Goal: Task Accomplishment & Management: Use online tool/utility

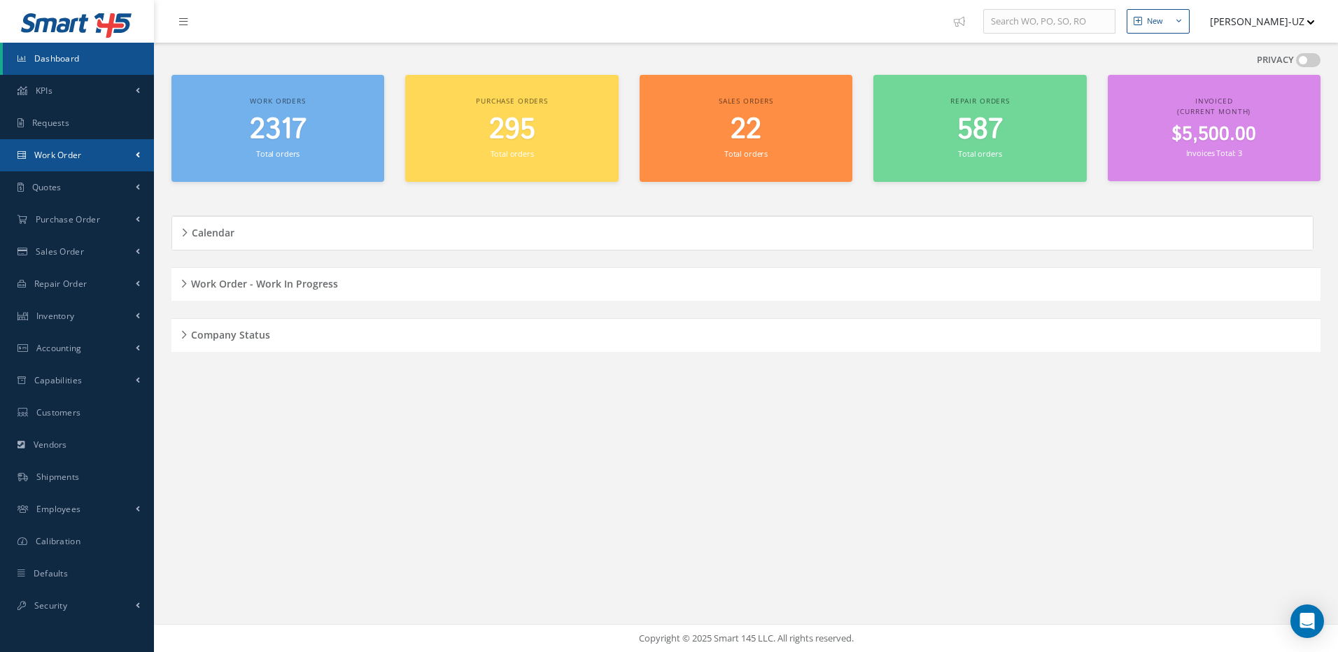
click at [54, 157] on span "Work Order" at bounding box center [58, 155] width 48 height 12
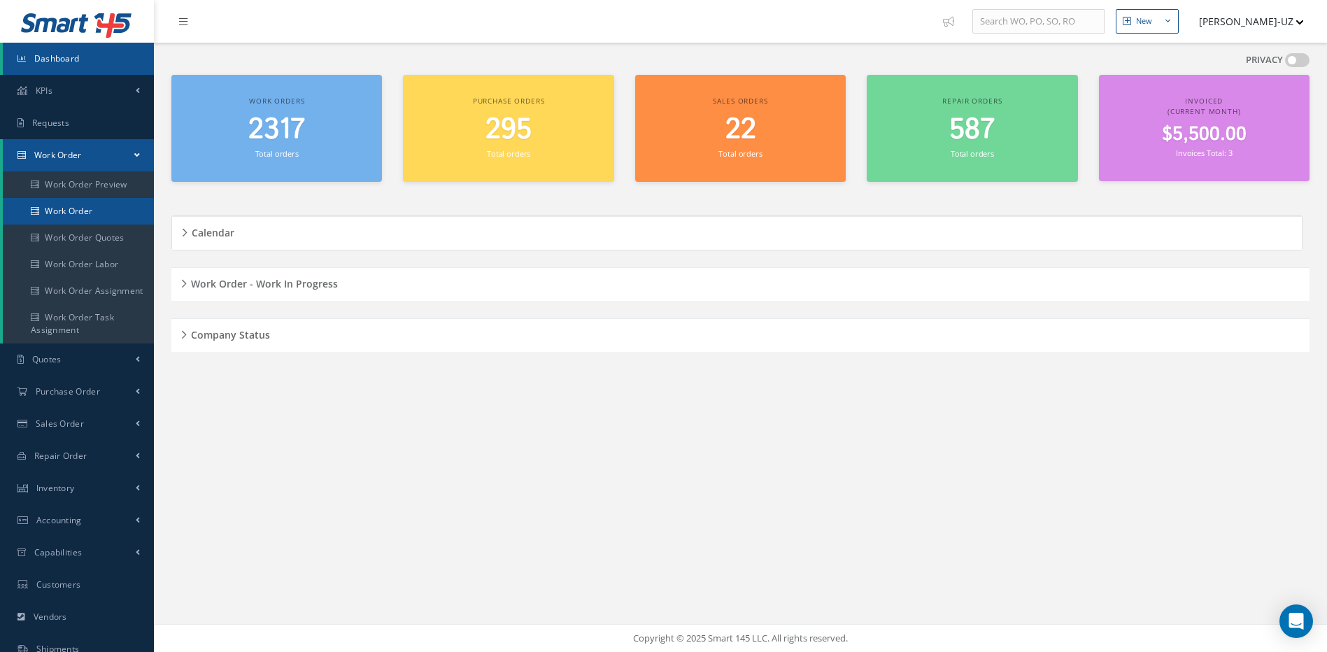
click at [60, 213] on link "Work Order" at bounding box center [78, 211] width 151 height 27
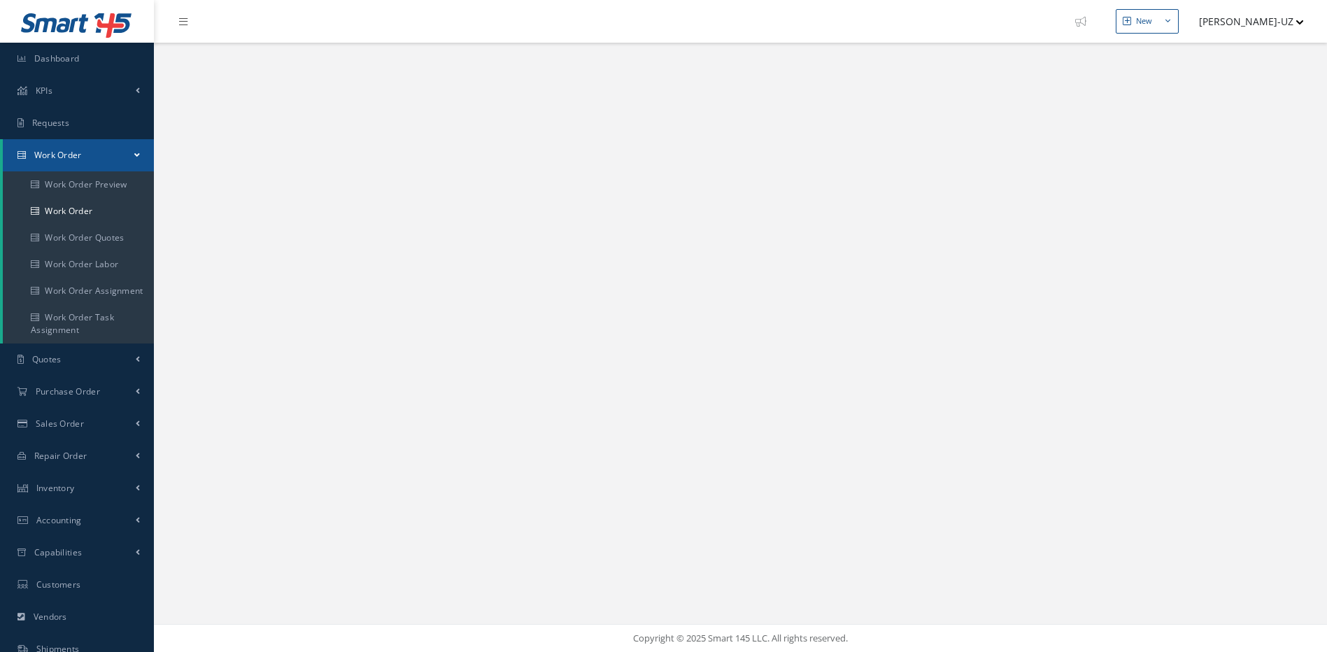
select select "25"
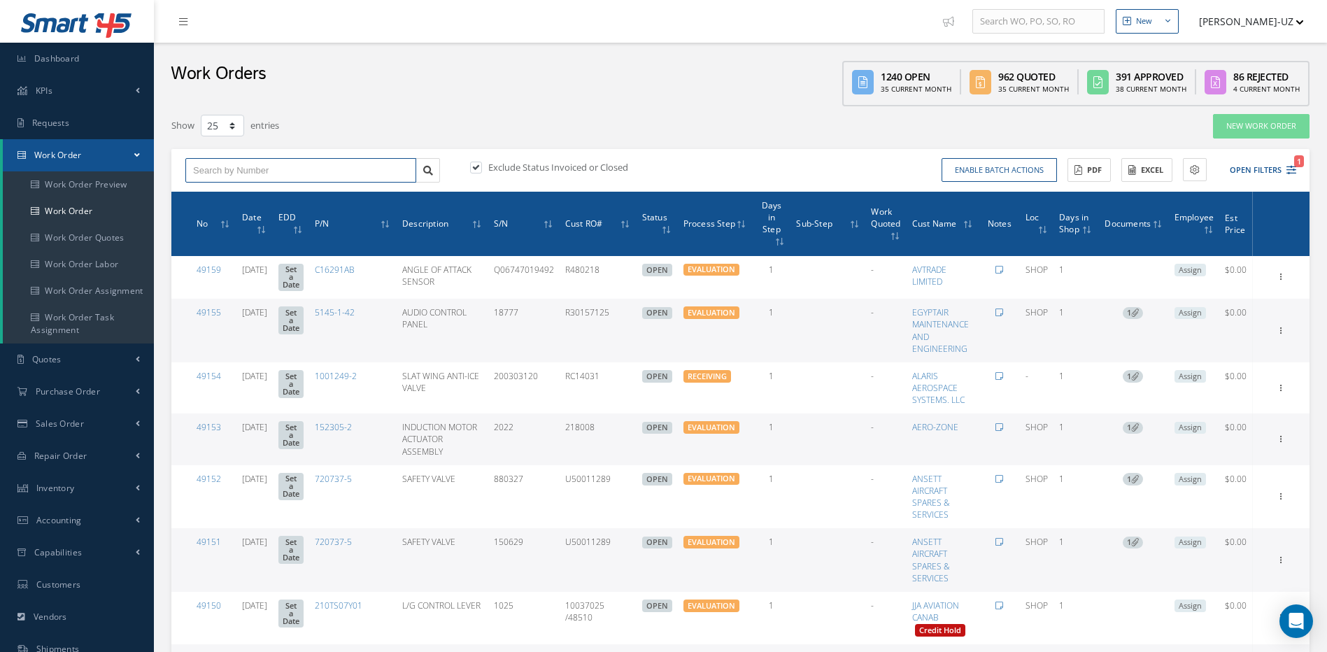
click at [274, 165] on input "text" at bounding box center [300, 170] width 231 height 25
type input "48811"
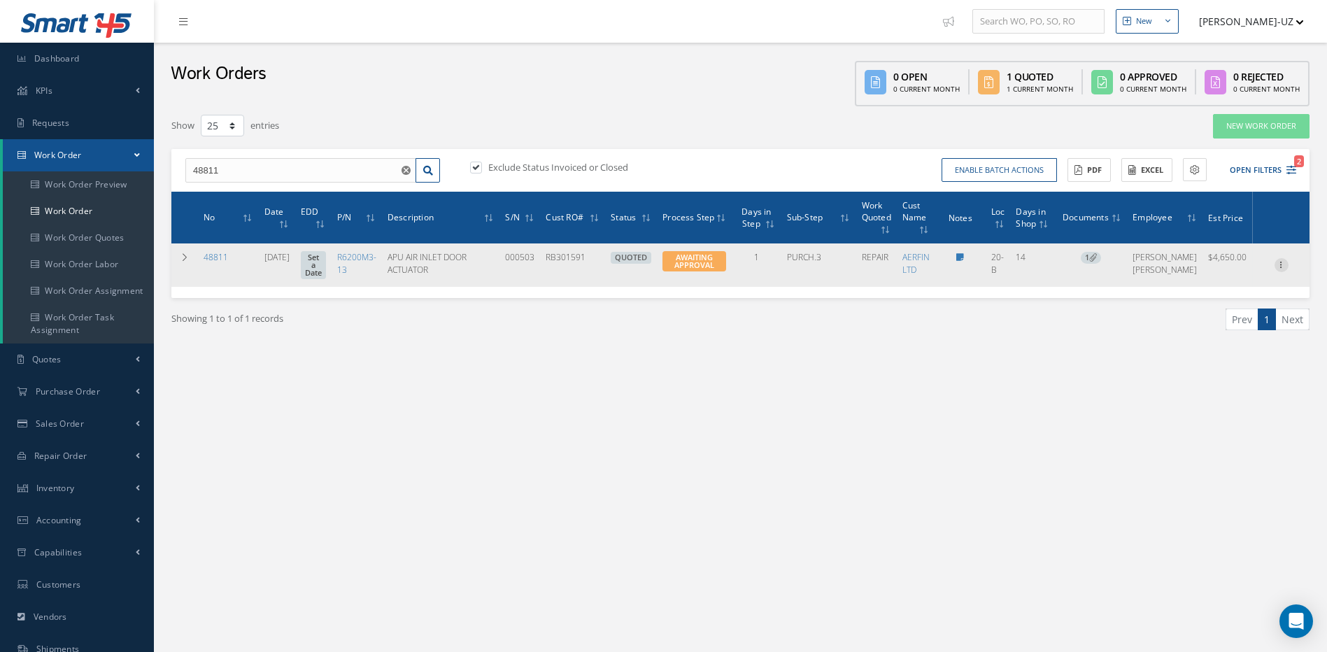
click at [1281, 269] on icon at bounding box center [1282, 263] width 14 height 11
click at [1196, 297] on link "Edit" at bounding box center [1217, 292] width 111 height 18
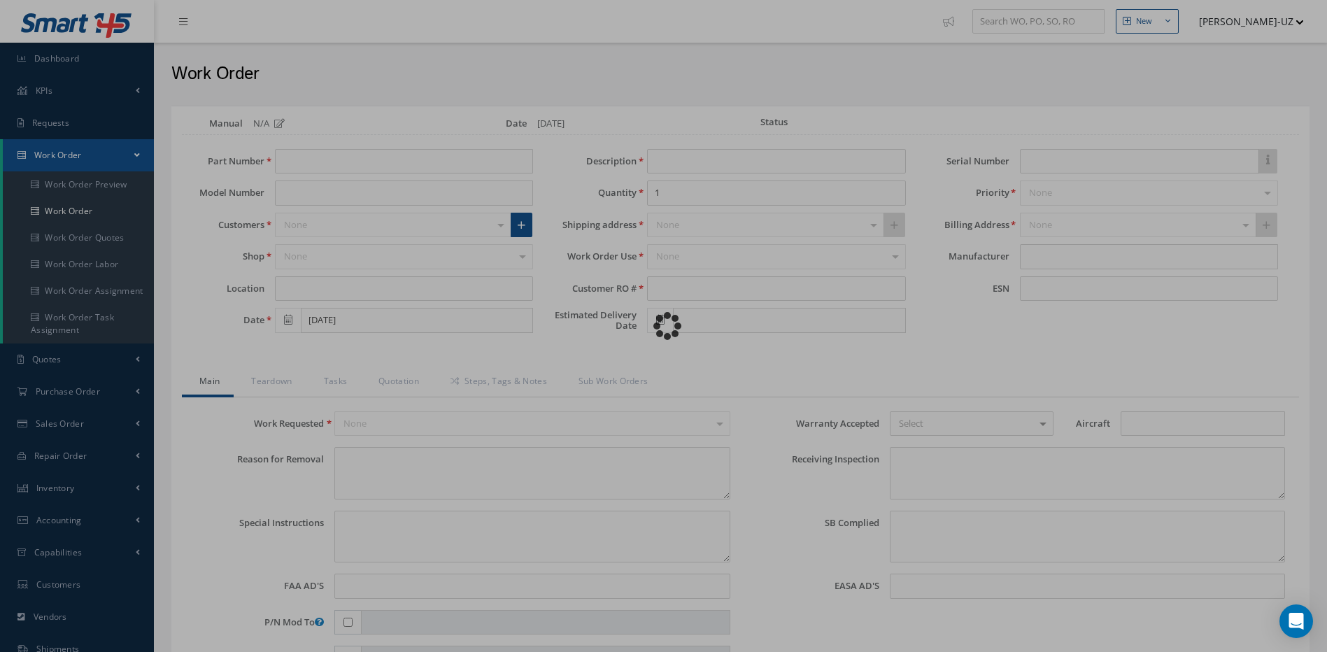
type input "R6200M3-13"
type input "20-B"
type input "08/20/2025"
type input "APU AIR INLET DOOR ACTUATOR"
type input "RB301591"
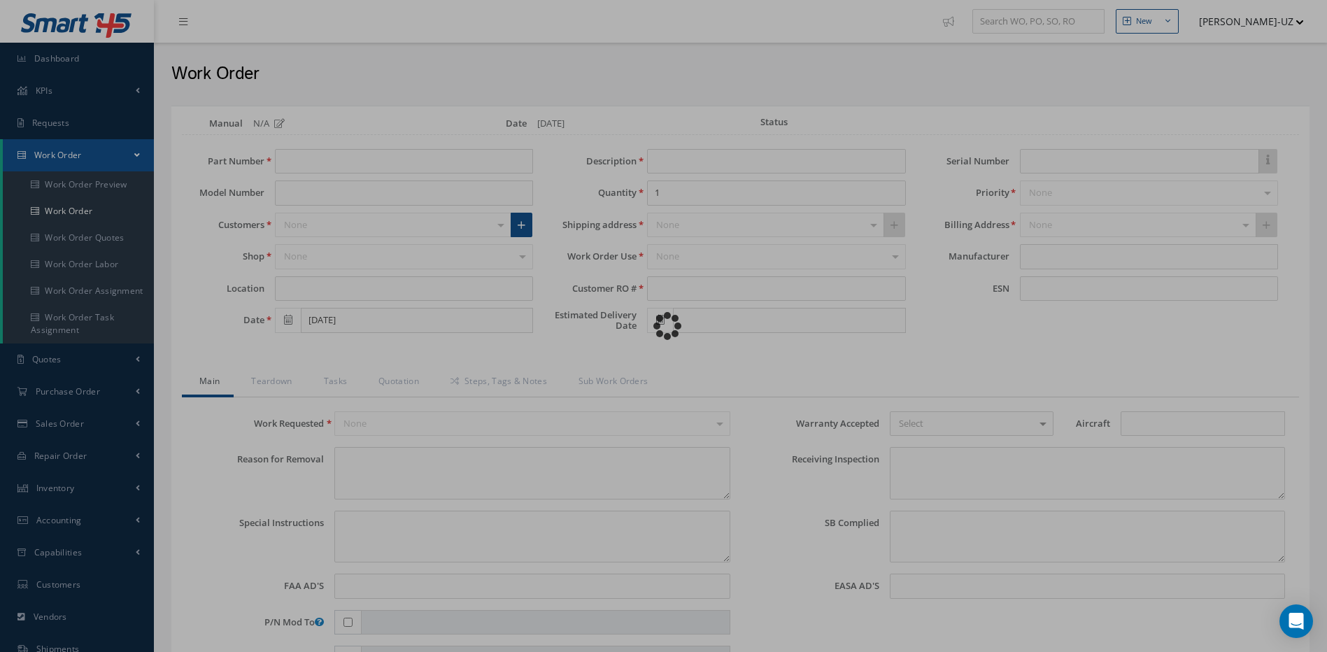
type input "000503"
type textarea "NONE"
type textarea "PLEASE SEE R.O. FOR DETAILS"
type textarea "NO VISUAL DAMAGE"
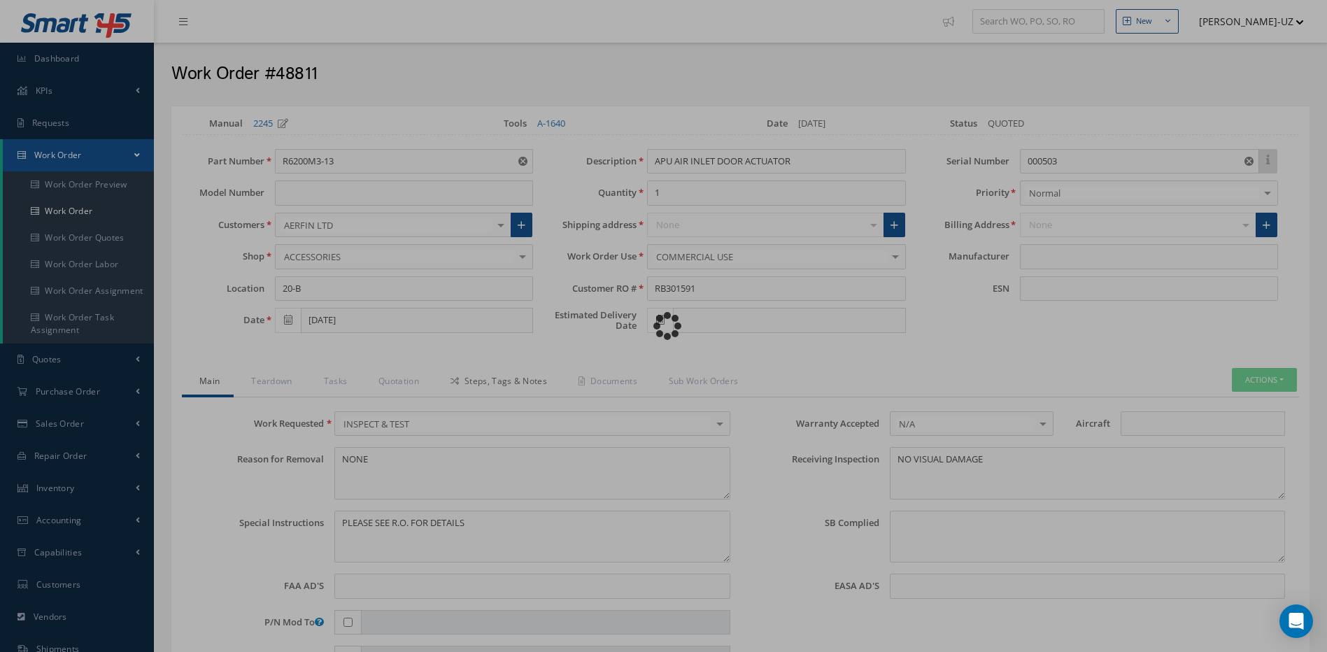
type input "WHIPPANY"
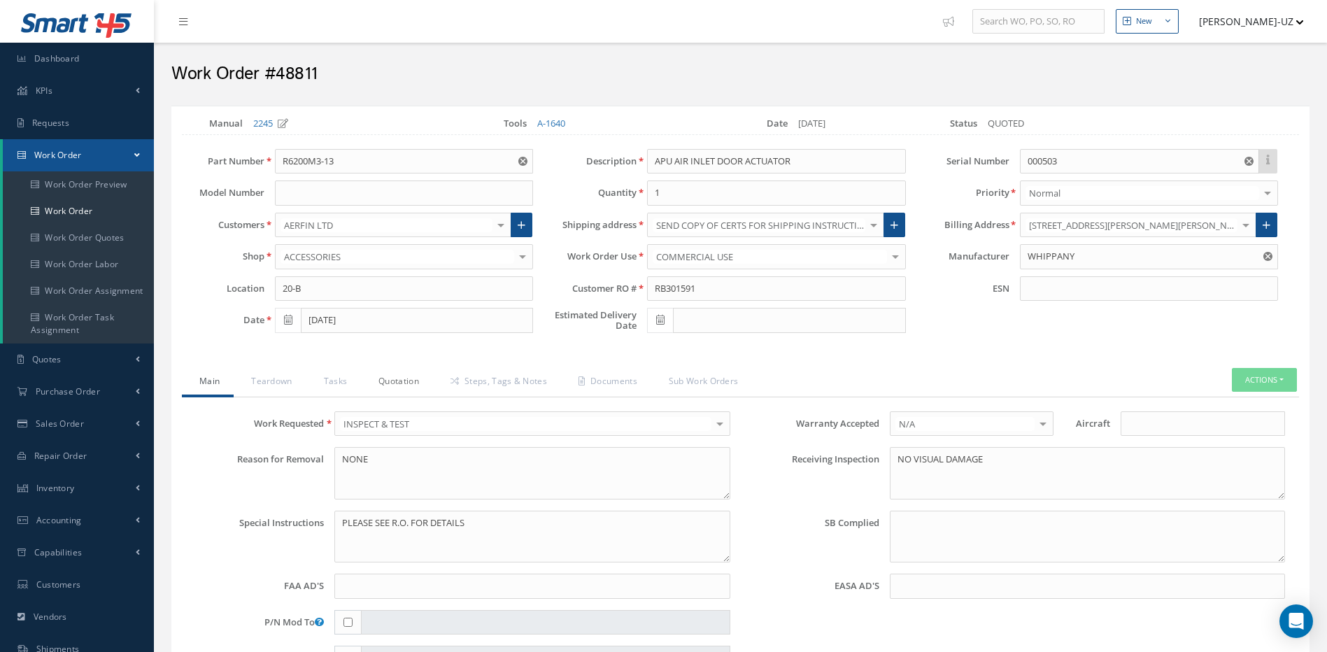
click at [409, 381] on link "Quotation" at bounding box center [397, 382] width 72 height 29
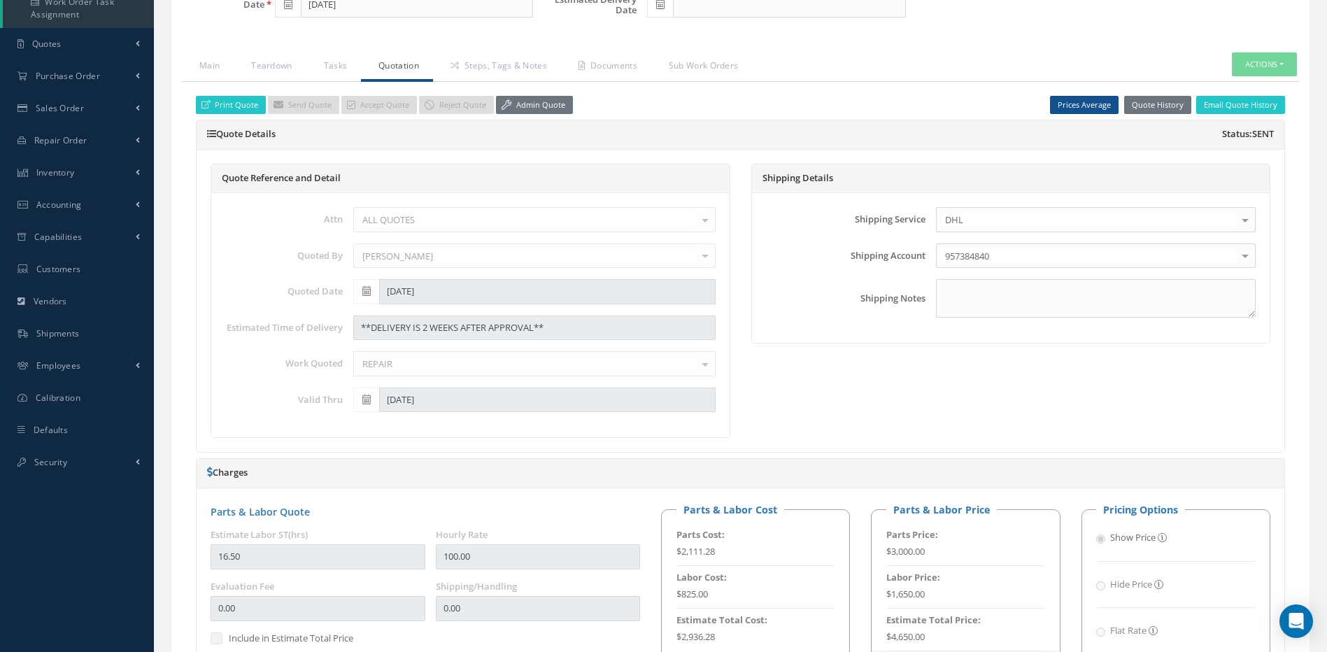
scroll to position [314, 0]
drag, startPoint x: 527, startPoint y: 103, endPoint x: 572, endPoint y: 155, distance: 69.0
click at [527, 106] on link "Admin Quote" at bounding box center [534, 106] width 77 height 19
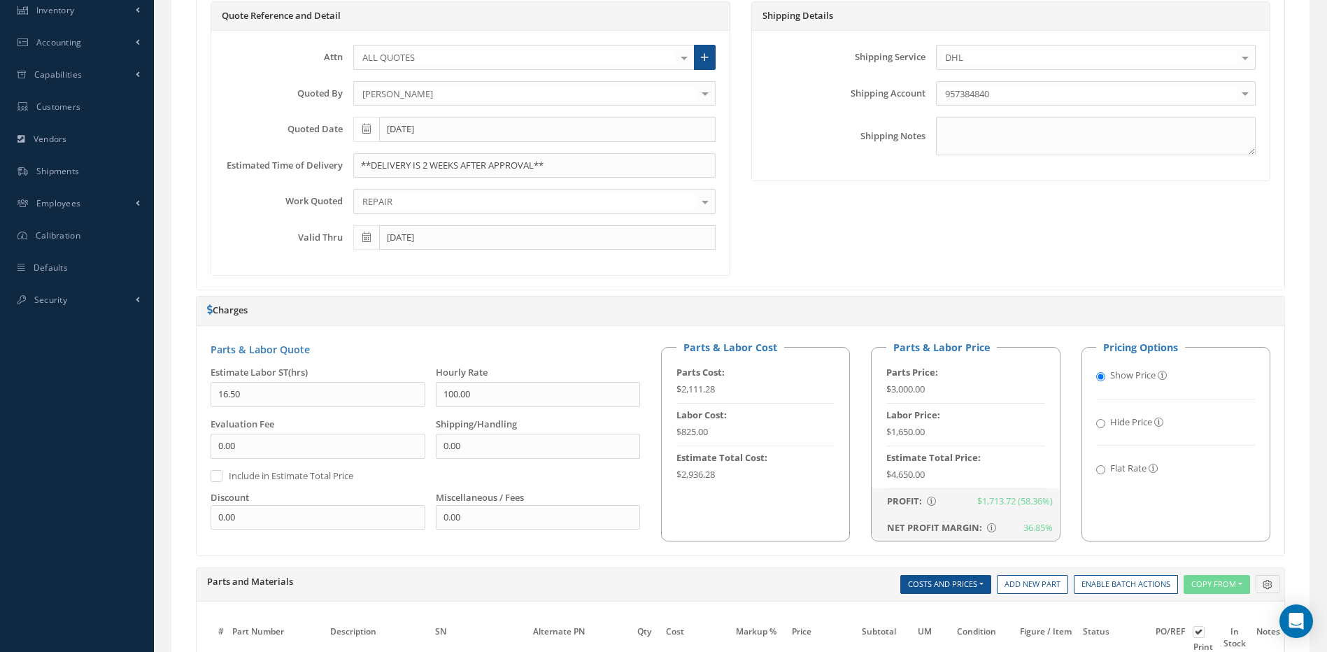
scroll to position [454, 0]
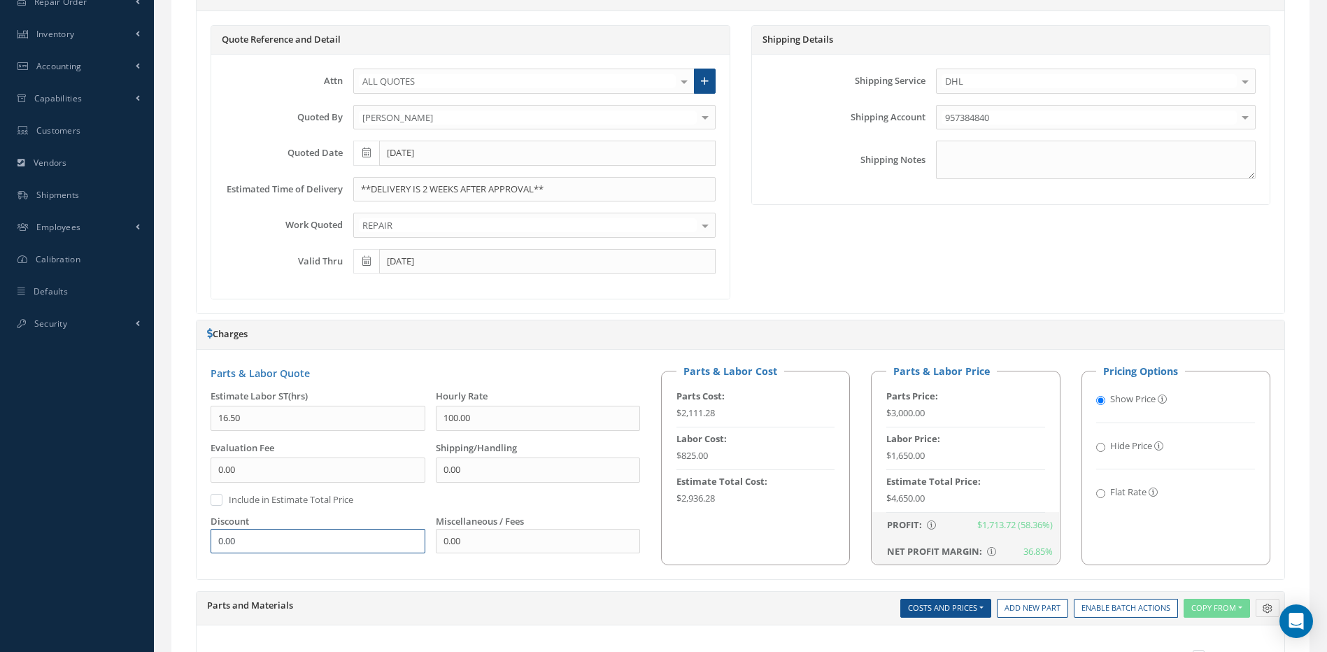
drag, startPoint x: 264, startPoint y: 539, endPoint x: 195, endPoint y: 541, distance: 69.3
click at [195, 541] on div "Print Quote Send Quote Accept Quote Reject Quote Admin Quote Prices Average Par…" at bounding box center [740, 493] width 1117 height 1100
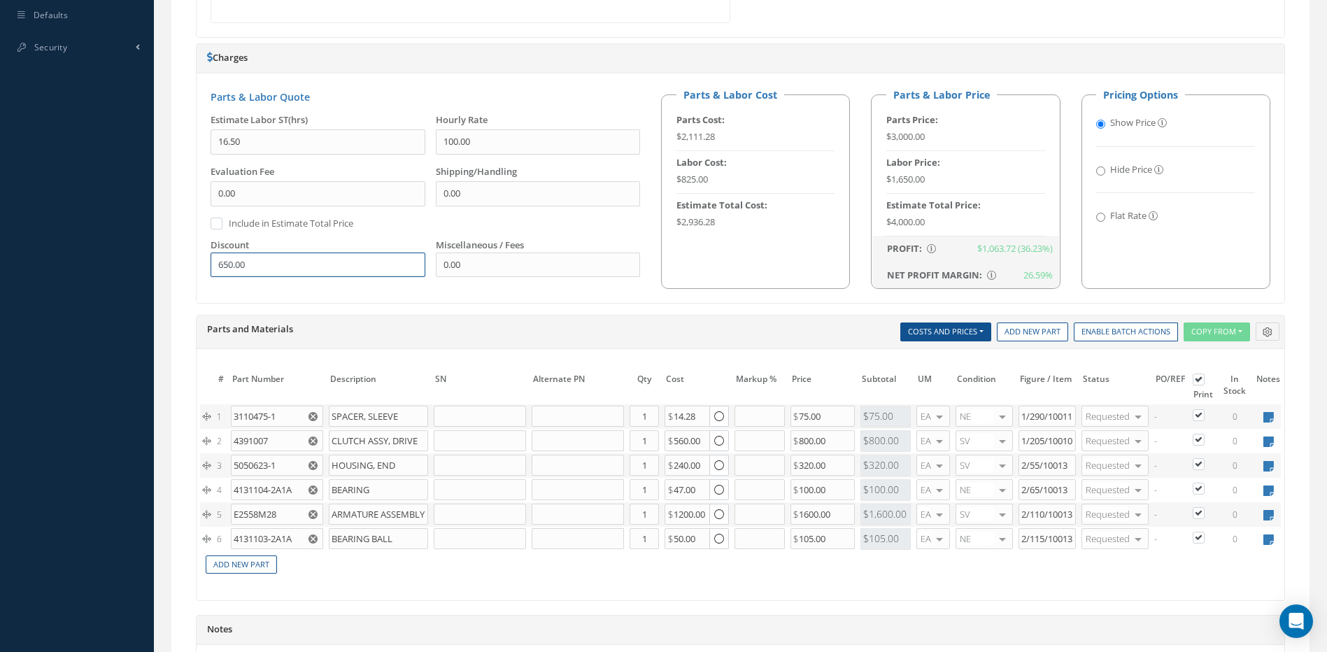
scroll to position [734, 0]
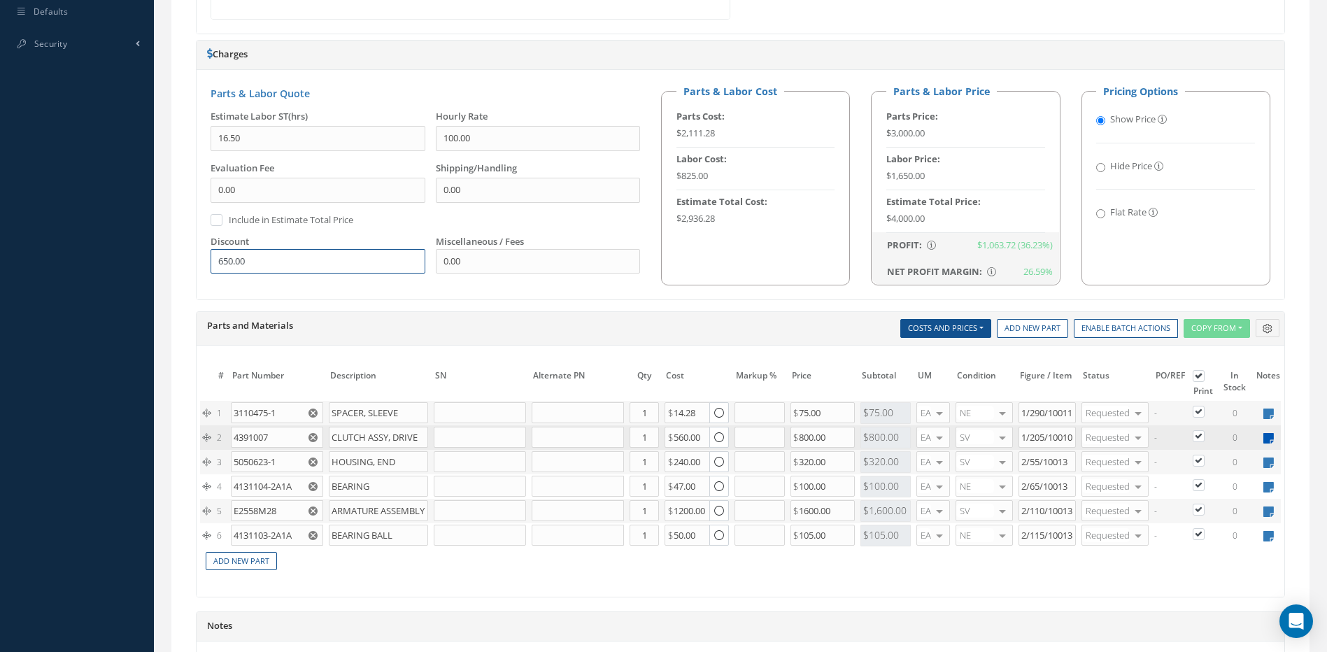
type input "650.00"
click at [1270, 437] on icon at bounding box center [1268, 438] width 10 height 12
type textarea "aventure canab"
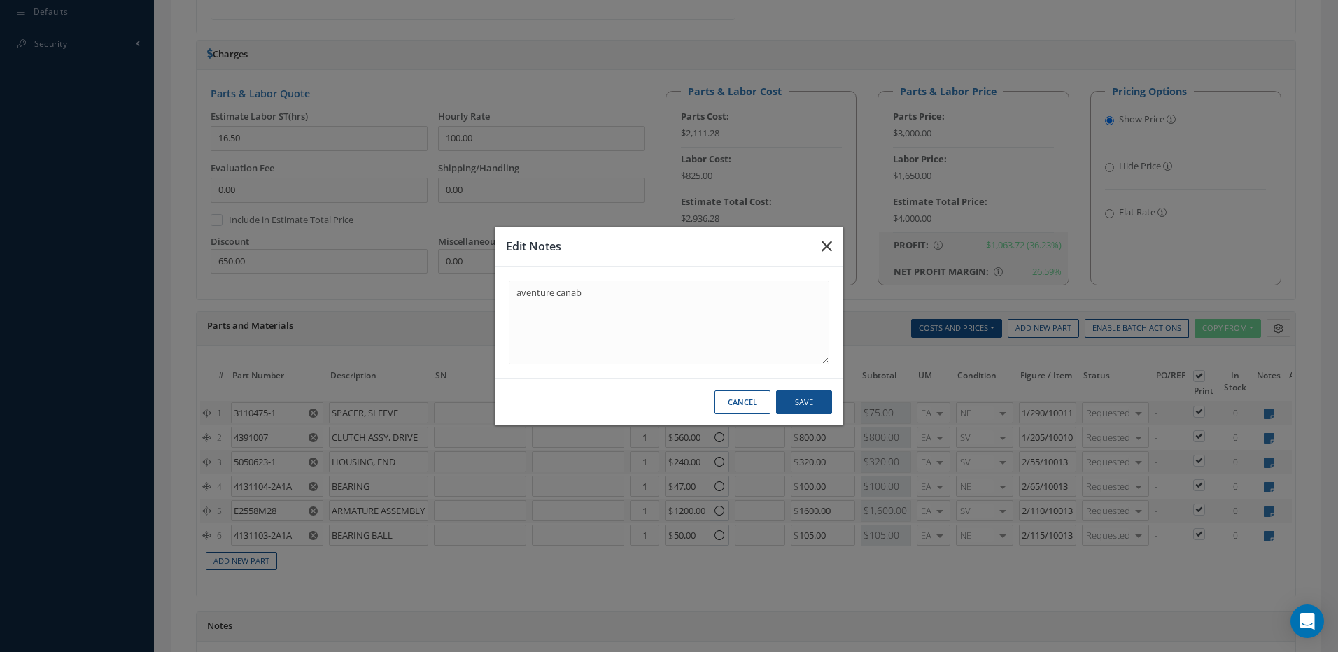
click at [821, 243] on icon "button" at bounding box center [826, 246] width 10 height 17
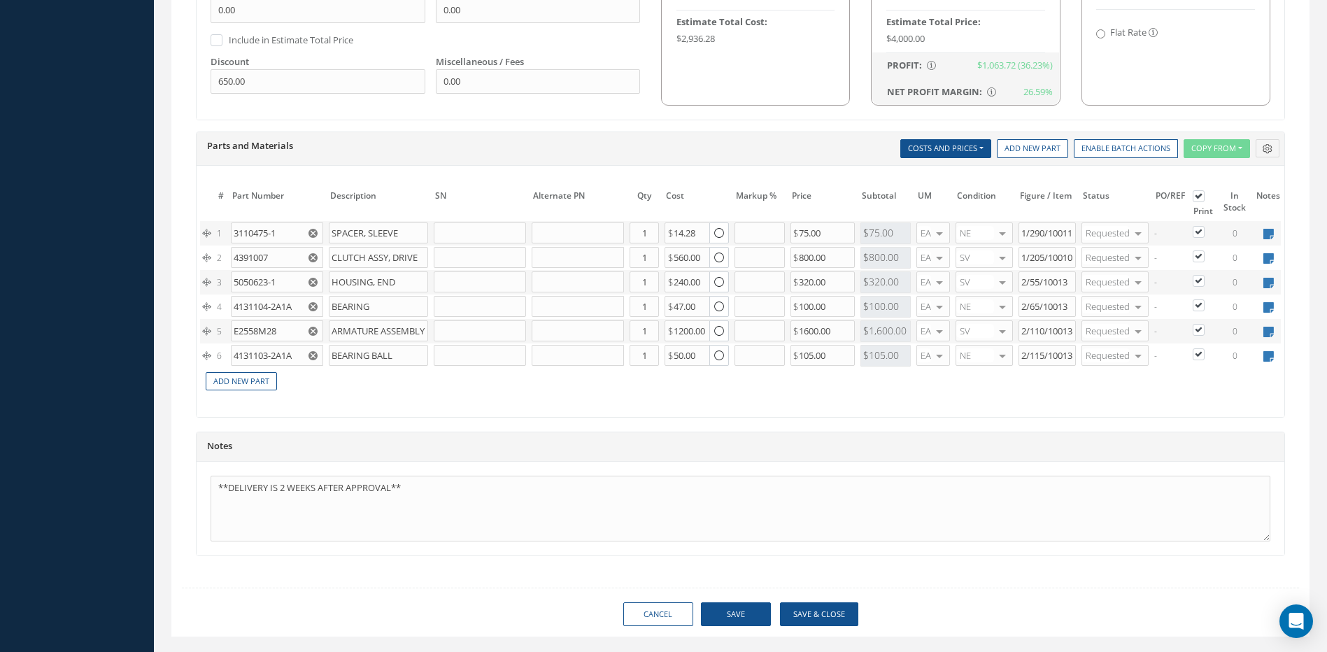
scroll to position [944, 0]
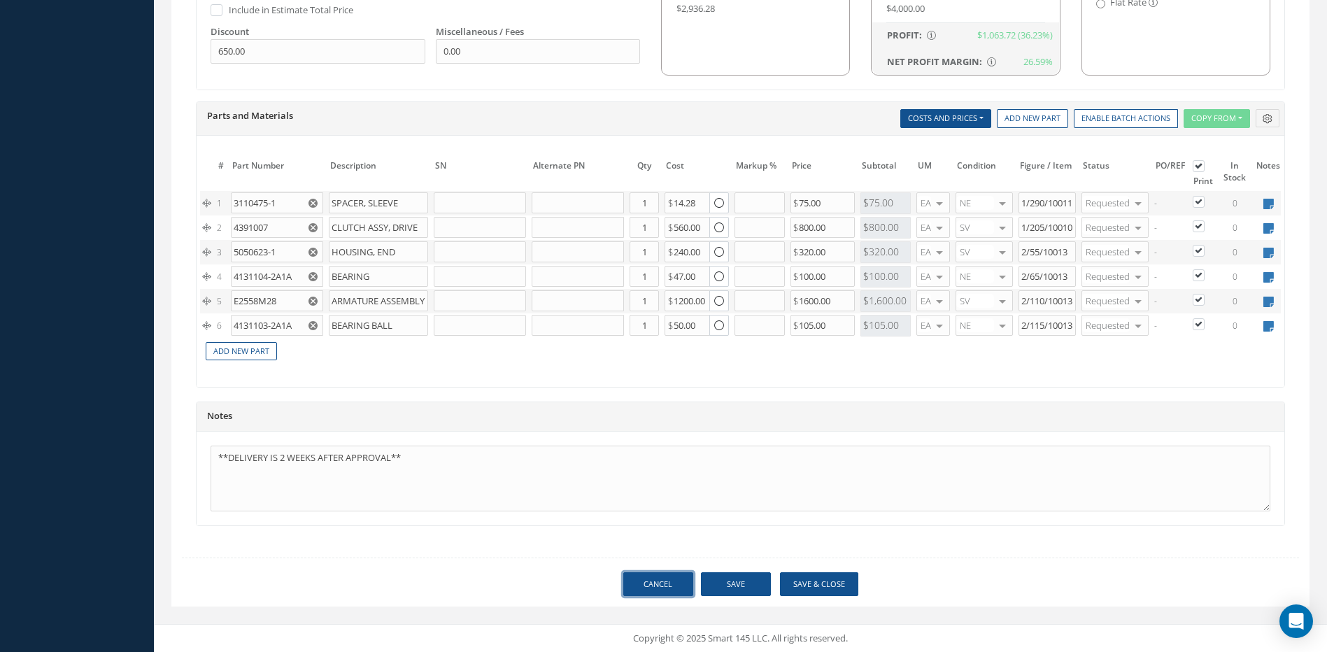
click at [654, 593] on link "Cancel" at bounding box center [658, 584] width 70 height 24
select select "25"
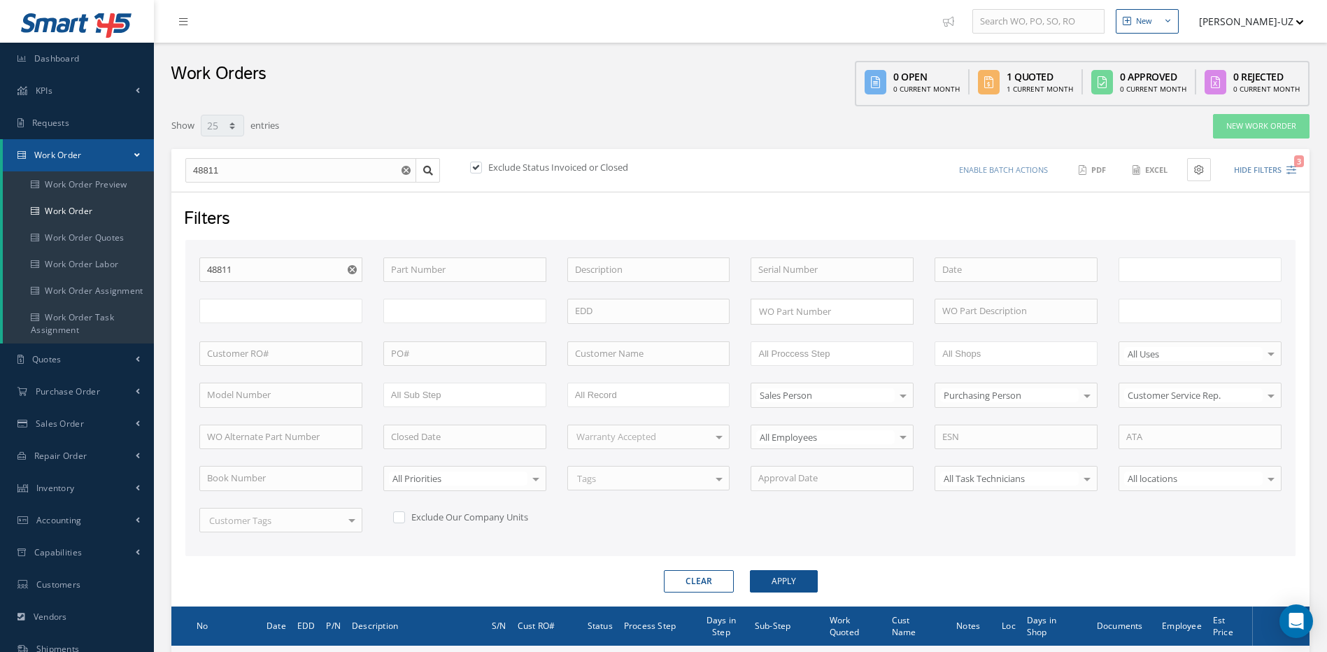
type input "All Work Request"
type input "All Work Performed"
type input "All Status"
type input "WO Part Status"
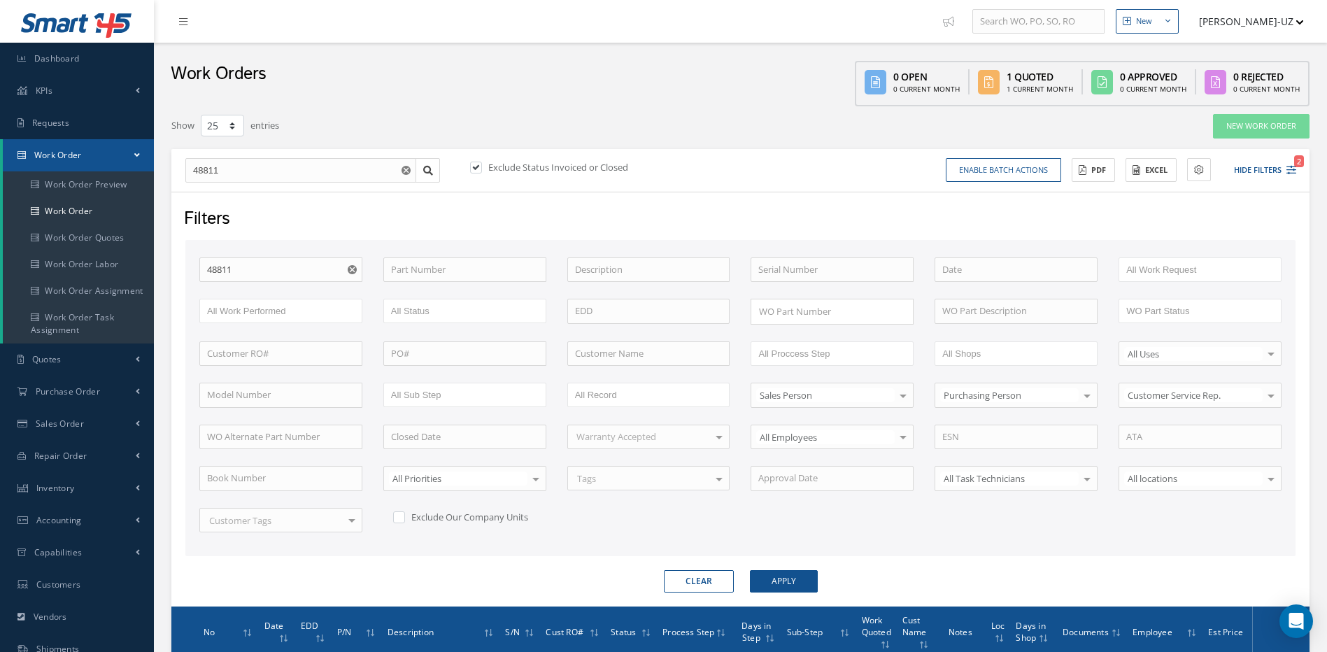
drag, startPoint x: 711, startPoint y: 580, endPoint x: 504, endPoint y: 299, distance: 349.6
click at [710, 579] on button "Clear" at bounding box center [699, 581] width 70 height 22
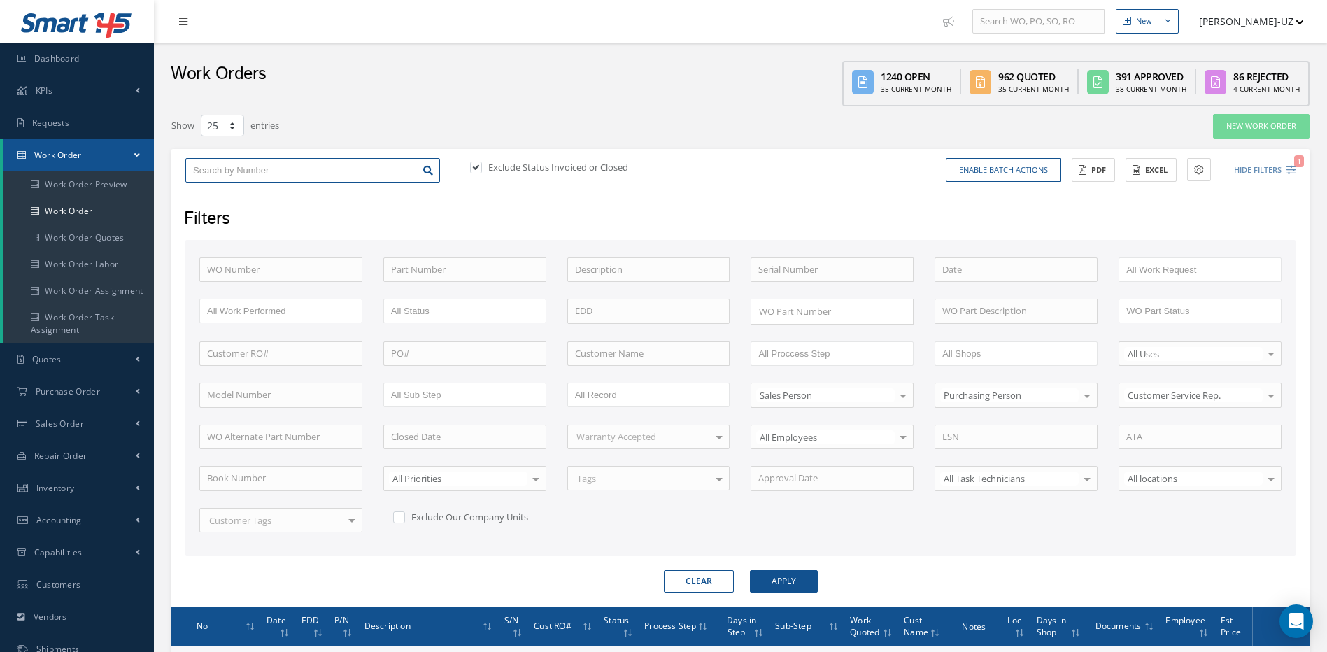
click at [295, 170] on input "text" at bounding box center [300, 170] width 231 height 25
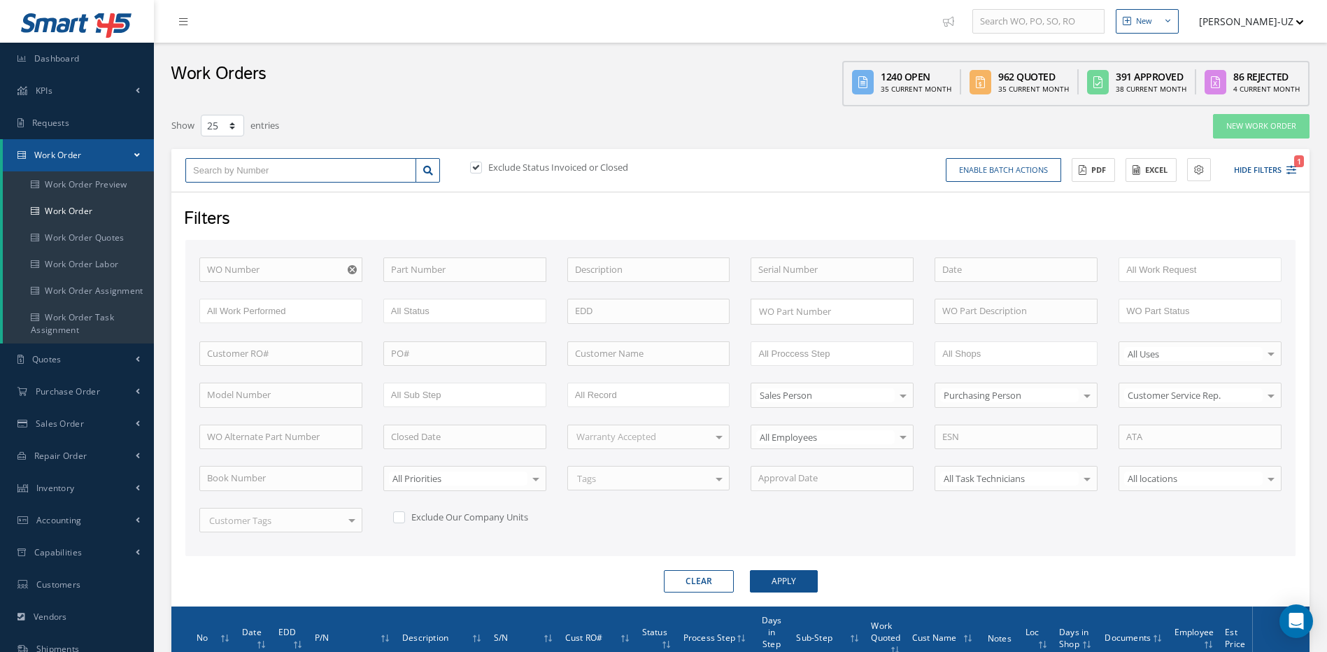
type input "4"
type input "48"
type input "484"
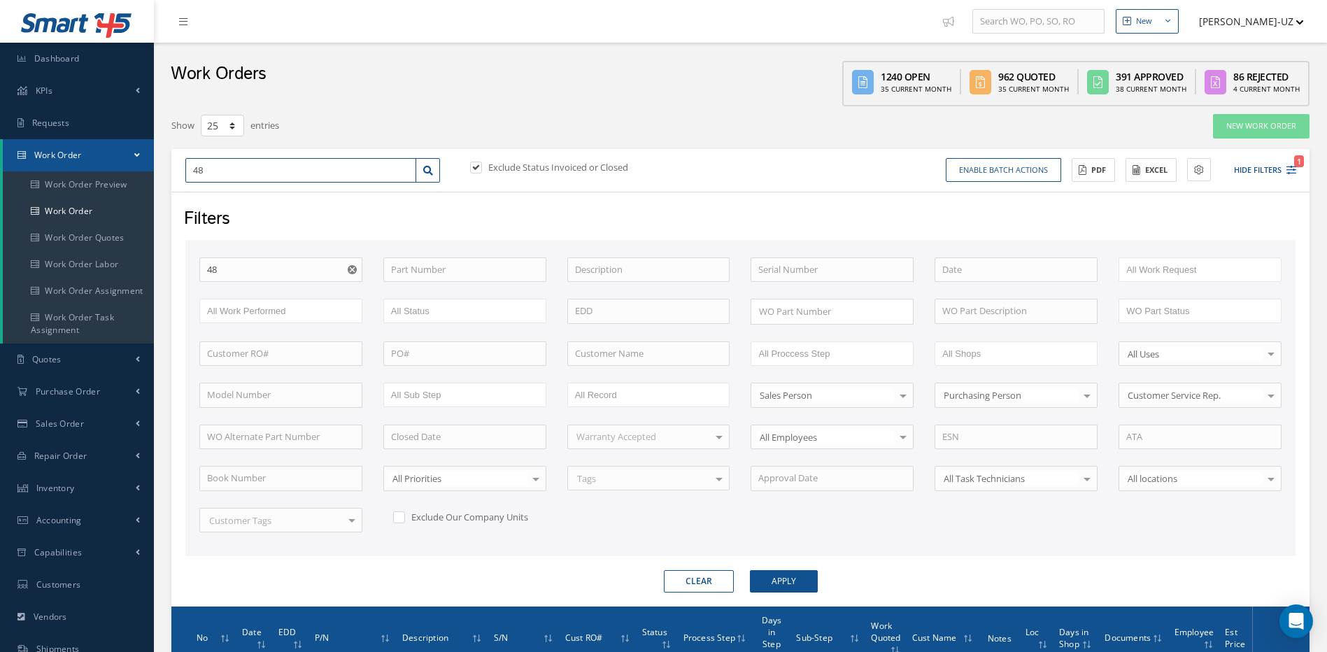
type input "484"
type input "4846"
type input "48469"
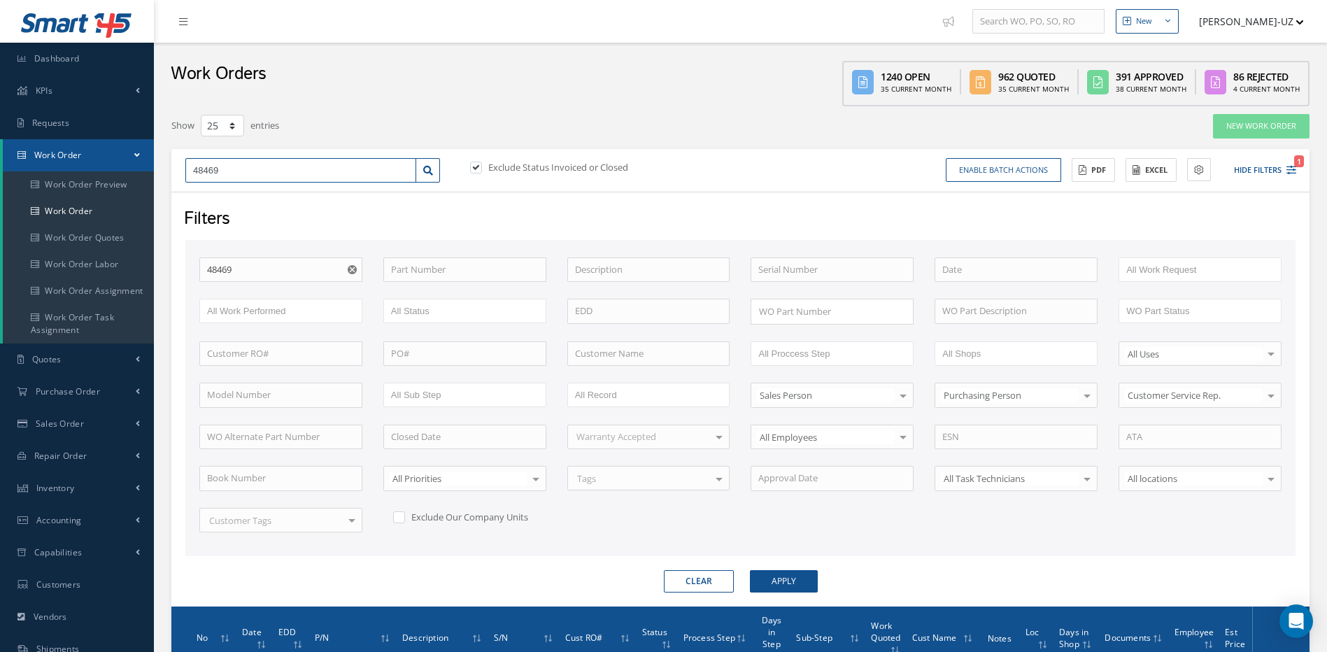
type input "48469"
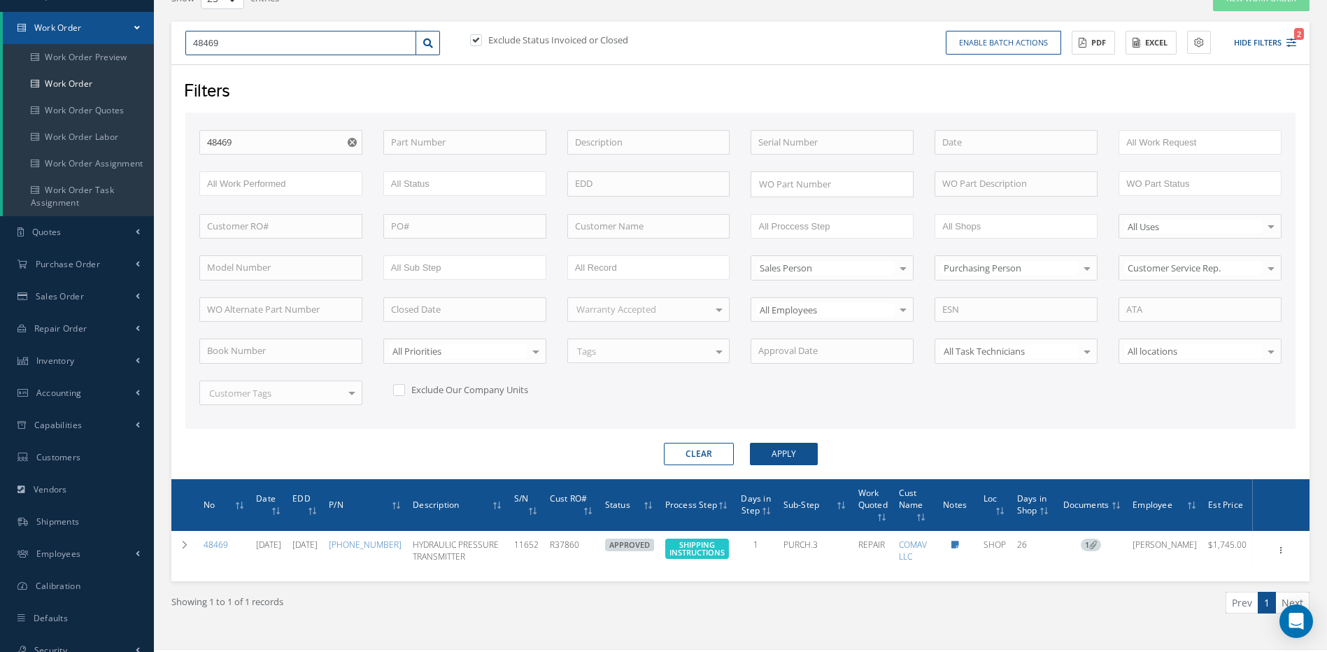
scroll to position [140, 0]
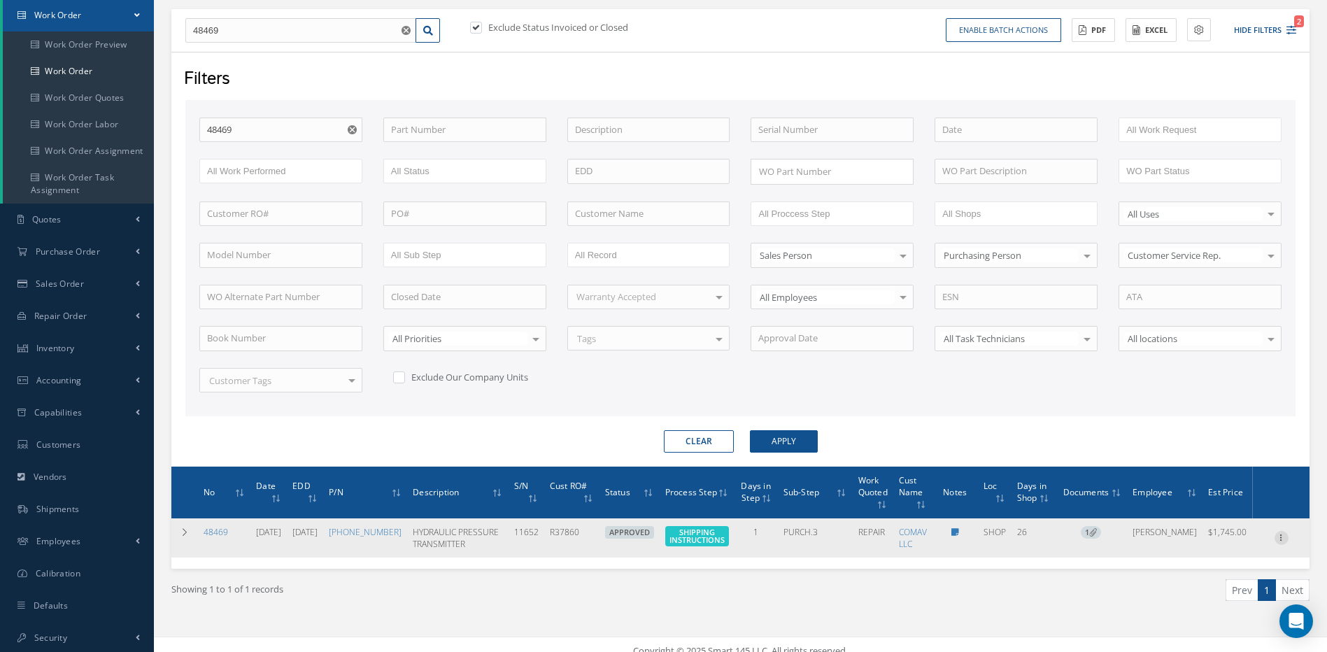
click at [1282, 536] on icon at bounding box center [1282, 536] width 14 height 11
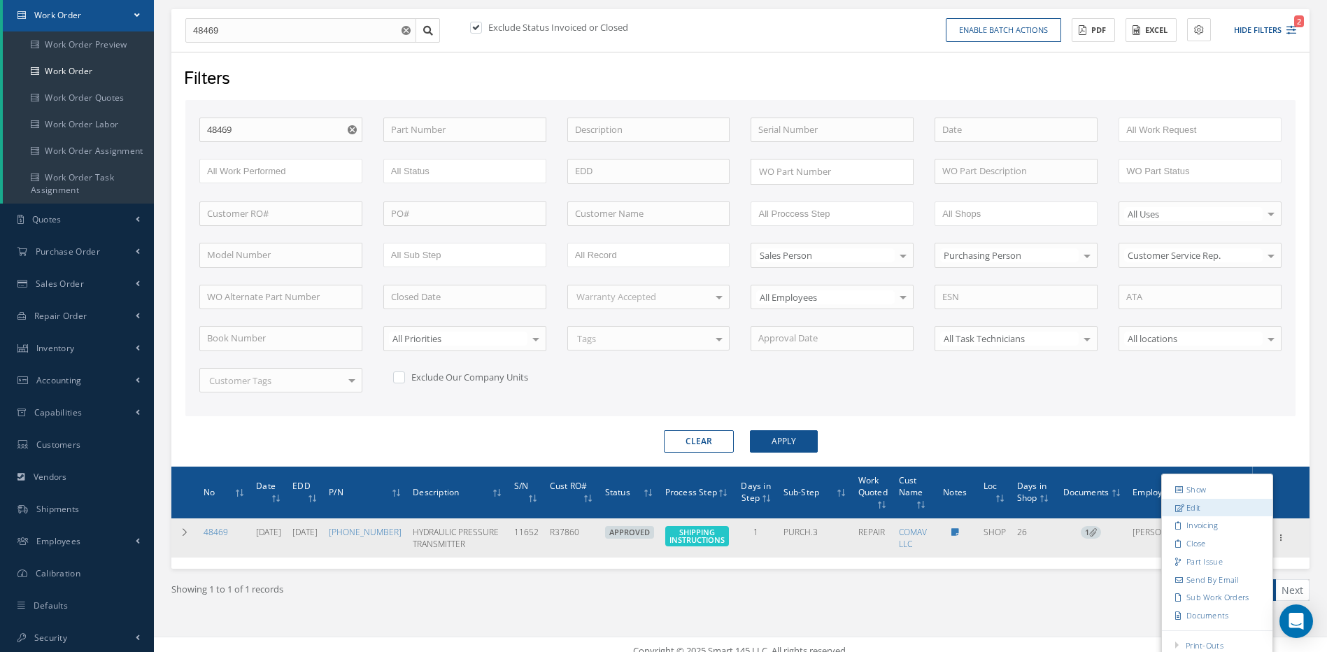
click at [1193, 511] on link "Edit" at bounding box center [1217, 508] width 111 height 18
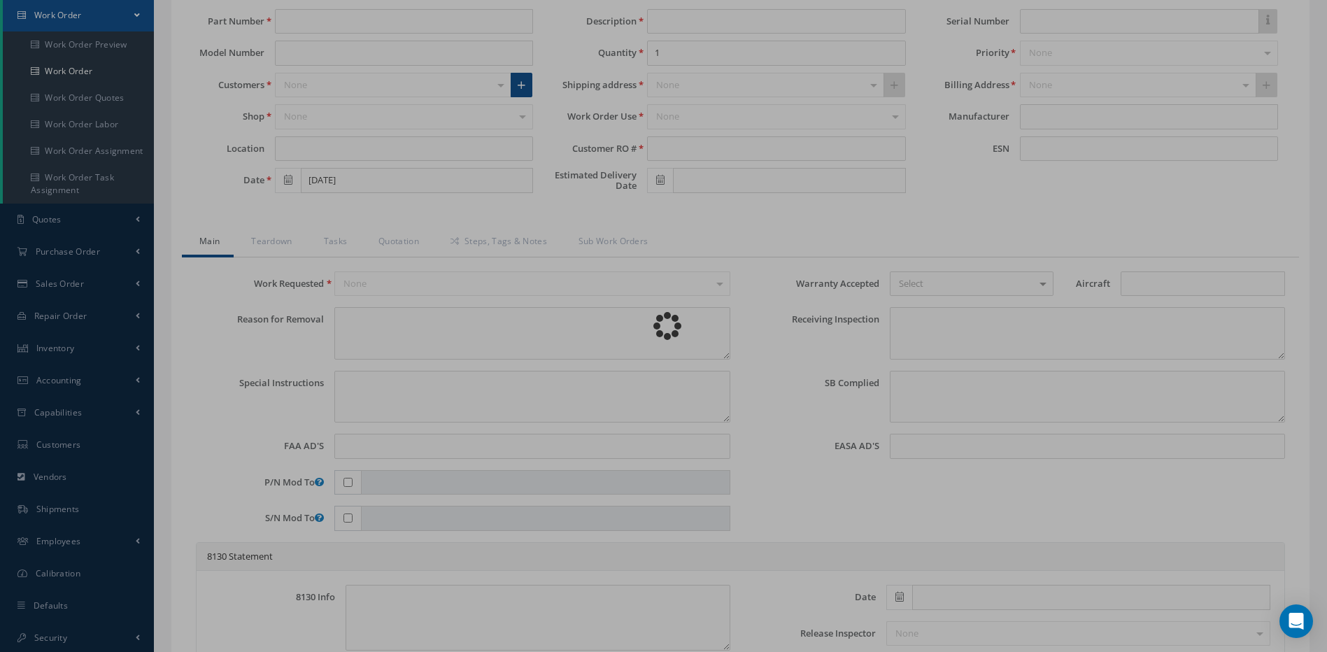
type input "64250-005-2"
type input "SHOP"
type input "08/08/2025"
type input "HYDRAULIC PRESSURE TRANSMITTER"
type input "R37860"
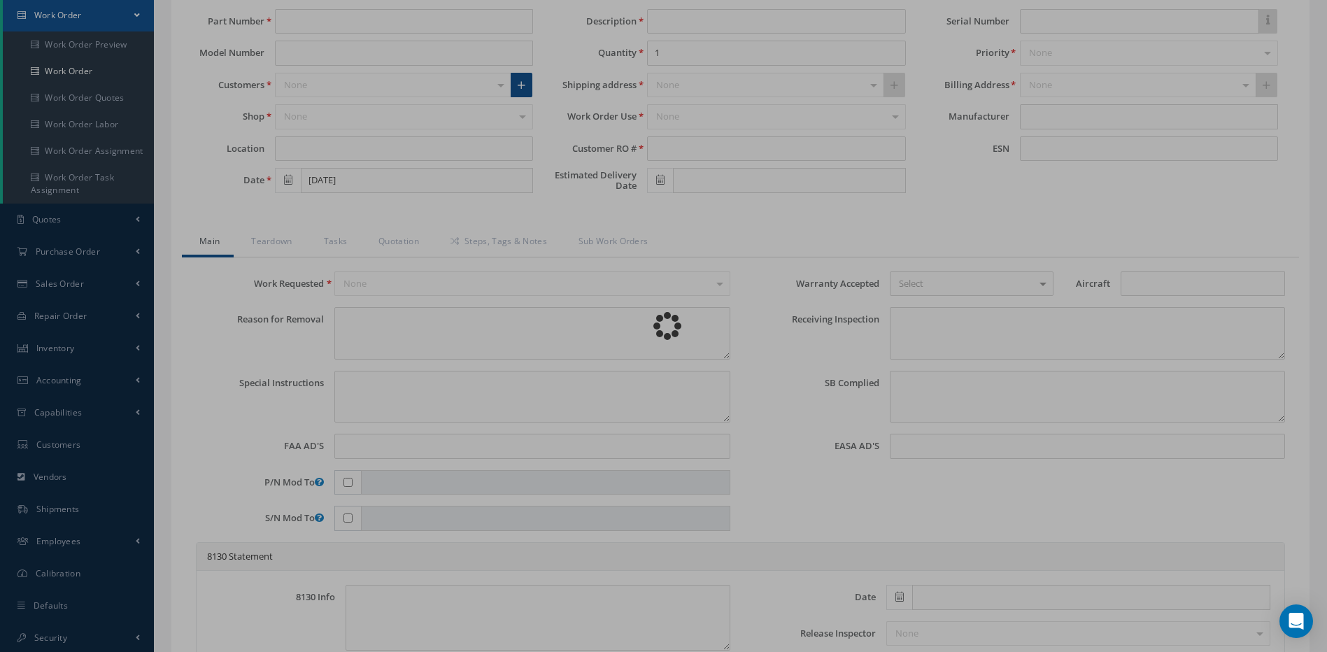
type input "09/05/2025"
type input "11652"
type textarea "NONE"
type textarea "PLEASE SEE R.O. FOR DETAILS"
type textarea "NO VISUAL DAMAGE"
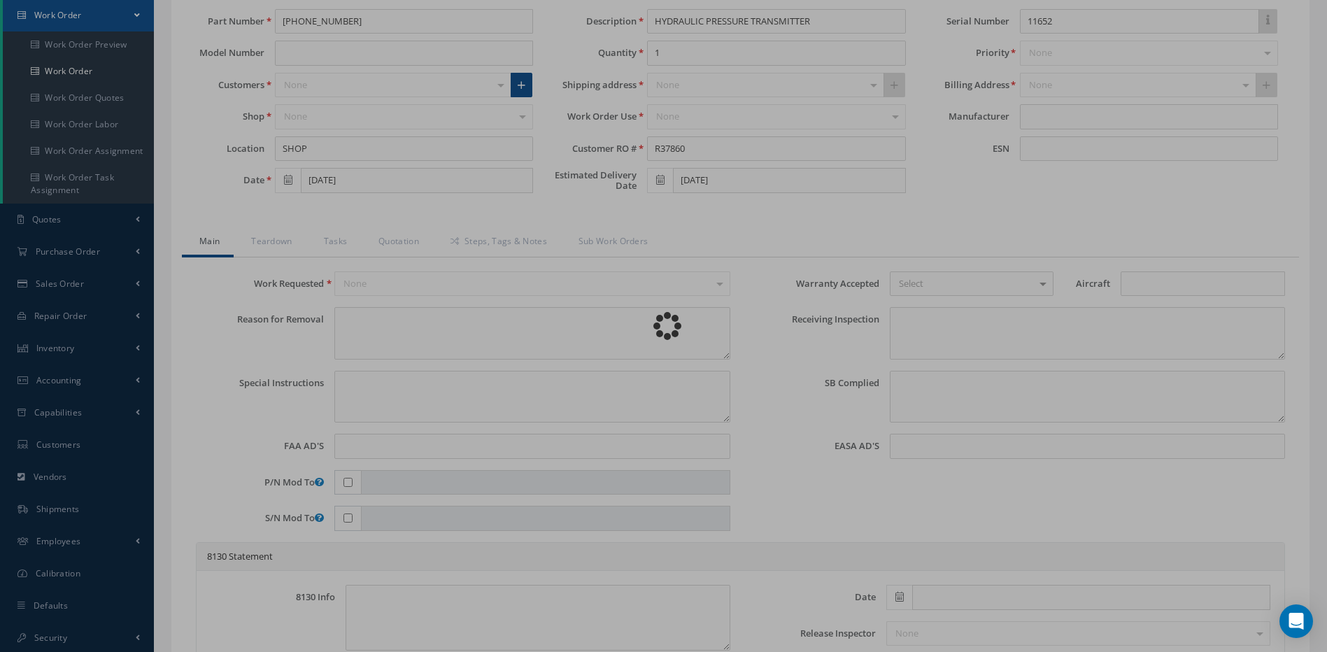
type textarea "NO S/B INSTALLED AND N/A AD'S."
type textarea "REPAIRED IN ACCORDANCE WITH CMM ATA 29-09-39, REV 18, DATED Dec 15, 2008. FULL …"
type input "09/02/2025"
type input "08/29/2025"
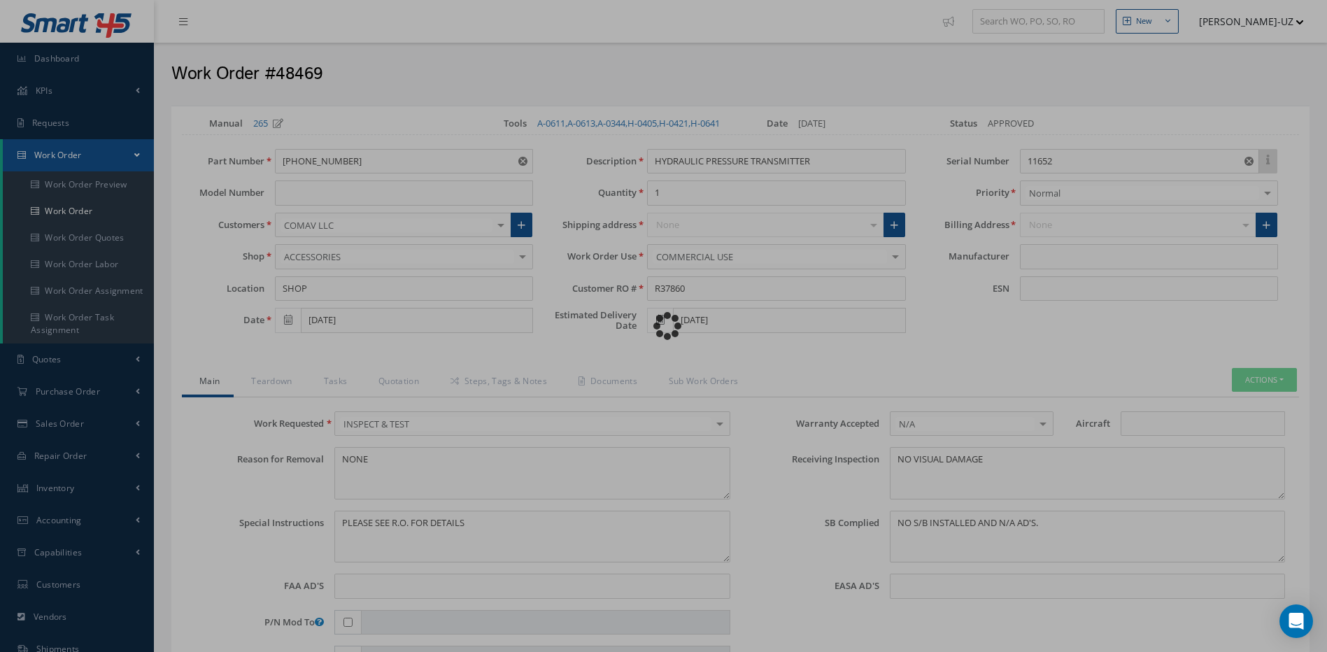
type input "THALES"
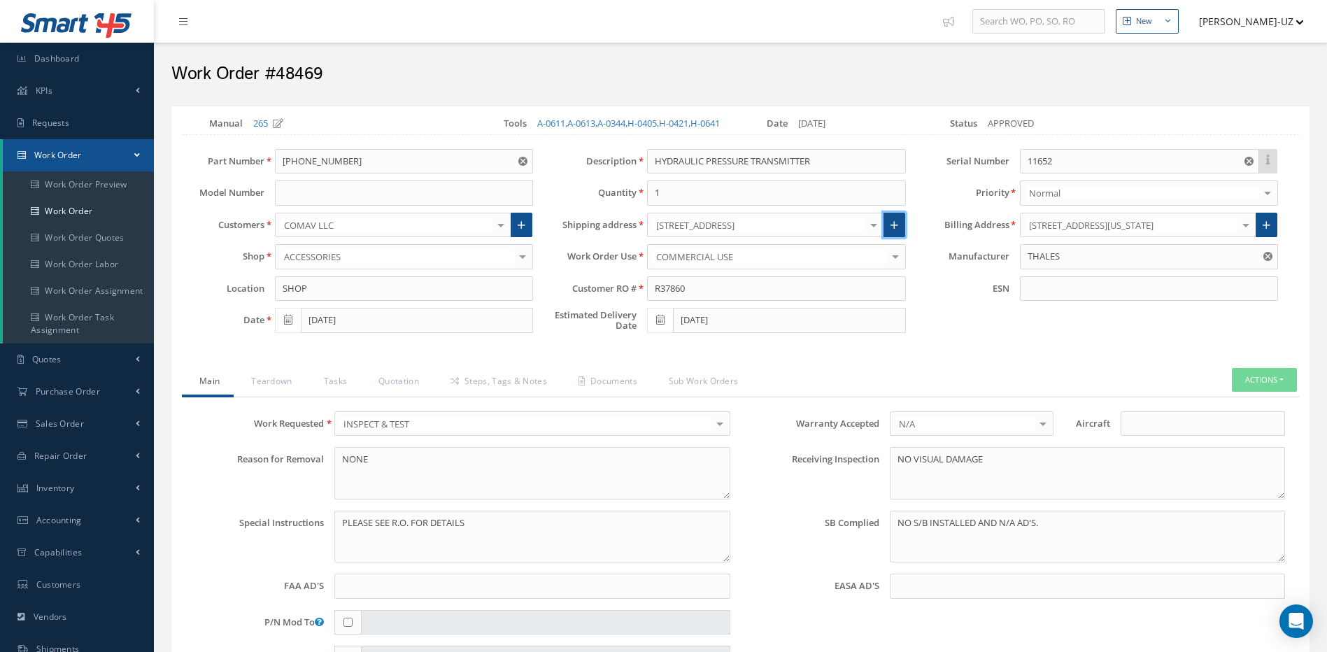
click at [889, 237] on link at bounding box center [895, 225] width 22 height 25
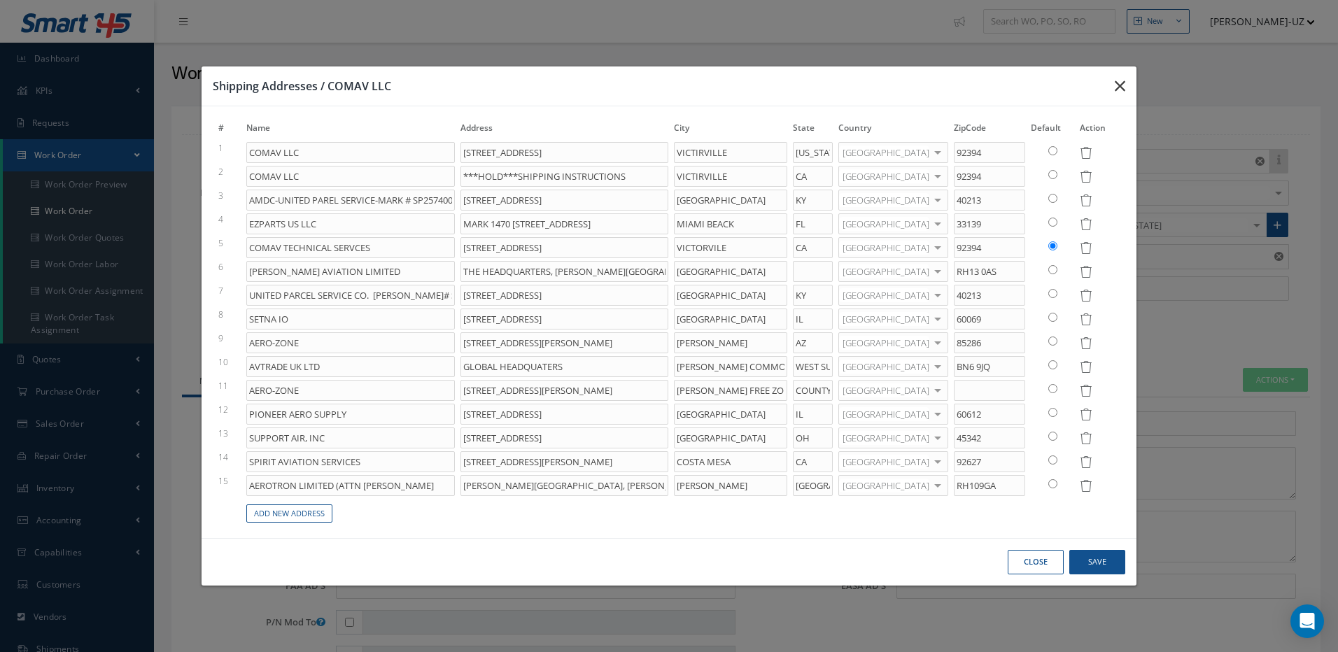
click at [1119, 83] on icon "button" at bounding box center [1119, 86] width 10 height 17
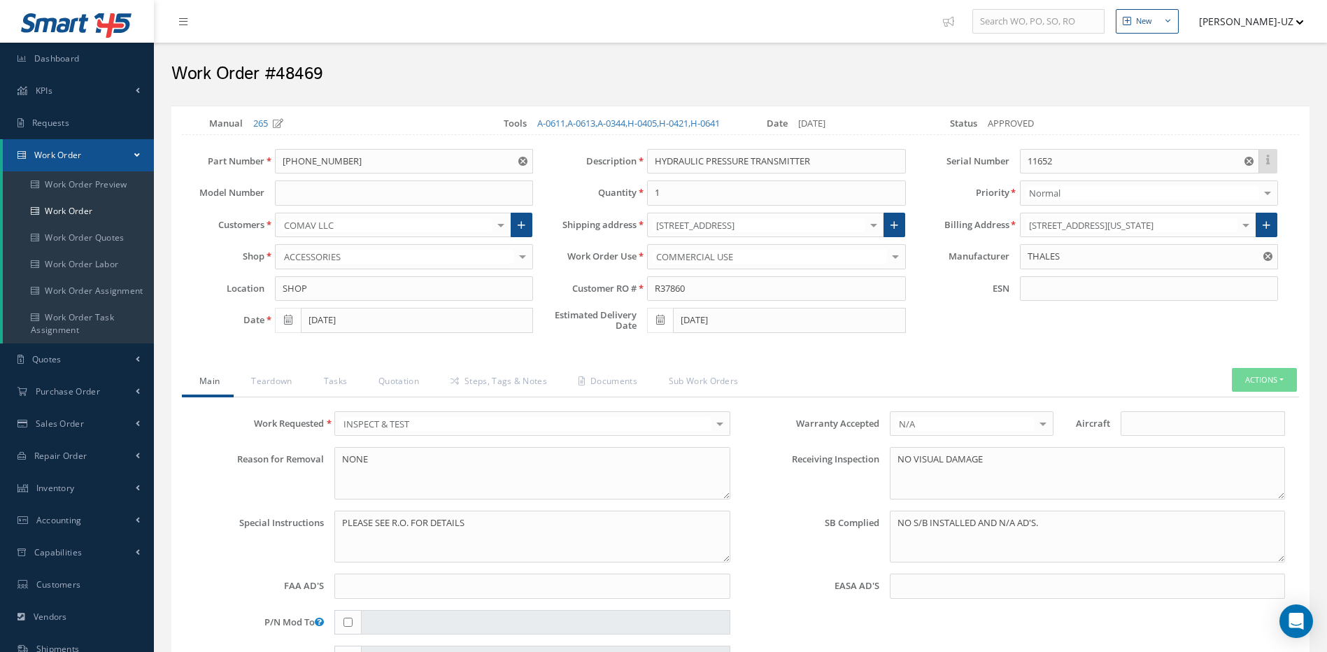
click at [877, 236] on div at bounding box center [874, 224] width 20 height 23
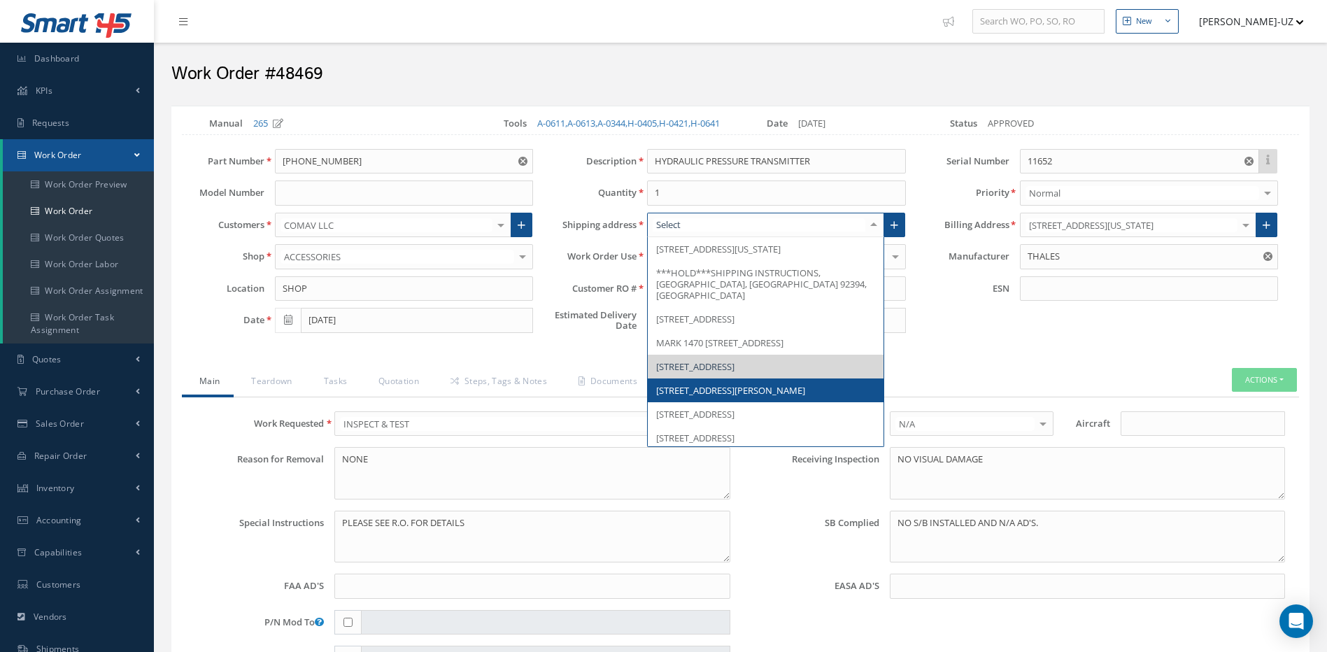
click at [870, 402] on span "THE HEADQUARTERS, MAYDWELL AVENUE, SLINFOLD, WEST SUSSEX, RH13 0AS, United King…" at bounding box center [765, 390] width 235 height 24
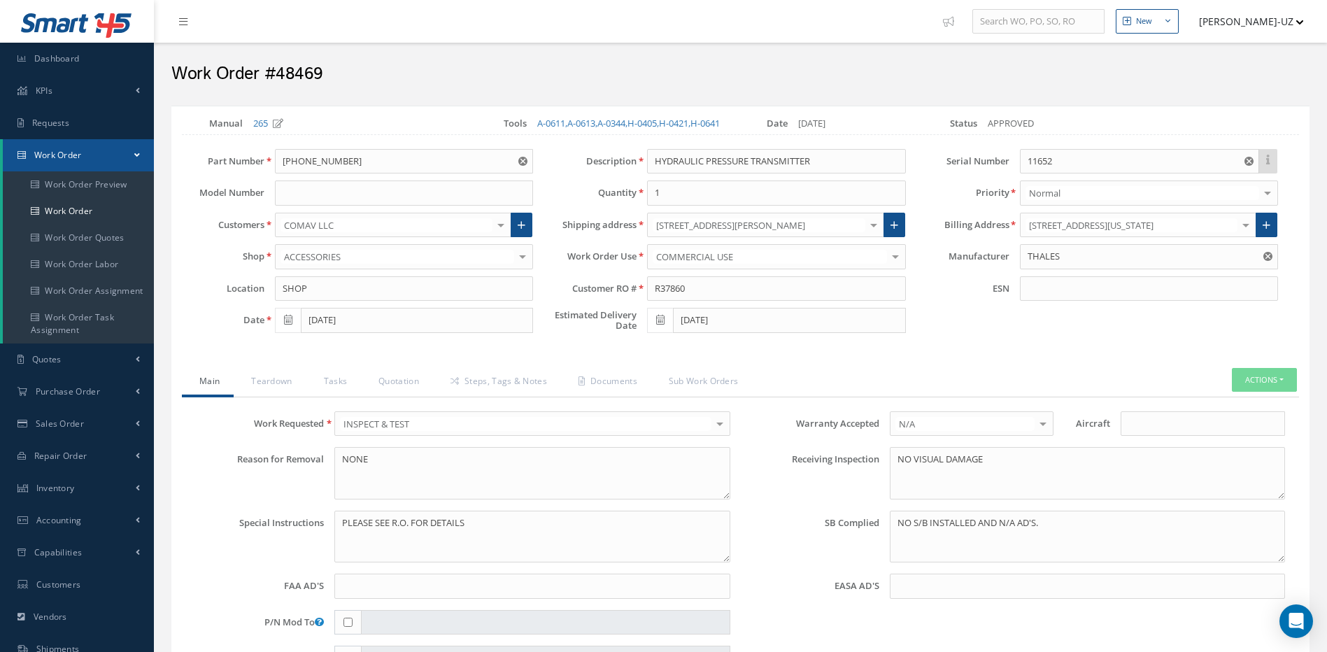
click at [873, 234] on div at bounding box center [874, 224] width 20 height 23
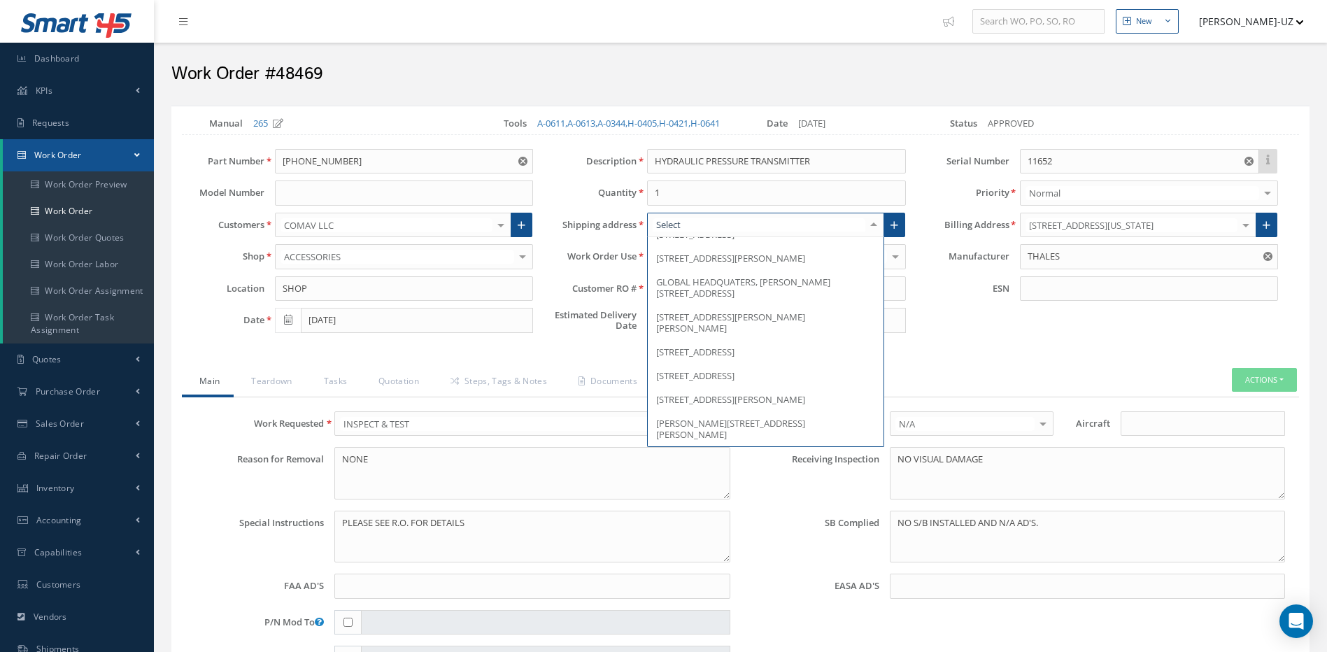
scroll to position [280, 0]
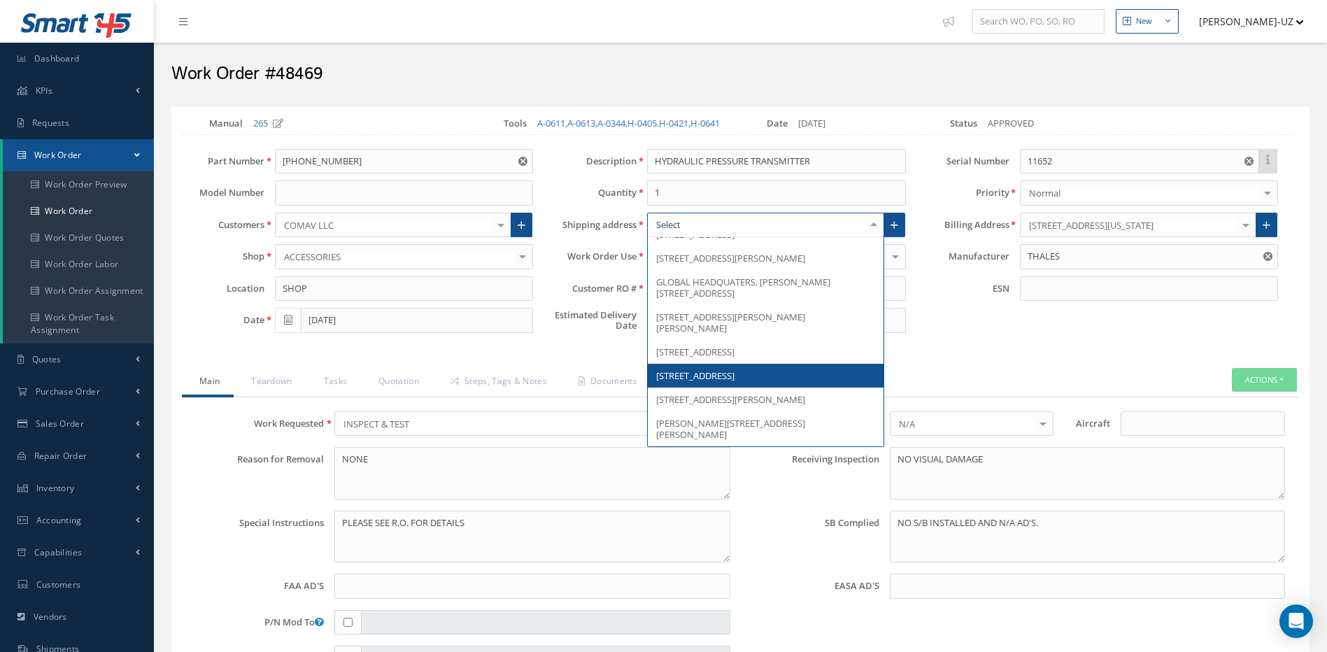
click at [751, 388] on span "3191 WEST TECH ROAD, MIAMISBURG, OH 45342, United States" at bounding box center [765, 376] width 235 height 24
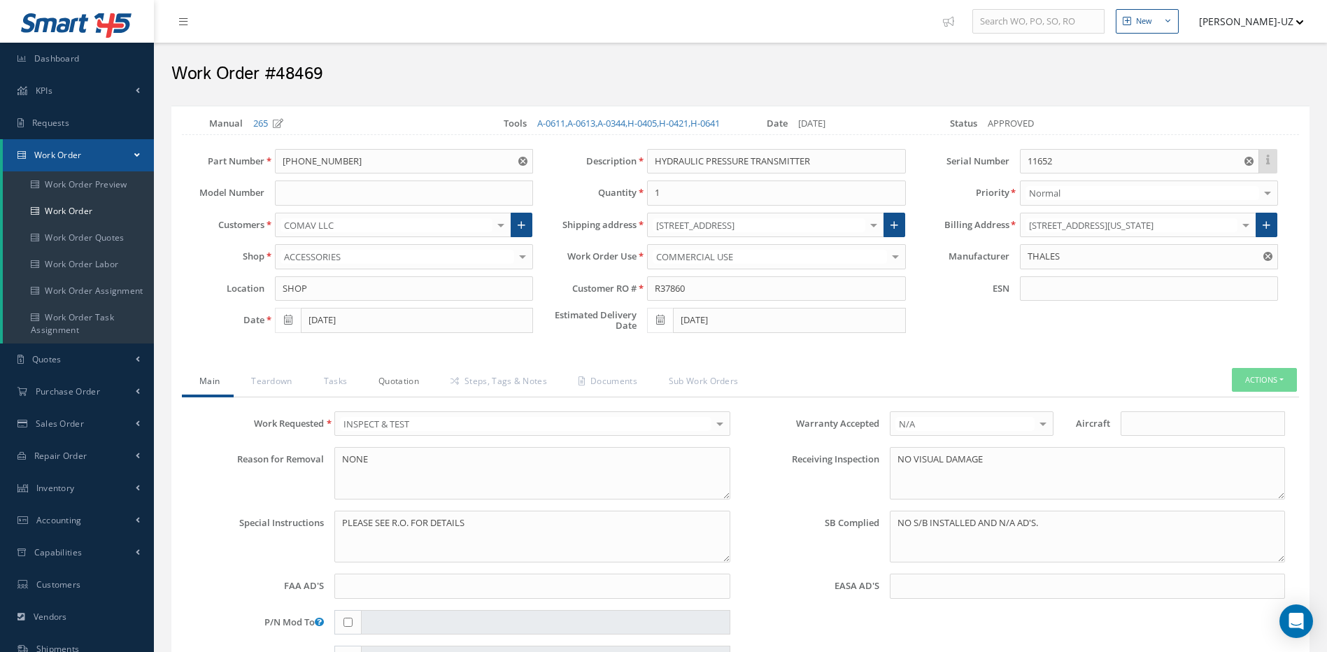
click at [409, 394] on link "Quotation" at bounding box center [397, 382] width 72 height 29
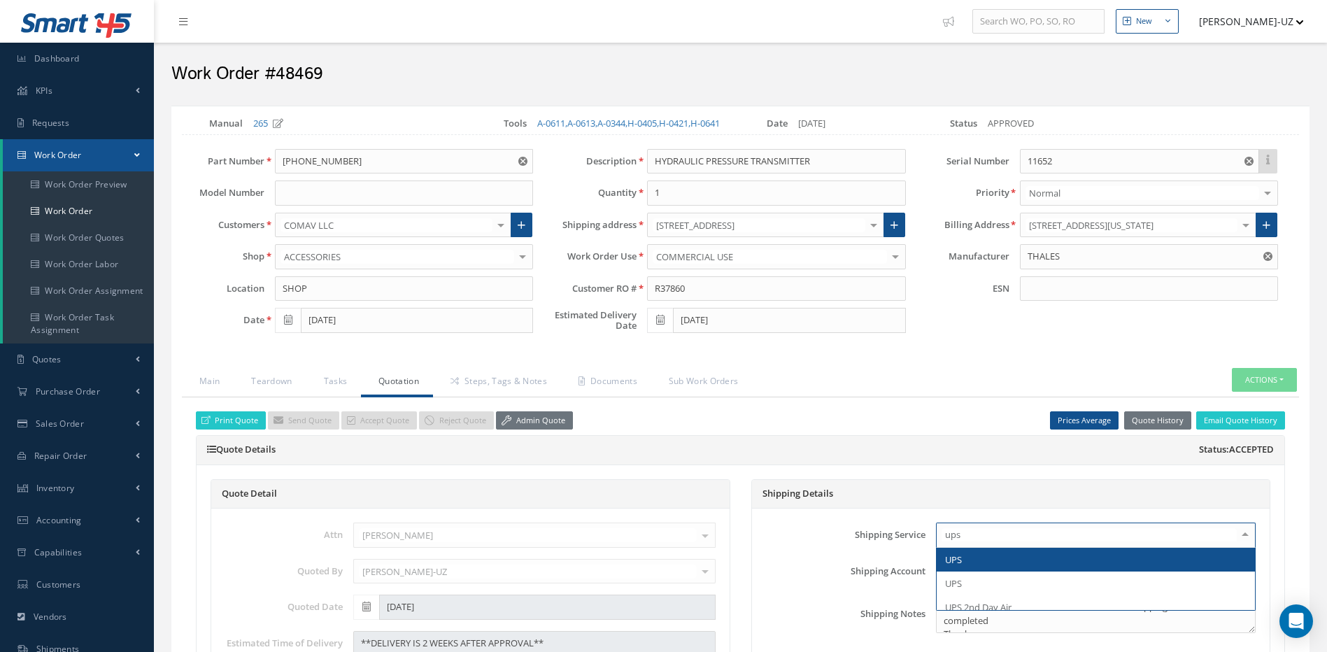
type input "ups g"
click at [996, 566] on span "UPS Ground" at bounding box center [970, 559] width 51 height 13
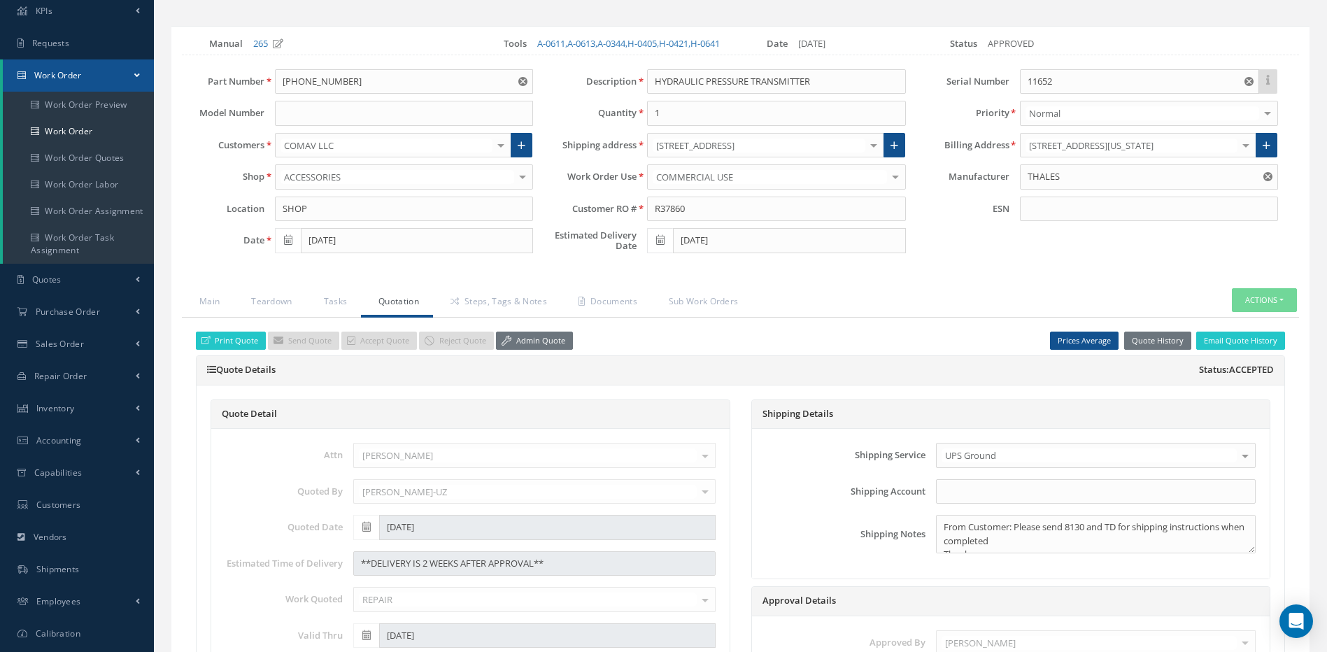
scroll to position [140, 0]
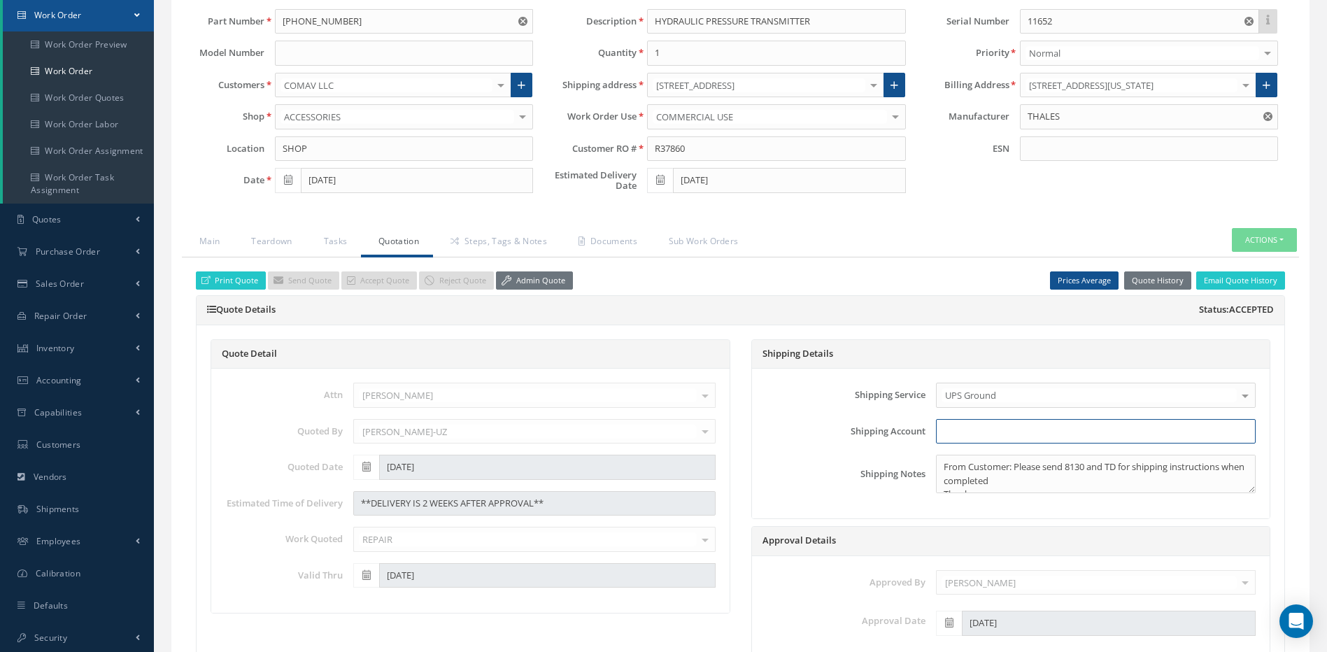
click at [953, 444] on input "text" at bounding box center [1096, 431] width 320 height 25
type input "62AY33"
drag, startPoint x: 938, startPoint y: 478, endPoint x: 1043, endPoint y: 509, distance: 109.4
click at [1043, 509] on div "Shipping Service UPS Ground Airborne COURIER DELIVERY DHL DHL DHL 2nd Day DHL G…" at bounding box center [1011, 444] width 518 height 150
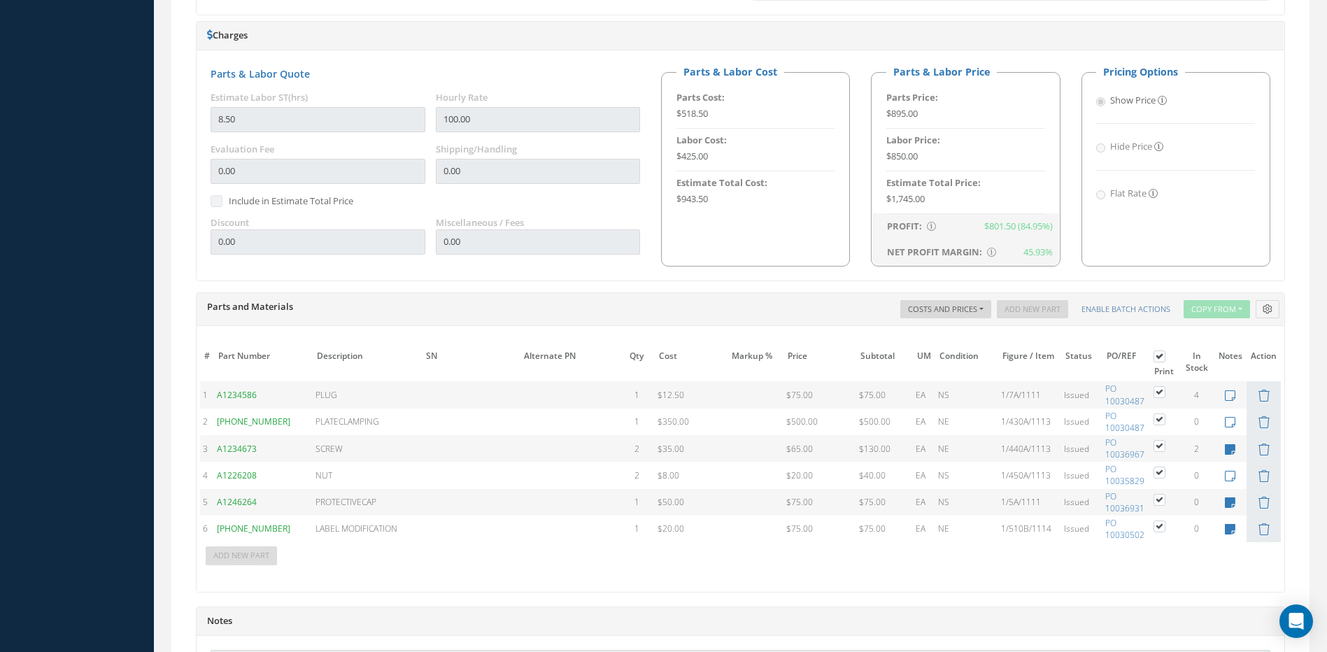
scroll to position [1019, 0]
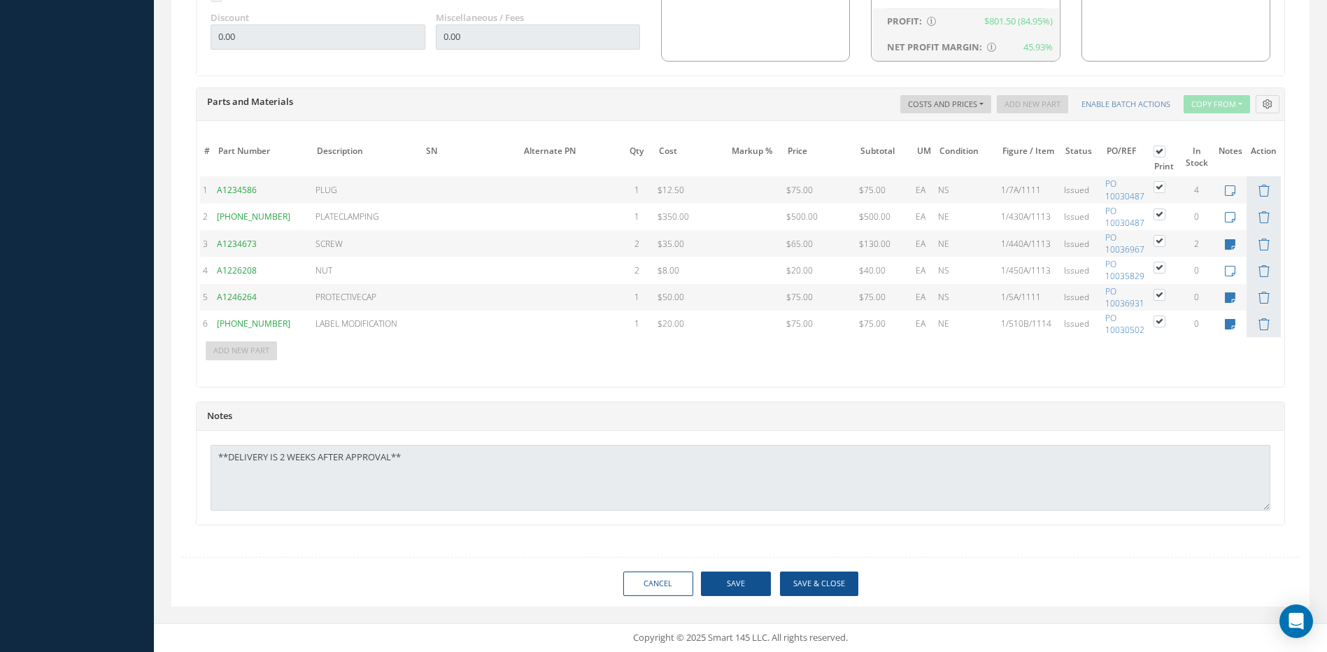
type textarea "UNIT IS DROP SHIPPING TO SUPPORT AIR PER CUSTOMER REQUEST."
click at [730, 579] on button "Save" at bounding box center [736, 584] width 70 height 24
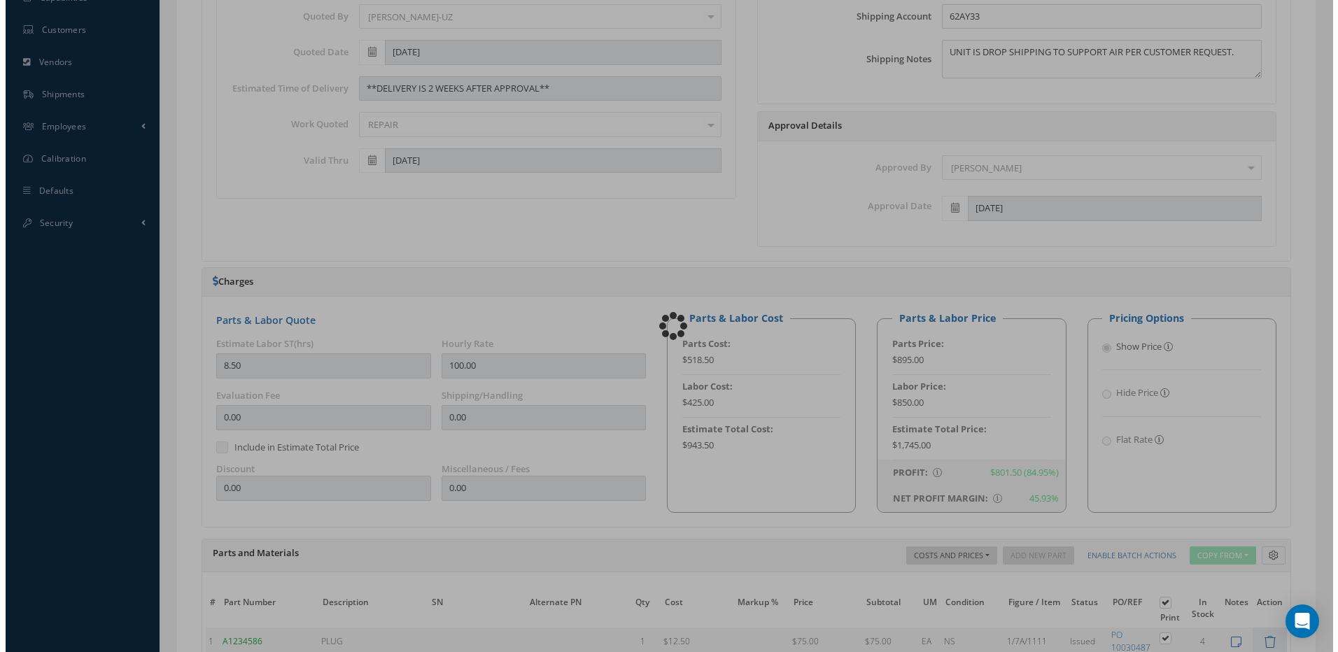
scroll to position [530, 0]
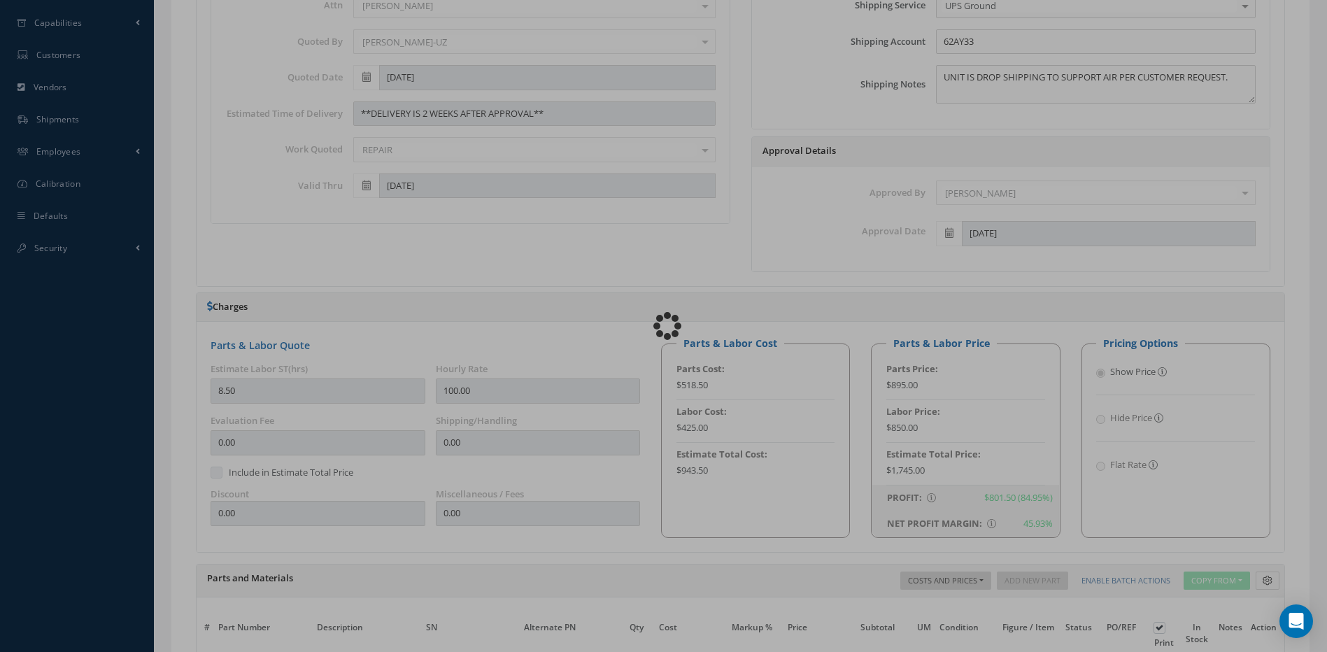
type textarea "UNIT IS DROP SHIPPING TO SUPPORT AIR PER CUSTOMER REQUEST."
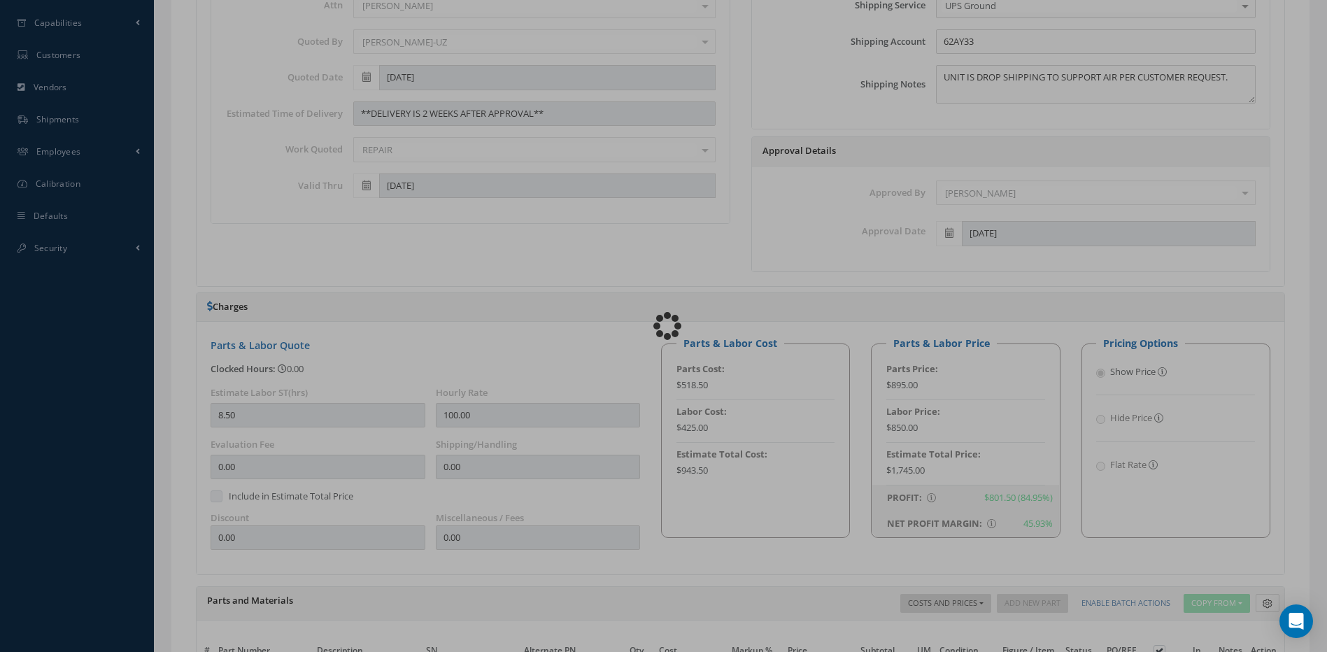
type input "THALES"
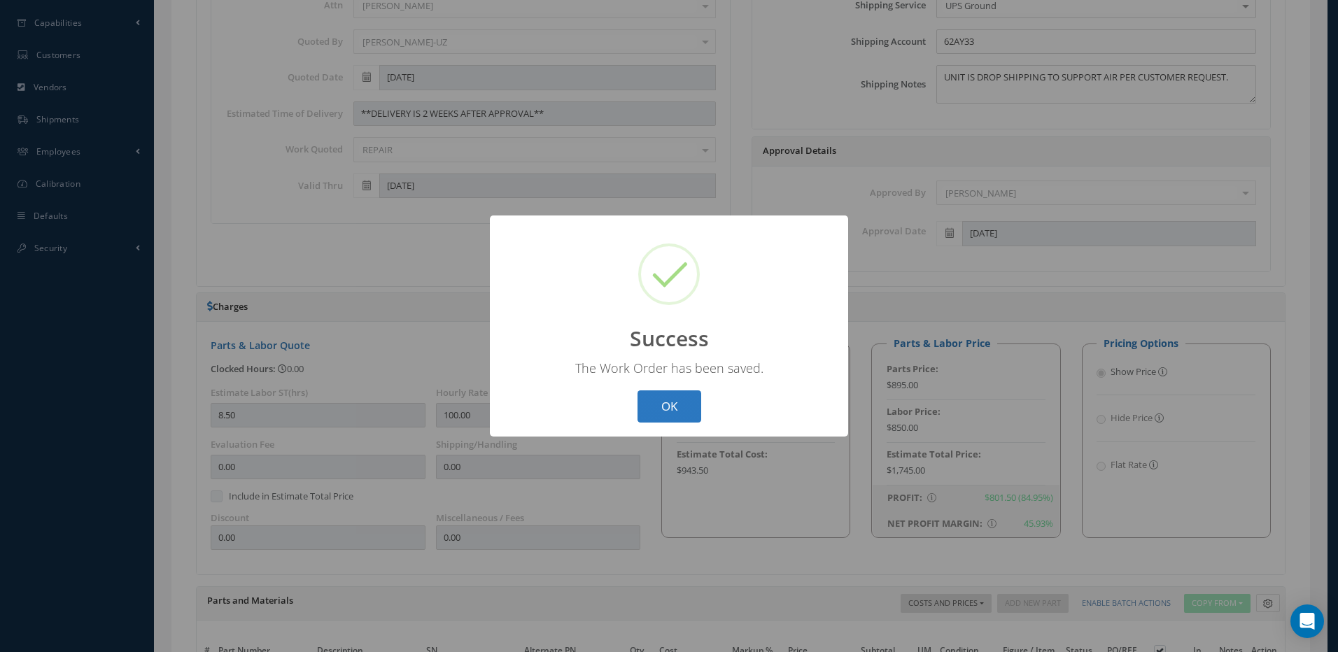
click at [673, 397] on button "OK" at bounding box center [669, 406] width 64 height 33
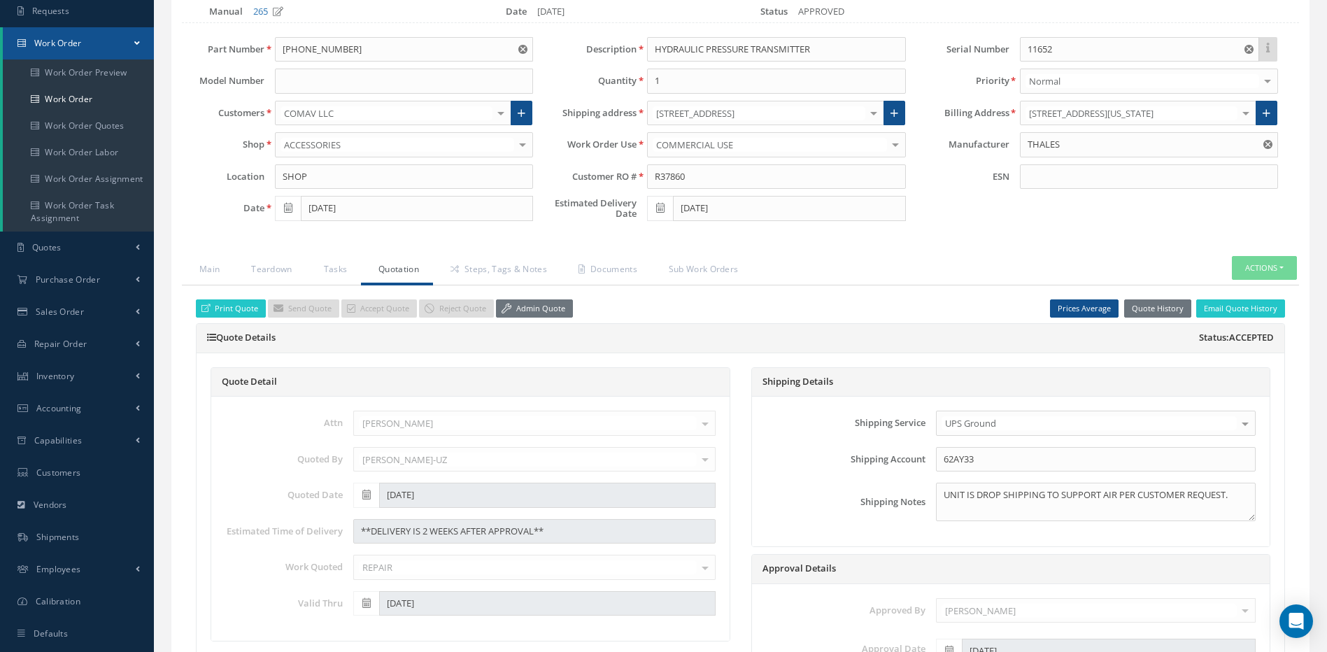
scroll to position [110, 0]
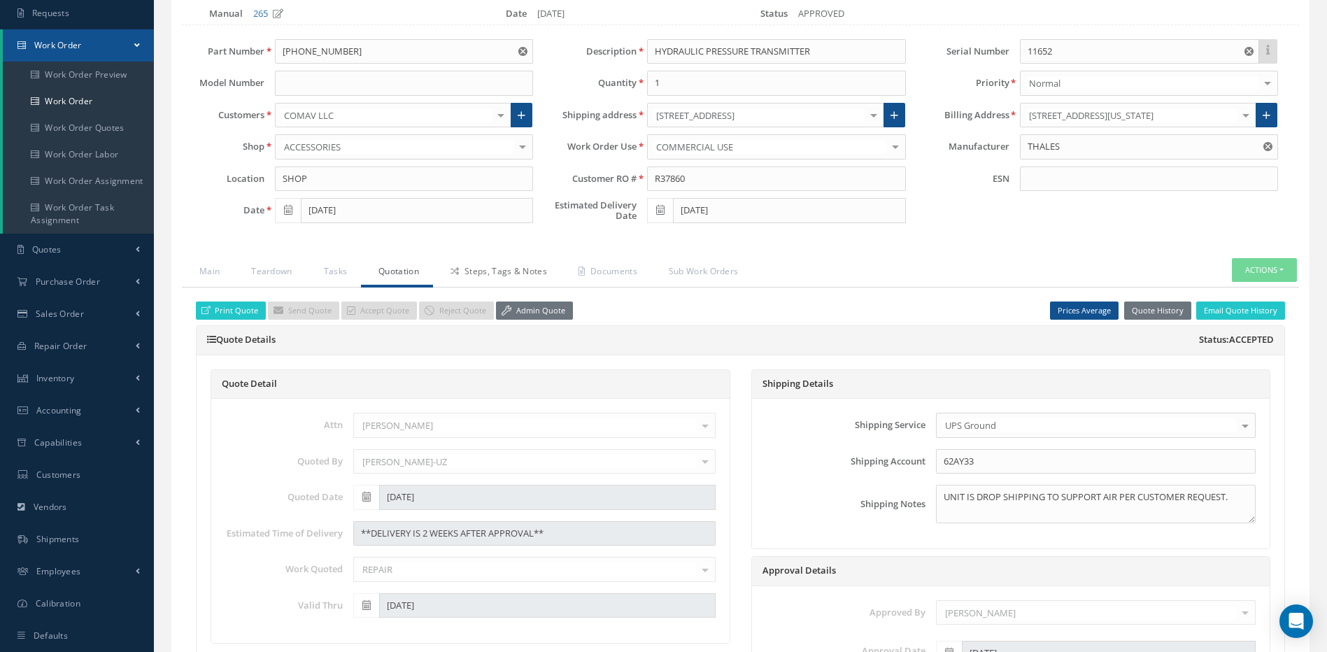
click at [516, 267] on link "Steps, Tags & Notes" at bounding box center [497, 272] width 128 height 29
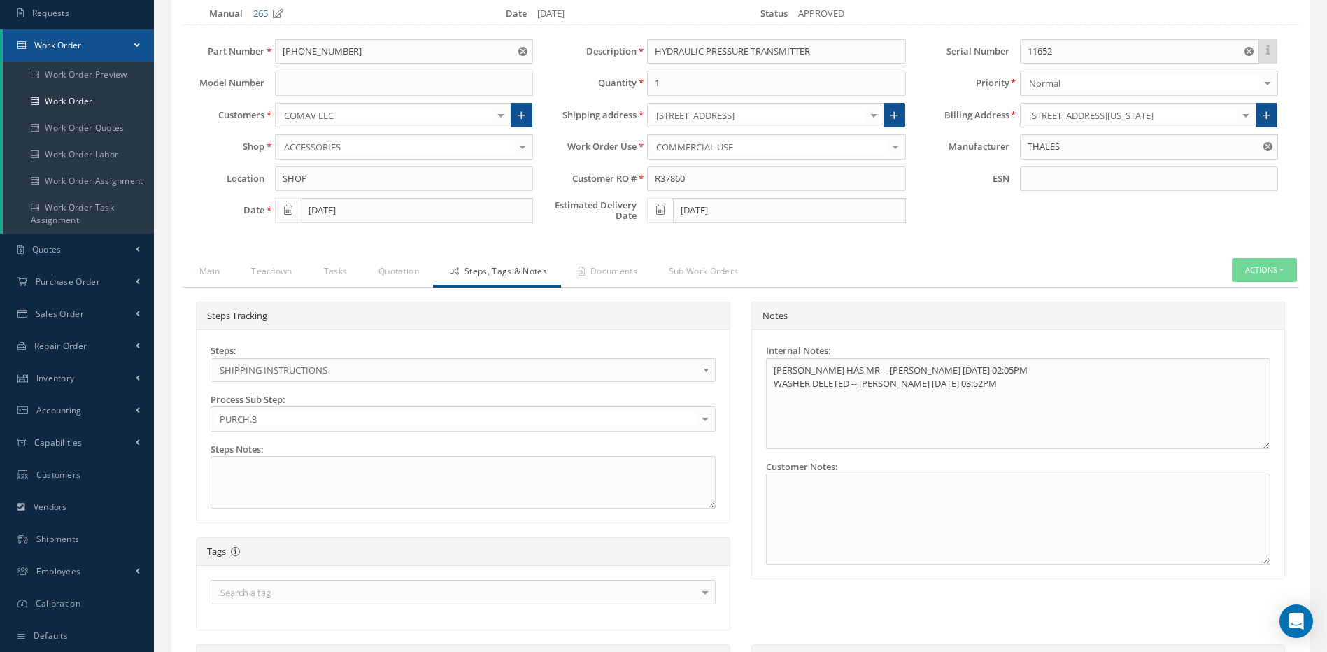
click at [295, 368] on span "SHIPPING INSTRUCTIONS" at bounding box center [459, 370] width 478 height 17
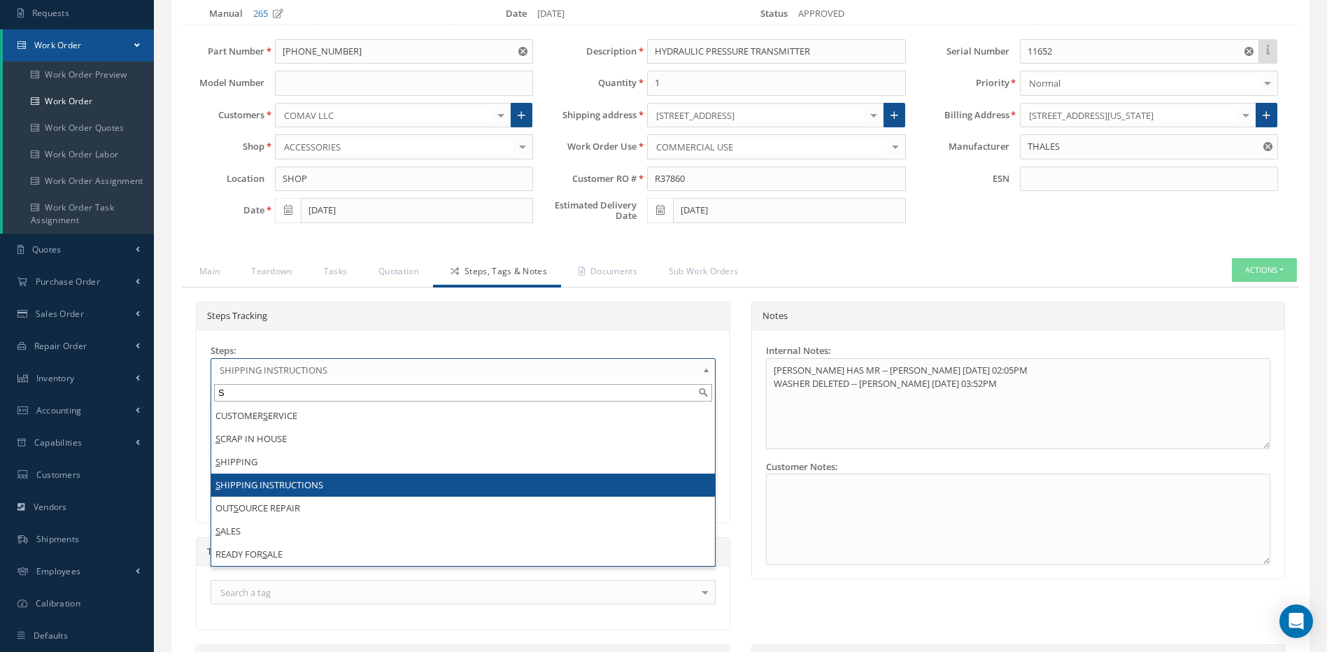
scroll to position [0, 0]
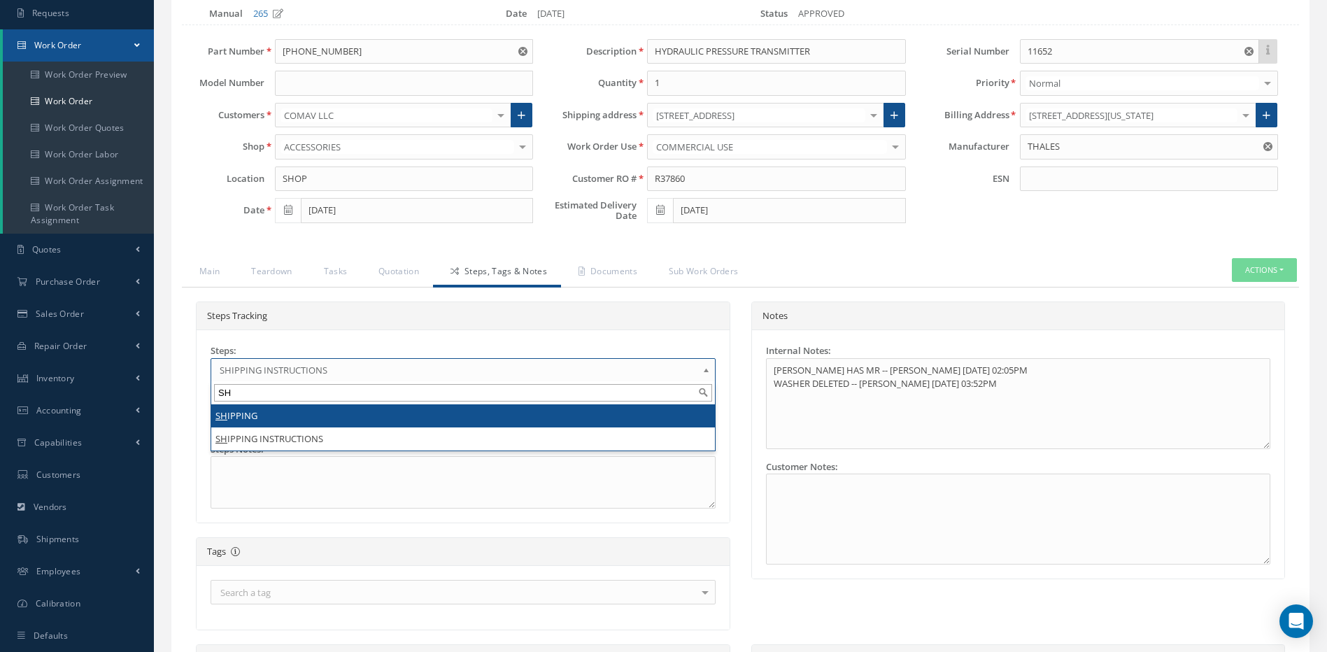
type input "SH"
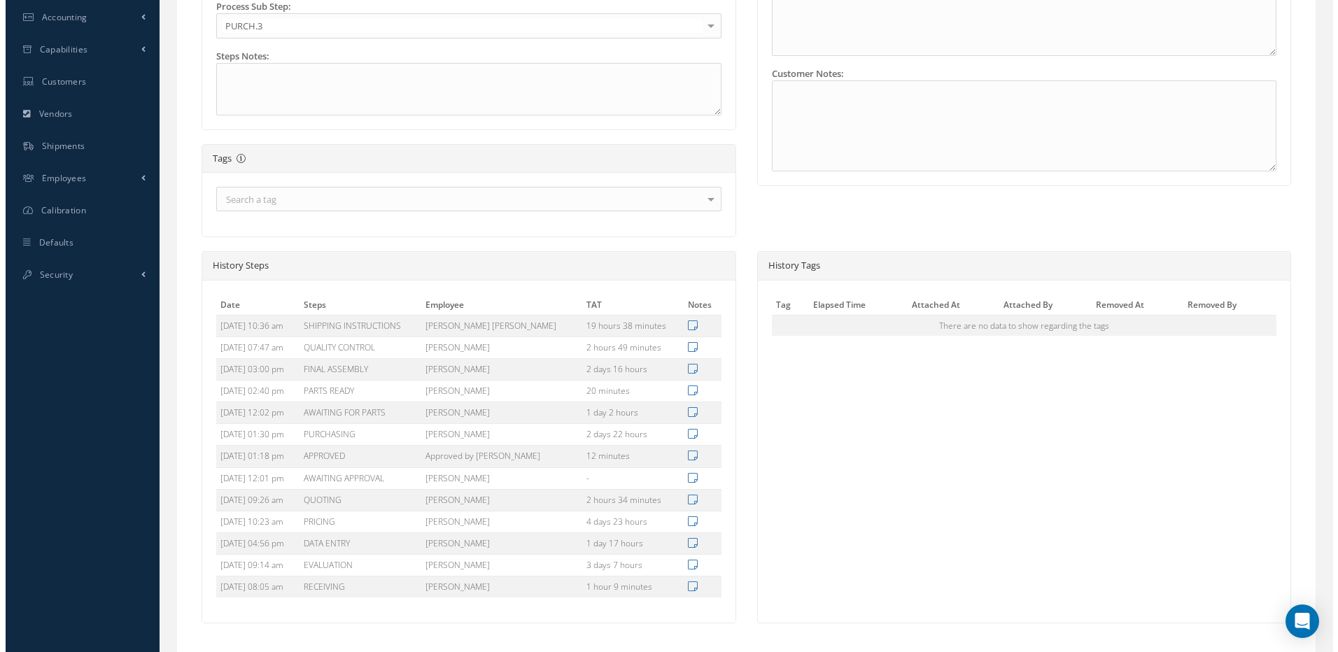
scroll to position [601, 0]
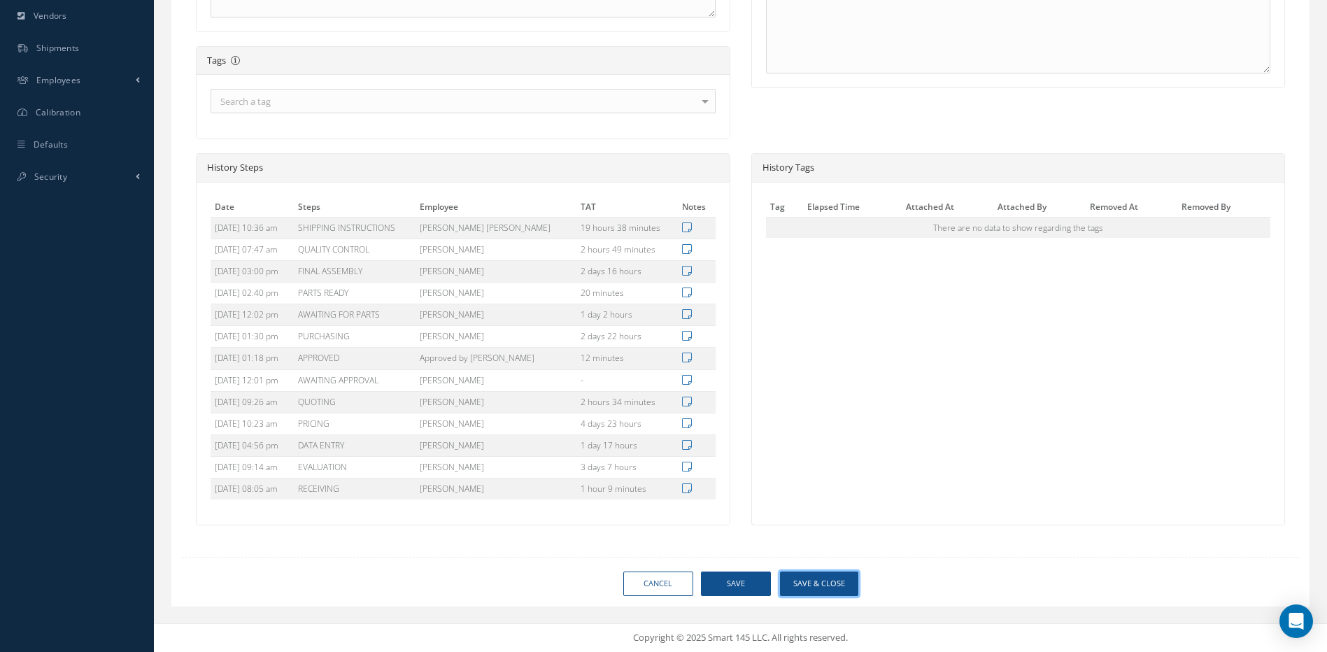
drag, startPoint x: 830, startPoint y: 577, endPoint x: 826, endPoint y: 565, distance: 12.4
click at [829, 576] on button "Save & Close" at bounding box center [819, 584] width 78 height 24
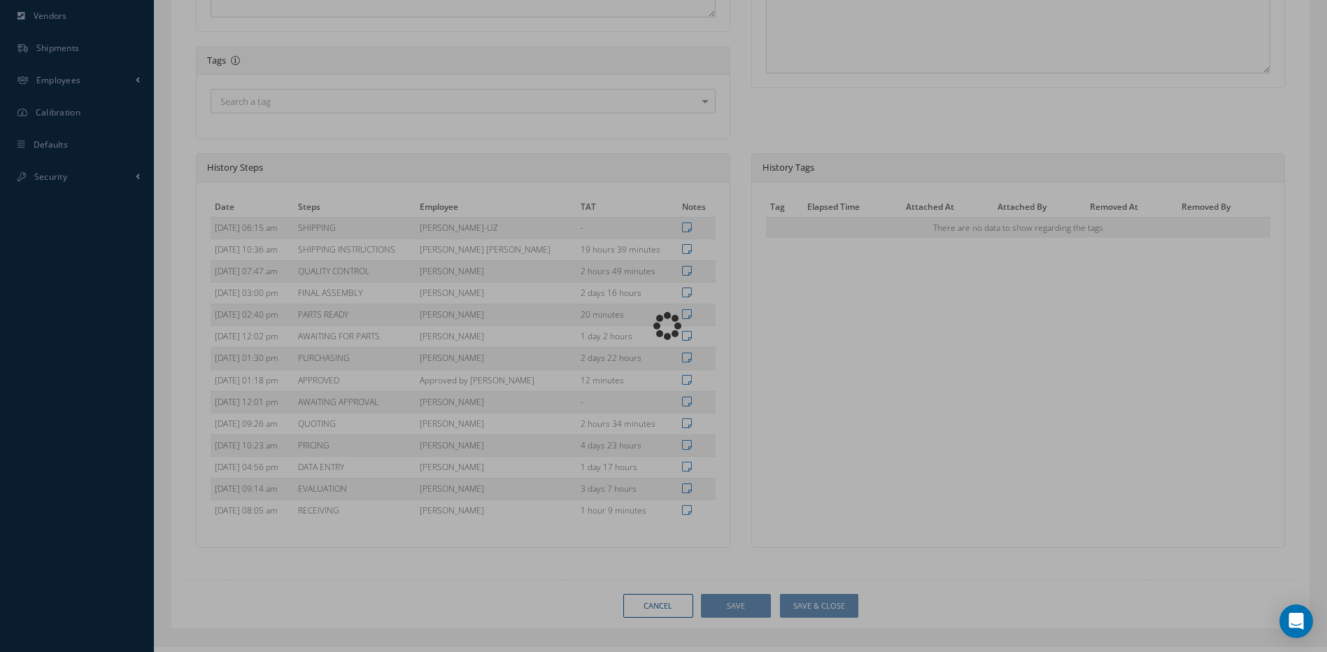
type input "THALES"
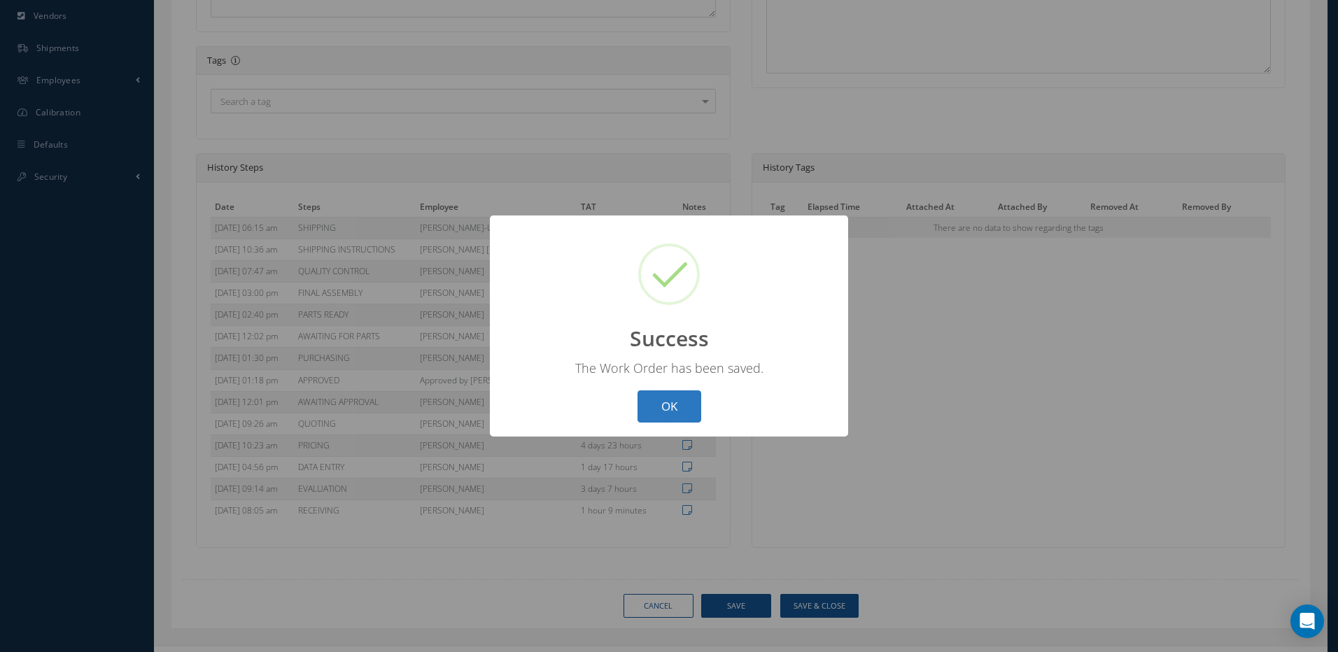
click at [669, 402] on button "OK" at bounding box center [669, 406] width 64 height 33
select select "25"
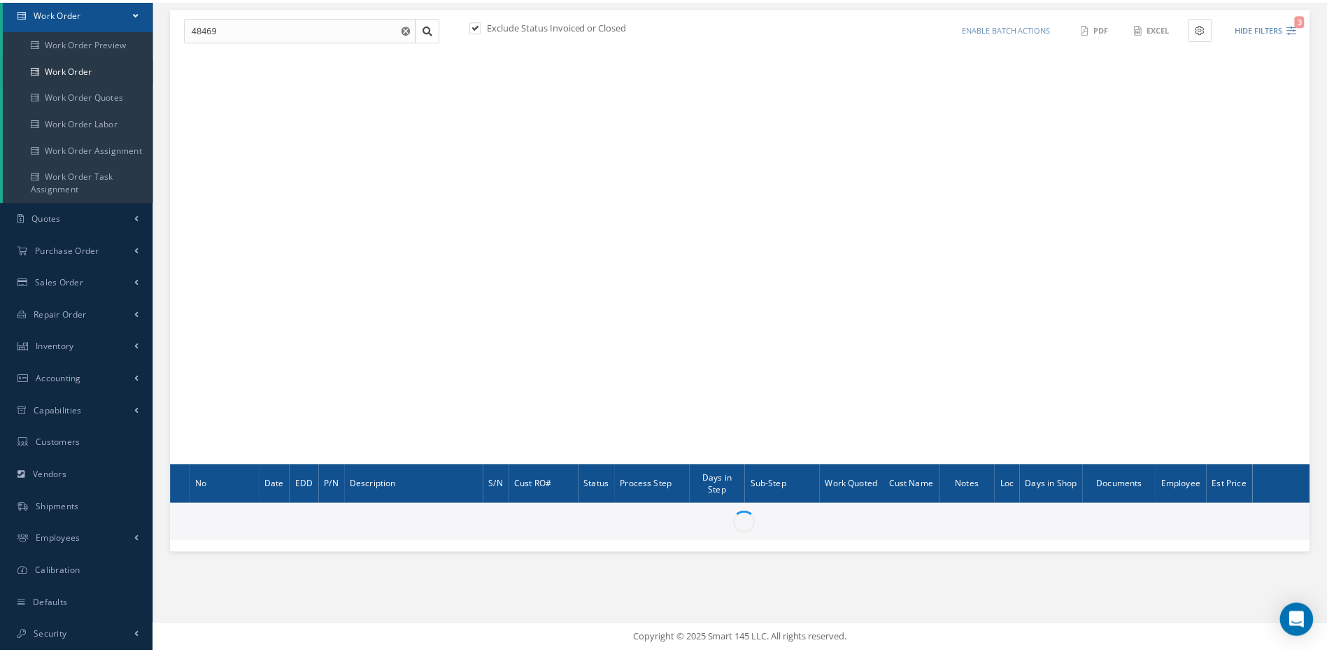
scroll to position [140, 0]
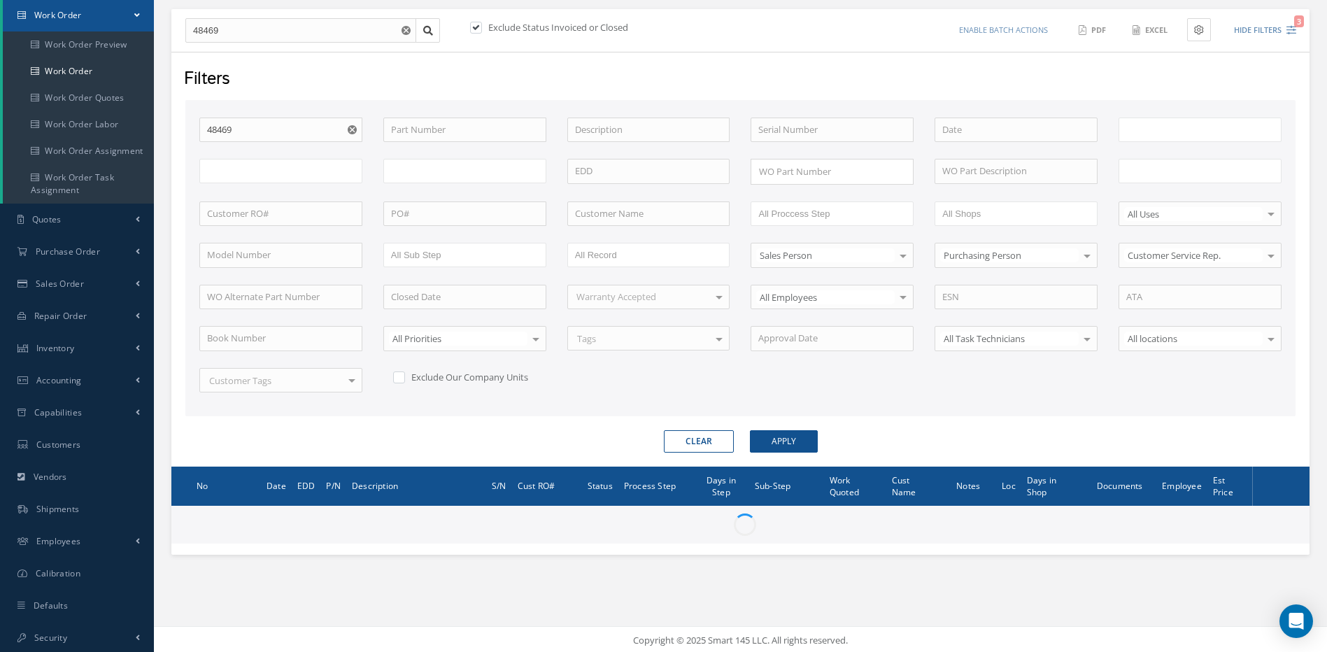
type input "All Work Request"
type input "All Work Performed"
type input "All Status"
type input "WO Part Status"
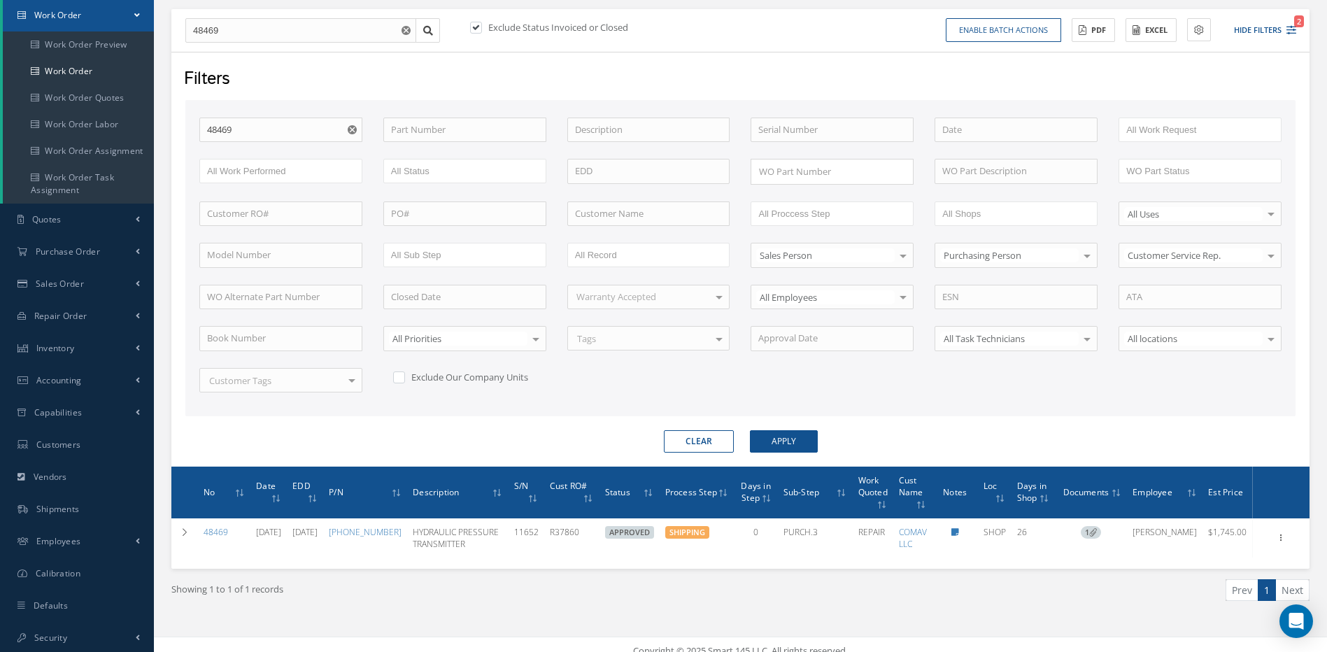
drag, startPoint x: 706, startPoint y: 435, endPoint x: 700, endPoint y: 430, distance: 8.4
click at [706, 435] on button "Clear" at bounding box center [699, 441] width 70 height 22
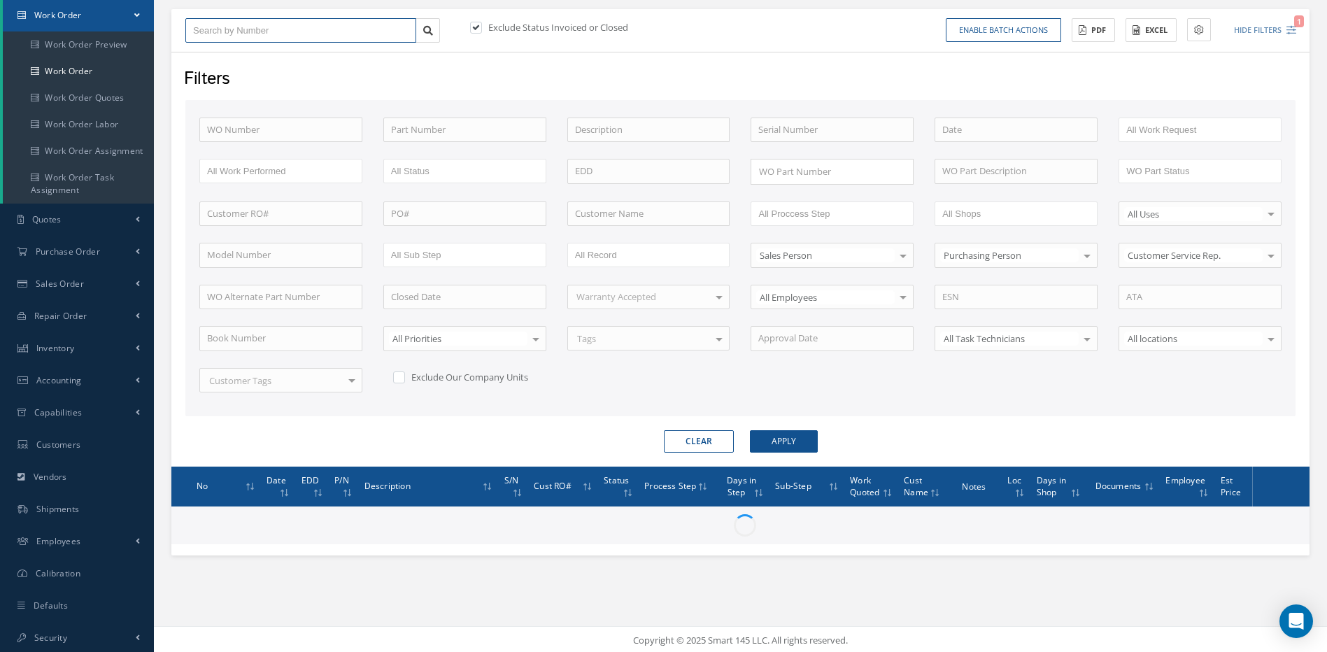
click at [229, 29] on input "text" at bounding box center [300, 30] width 231 height 25
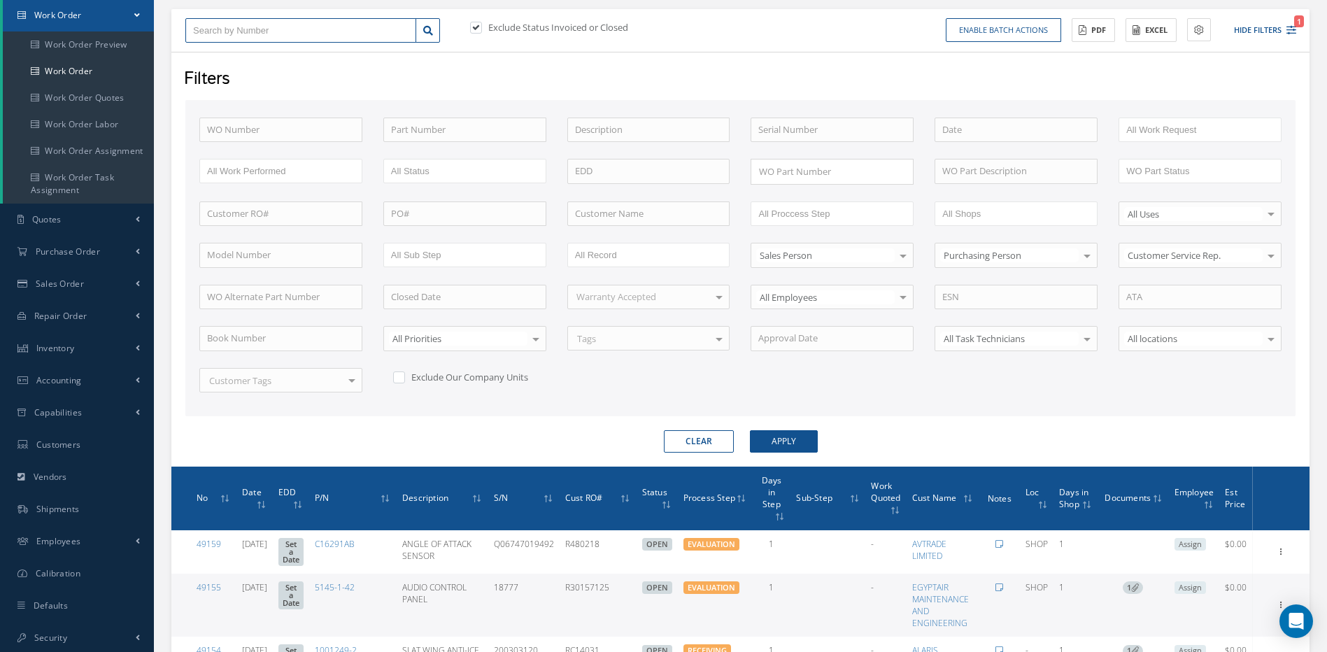
type input "4"
type input "47"
type input "473"
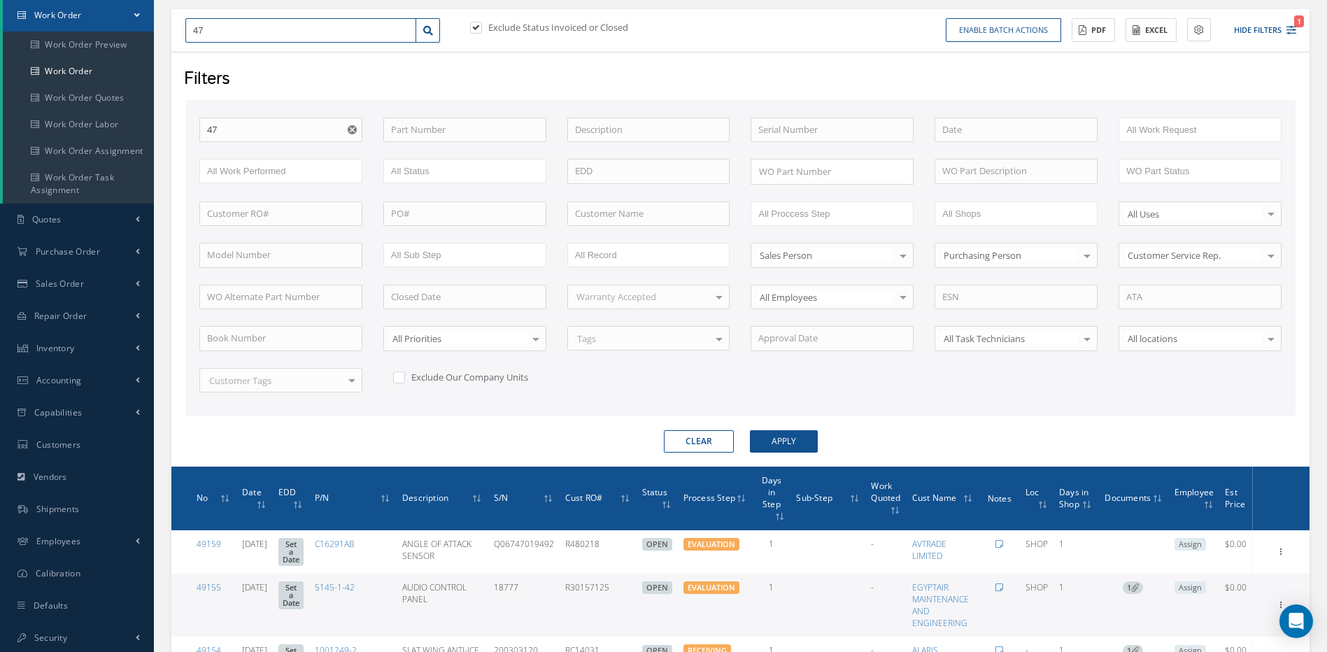
type input "473"
type input "4733"
type input "47332"
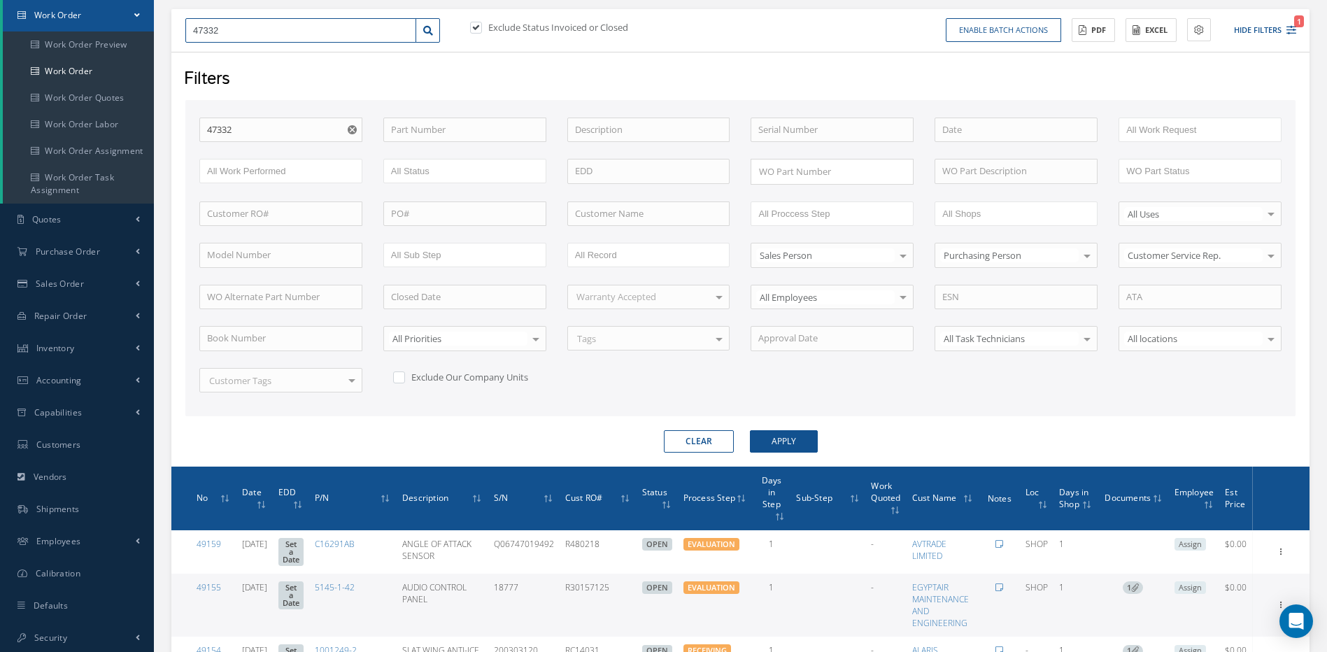
type input "47332"
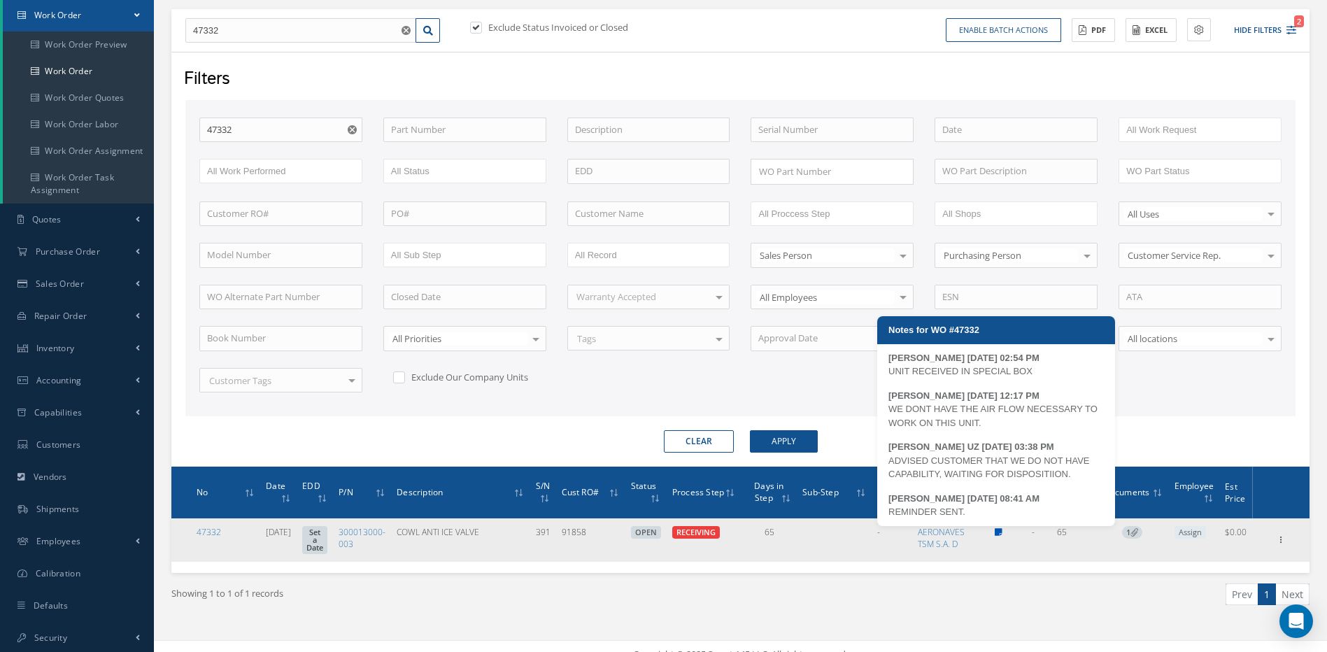
click at [1000, 527] on link at bounding box center [999, 532] width 8 height 12
type textarea "UNIT RECEIVED IN SPECIAL BOX -- MARCOS FERRER 06/30/2025 02:54PM WE DONT HAVE T…"
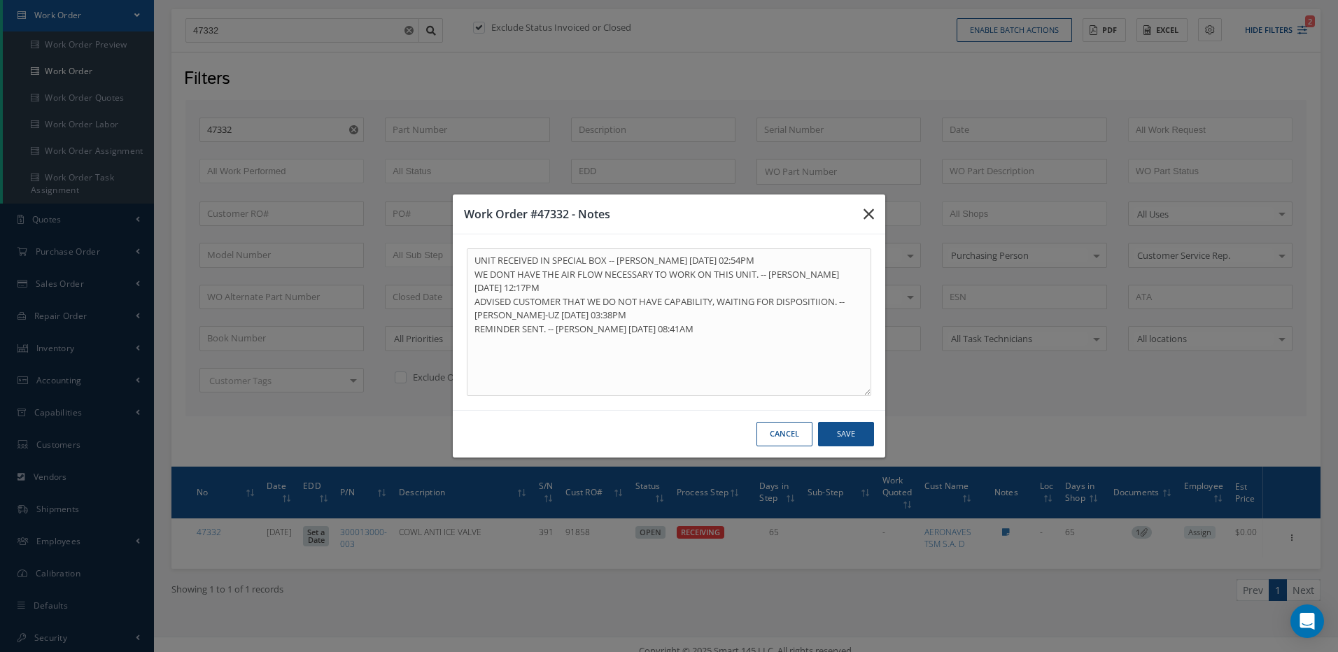
click at [867, 211] on icon "button" at bounding box center [868, 214] width 10 height 17
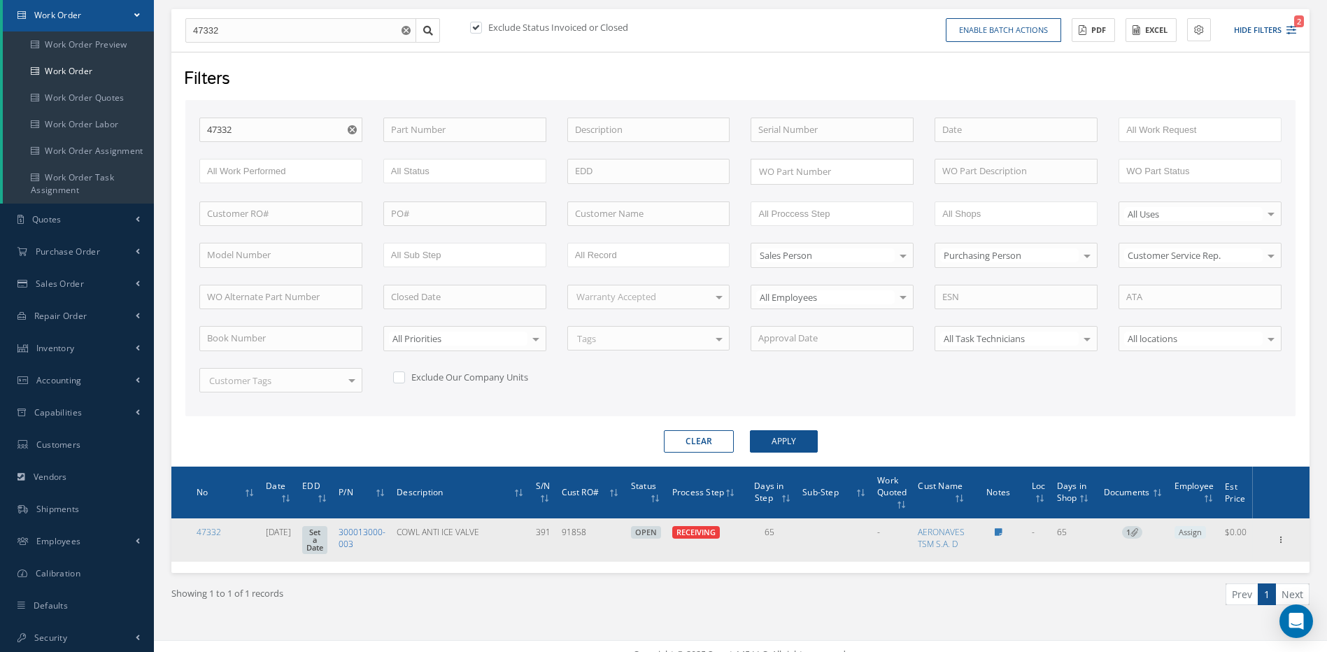
click at [376, 531] on link "300013000-003" at bounding box center [362, 538] width 47 height 24
click at [1282, 535] on icon at bounding box center [1282, 538] width 14 height 11
click at [1194, 527] on link "Edit" at bounding box center [1217, 529] width 111 height 18
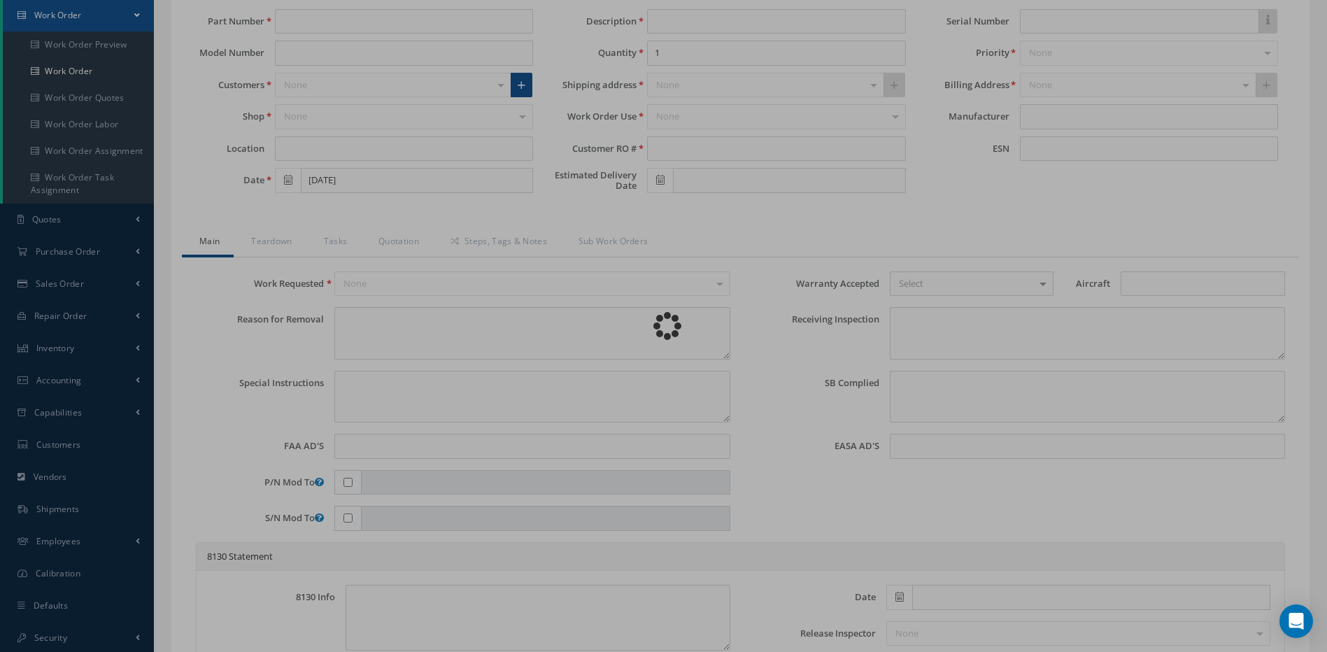
type input "300013000-003"
type input "[DATE]"
type input "COWL ANTI ICE VALVE"
type input "91858"
type input "391"
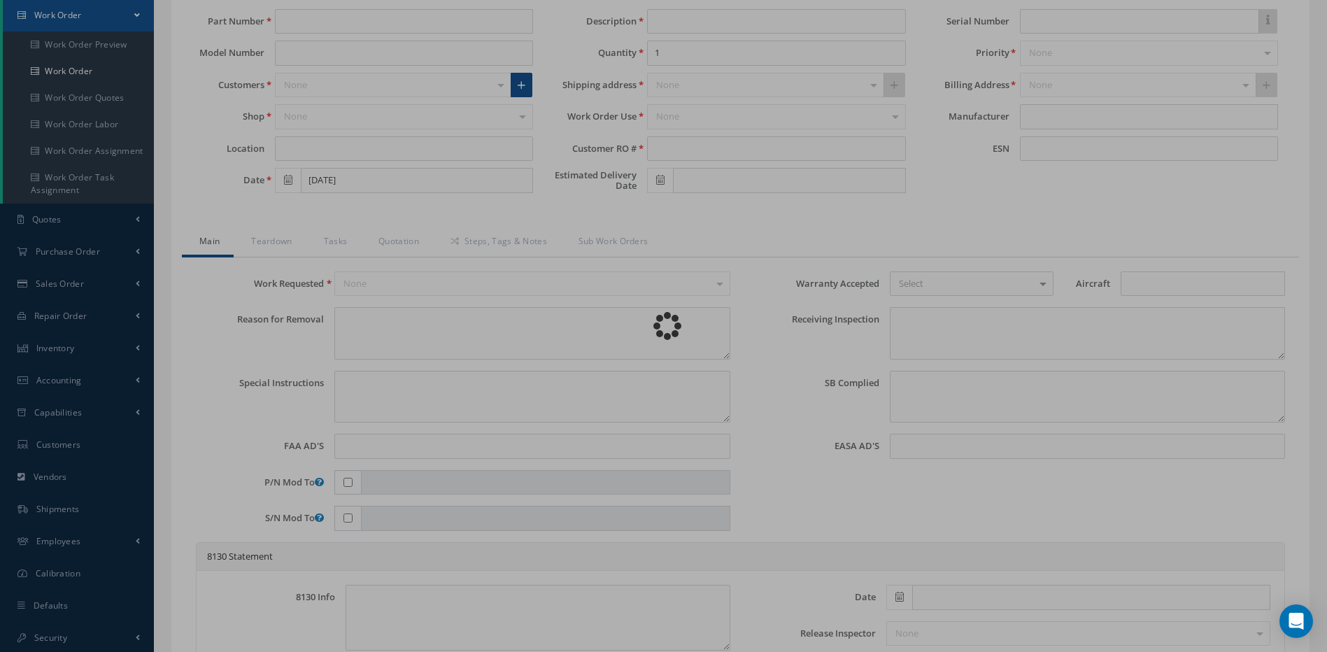
type textarea "NONE"
type textarea "PLEASE SEE R.O. FOR DETAILS"
type textarea "NO VISUAL DAMAGE"
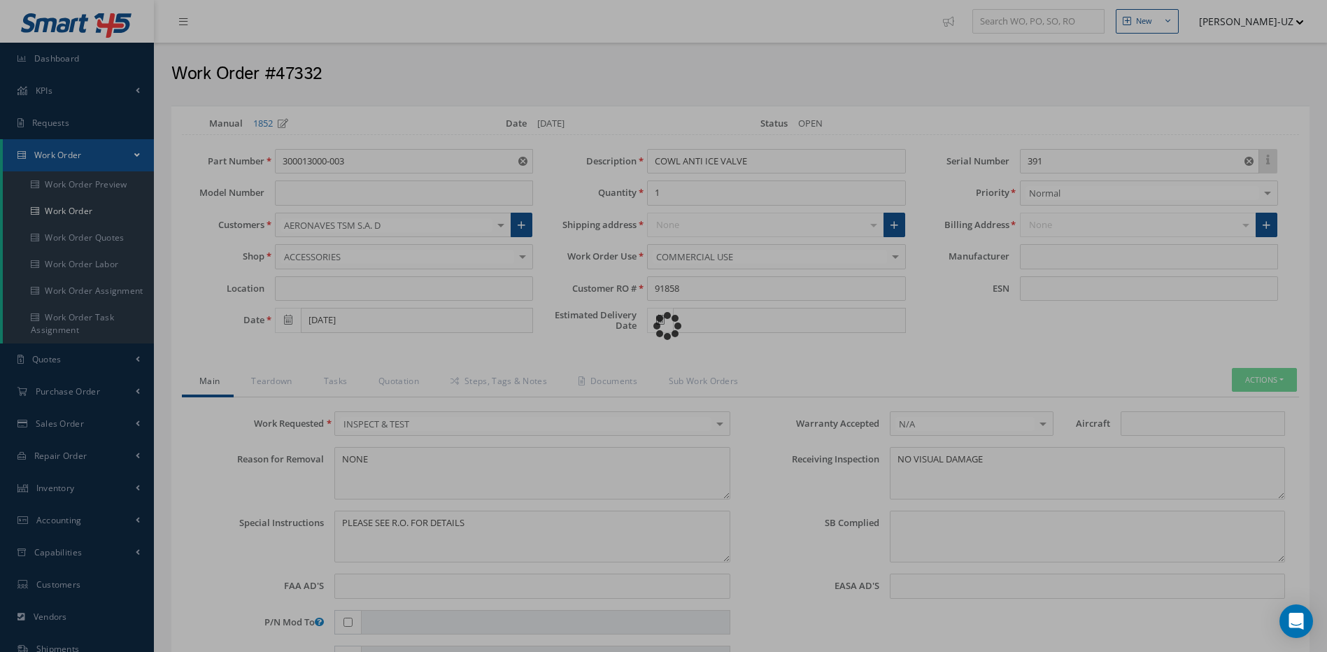
type input "TACTAIR"
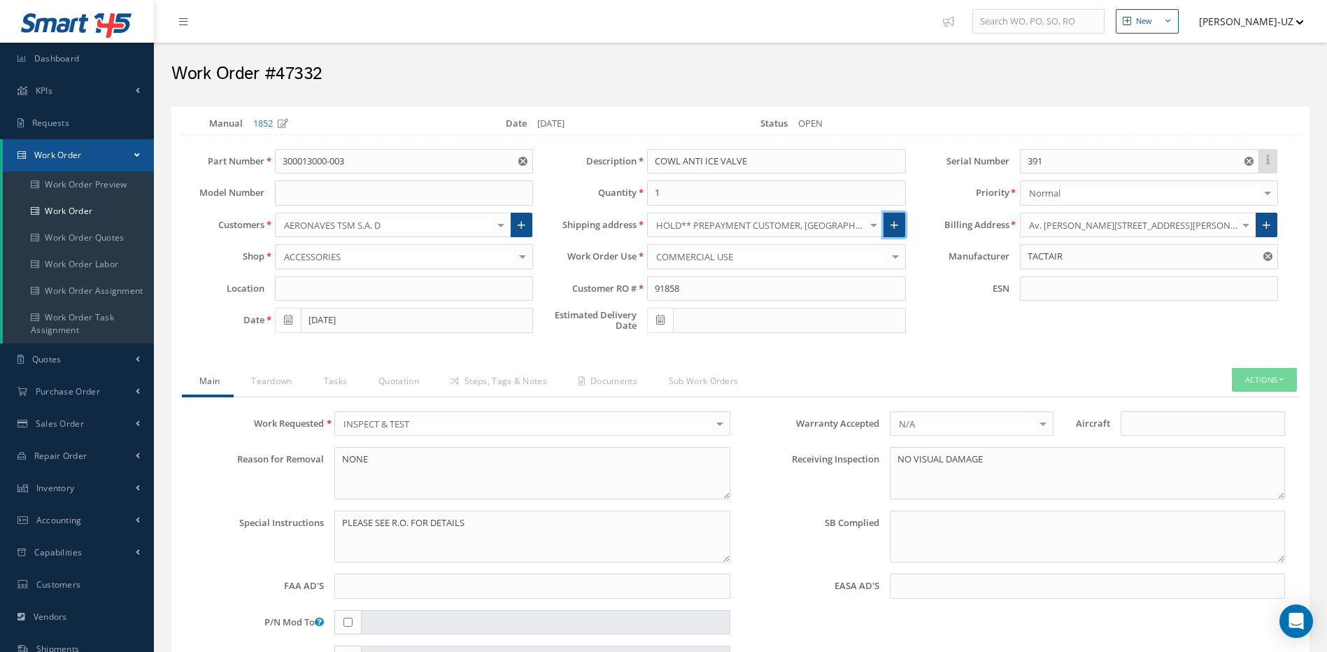
click at [895, 222] on icon at bounding box center [895, 225] width 8 height 10
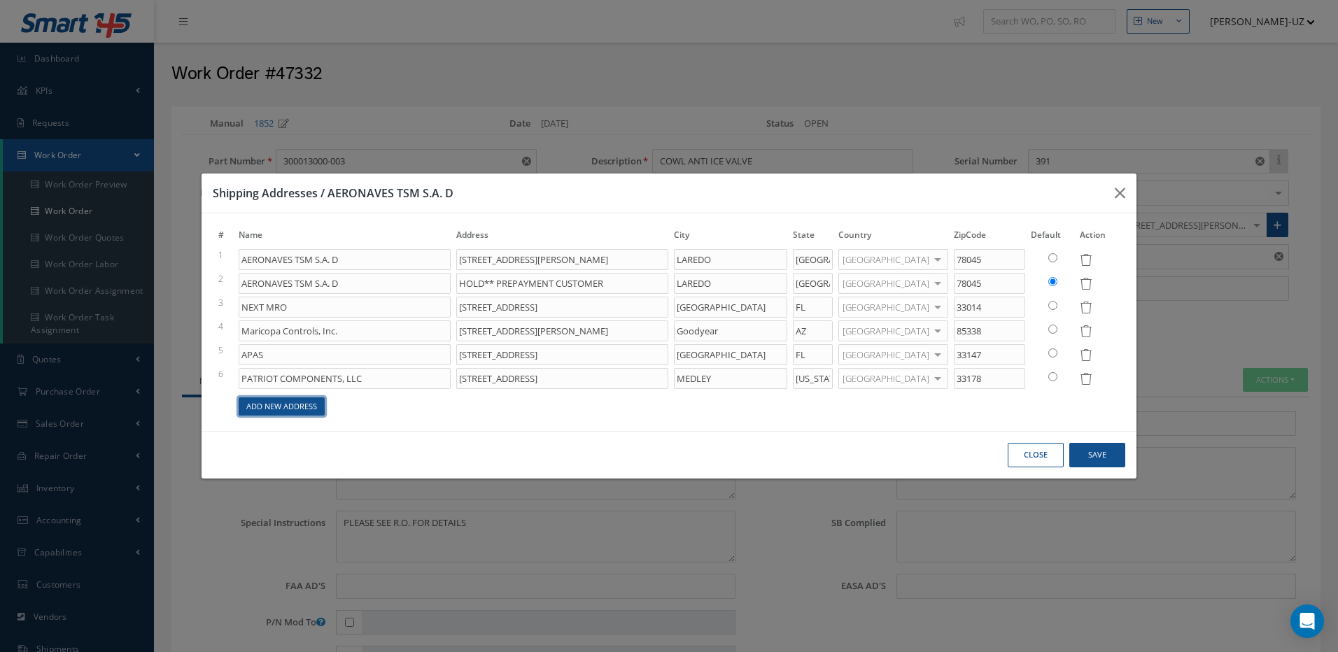
click at [269, 409] on link "Add New Address" at bounding box center [282, 406] width 86 height 19
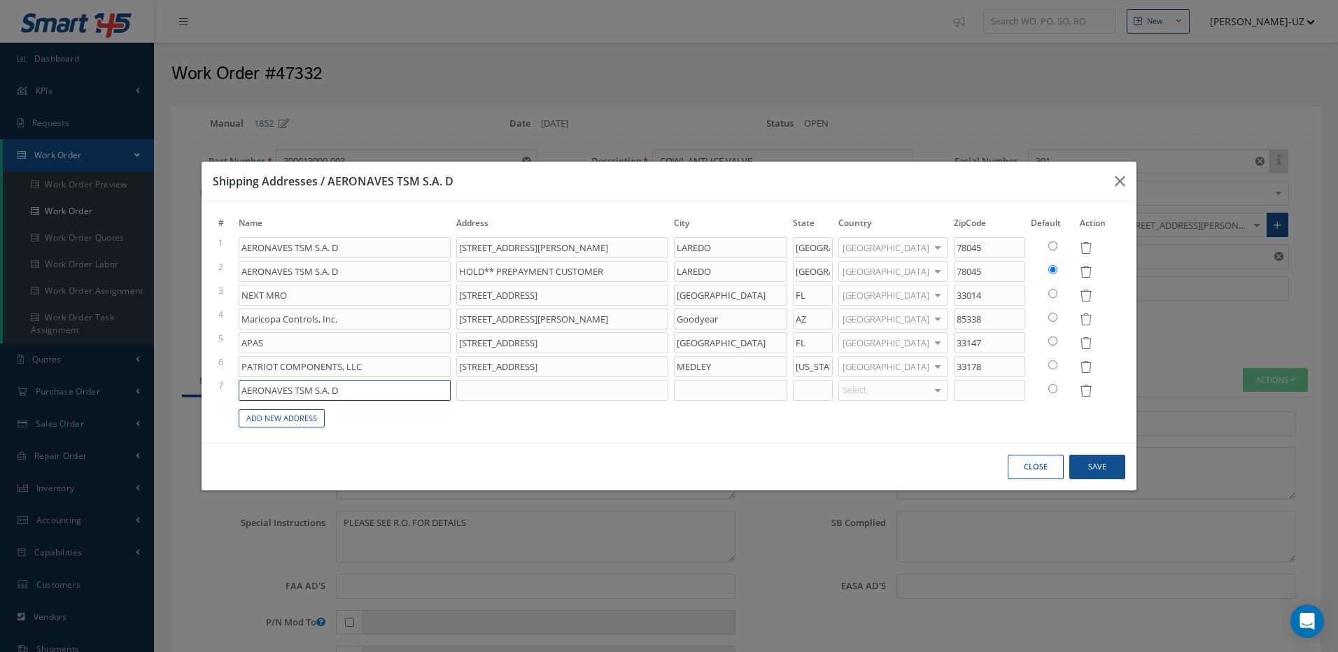
drag, startPoint x: 374, startPoint y: 393, endPoint x: 234, endPoint y: 387, distance: 140.0
click at [234, 387] on tr "7 AERONAVES TSM S.A. D Select United States Afghanistan Åland Islands Albania A…" at bounding box center [668, 390] width 907 height 24
type input "a"
type input "ABOVE GROUND LEVEL AEROSPACE (AGL)"
type input "12220 SW 129TH CT"
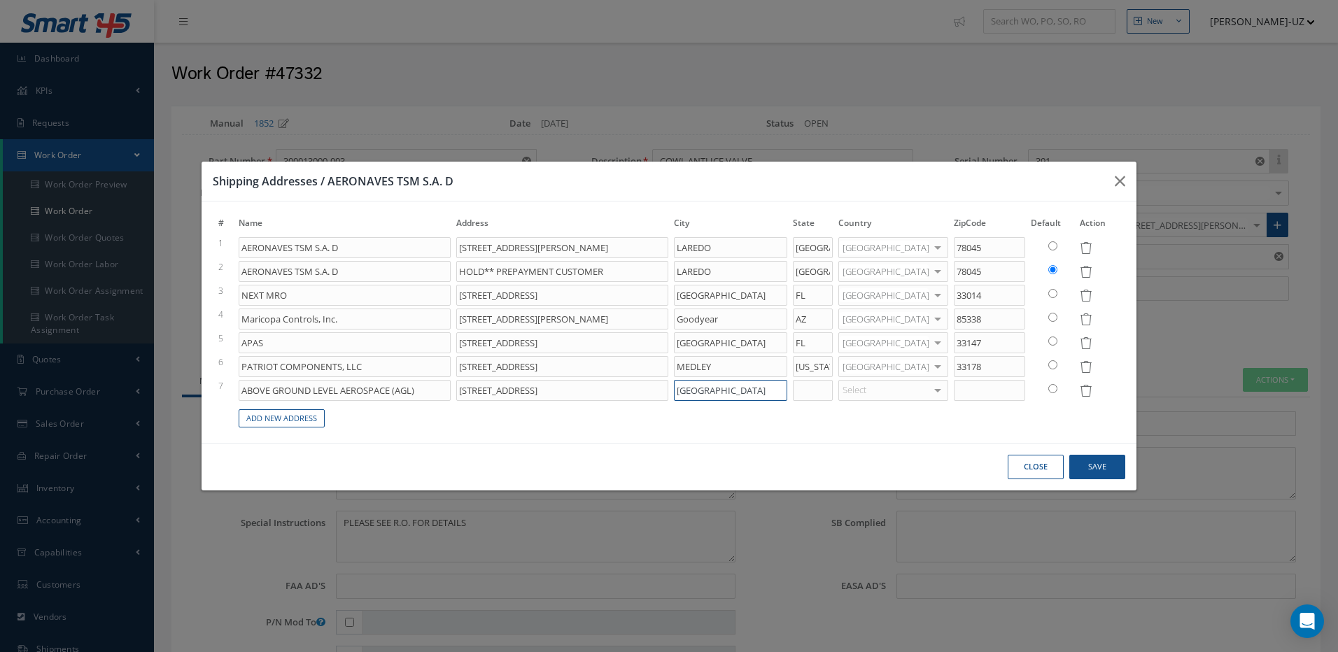
type input "MIAMI"
type input "FL"
type input "33186"
click at [1100, 457] on button "Save" at bounding box center [1097, 467] width 56 height 24
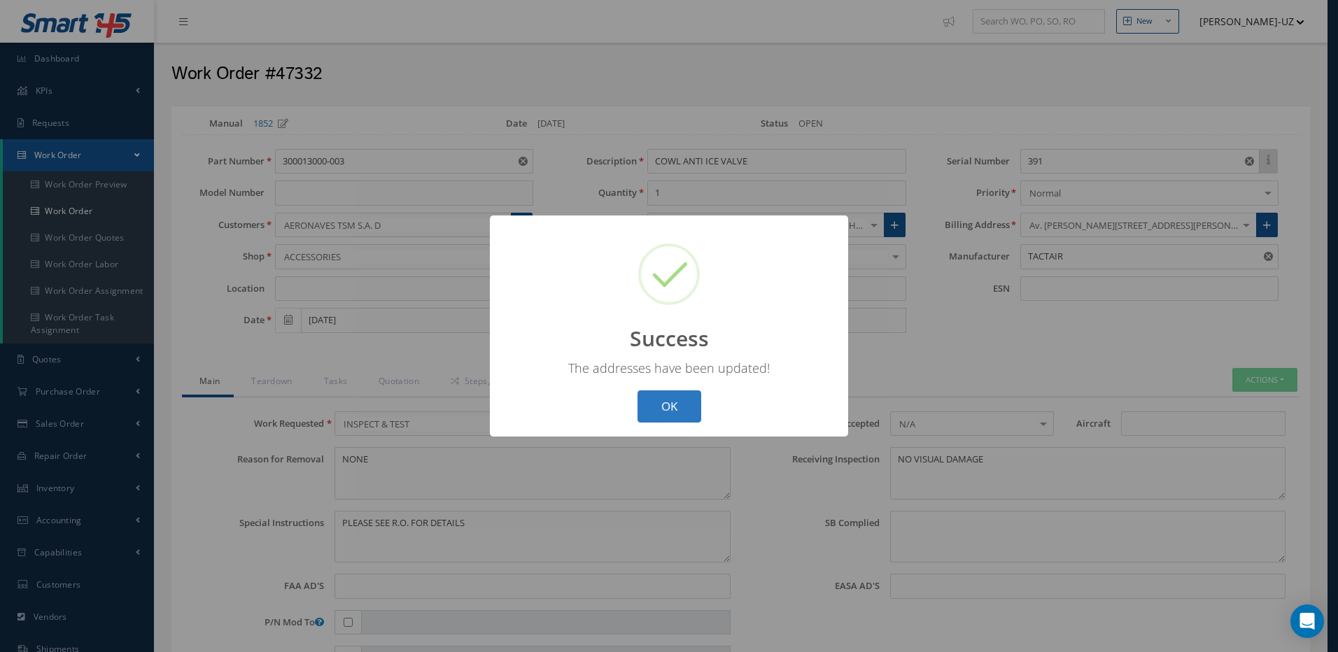
click at [676, 409] on button "OK" at bounding box center [669, 406] width 64 height 33
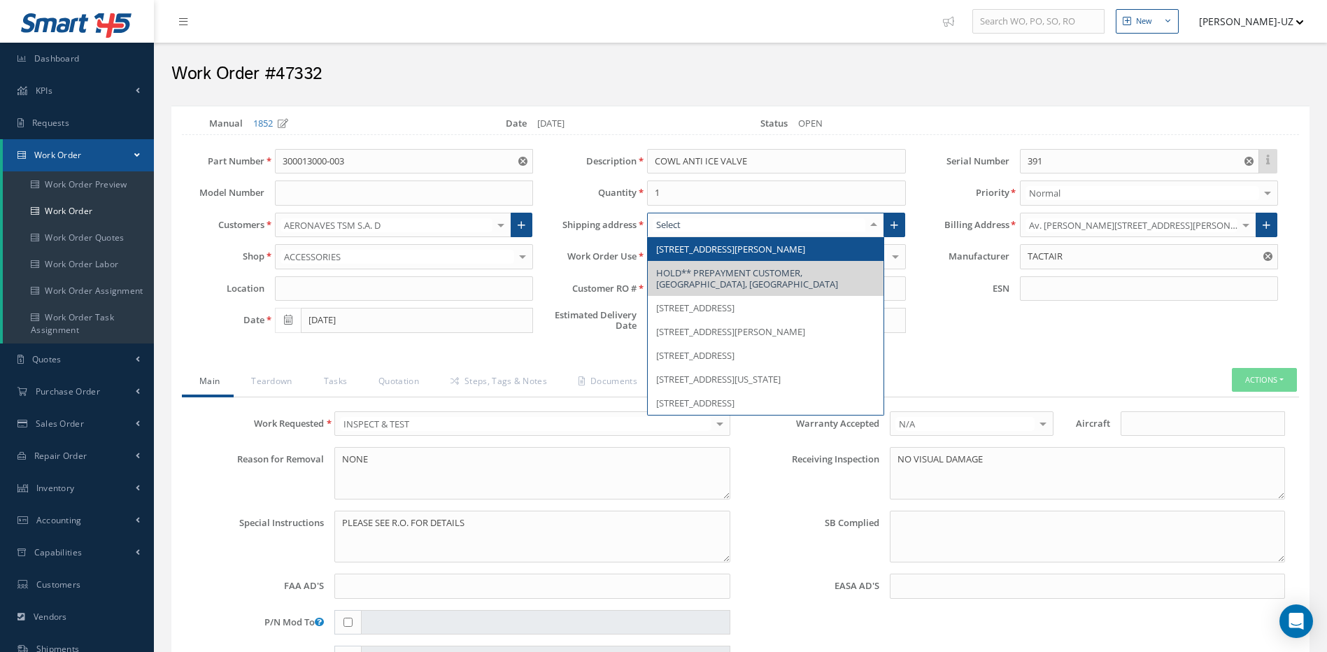
scroll to position [36, 0]
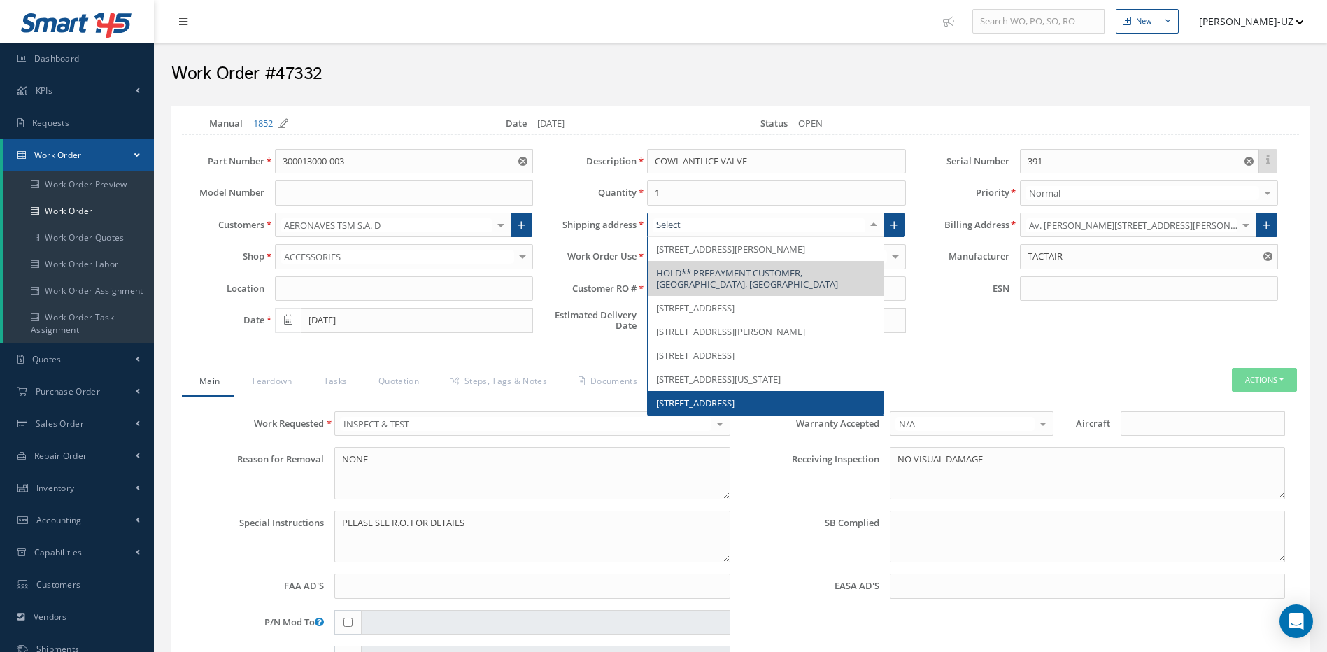
click at [721, 415] on span "12220 SW 129TH CT, MIAMI, FL 33186, United States" at bounding box center [765, 403] width 235 height 24
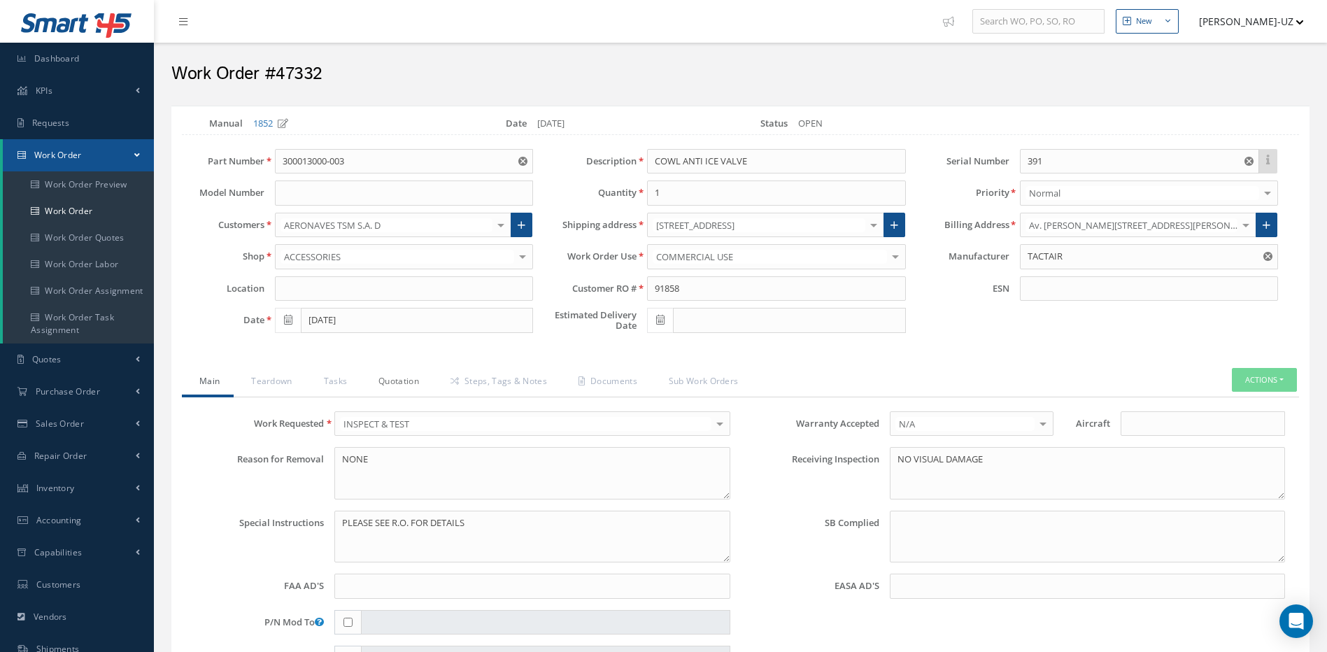
click at [395, 378] on link "Quotation" at bounding box center [397, 382] width 72 height 29
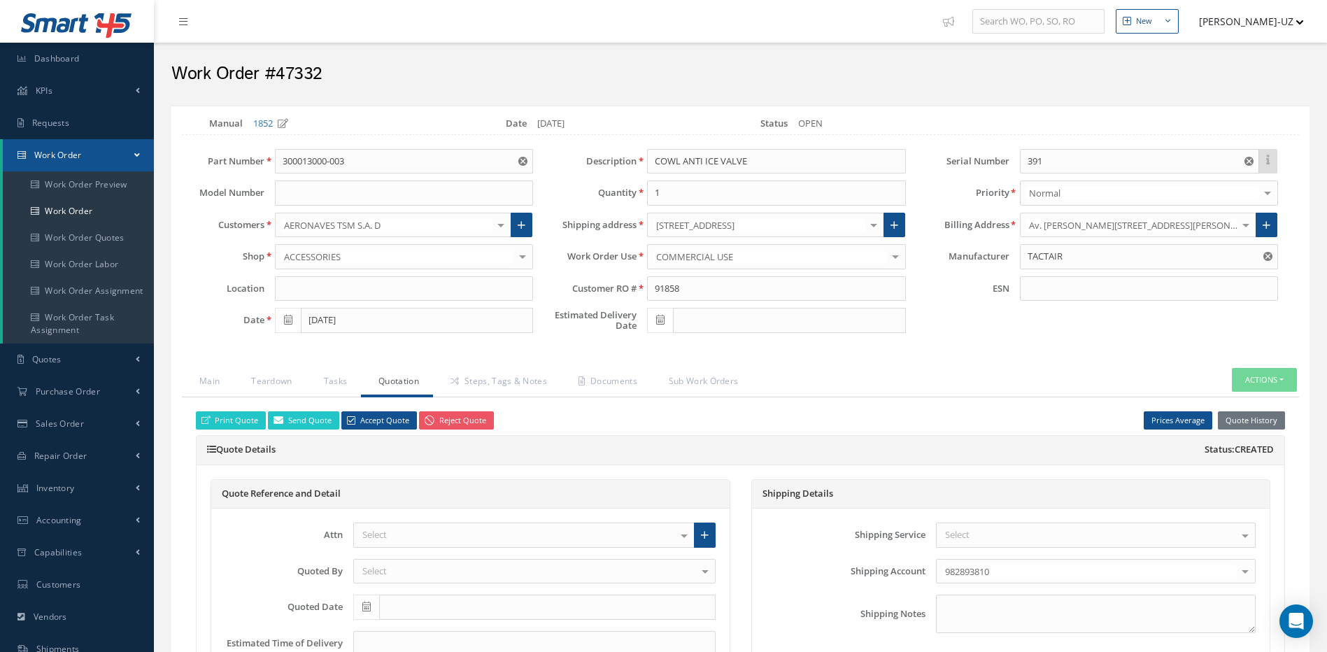
click at [978, 527] on div "Select" at bounding box center [1096, 535] width 320 height 25
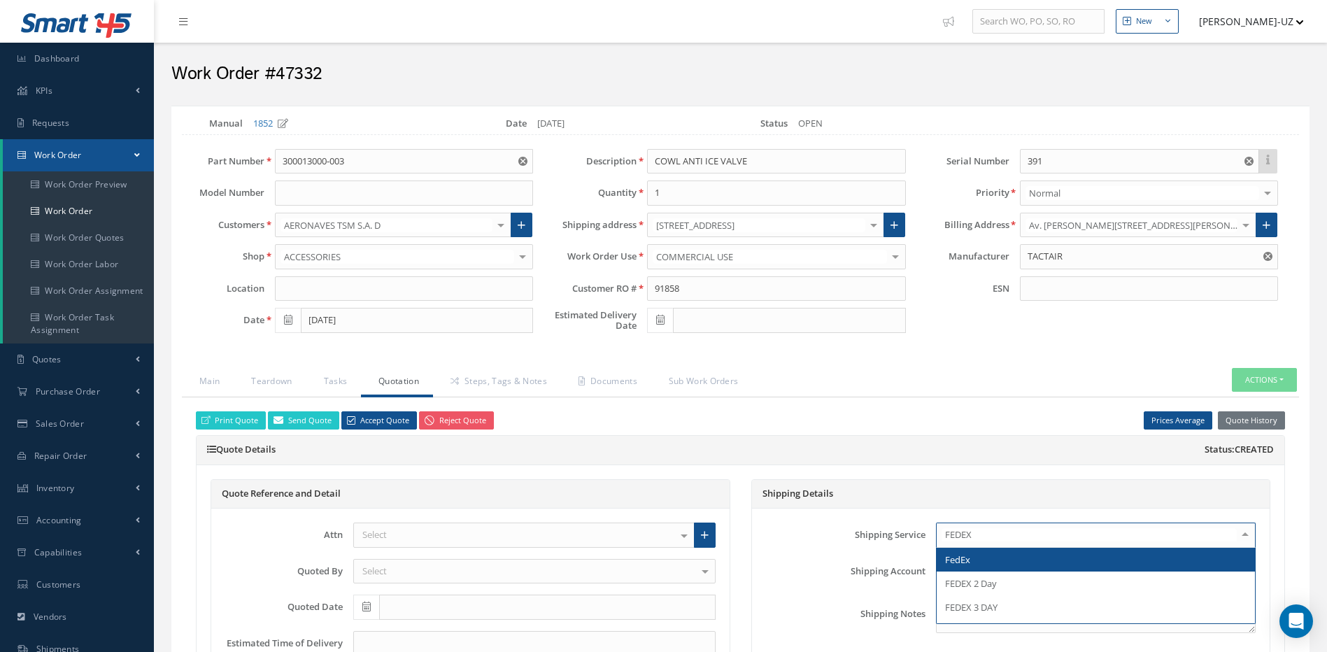
type input "FEDEX G"
click at [982, 557] on span "FEDEX GROUND" at bounding box center [978, 559] width 67 height 13
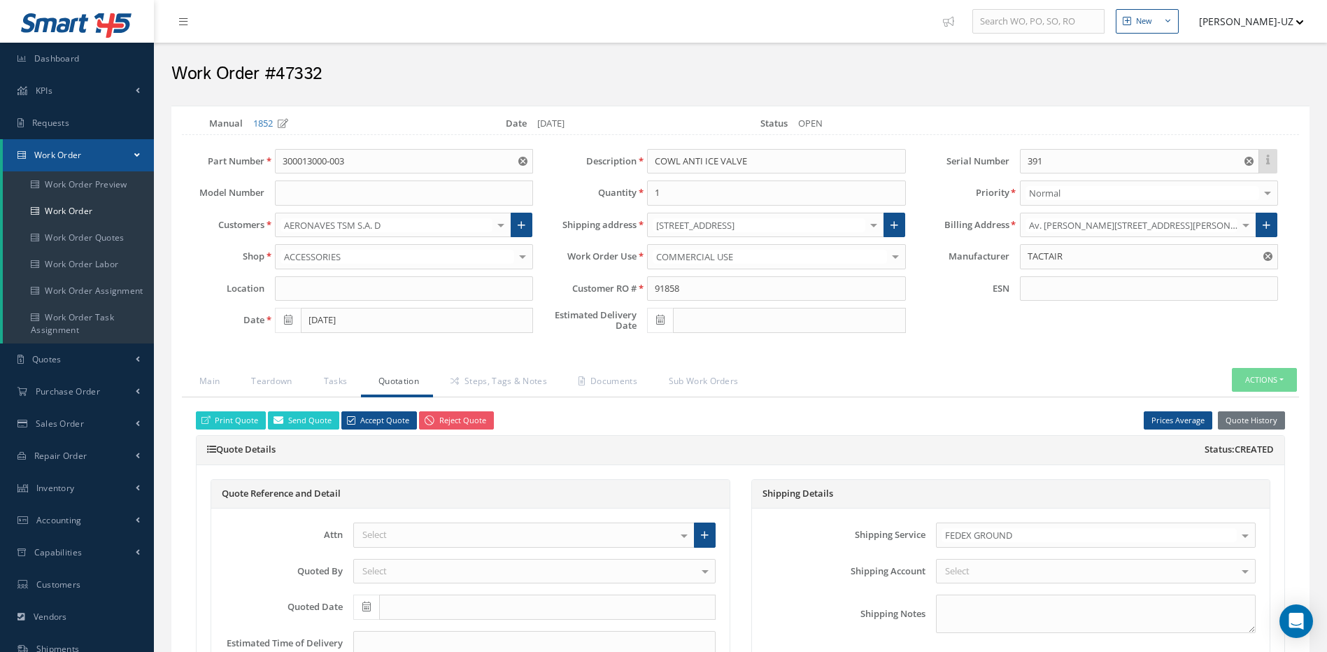
click at [979, 568] on div "Select" at bounding box center [1096, 571] width 320 height 25
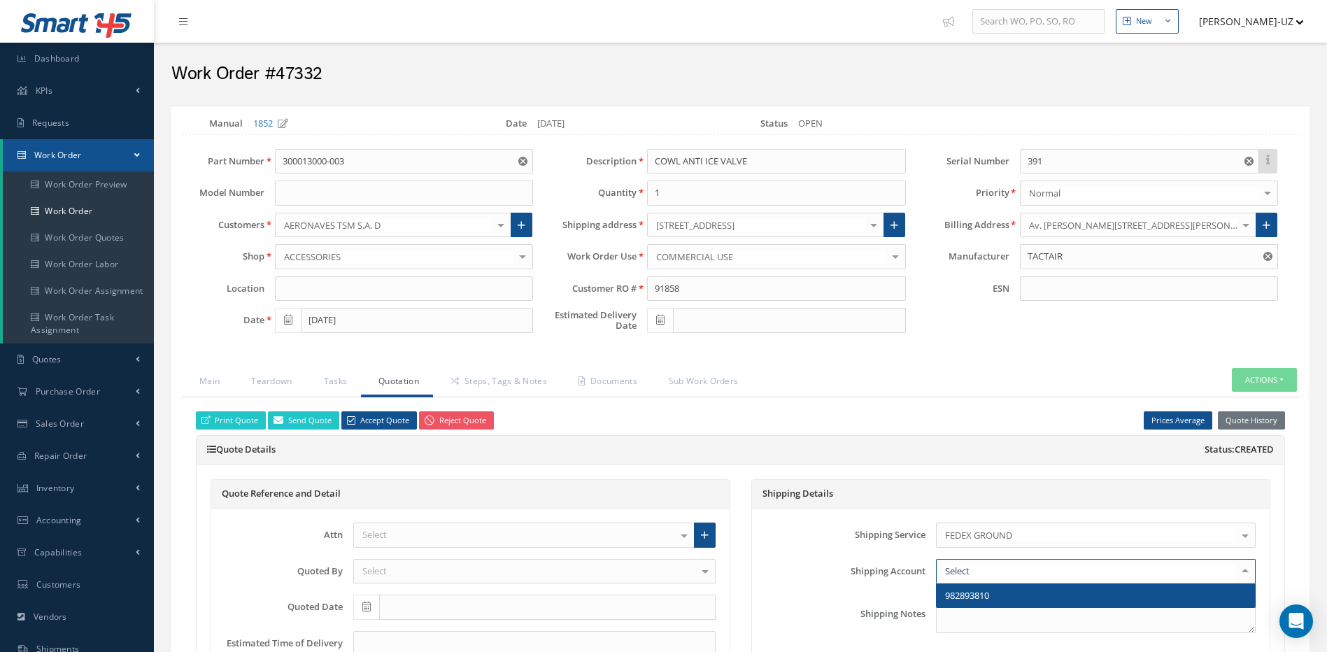
click at [974, 592] on span "982893810" at bounding box center [967, 595] width 44 height 13
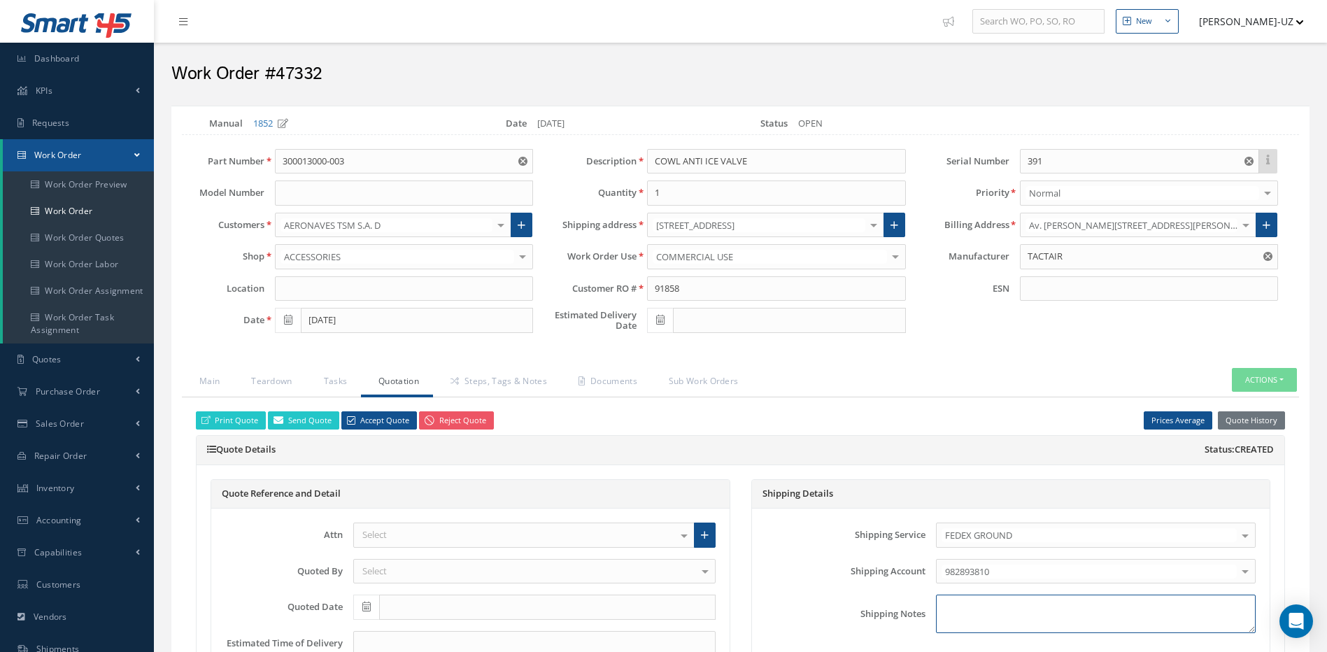
click at [956, 610] on textarea at bounding box center [1096, 614] width 320 height 38
type textarea "INDLUDE NEW RO WITH SHIPMENT."
click at [498, 388] on link "Steps, Tags & Notes" at bounding box center [497, 382] width 128 height 29
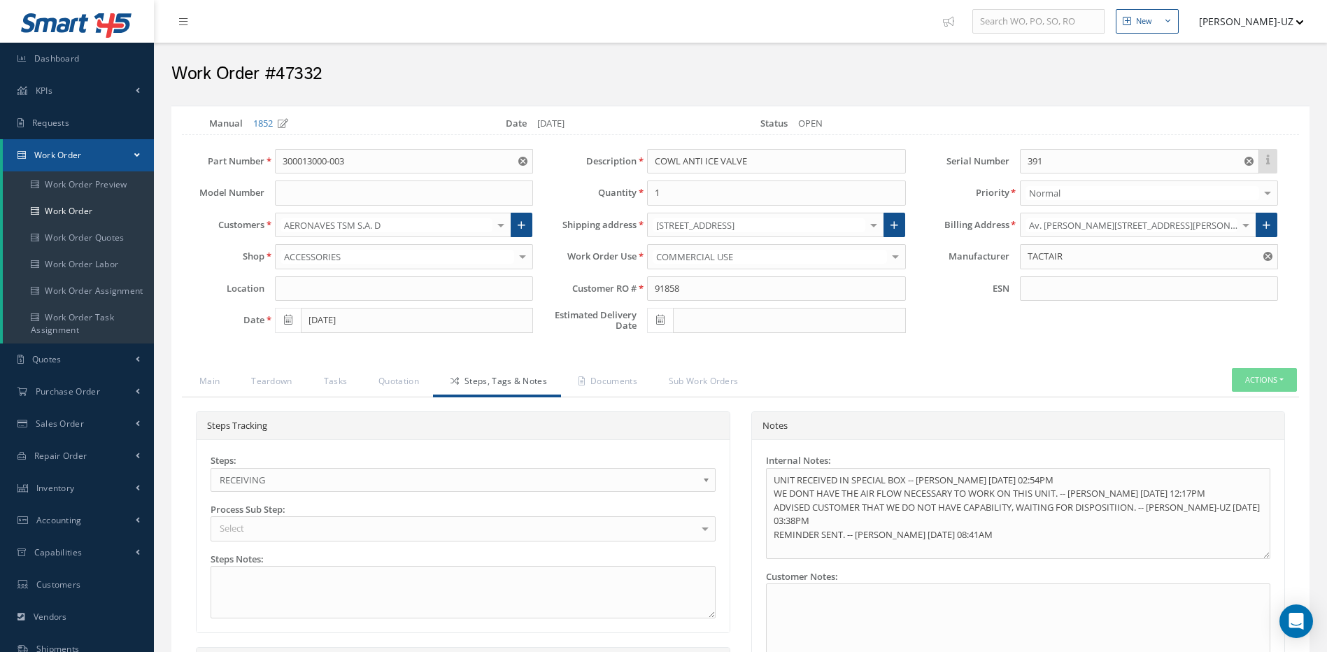
click at [308, 483] on span "RECEIVING" at bounding box center [459, 479] width 478 height 17
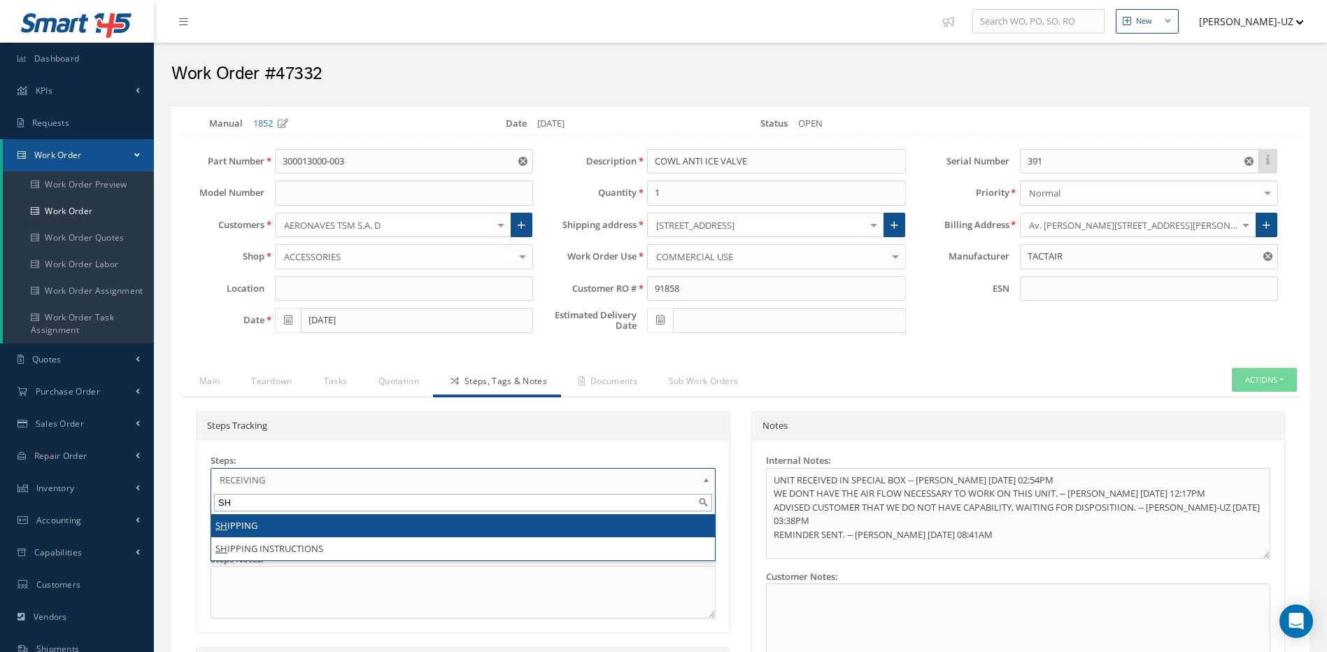
type input "SH"
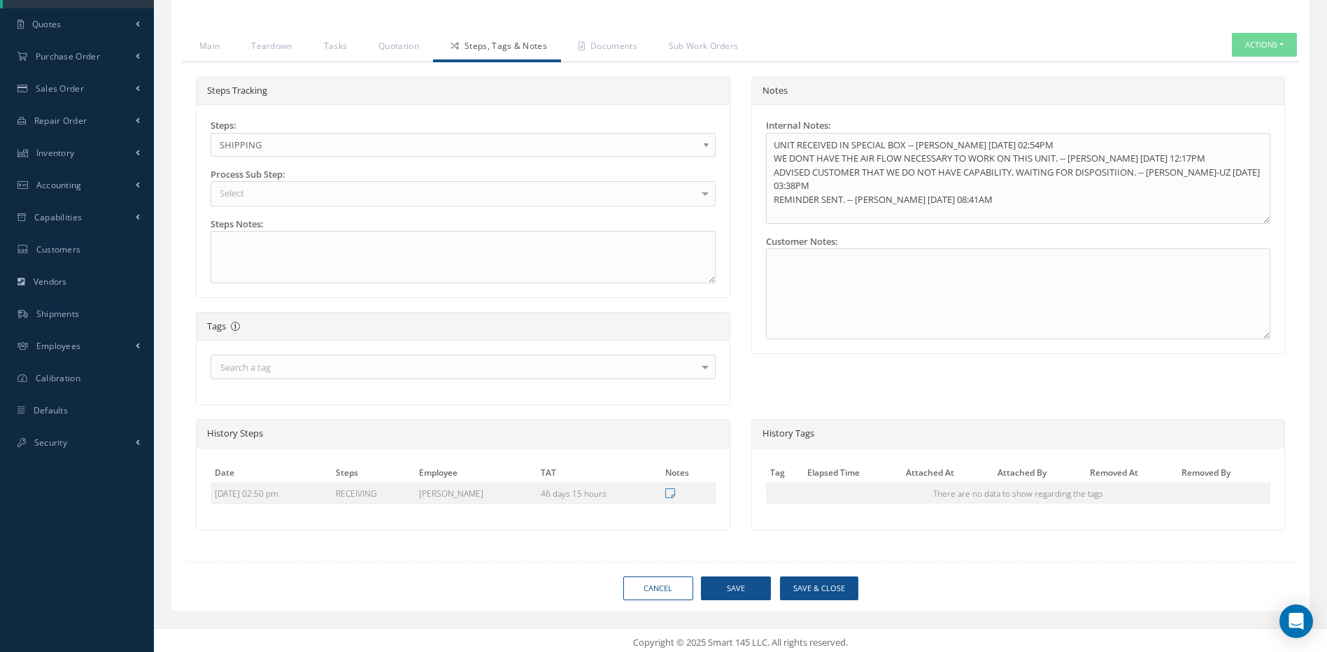
scroll to position [339, 0]
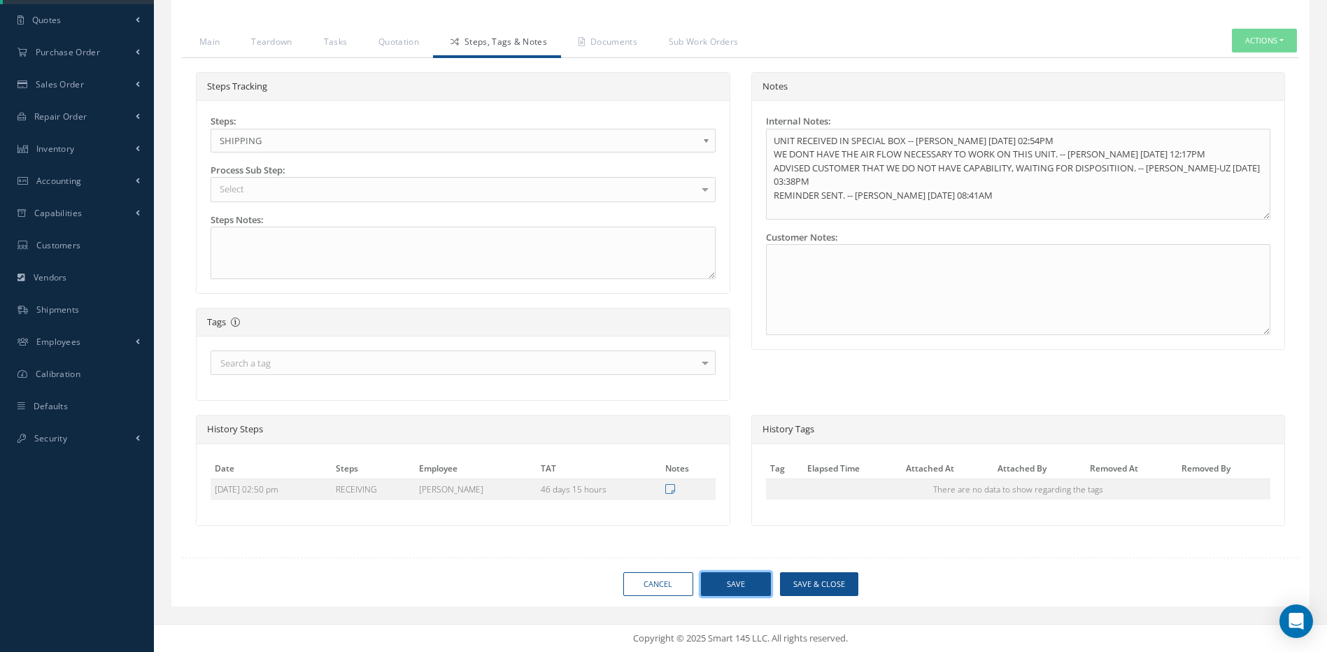
click at [738, 581] on button "Save" at bounding box center [736, 584] width 70 height 24
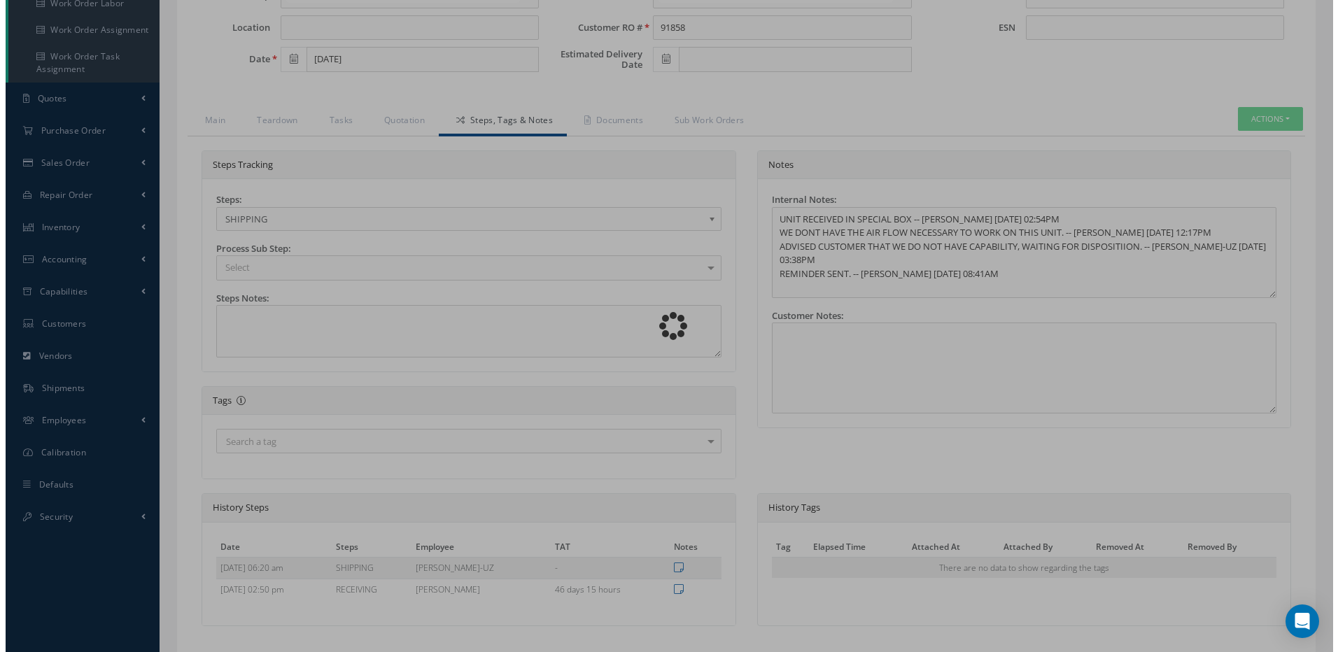
scroll to position [269, 0]
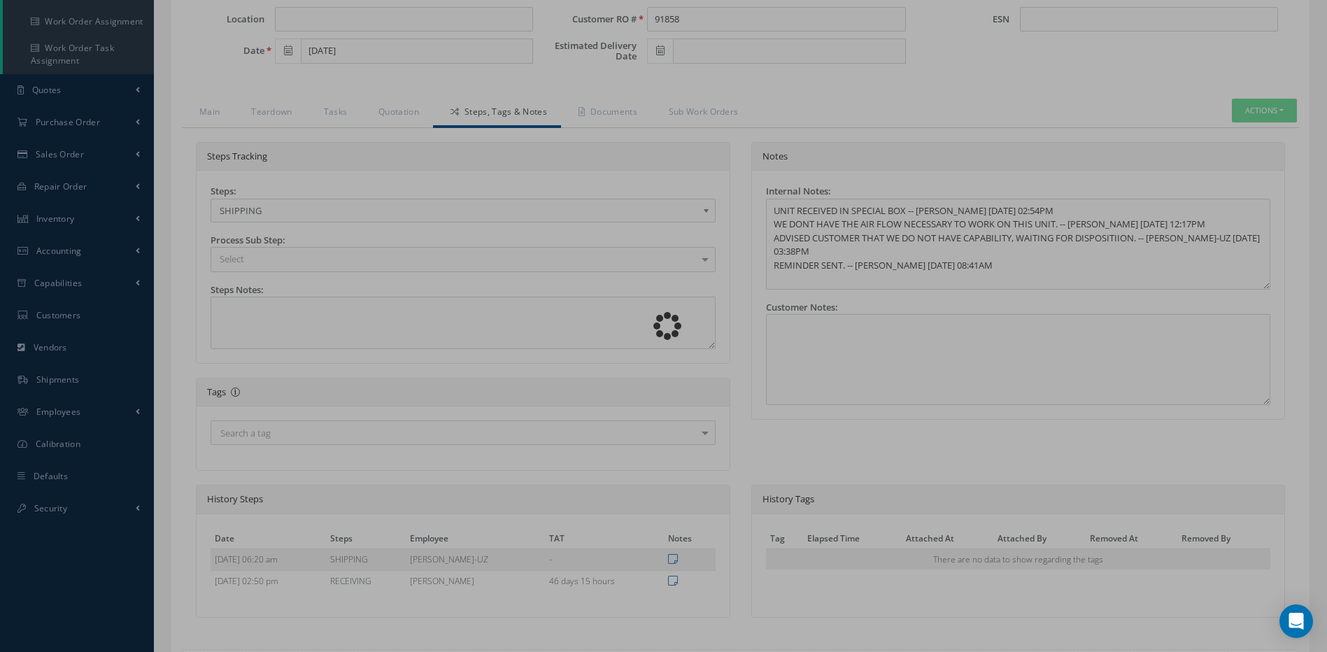
type input "TACTAIR"
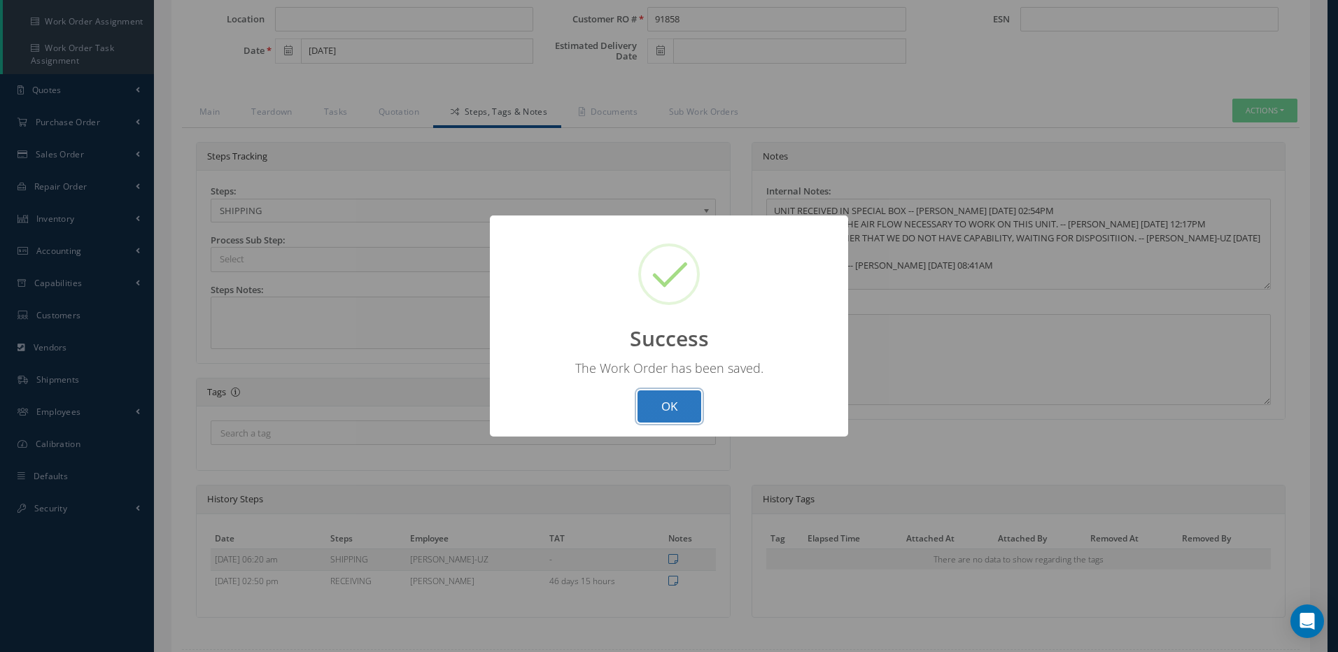
click at [663, 399] on button "OK" at bounding box center [669, 406] width 64 height 33
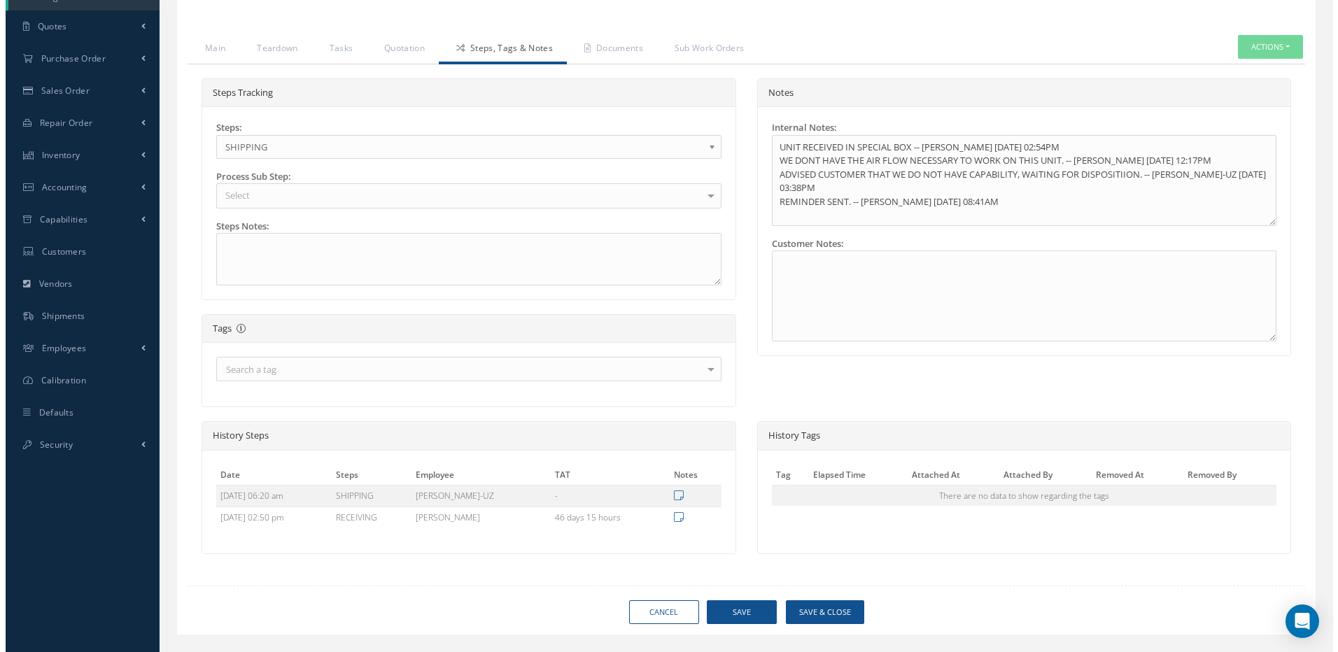
scroll to position [361, 0]
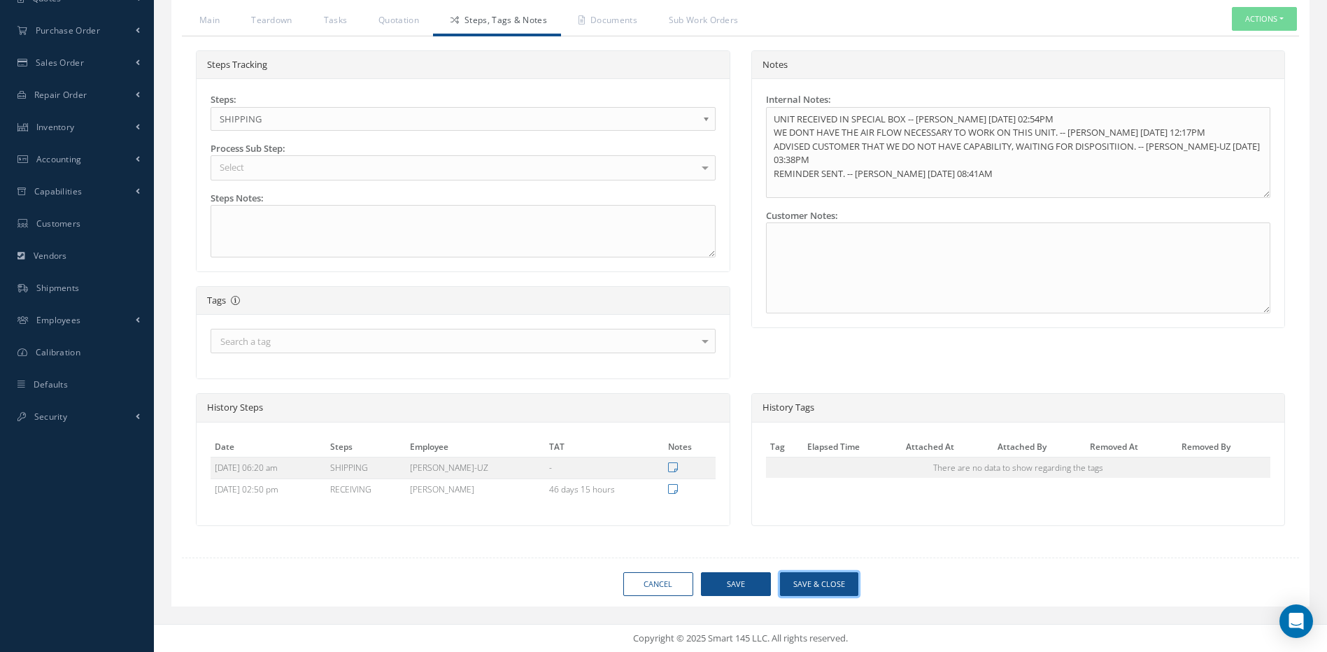
click at [823, 578] on button "Save & Close" at bounding box center [819, 584] width 78 height 24
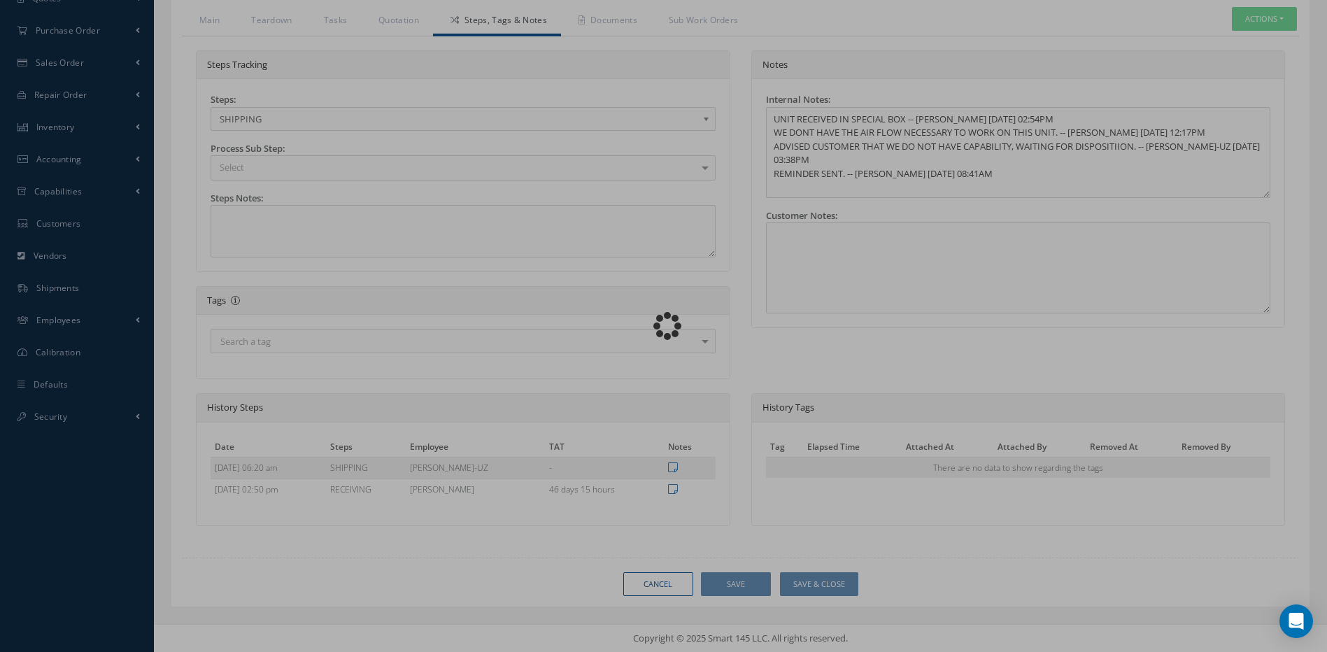
type input "TACTAIR"
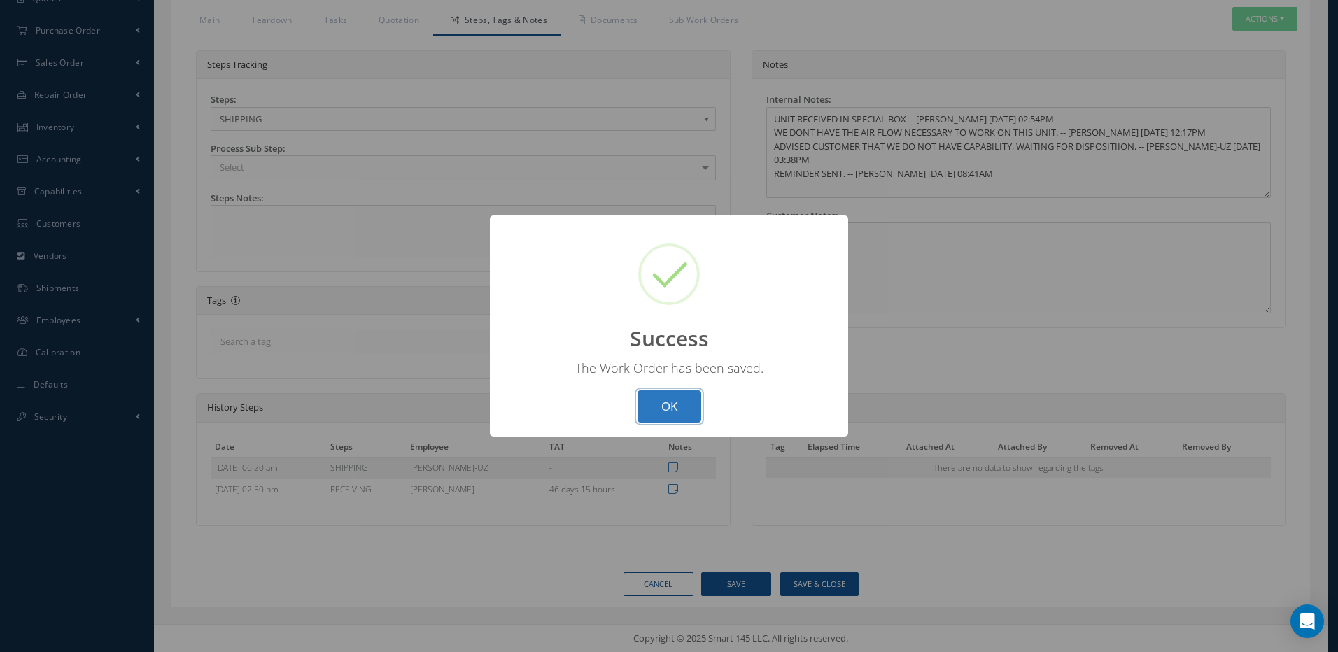
click at [677, 405] on button "OK" at bounding box center [669, 406] width 64 height 33
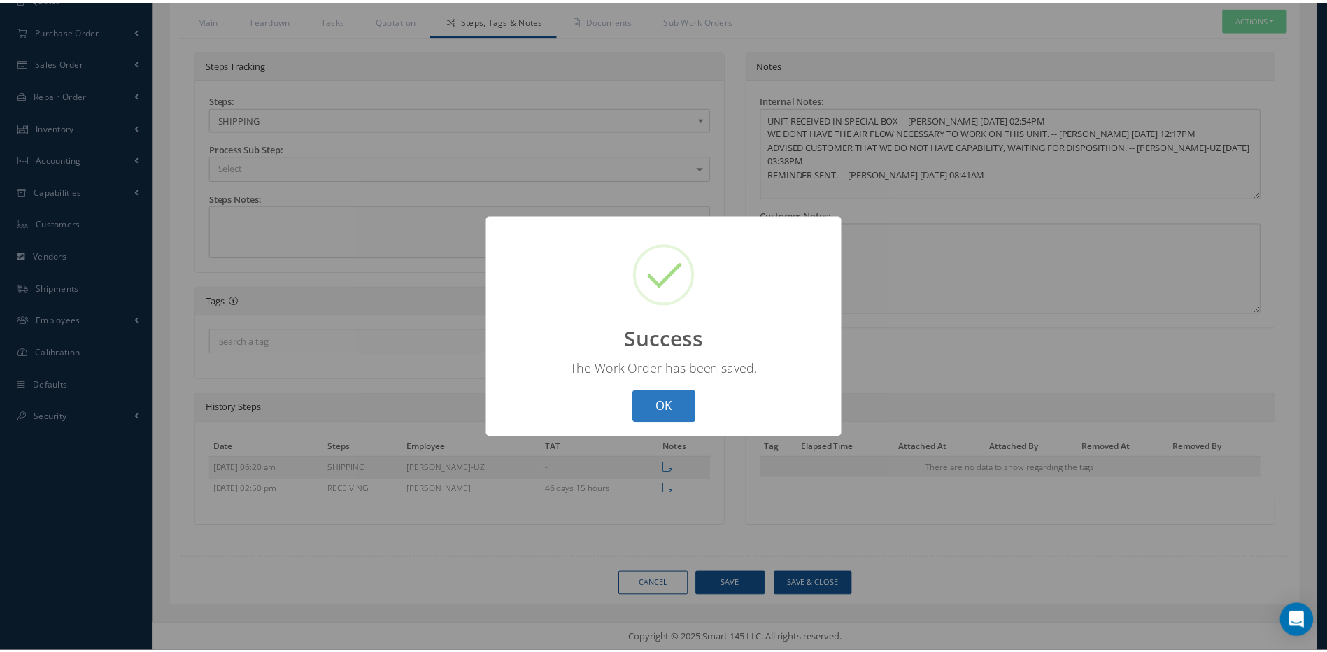
scroll to position [140, 0]
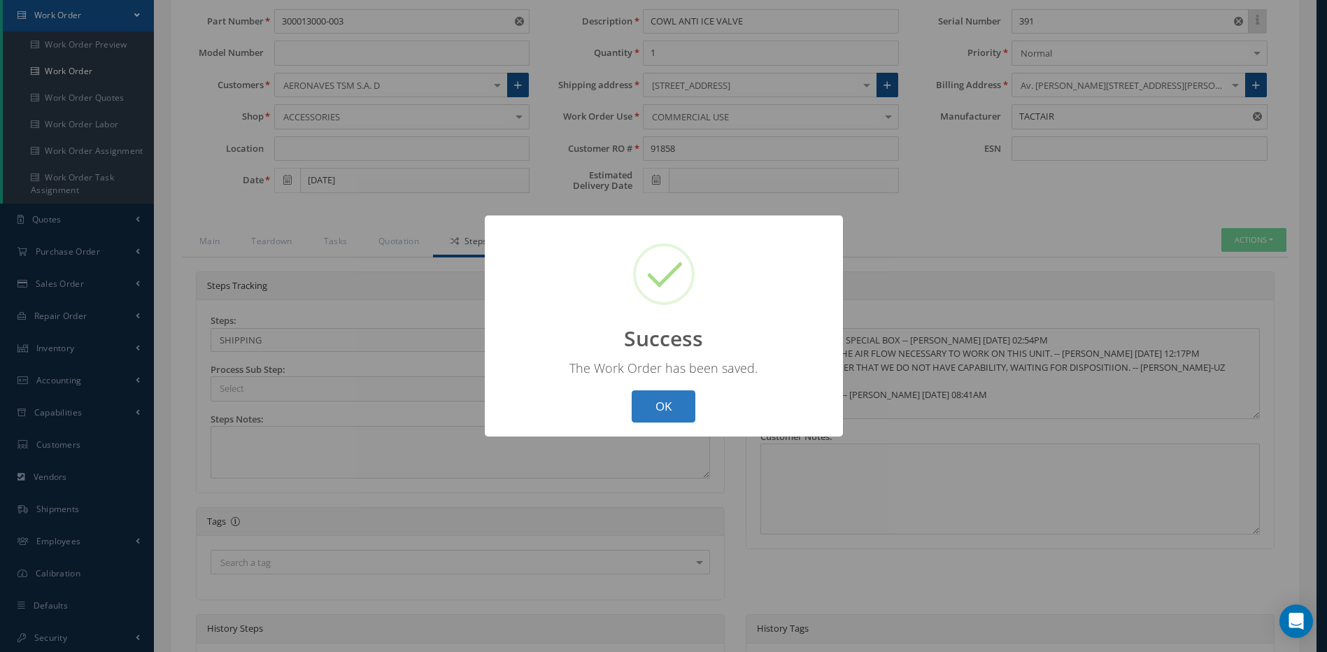
select select "25"
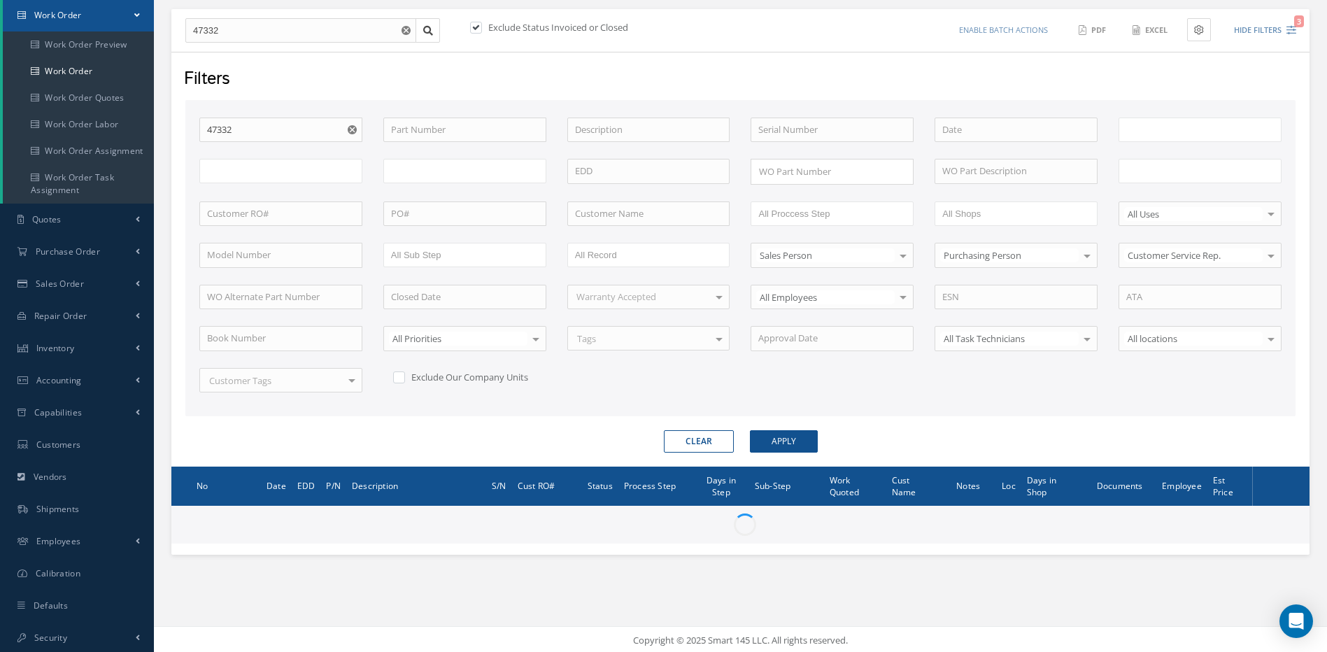
type input "All Work Request"
type input "All Work Performed"
type input "All Status"
type input "WO Part Status"
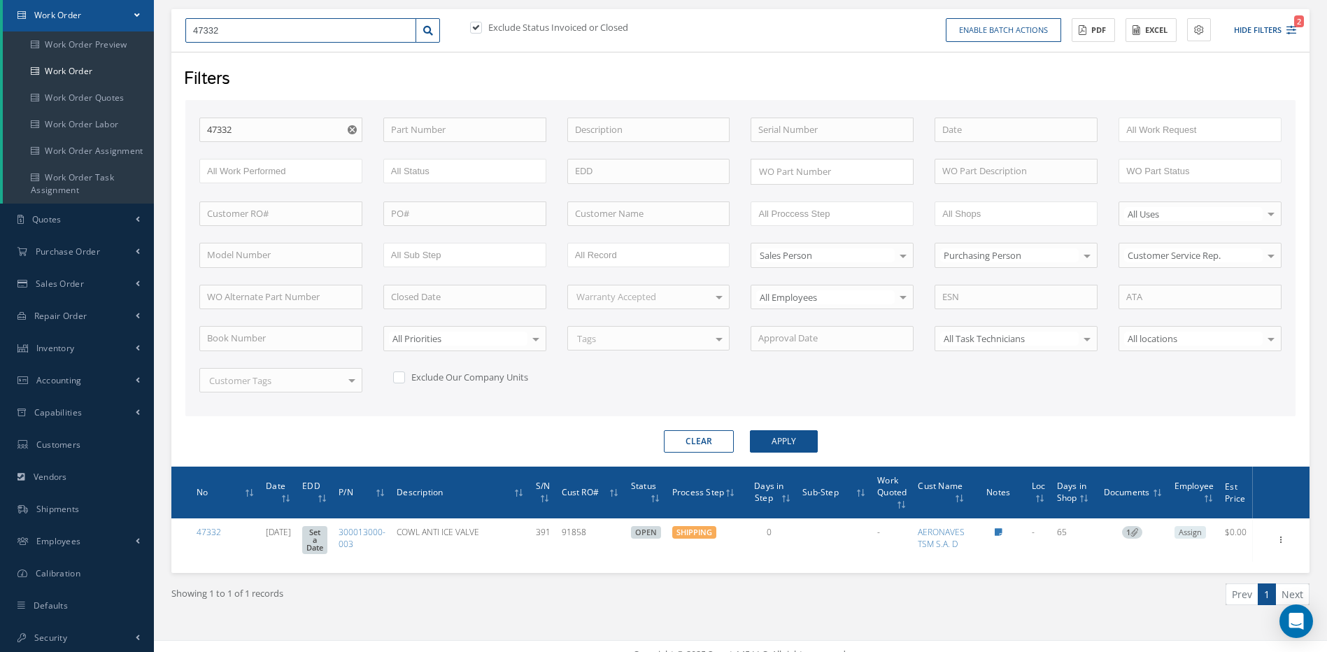
drag, startPoint x: 237, startPoint y: 26, endPoint x: 156, endPoint y: 29, distance: 81.2
click at [164, 27] on div "Show 10 25 50 100 entries New Work Order 47332 Exclude Status Invoiced or Close…" at bounding box center [740, 306] width 1159 height 667
type input "4"
type input "48"
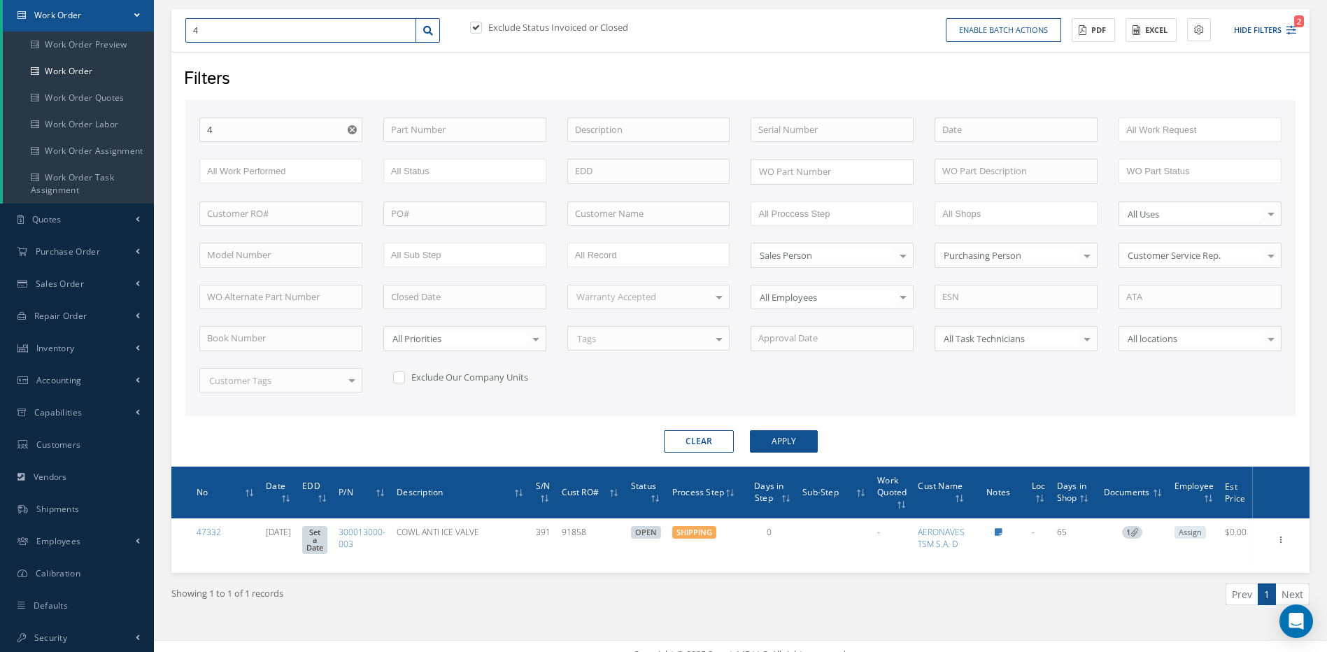
type input "48"
type input "489"
type input "4892"
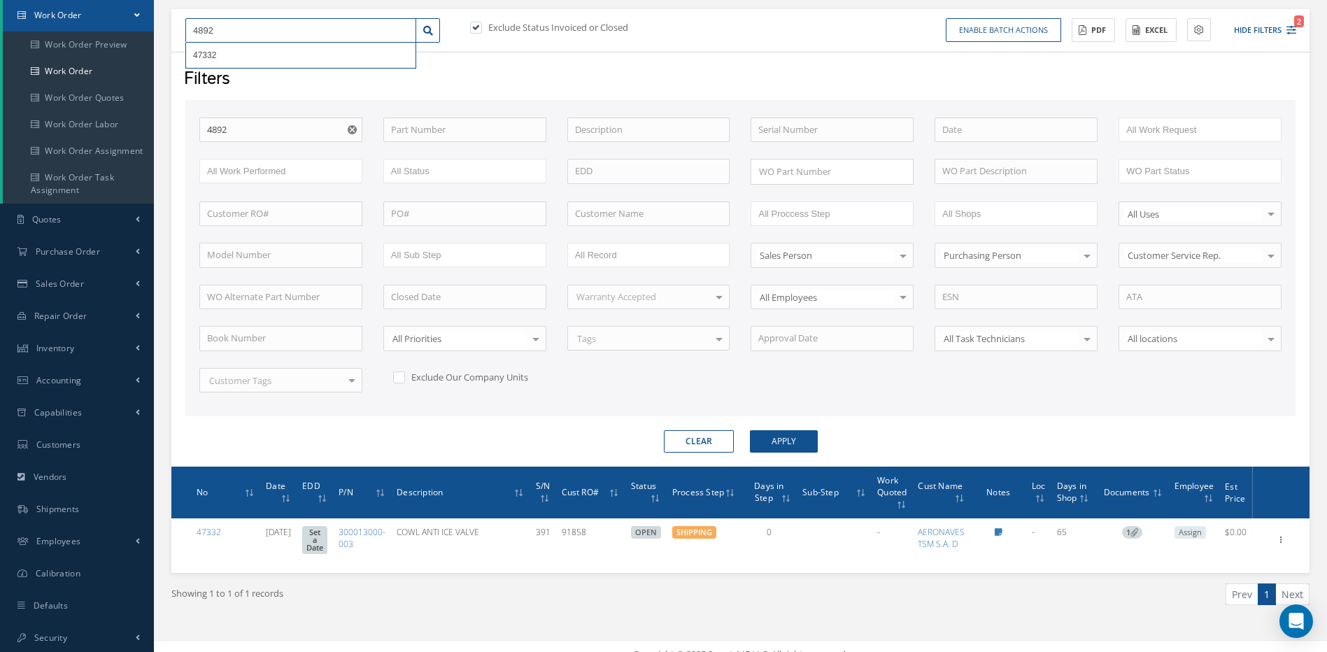
type input "48921"
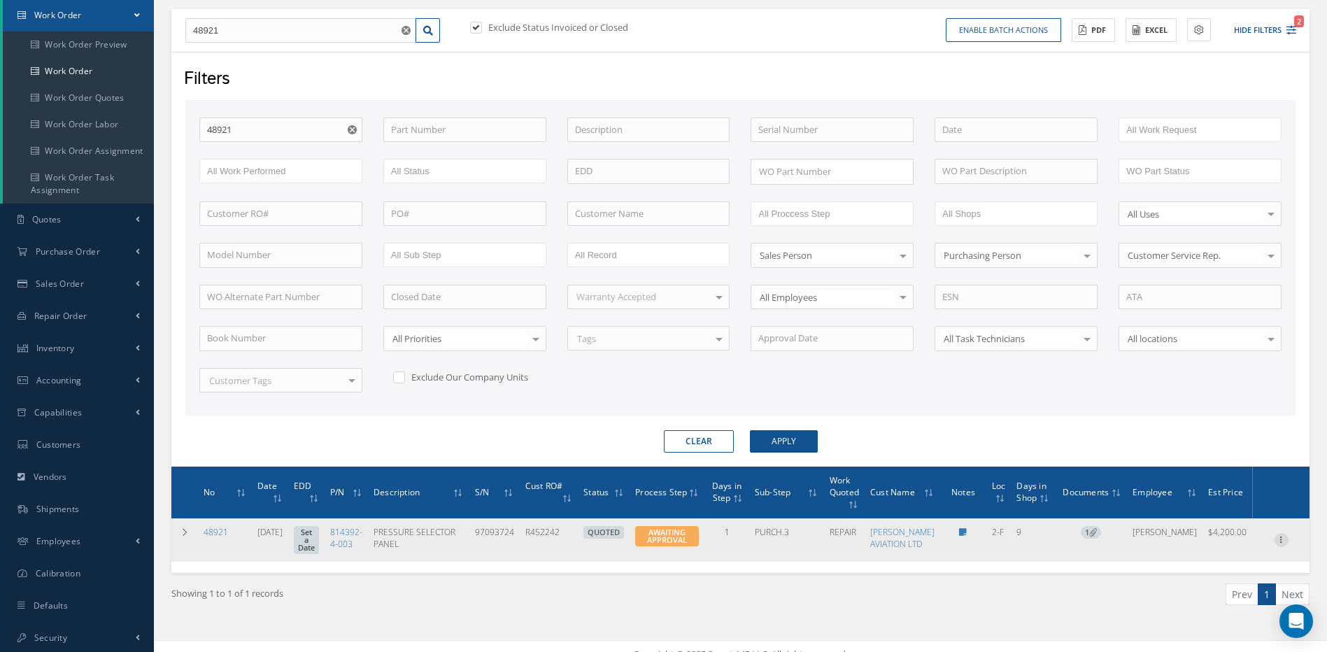
click at [1279, 544] on icon at bounding box center [1282, 538] width 14 height 11
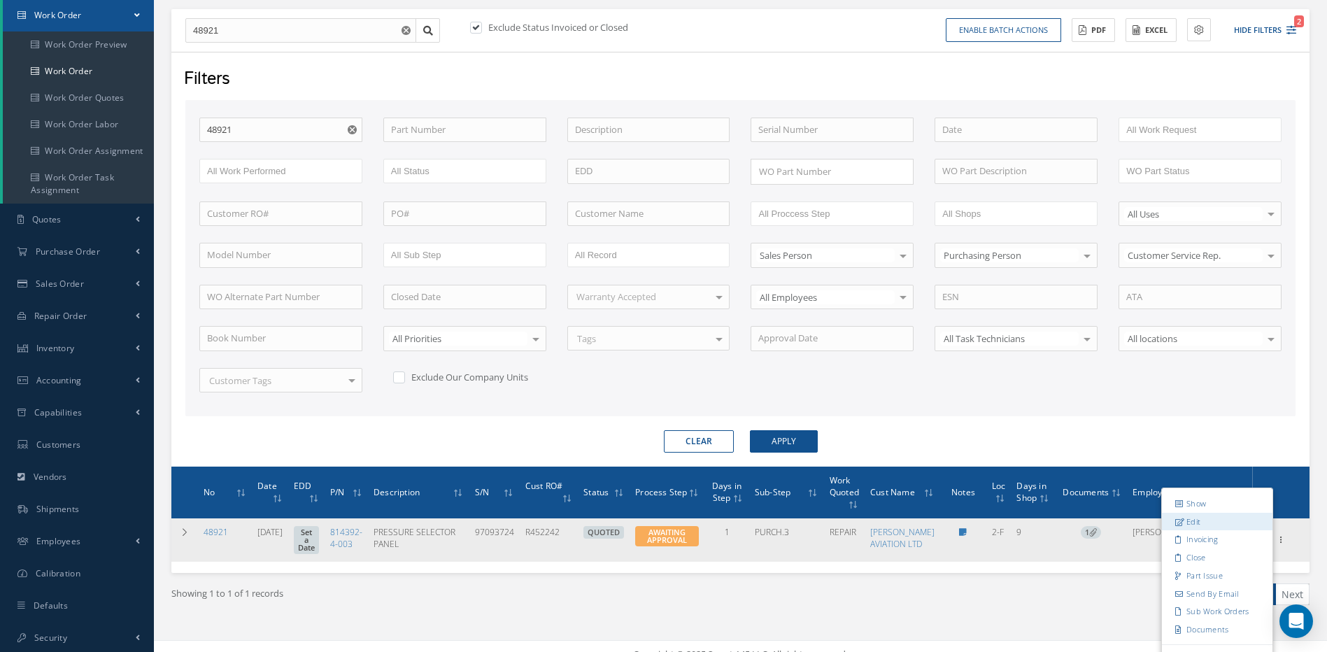
click at [1196, 530] on link "Edit" at bounding box center [1217, 522] width 111 height 18
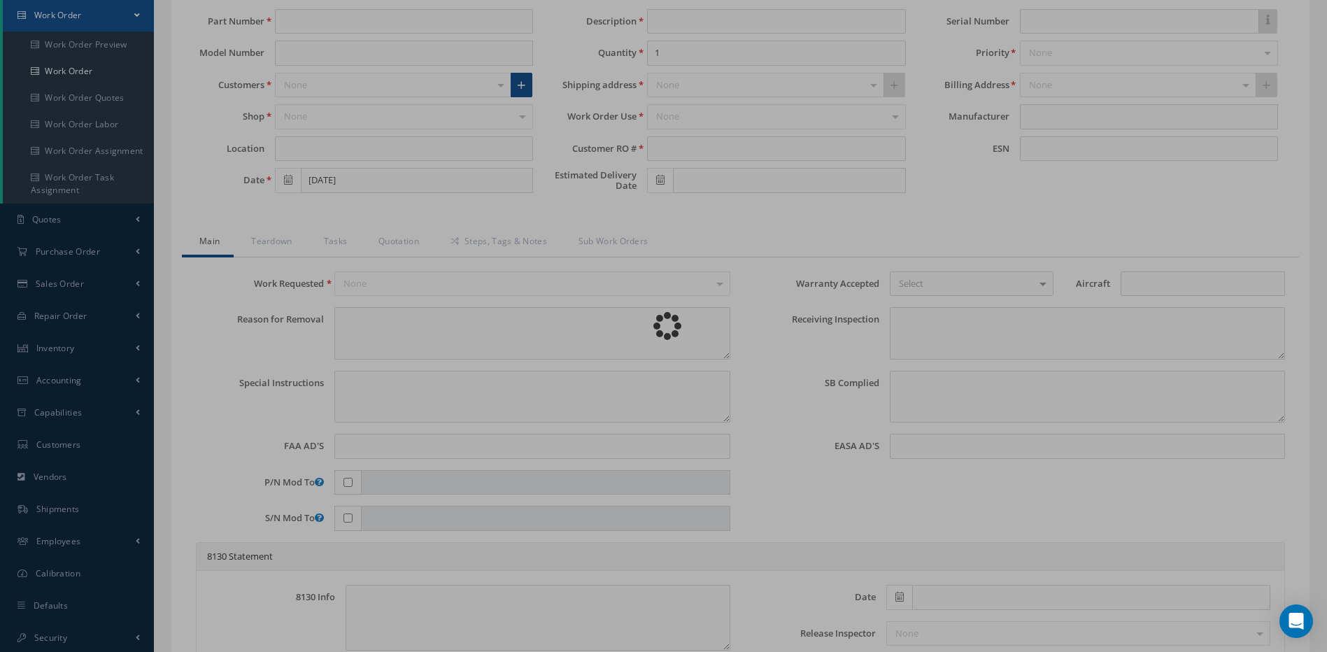
type input "814392-4-003"
type input "PSL105-1"
type input "2-F"
type input "08/25/2025"
type input "PRESSURE SELECTOR PANEL"
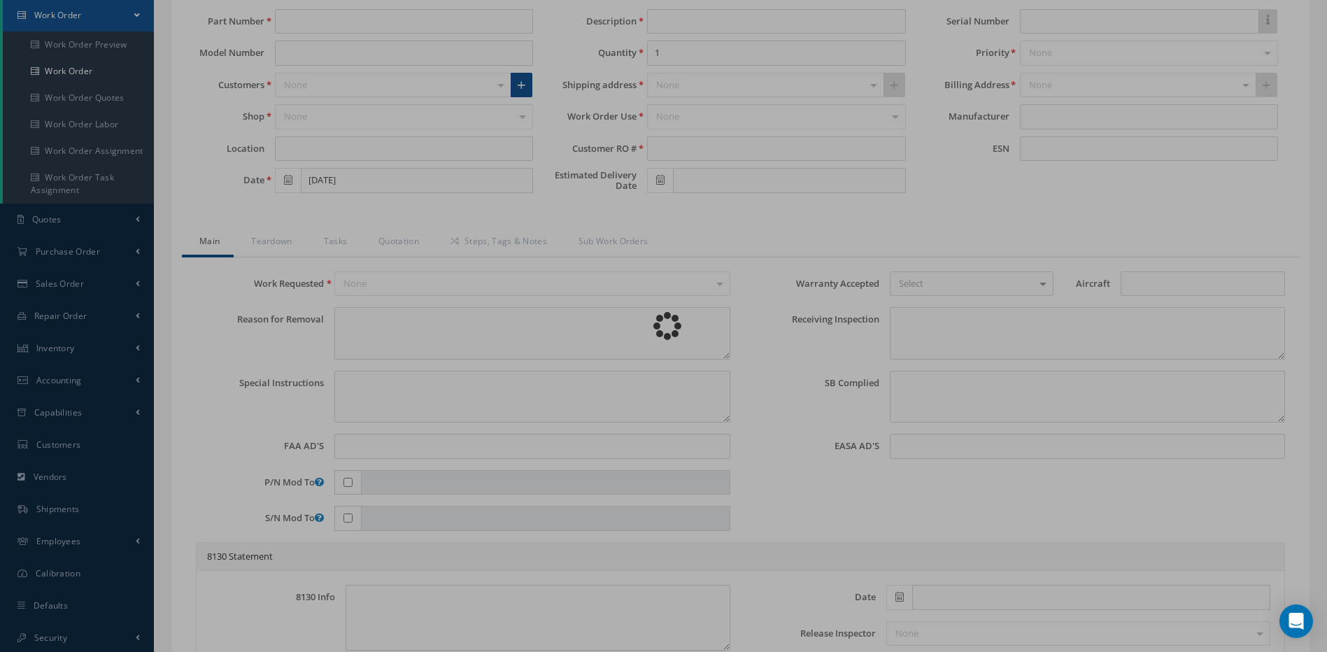
type input "R452242"
type input "97093724"
type textarea "SELECTOR LAND ALT INOP"
type textarea "PLEASE SEE R.O. FOR DETAILS"
type textarea "NO VISUAL DAMAGE"
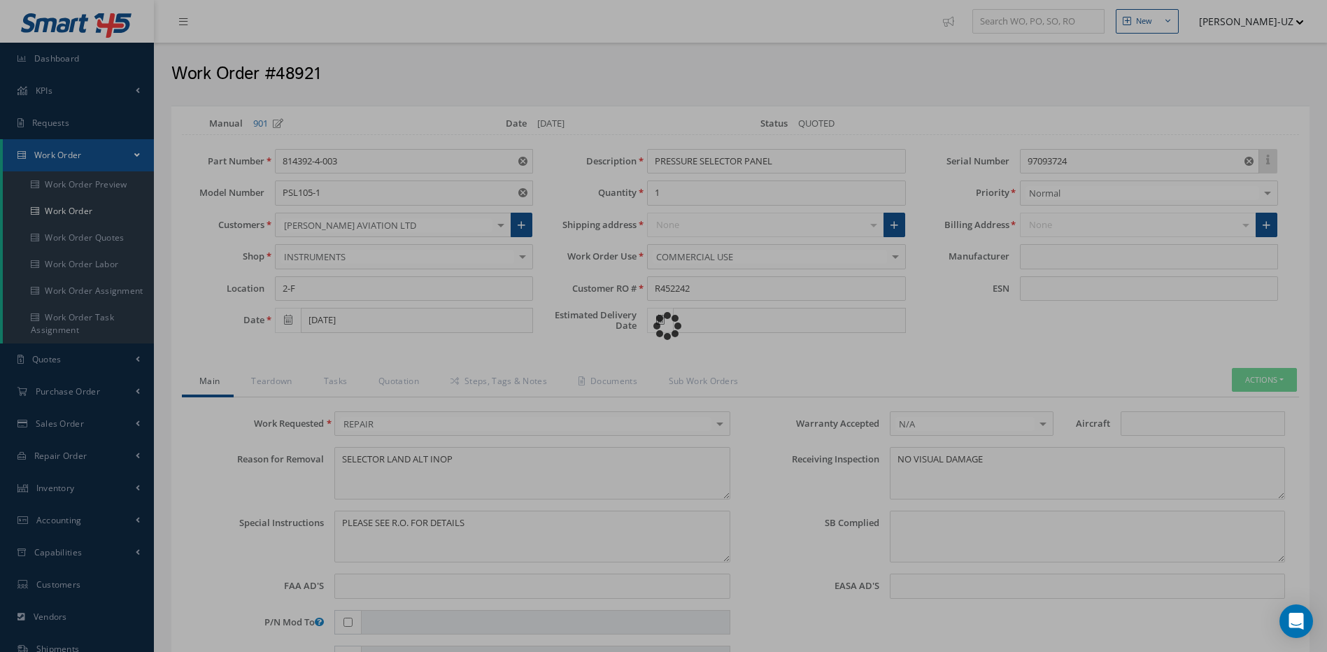
type input "HAMILTON SUNDSTRAND"
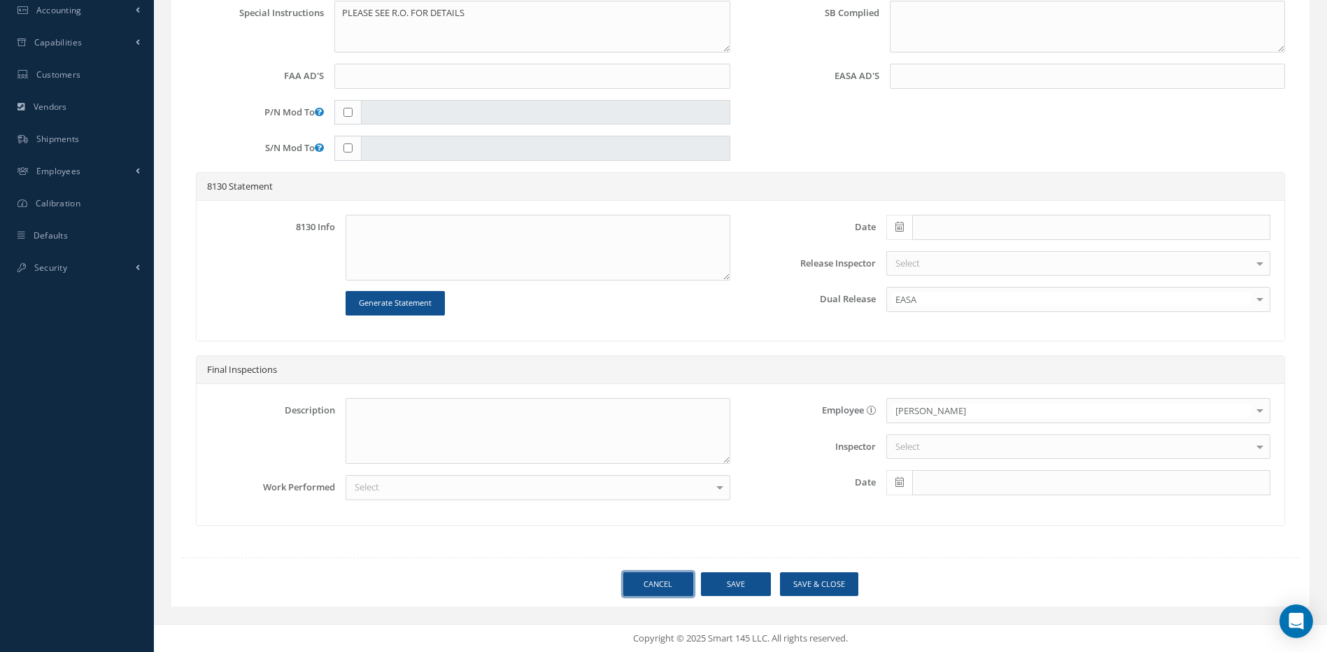
click at [671, 581] on link "Cancel" at bounding box center [658, 584] width 70 height 24
select select "25"
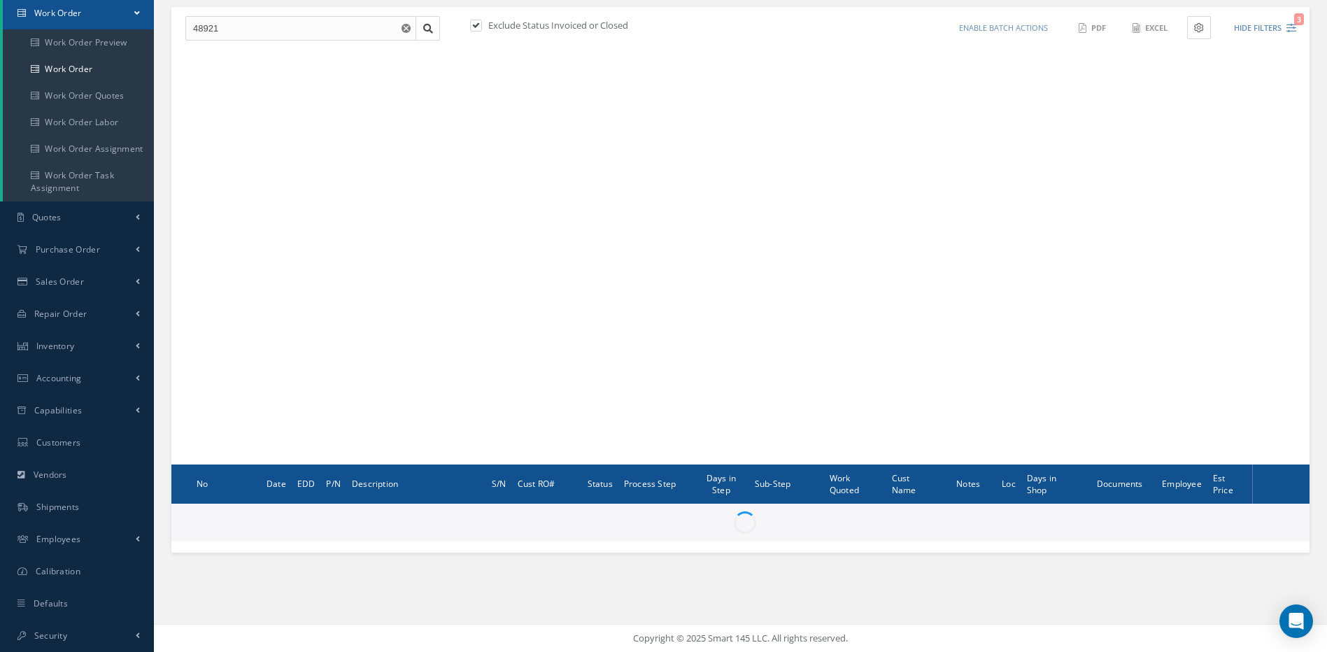
scroll to position [140, 0]
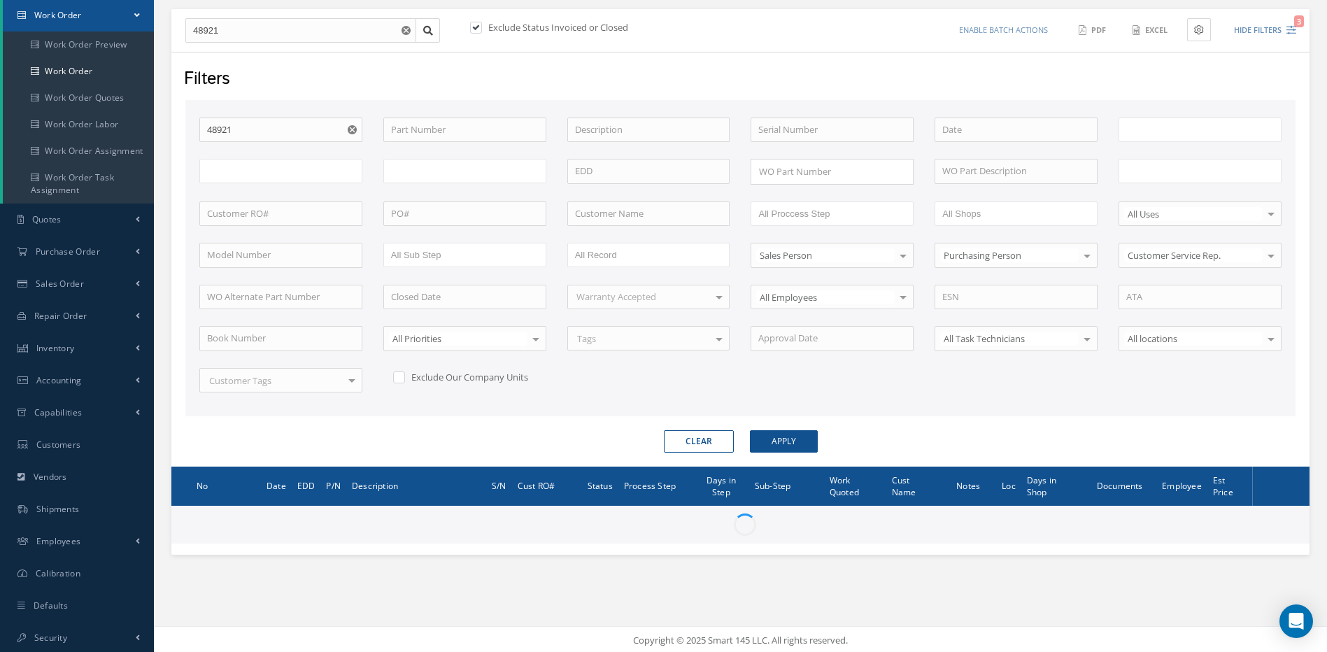
type input "All Work Request"
type input "All Work Performed"
type input "All Status"
type input "WO Part Status"
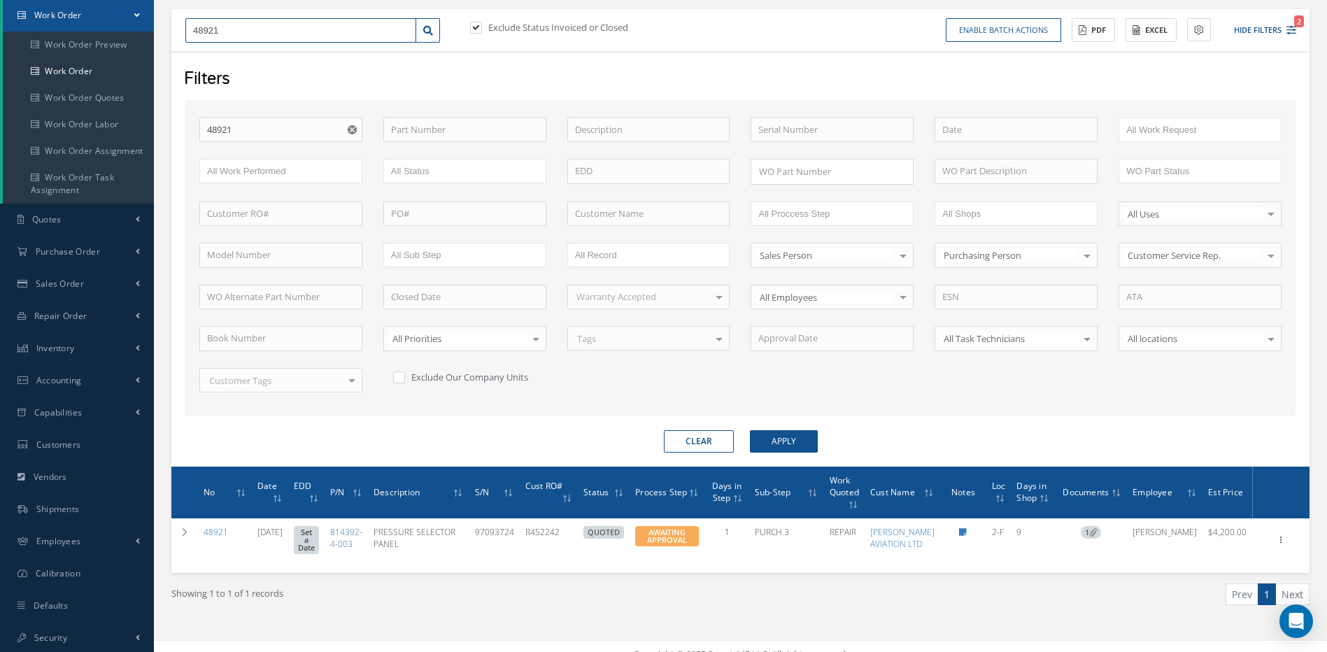
drag, startPoint x: 239, startPoint y: 29, endPoint x: 177, endPoint y: 26, distance: 61.7
click at [181, 27] on div "48921" at bounding box center [313, 30] width 276 height 25
type input "4"
type input "48"
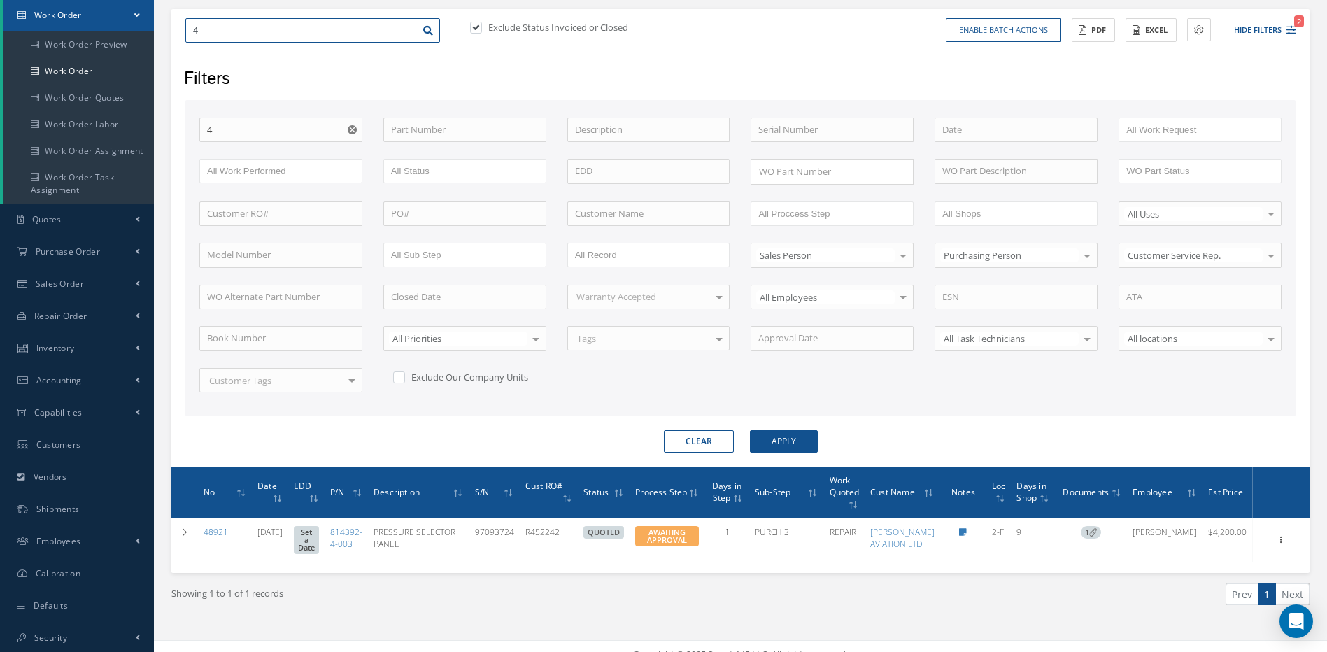
type input "48"
type input "489"
type input "4896"
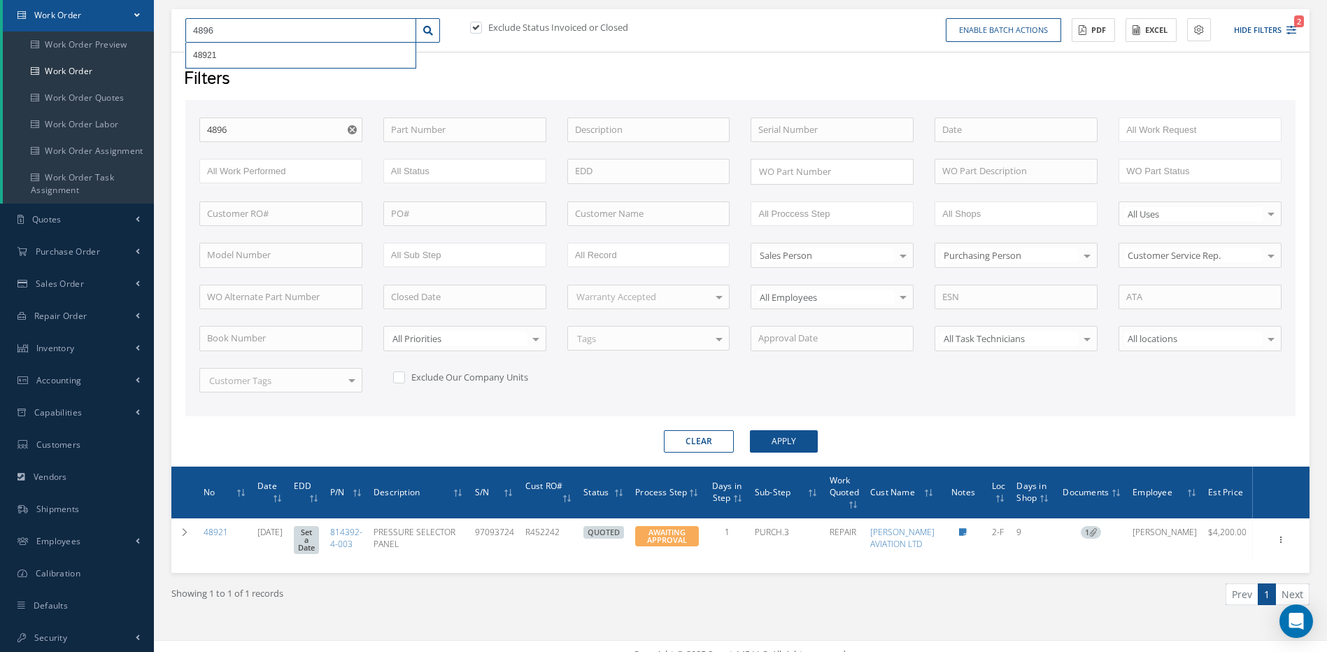
type input "48961"
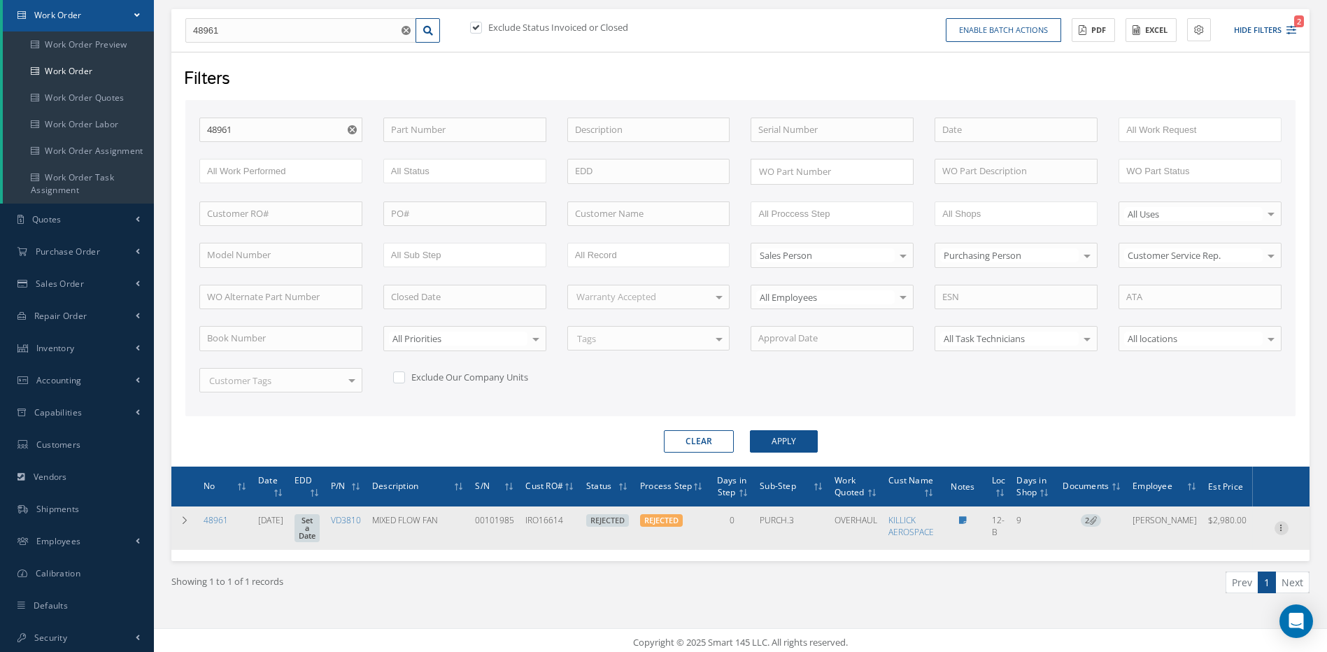
click at [1283, 525] on icon at bounding box center [1282, 526] width 14 height 11
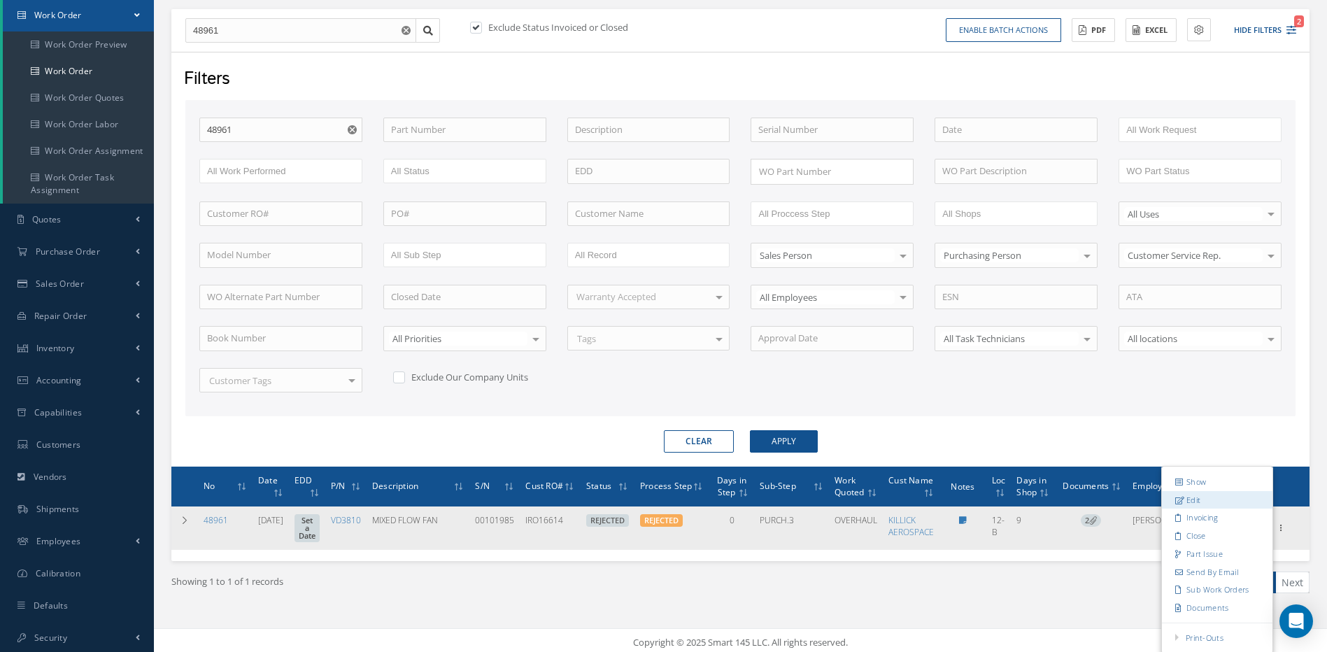
click at [1203, 499] on link "Edit" at bounding box center [1217, 499] width 111 height 18
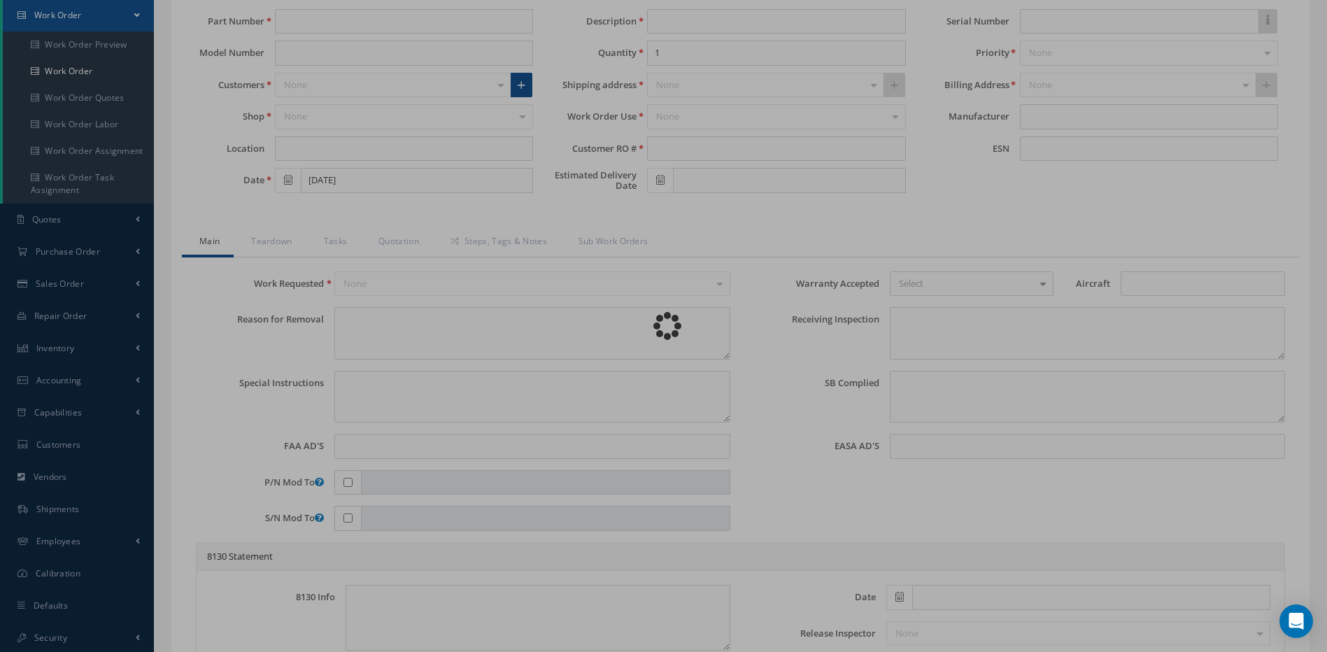
type input "VD3810"
type input "12-B"
type input "08/25/2025"
type input "MIXED FLOW FAN"
type input "IRO16614"
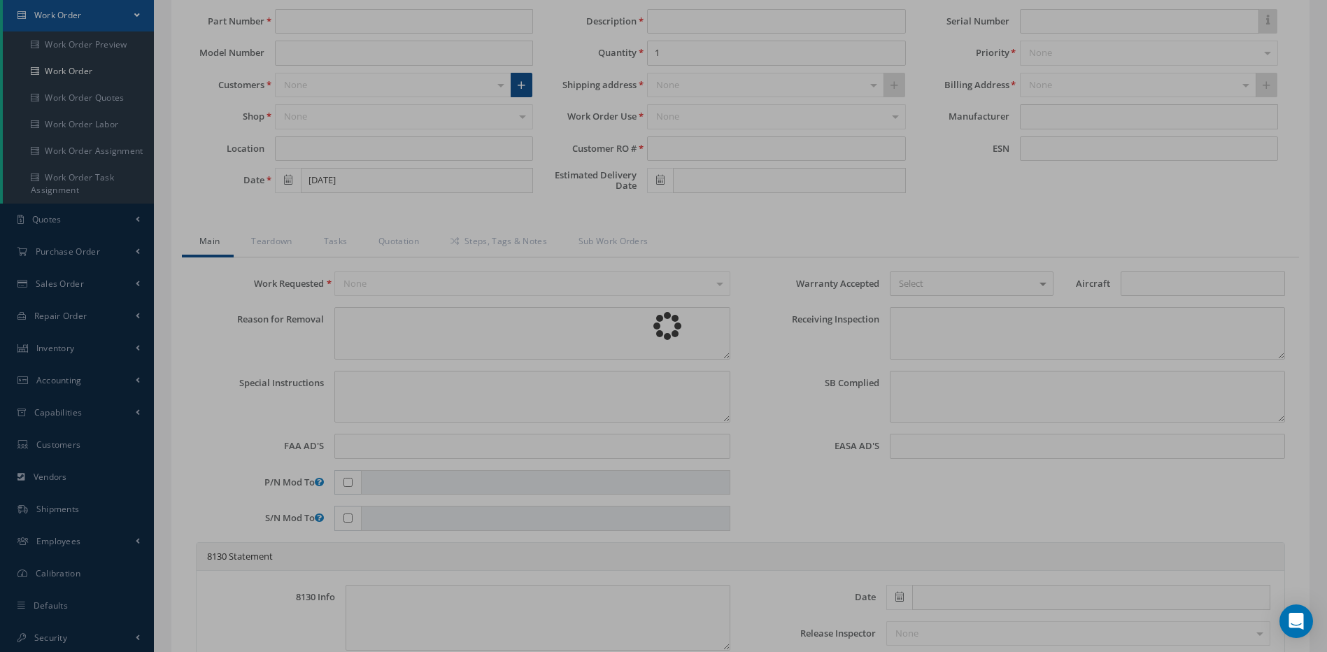
type input "00101985"
type textarea "UNIT RECEIVED WITH SN: 0010985, CORRECT SN: 00101985"
type textarea "PLEASE SEE R.O. FOR DETAILS"
type textarea "NO VISUAL DAMAGE"
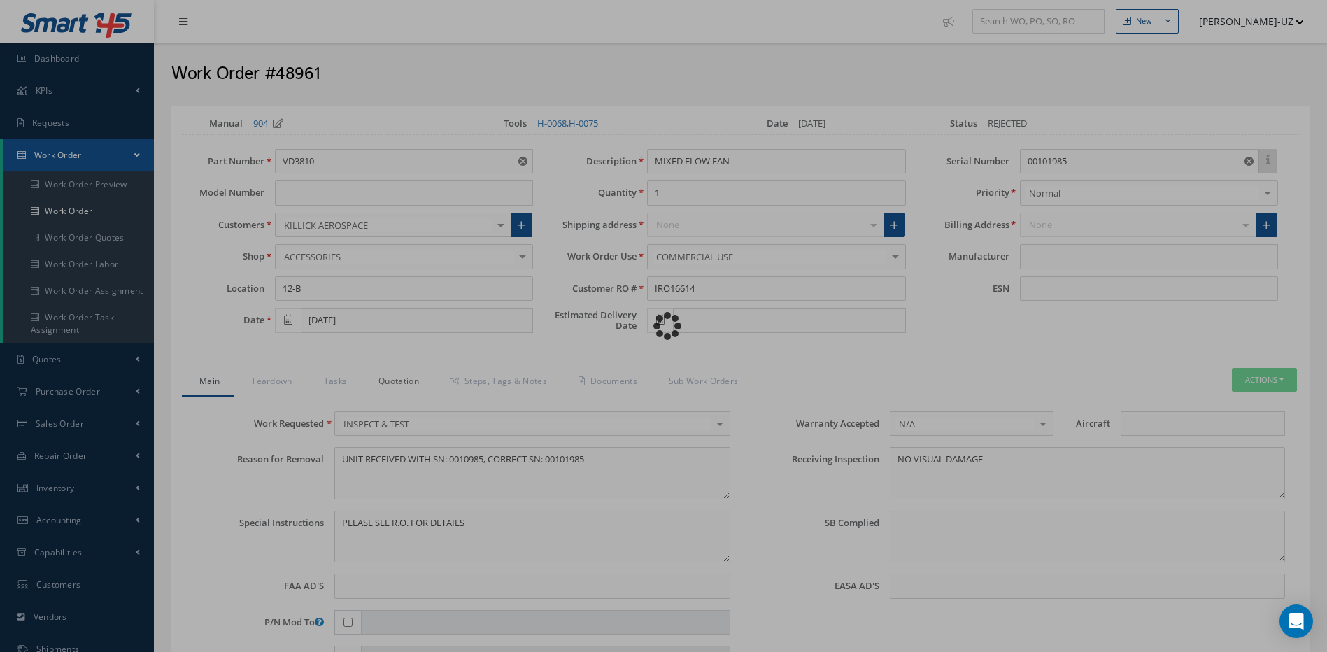
type input "AOA"
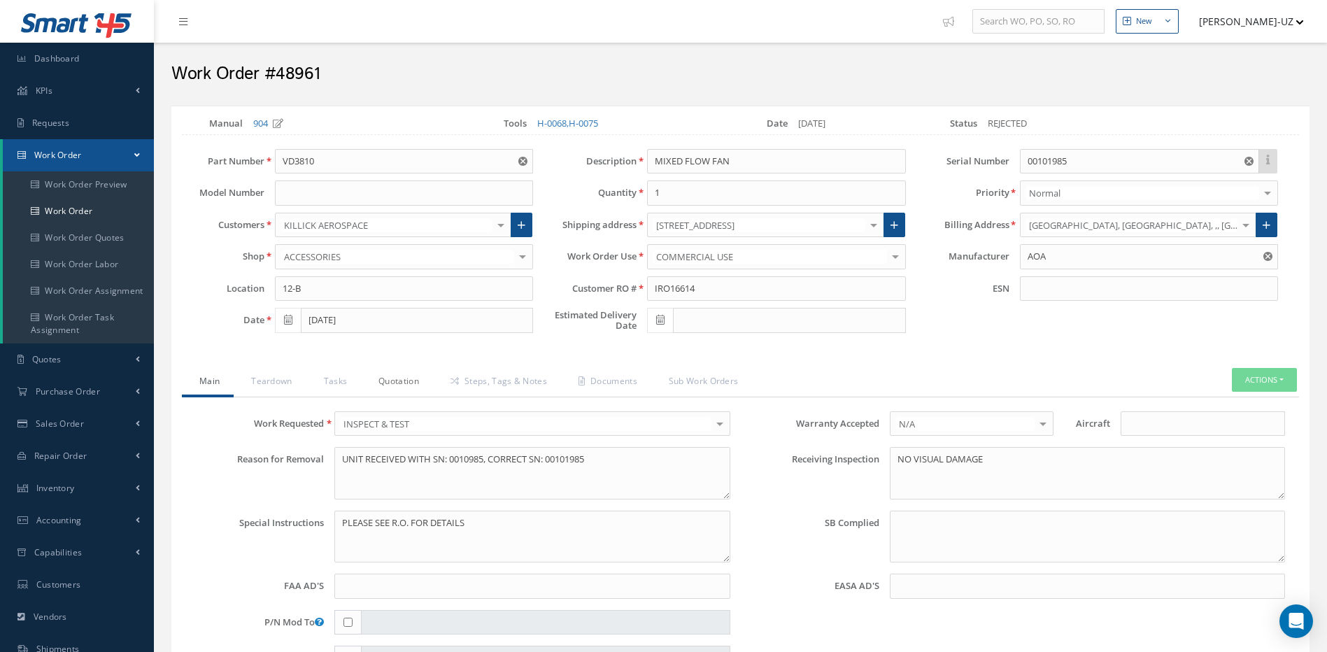
click at [396, 379] on link "Quotation" at bounding box center [397, 382] width 72 height 29
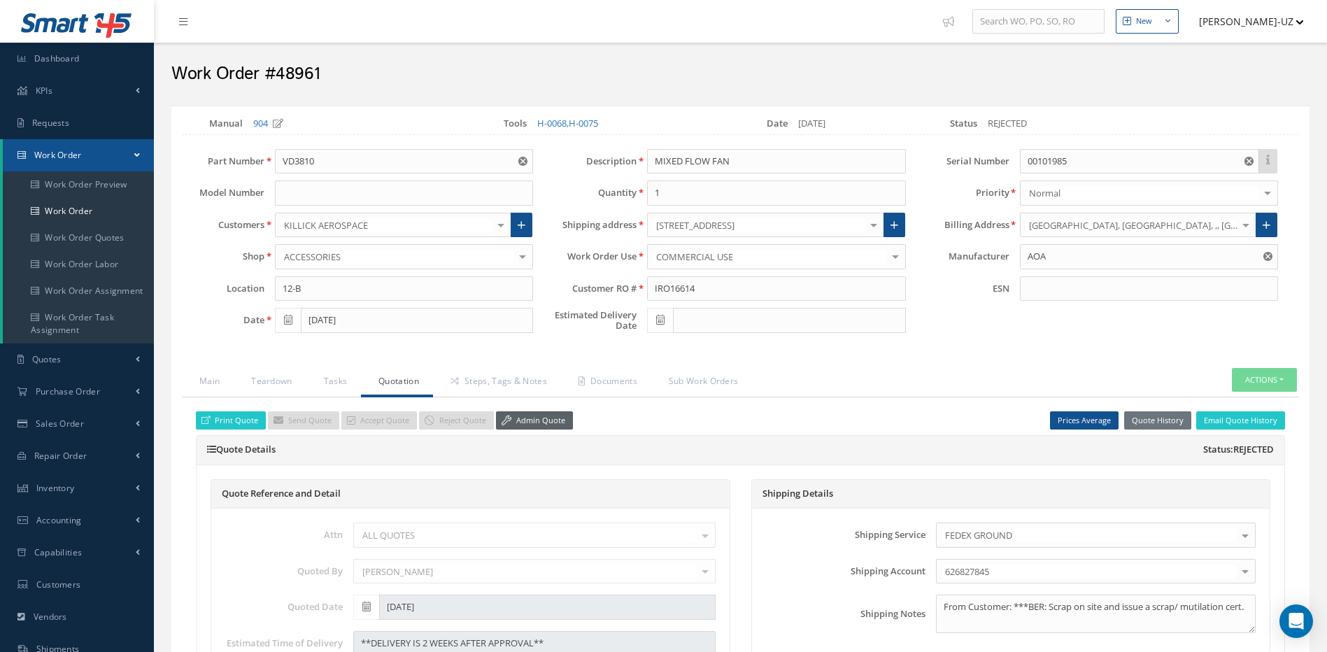
click at [527, 418] on link "Admin Quote" at bounding box center [534, 420] width 77 height 19
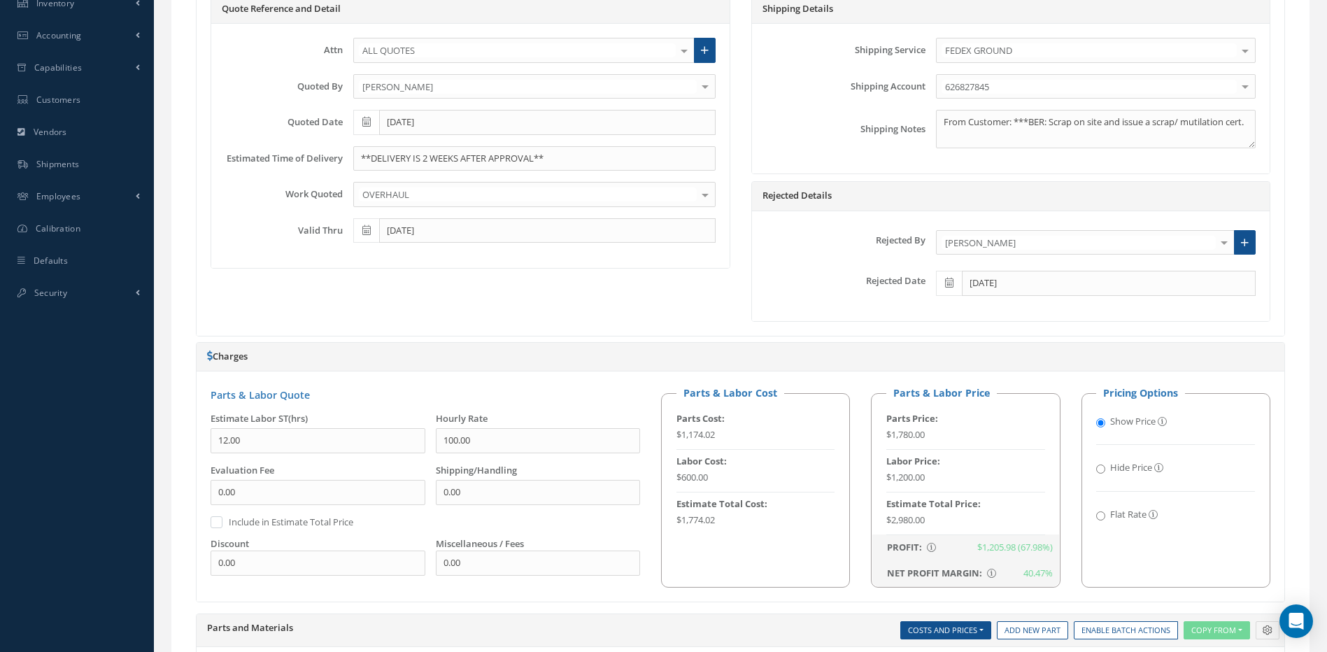
scroll to position [472, 0]
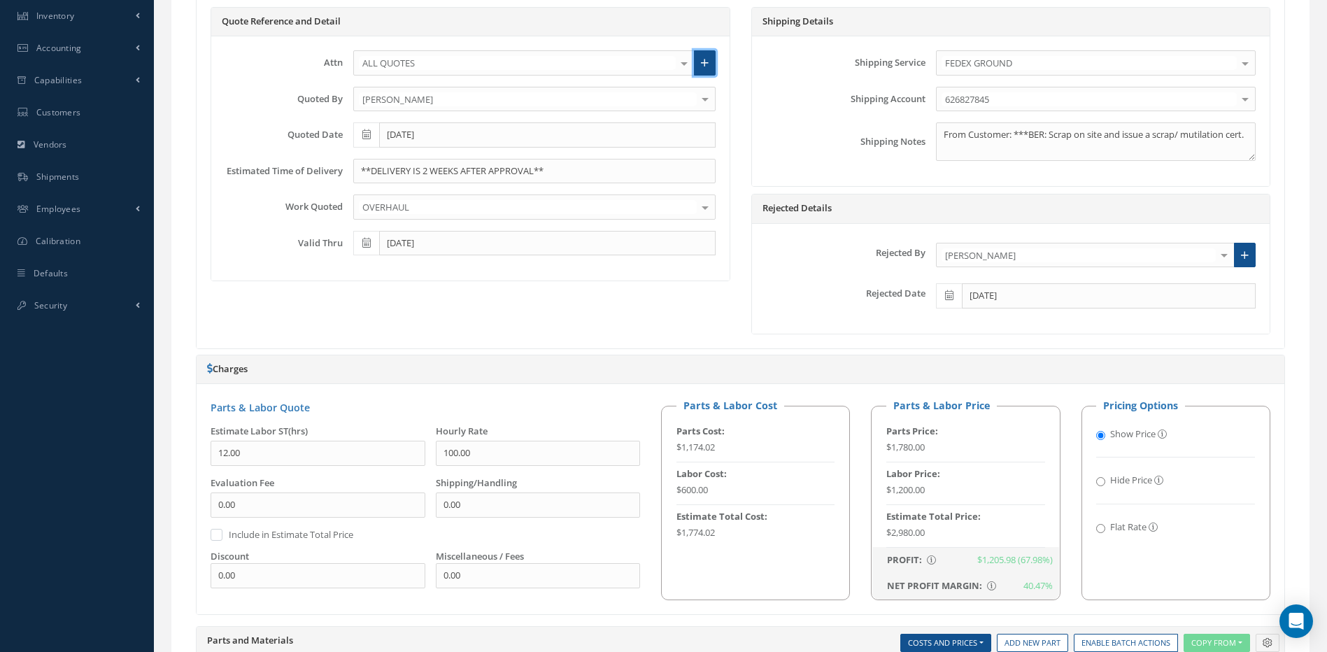
click at [704, 66] on icon at bounding box center [705, 63] width 8 height 10
radio input "true"
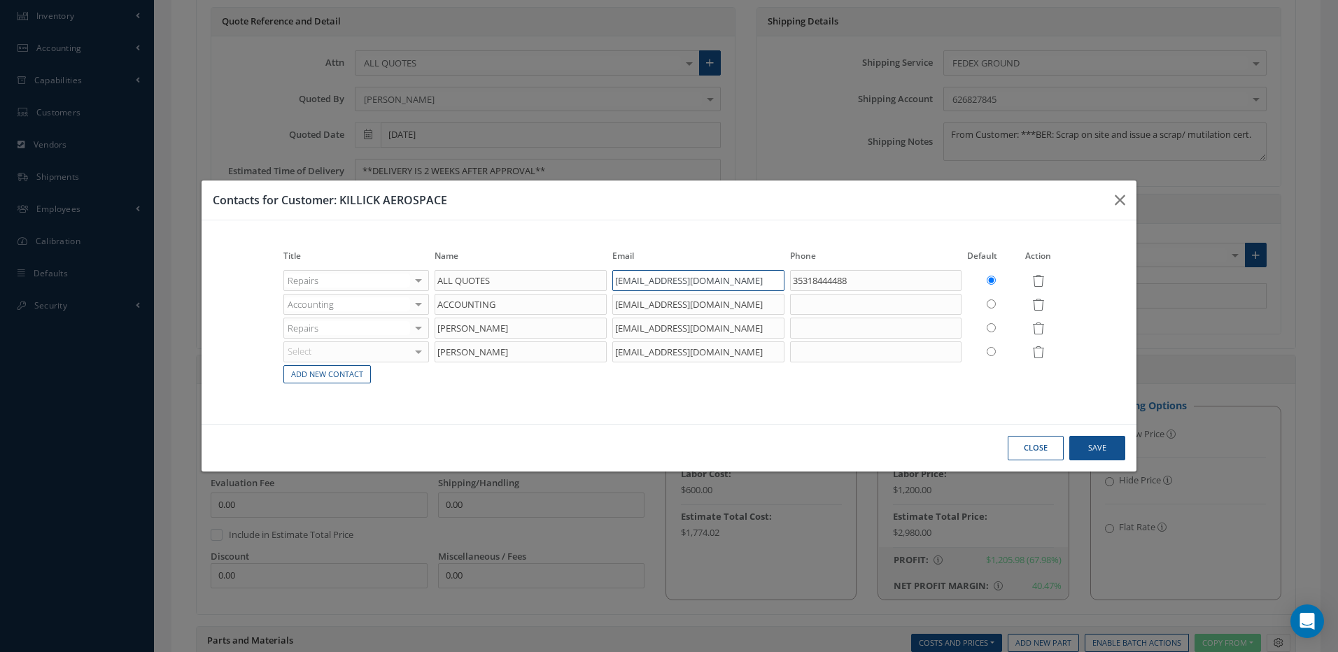
drag, startPoint x: 781, startPoint y: 281, endPoint x: 608, endPoint y: 285, distance: 173.5
click at [608, 285] on tr "Repairs Accounting Customer Service Purchasing Sales Shipping Repairs Inventory…" at bounding box center [669, 281] width 776 height 24
click at [1114, 197] on button "button" at bounding box center [1119, 199] width 33 height 39
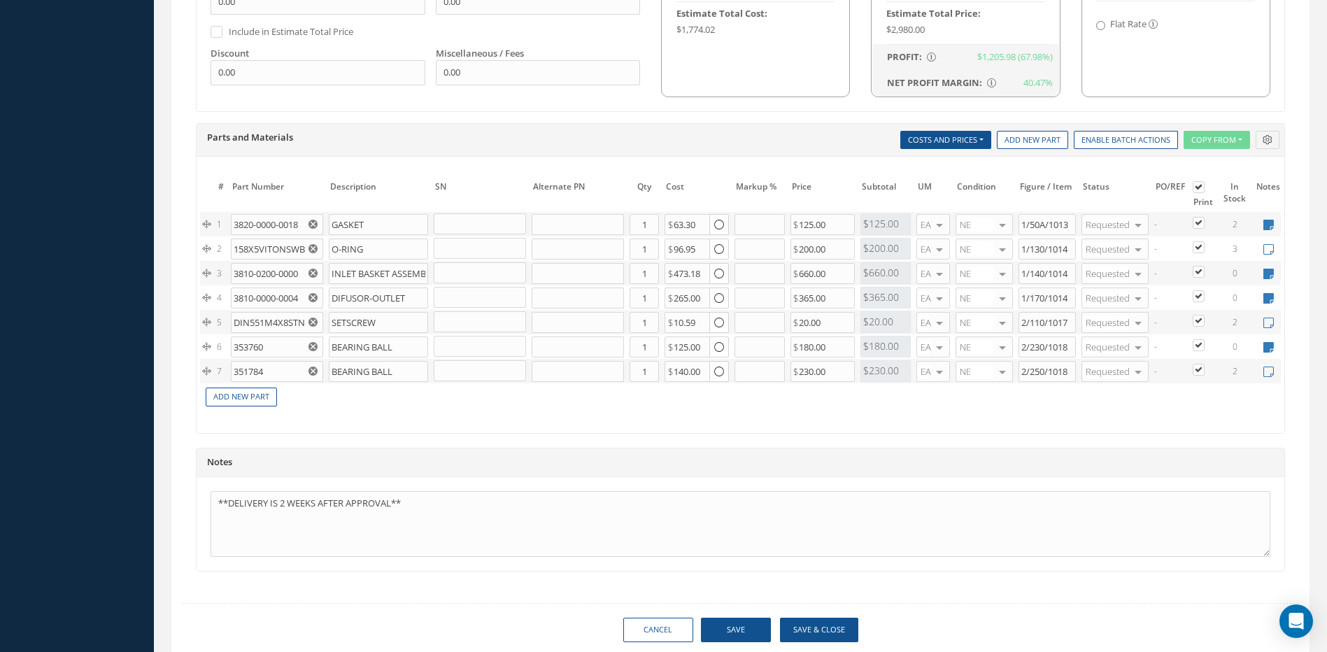
scroll to position [1032, 0]
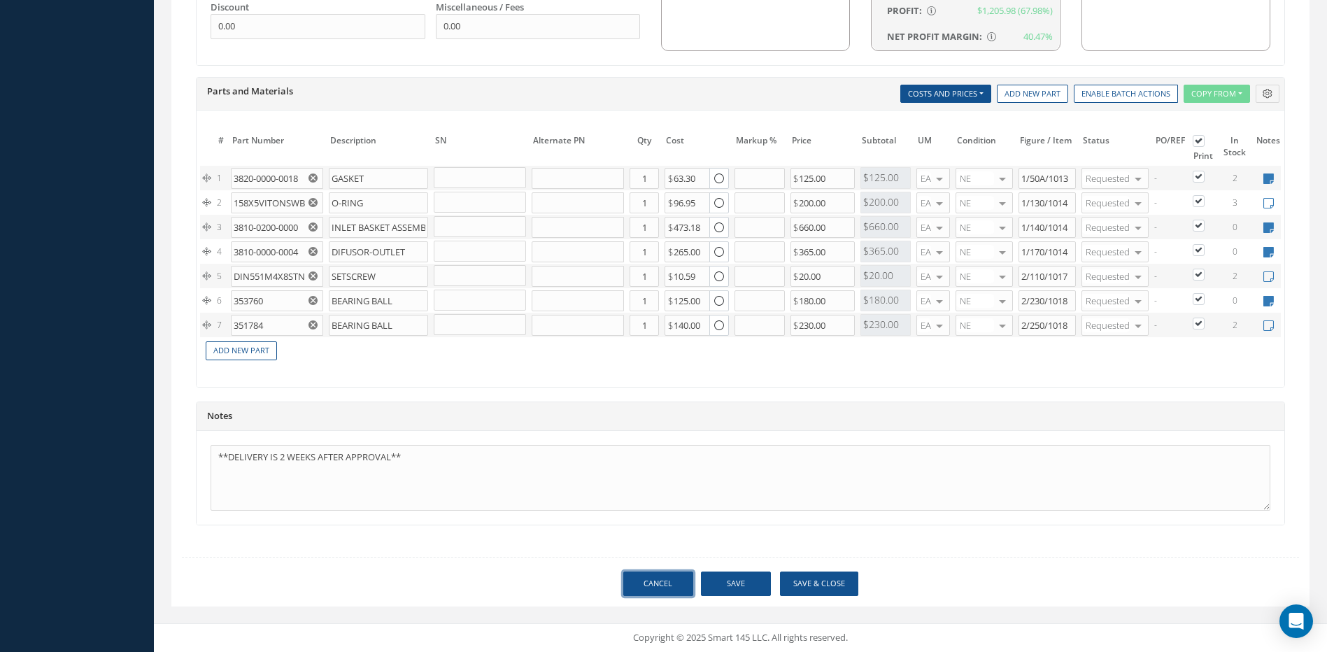
click at [648, 579] on link "Cancel" at bounding box center [658, 584] width 70 height 24
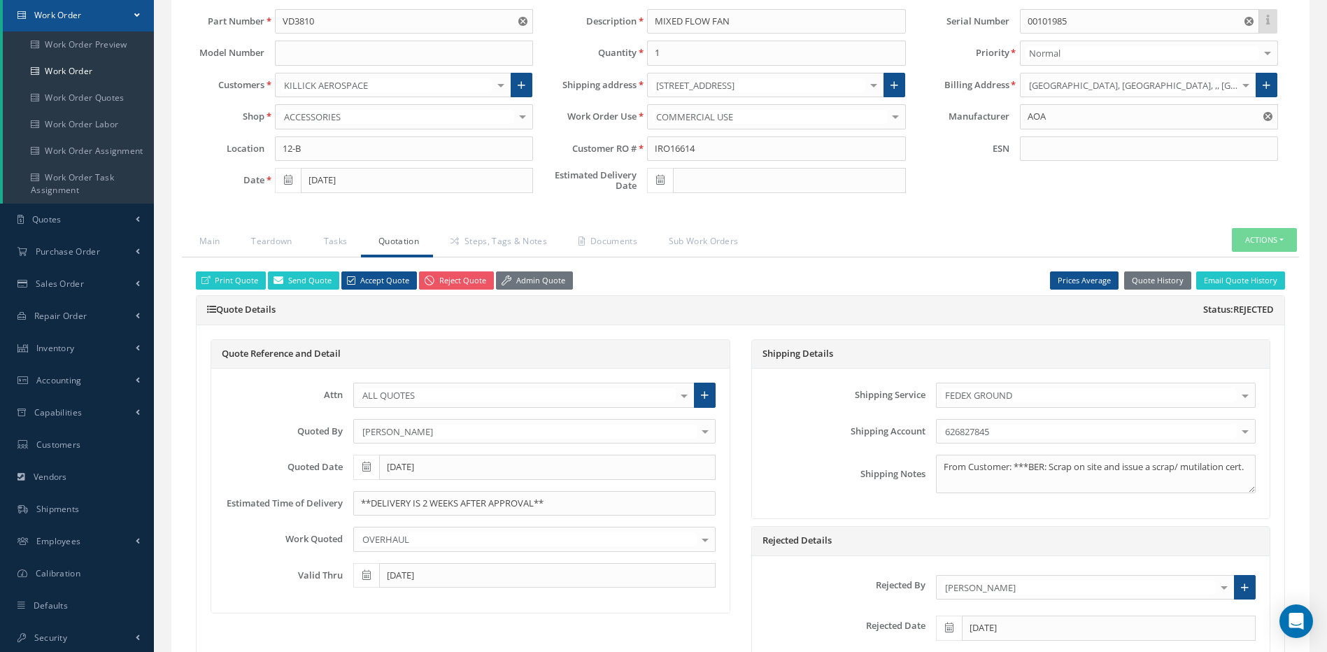
select select "25"
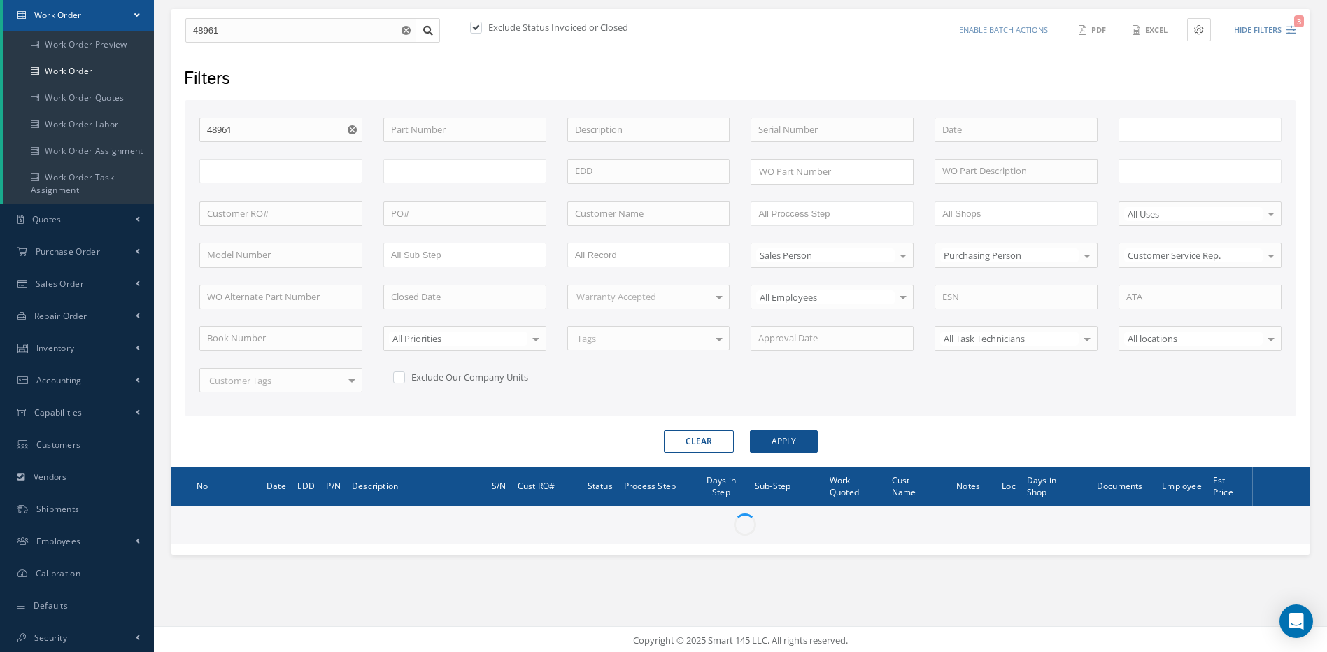
type input "All Work Request"
type input "All Work Performed"
type input "All Status"
type input "WO Part Status"
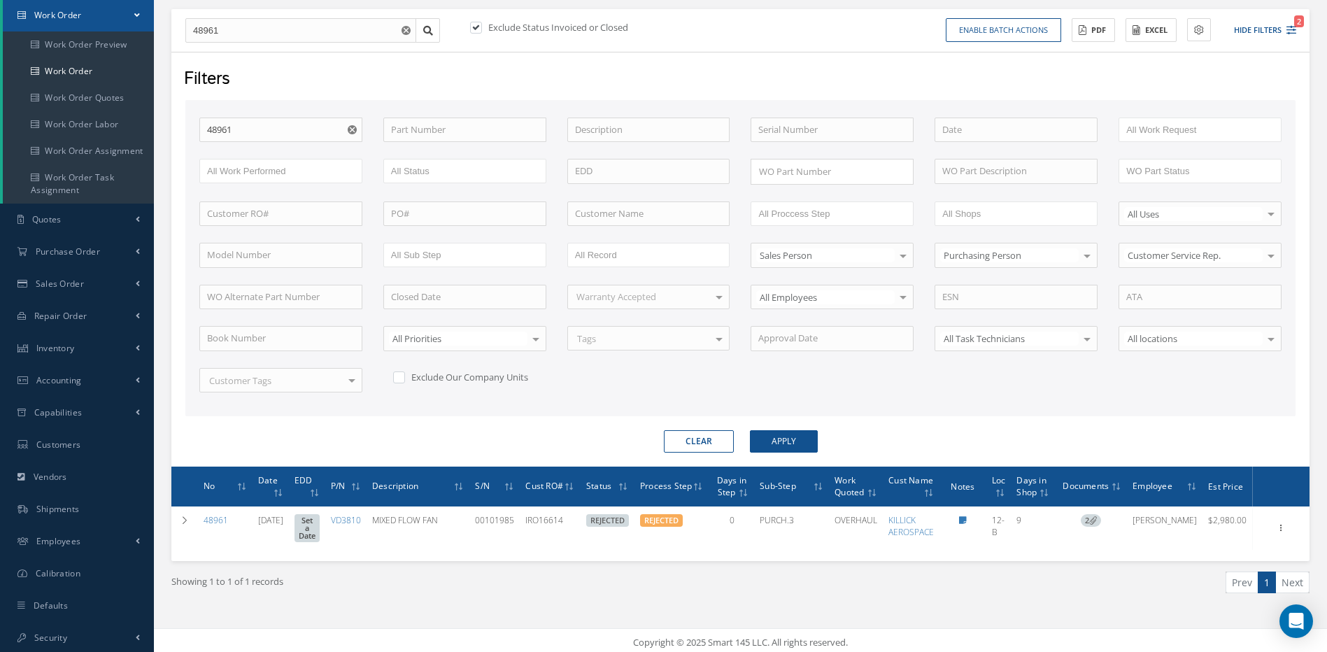
click at [706, 436] on button "Clear" at bounding box center [699, 441] width 70 height 22
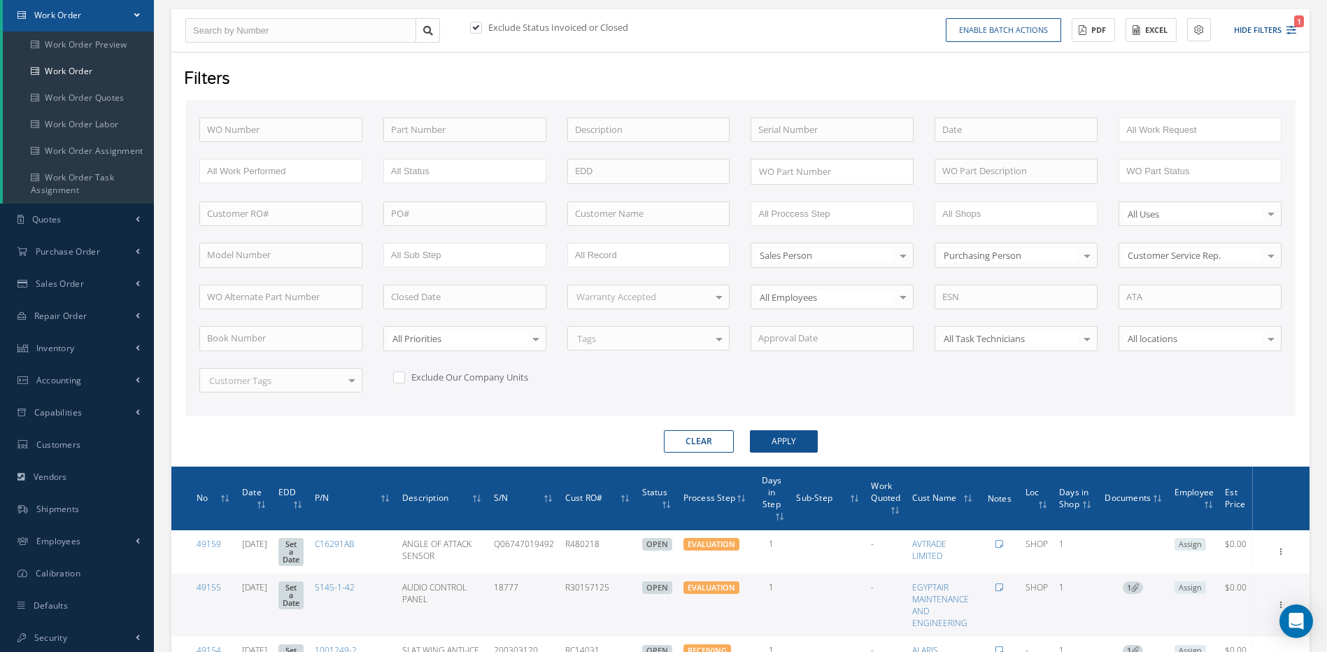
click at [709, 434] on button "Clear" at bounding box center [699, 441] width 70 height 22
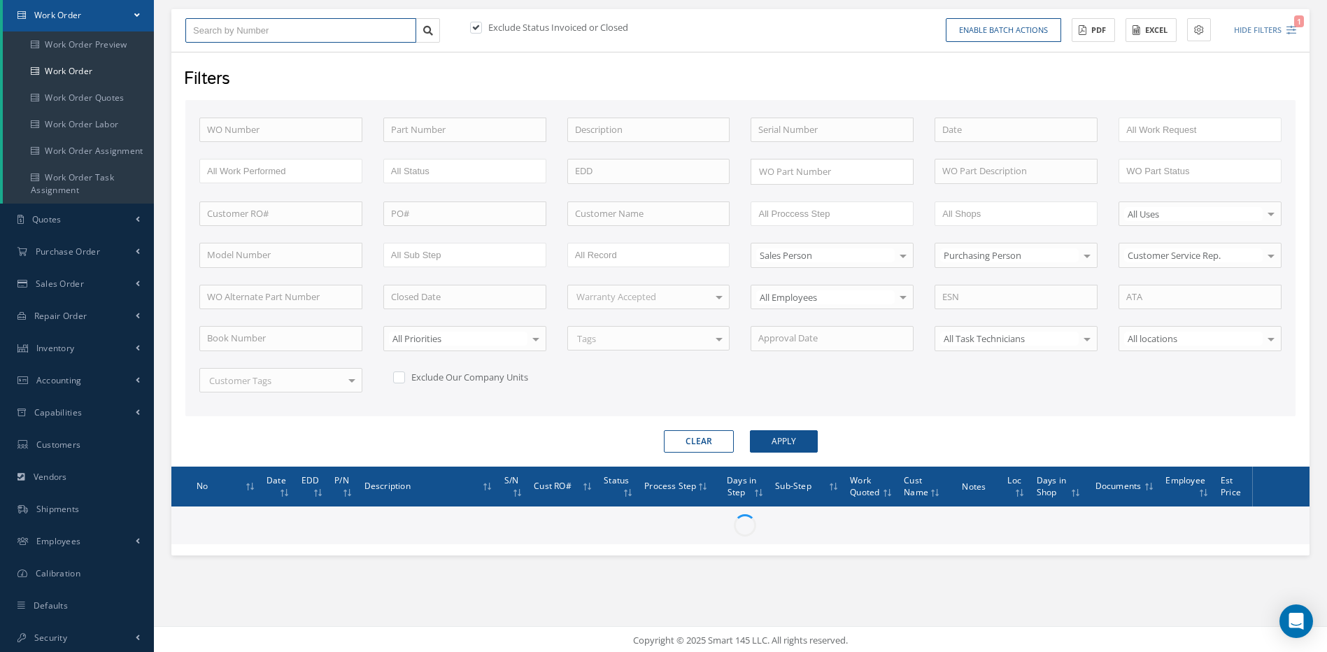
click at [292, 30] on input "text" at bounding box center [300, 30] width 231 height 25
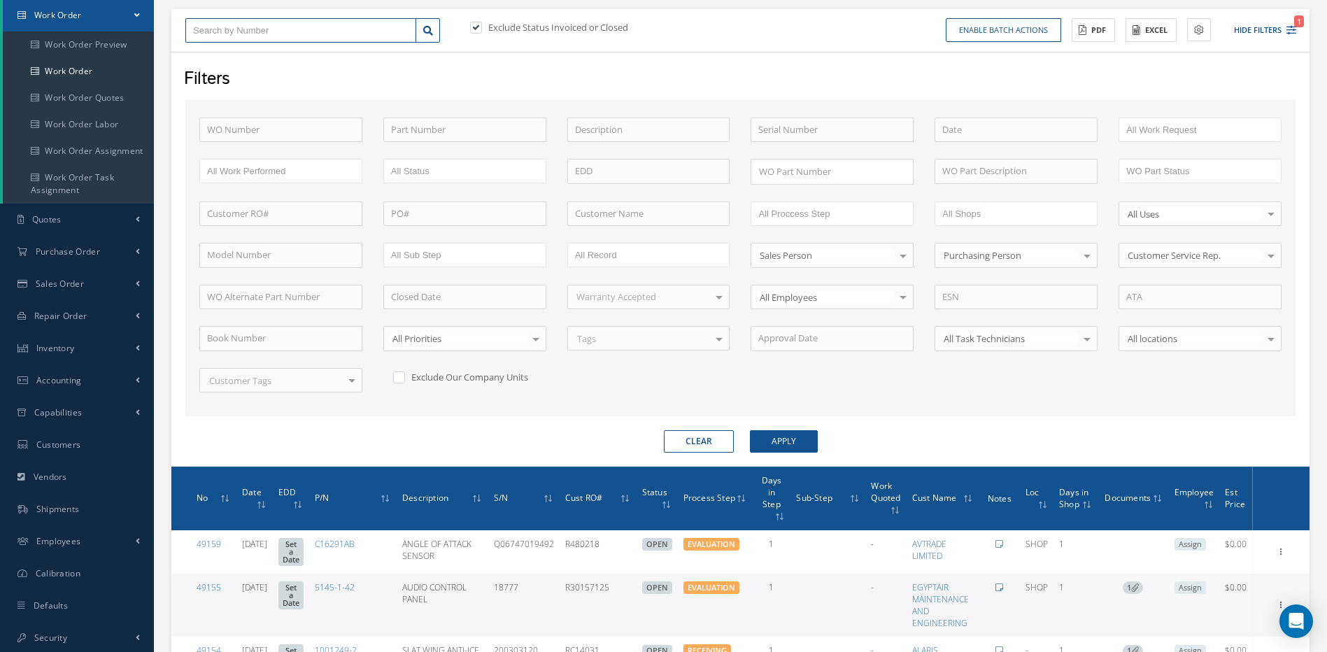
type input "4"
type input "48"
type input "486"
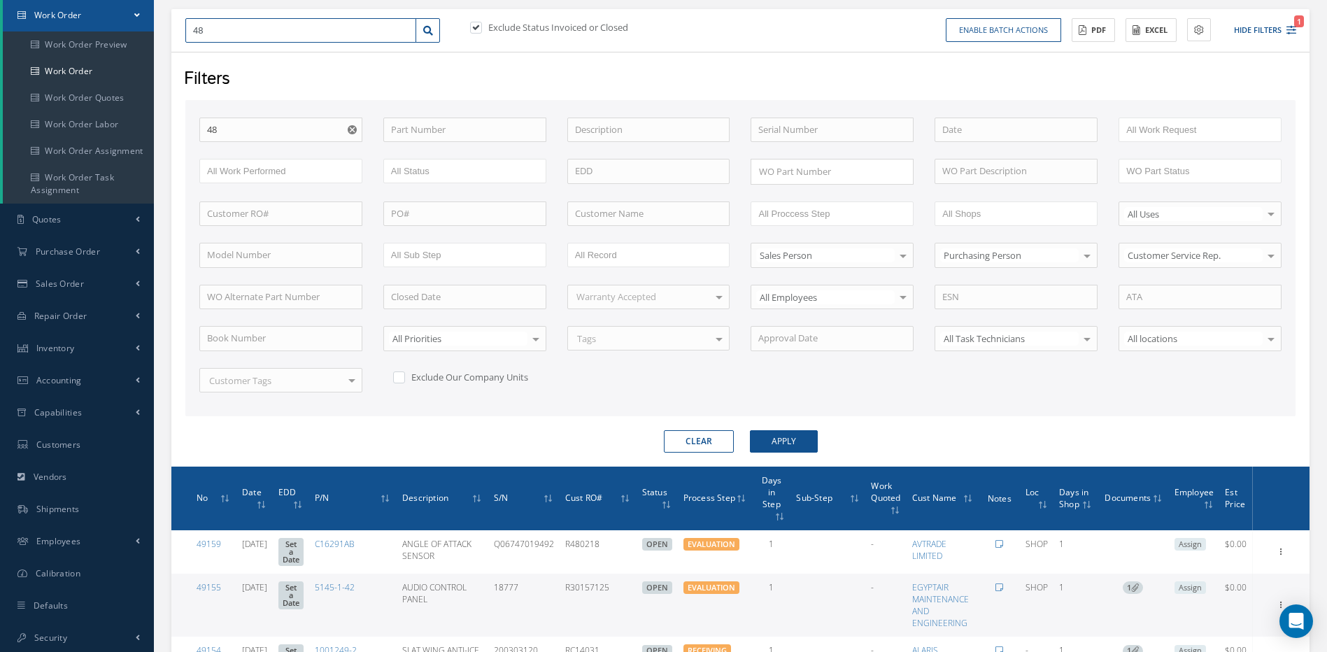
type input "486"
type input "4862"
type input "48622"
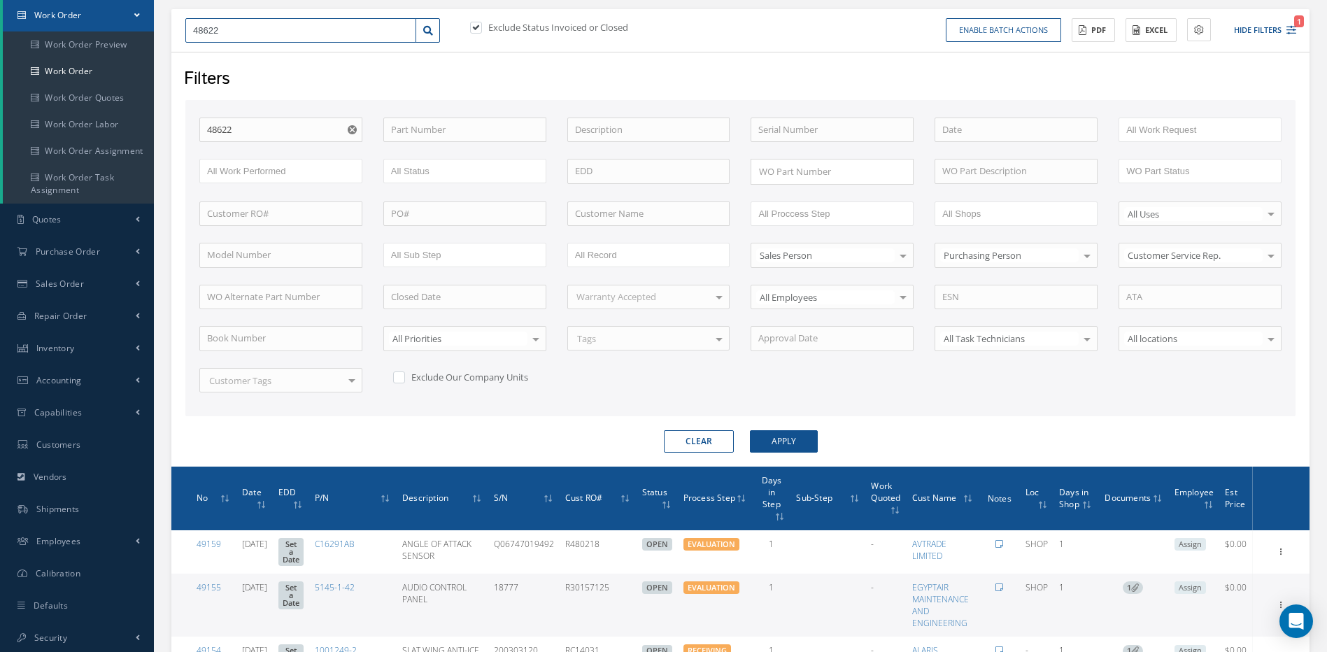
type input "48622"
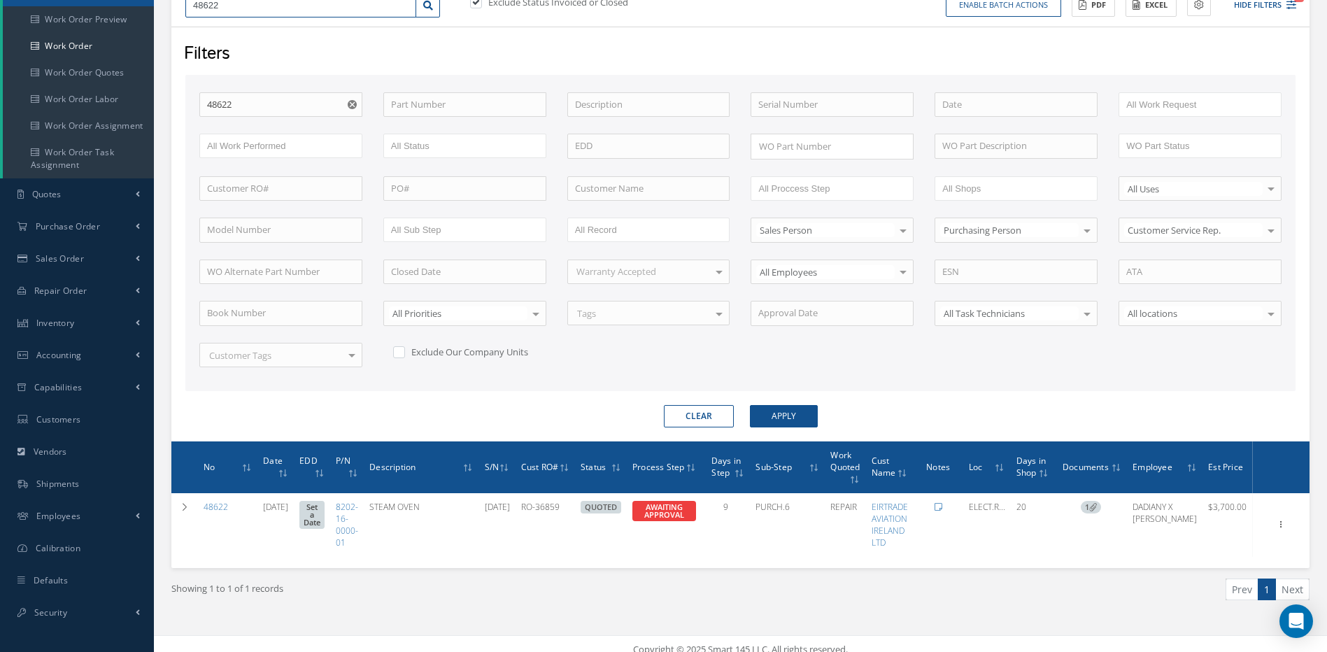
scroll to position [177, 0]
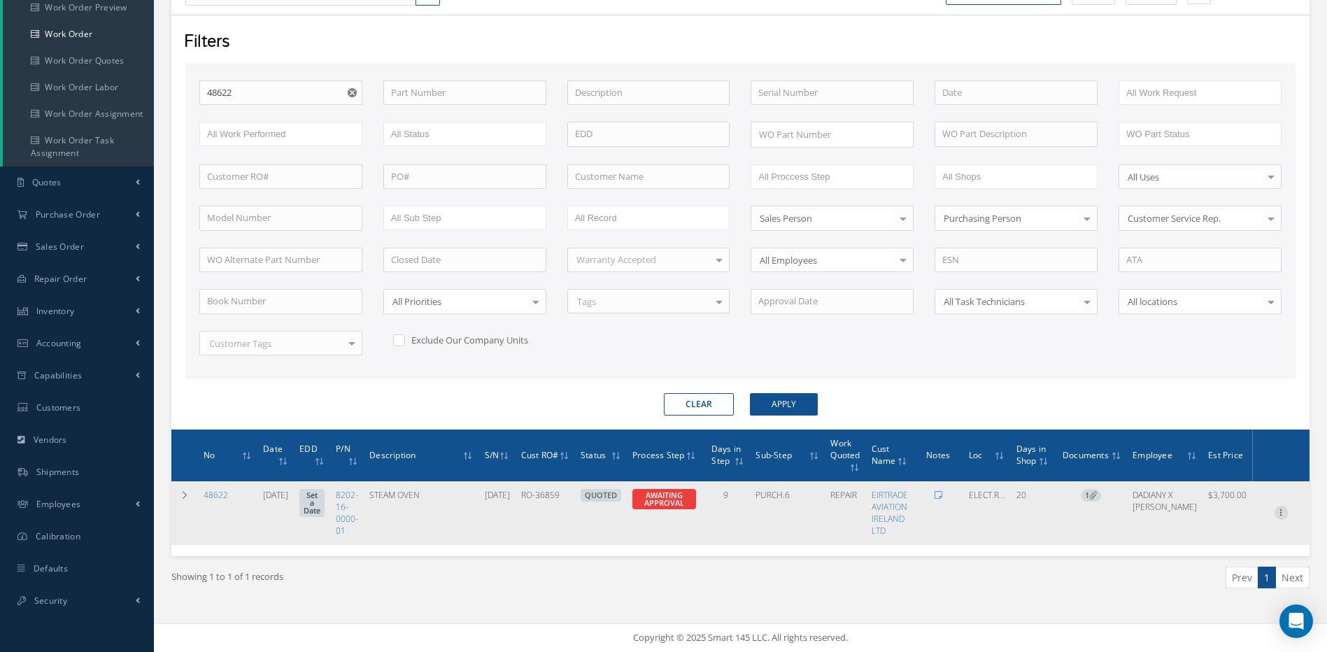
click at [1281, 510] on icon at bounding box center [1282, 511] width 14 height 11
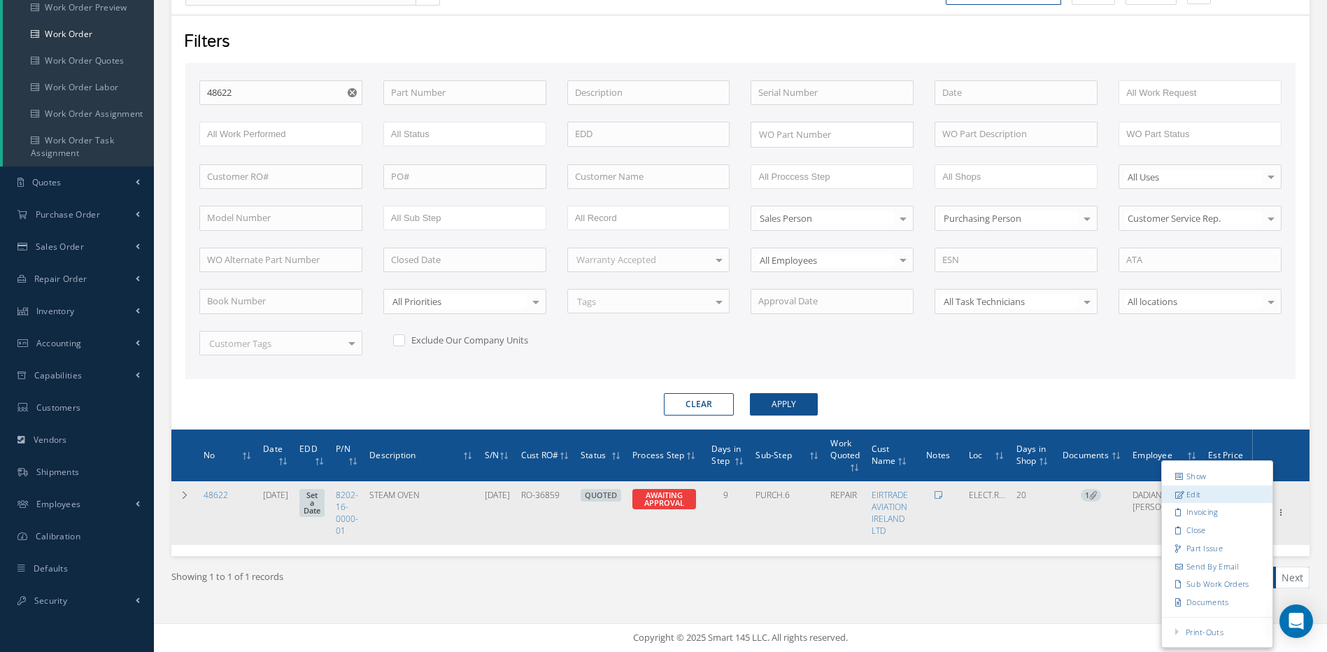
click at [1189, 498] on link "Edit" at bounding box center [1217, 494] width 111 height 18
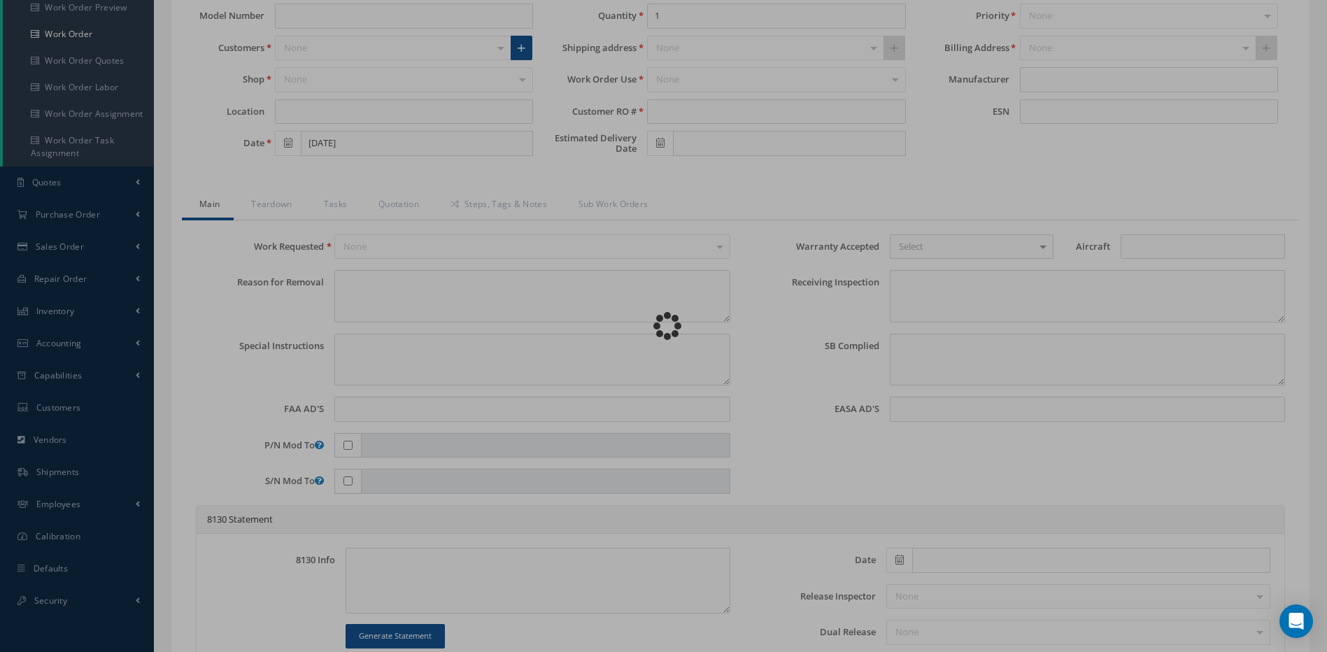
type input "8202-16-0000-01"
type input "ELECT.ROOM"
type input "08/14/2025"
type input "STEAM OVEN"
type input "RO-36859"
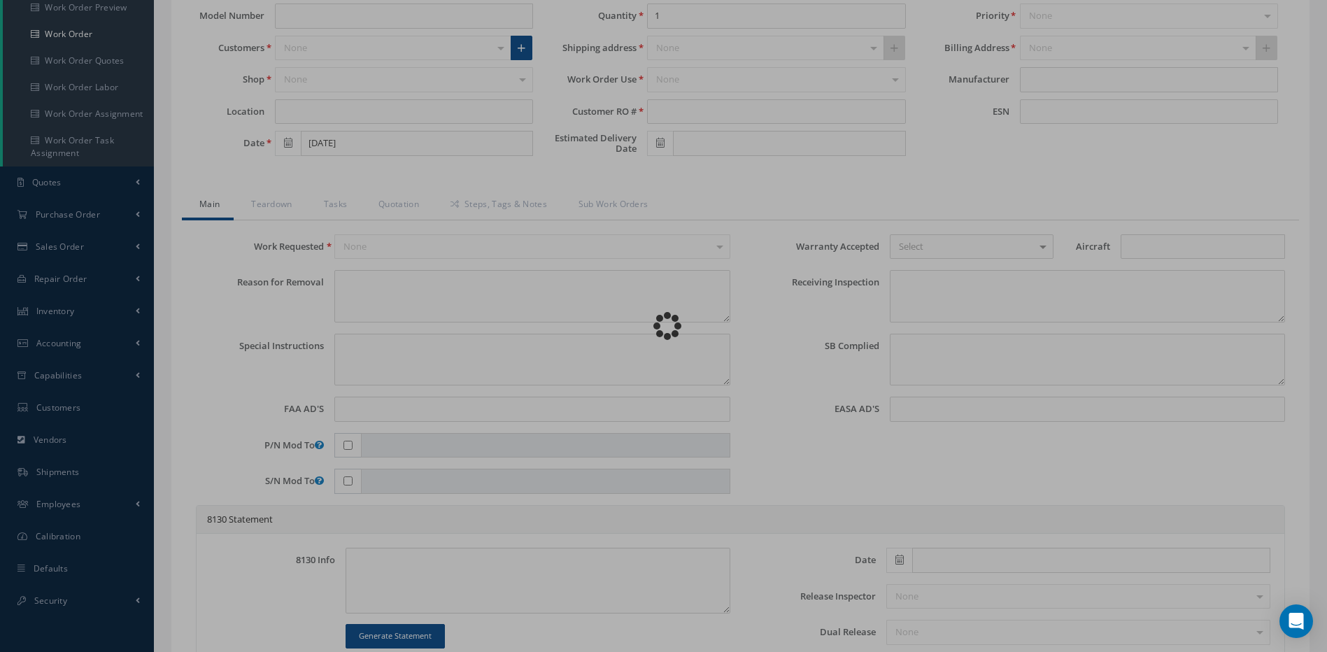
type input "06-08-1037"
type textarea "NONE"
type textarea "PLEASE SEE R.O. FOR DETAILS"
type textarea "NO VISUAL DAMAGE"
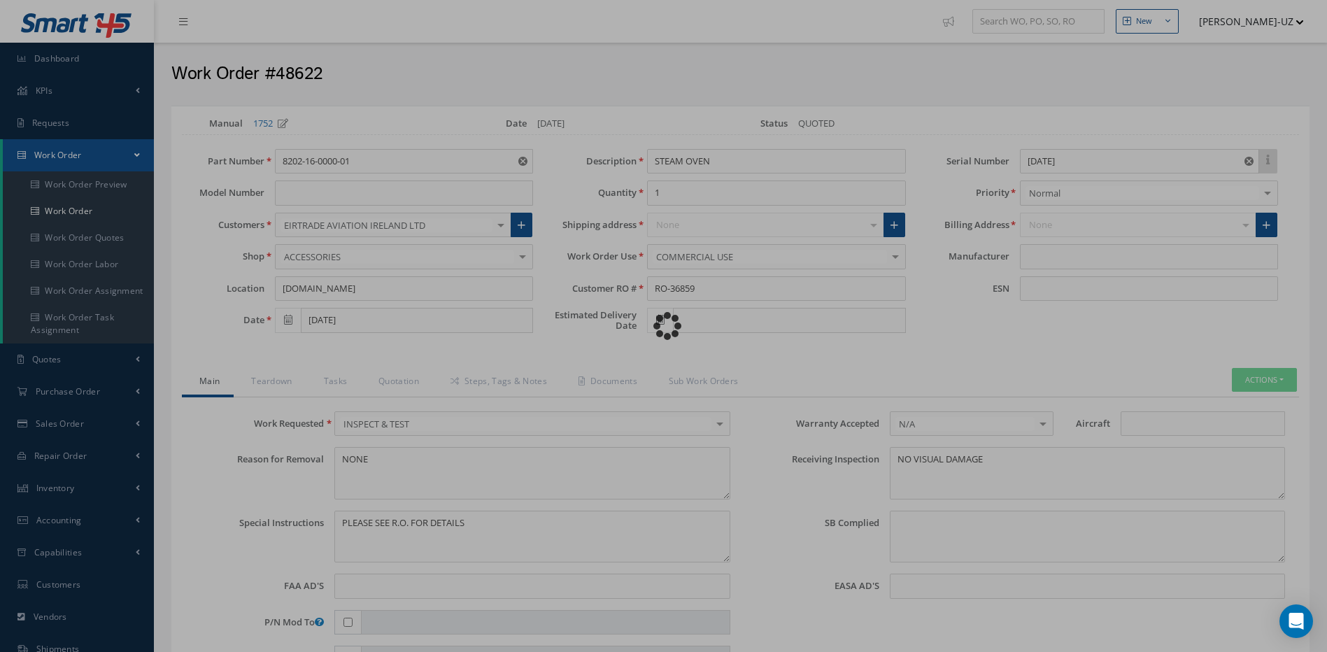
type input "SELL"
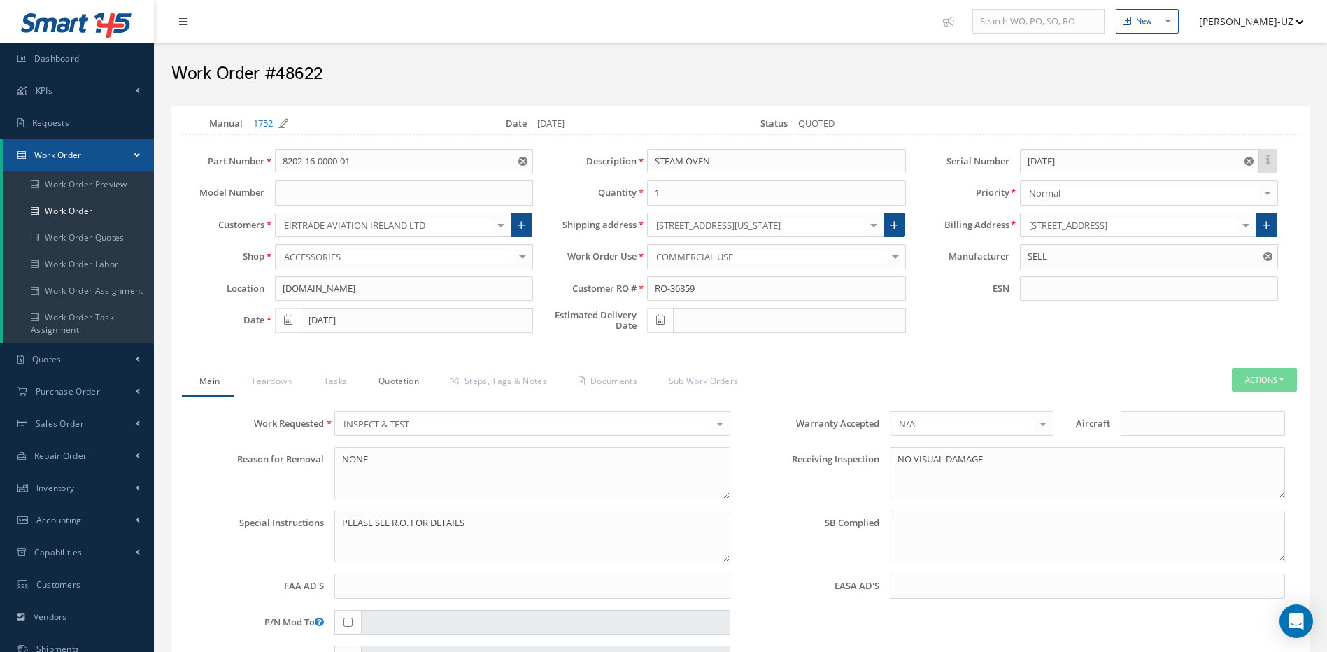
click at [388, 382] on link "Quotation" at bounding box center [397, 382] width 72 height 29
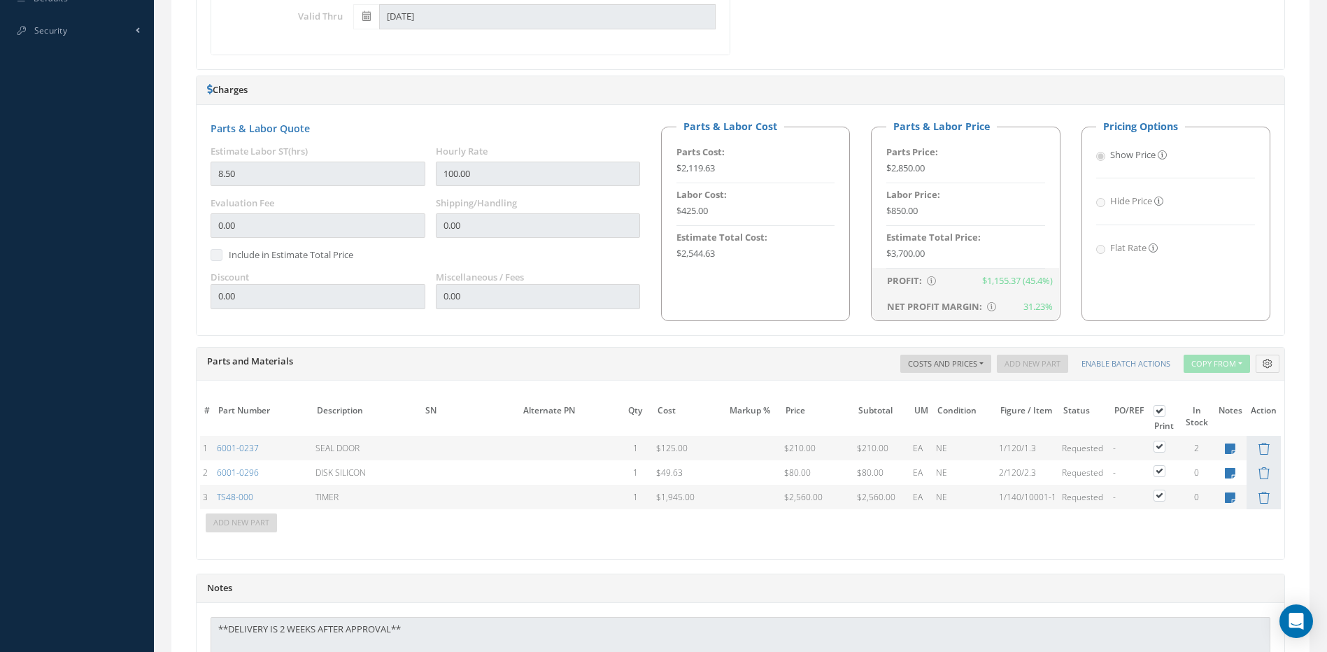
scroll to position [769, 0]
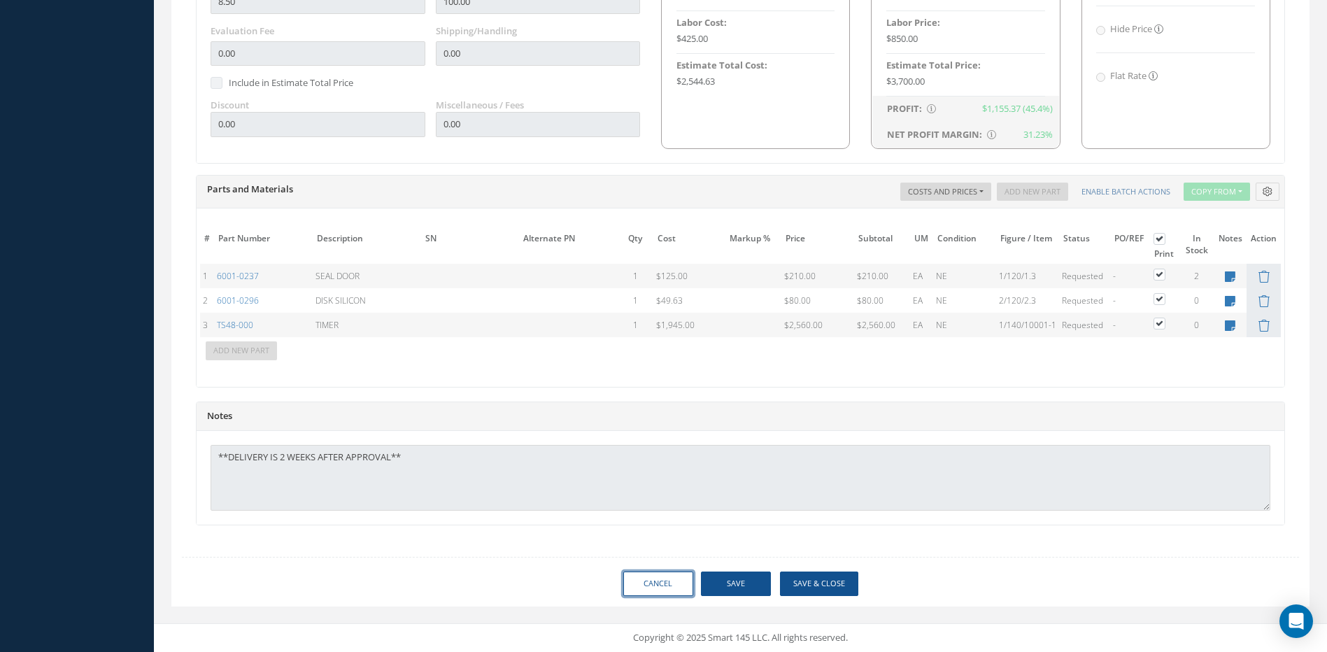
drag, startPoint x: 679, startPoint y: 581, endPoint x: 651, endPoint y: 574, distance: 29.4
click at [679, 581] on link "Cancel" at bounding box center [658, 584] width 70 height 24
select select "25"
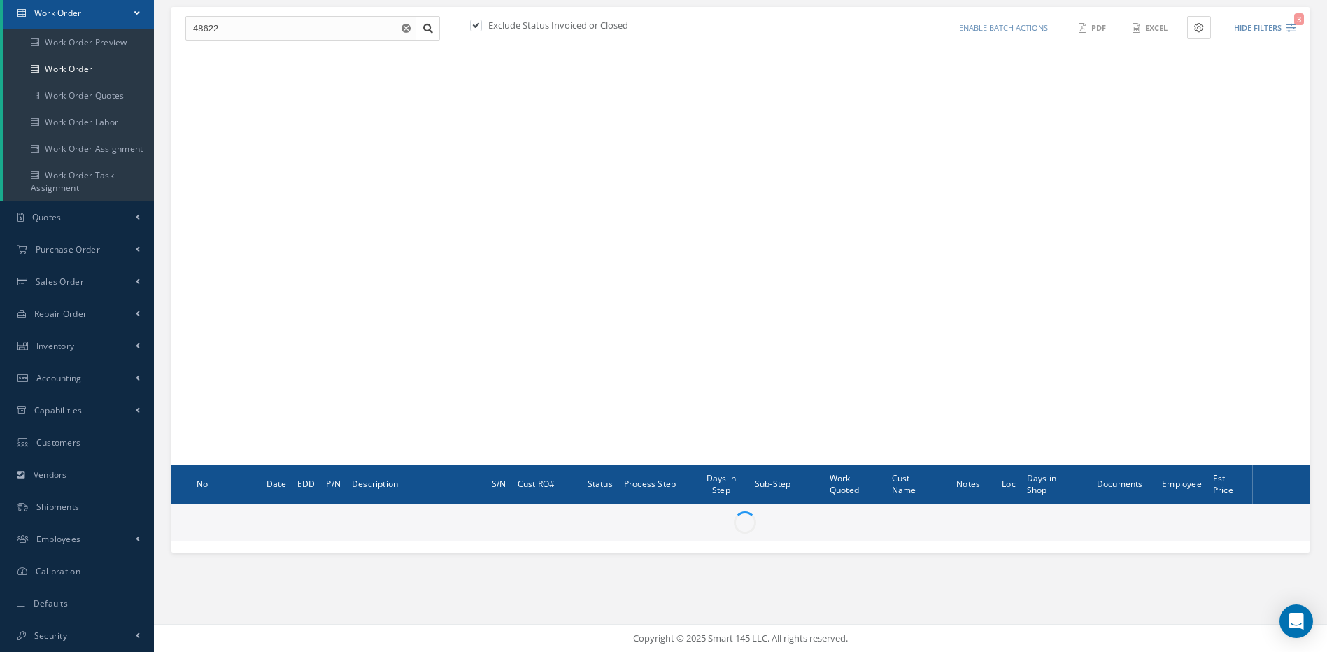
scroll to position [142, 0]
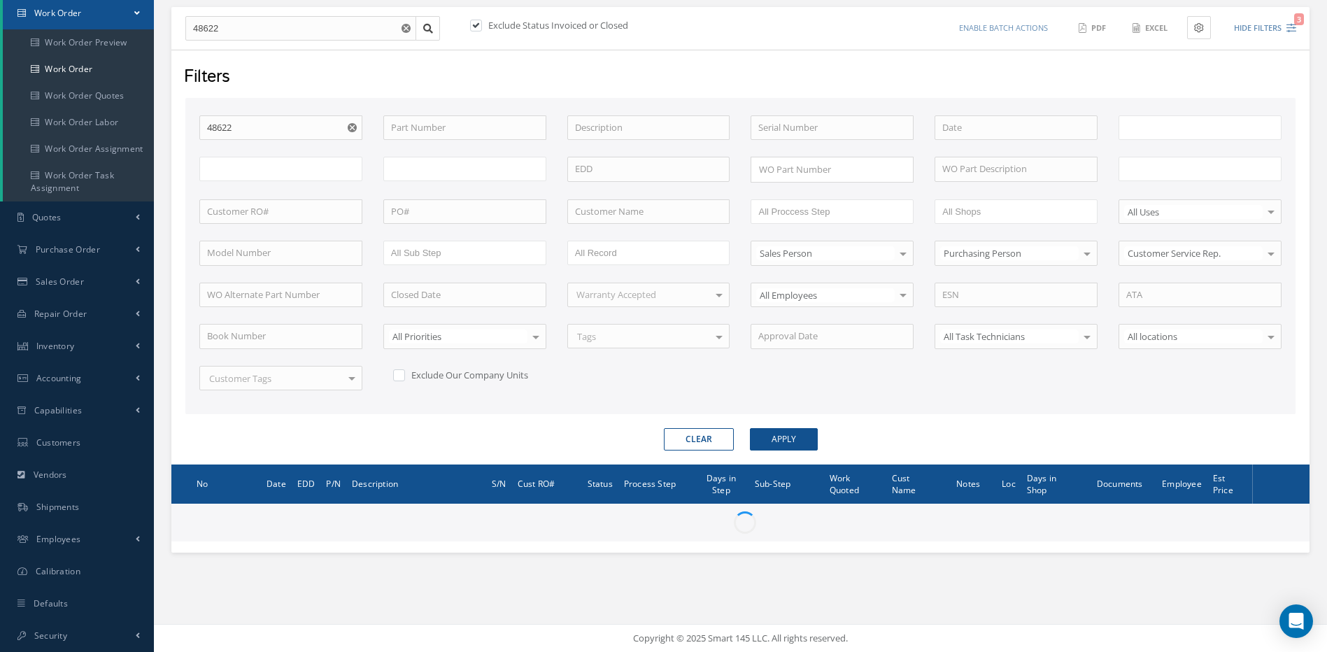
type input "All Work Request"
type input "All Work Performed"
type input "All Status"
type input "WO Part Status"
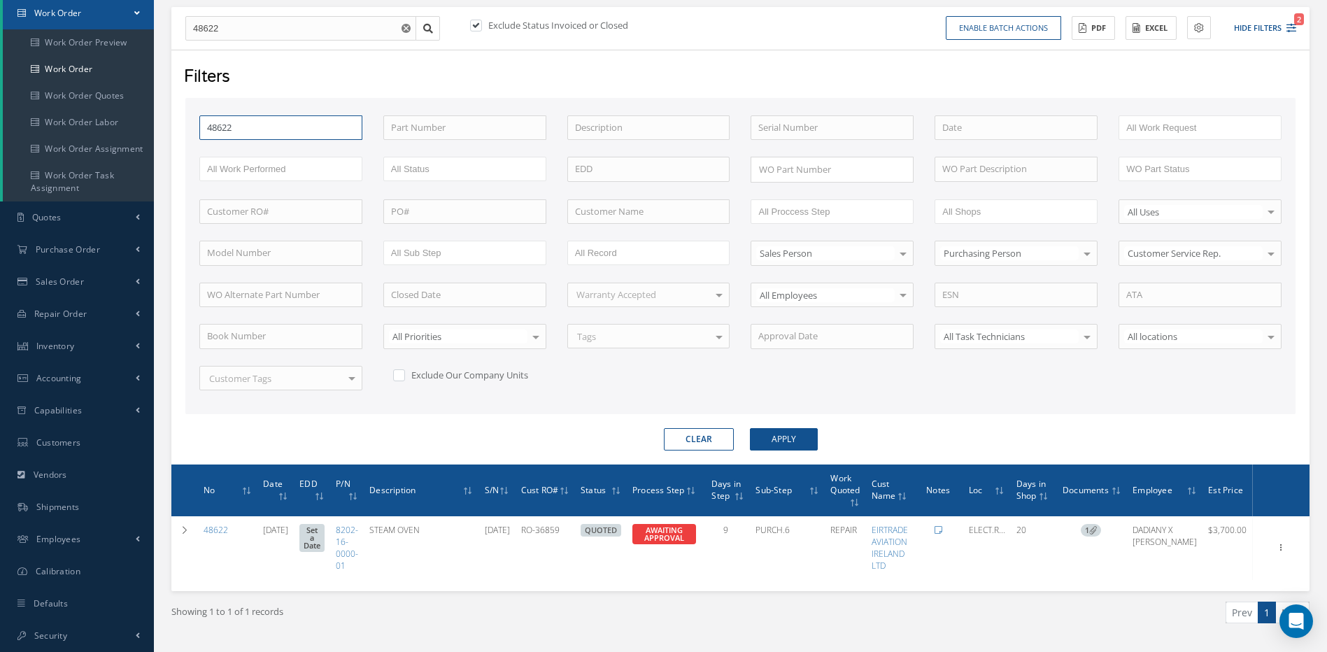
drag, startPoint x: 266, startPoint y: 128, endPoint x: 180, endPoint y: 125, distance: 86.1
click at [180, 125] on div "Filters WO Number 48622 Part Number Description Serial Number - BENCH CHECK CAL…" at bounding box center [740, 257] width 1138 height 415
type input "4"
type input "48"
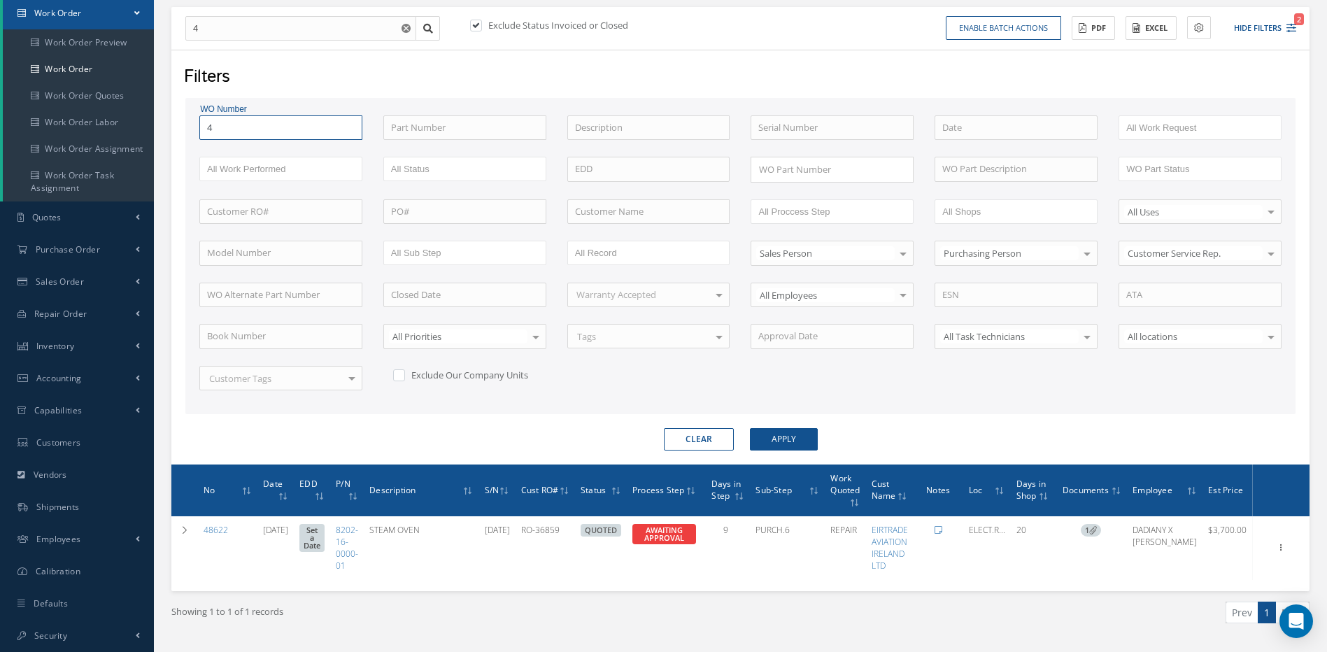
type input "48"
type input "486"
type input "4862"
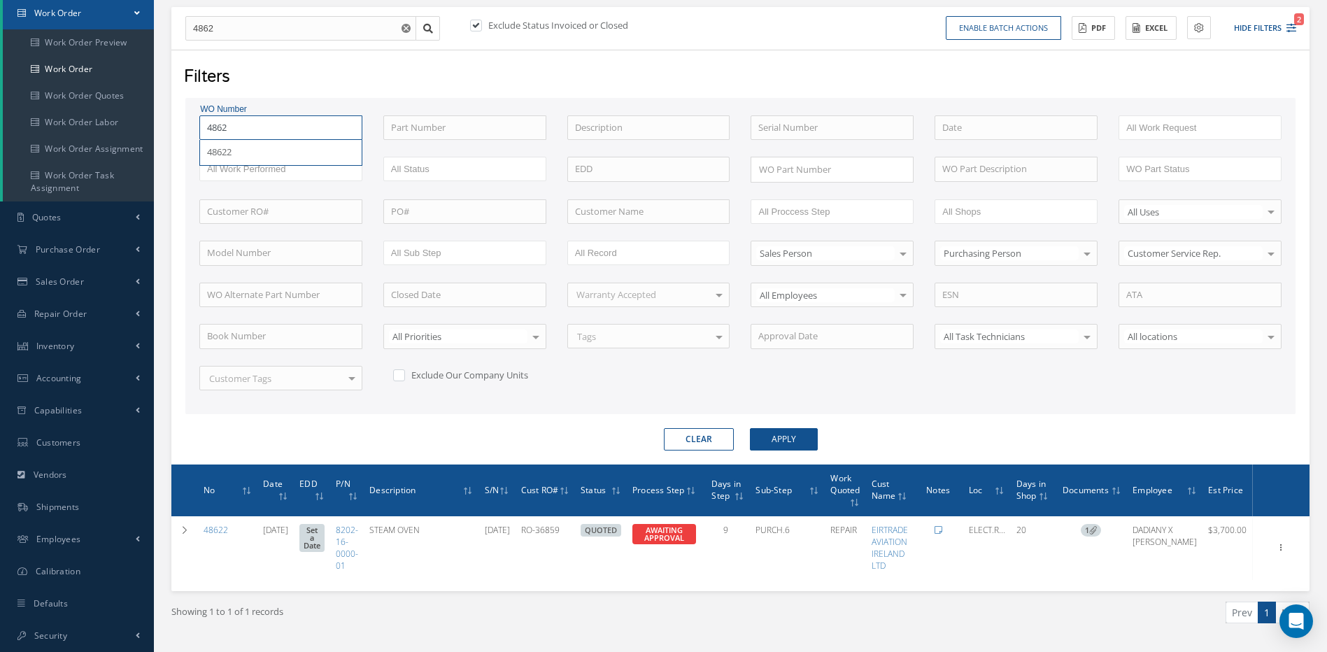
type input "48621"
click at [750, 428] on button "Apply" at bounding box center [784, 439] width 68 height 22
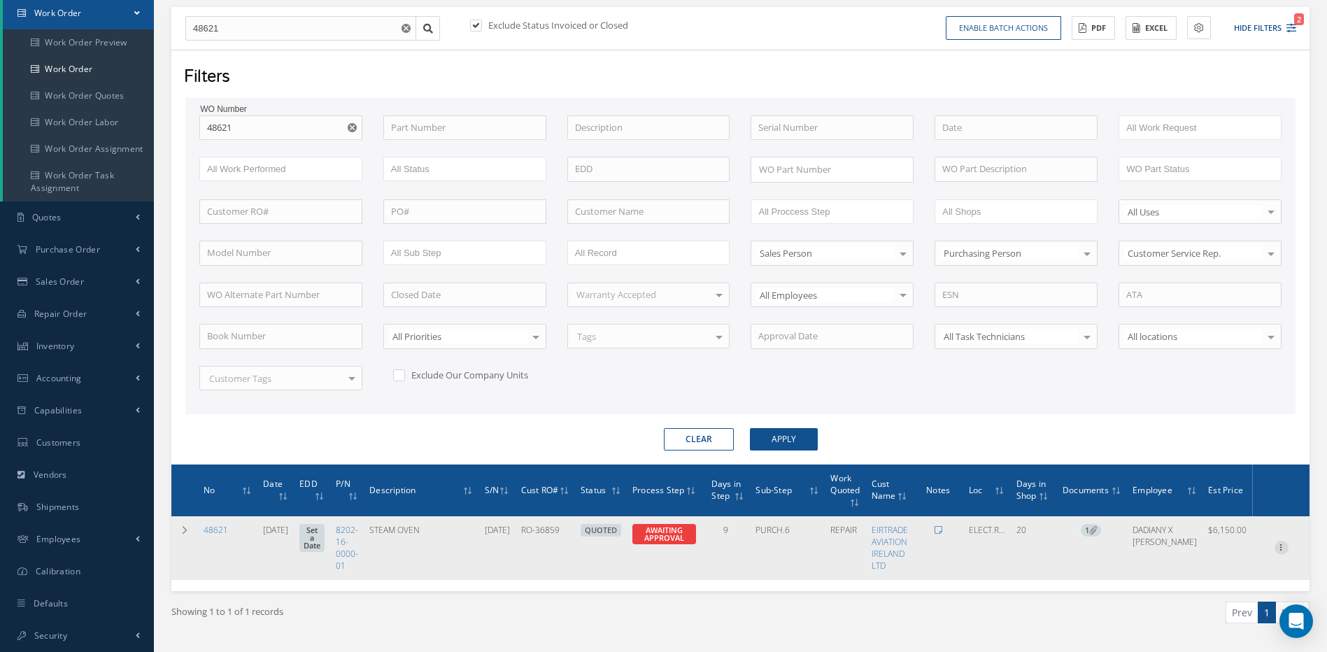
click at [1279, 547] on icon at bounding box center [1282, 546] width 14 height 11
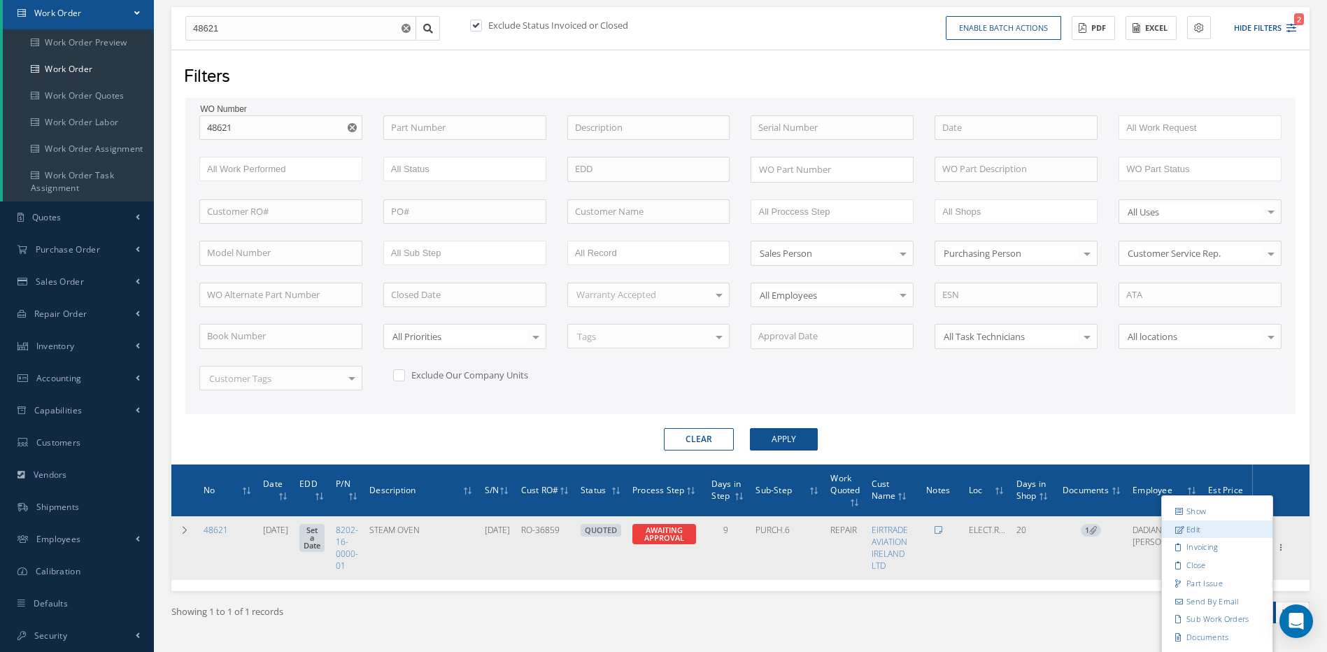
click at [1207, 525] on link "Edit" at bounding box center [1217, 529] width 111 height 18
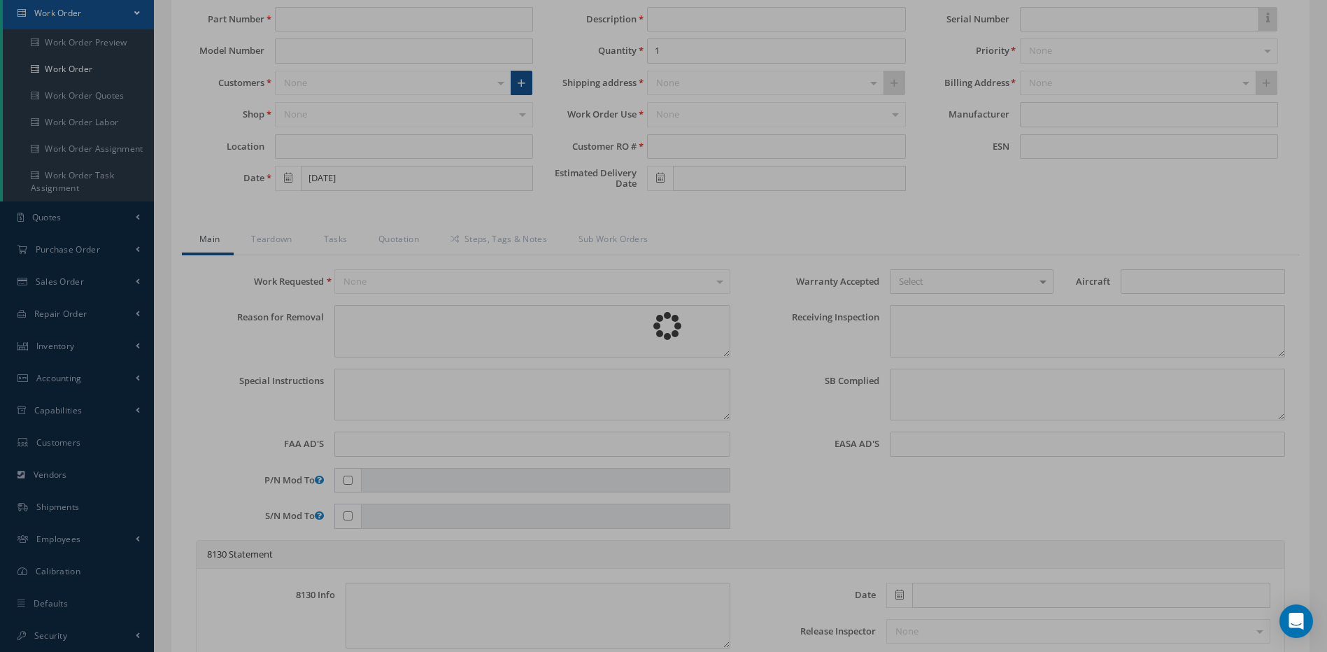
type input "8202-16-0000-01"
type input "ELECT.ROOM"
type input "08/14/2025"
type input "STEAM OVEN"
type input "RO-36859"
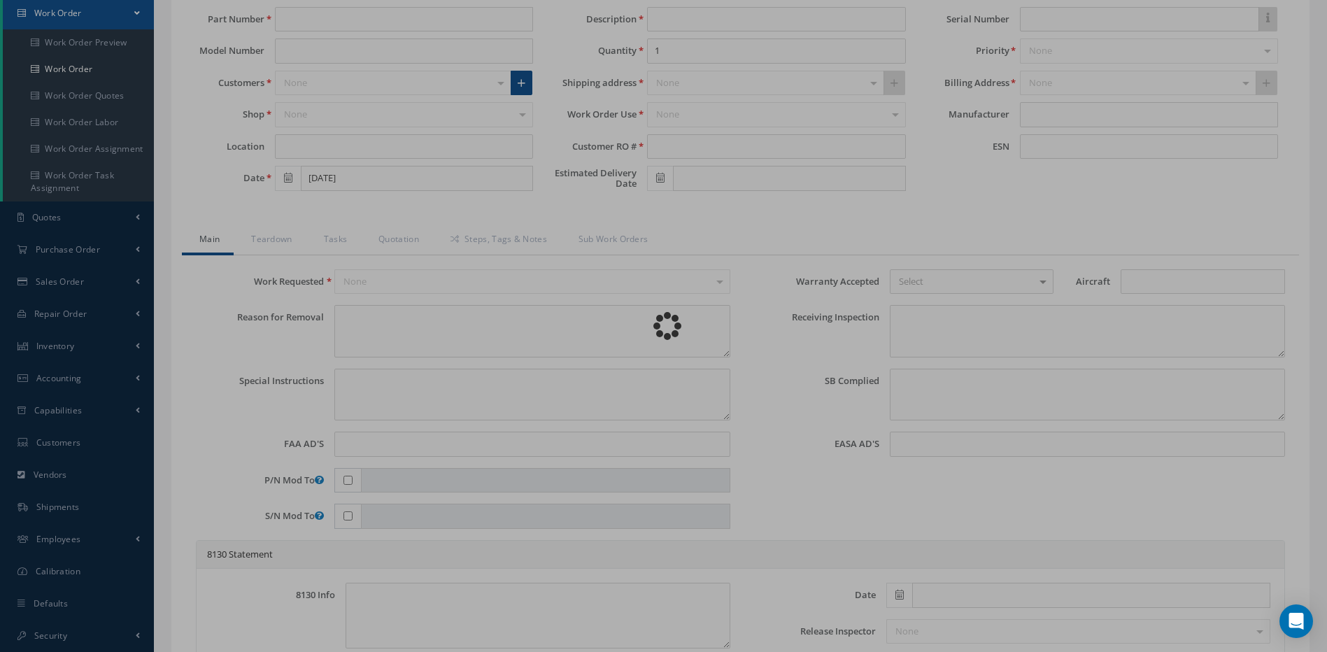
type input "06-09-1038"
type textarea "NONE"
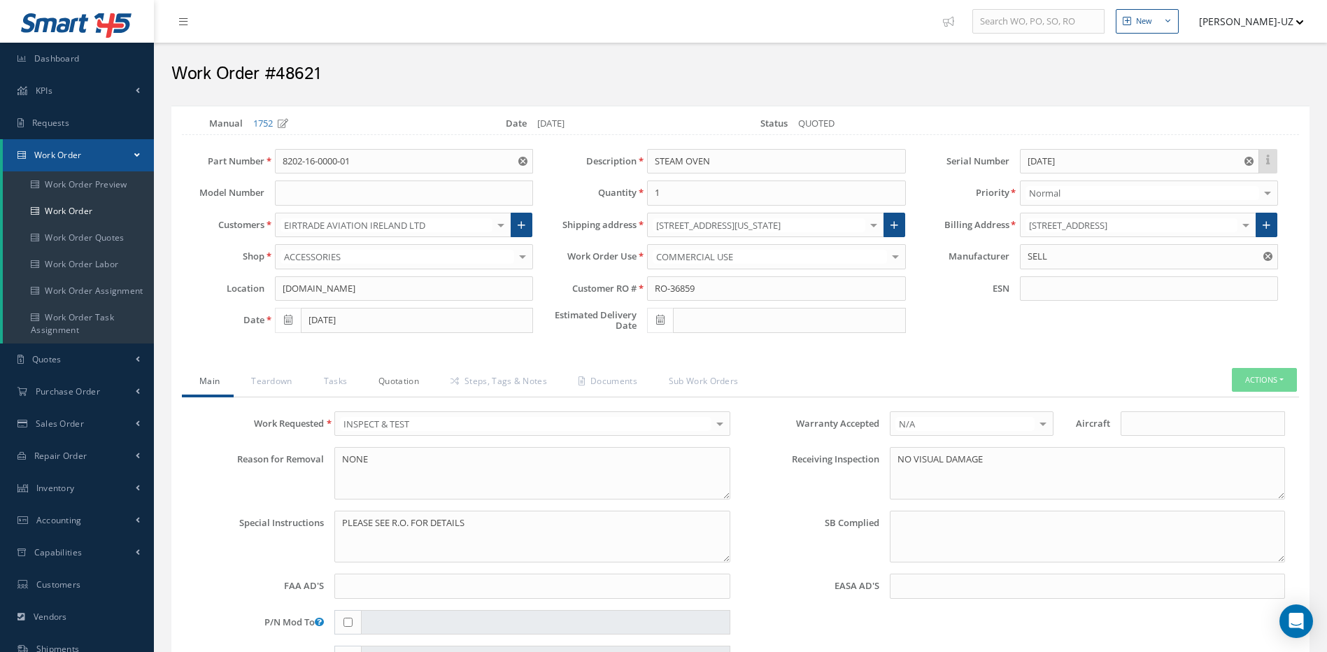
click at [395, 384] on link "Quotation" at bounding box center [397, 382] width 72 height 29
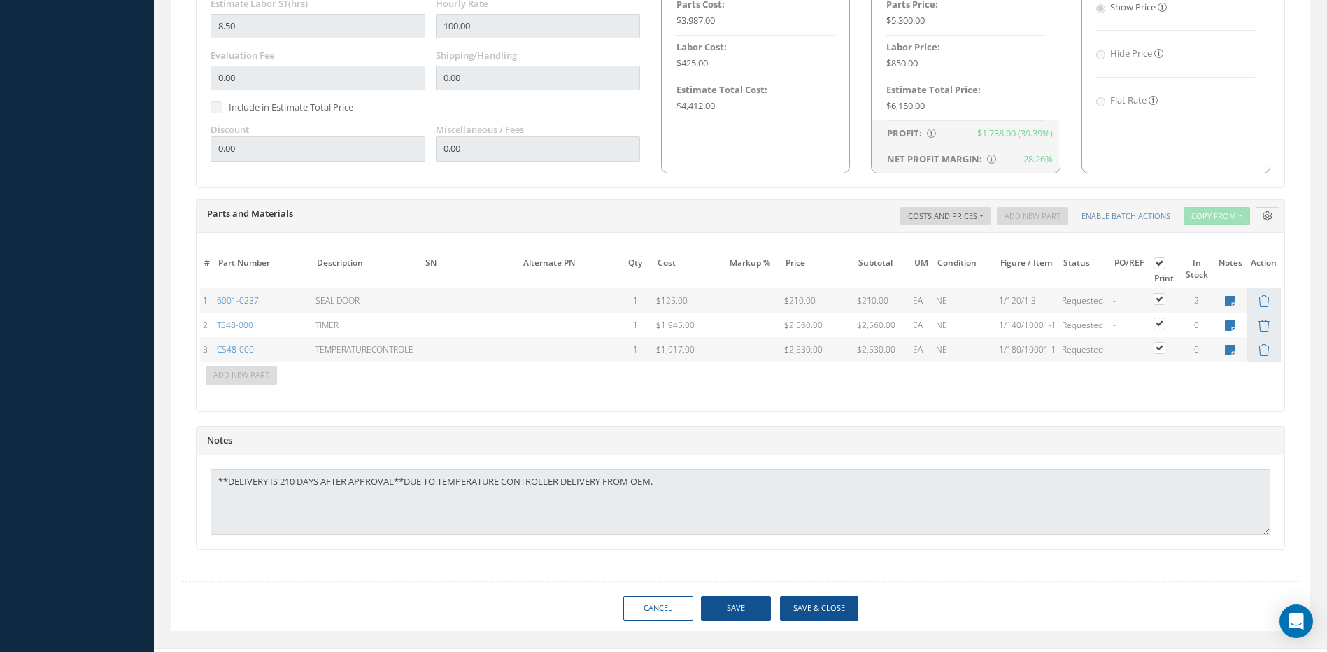
scroll to position [919, 0]
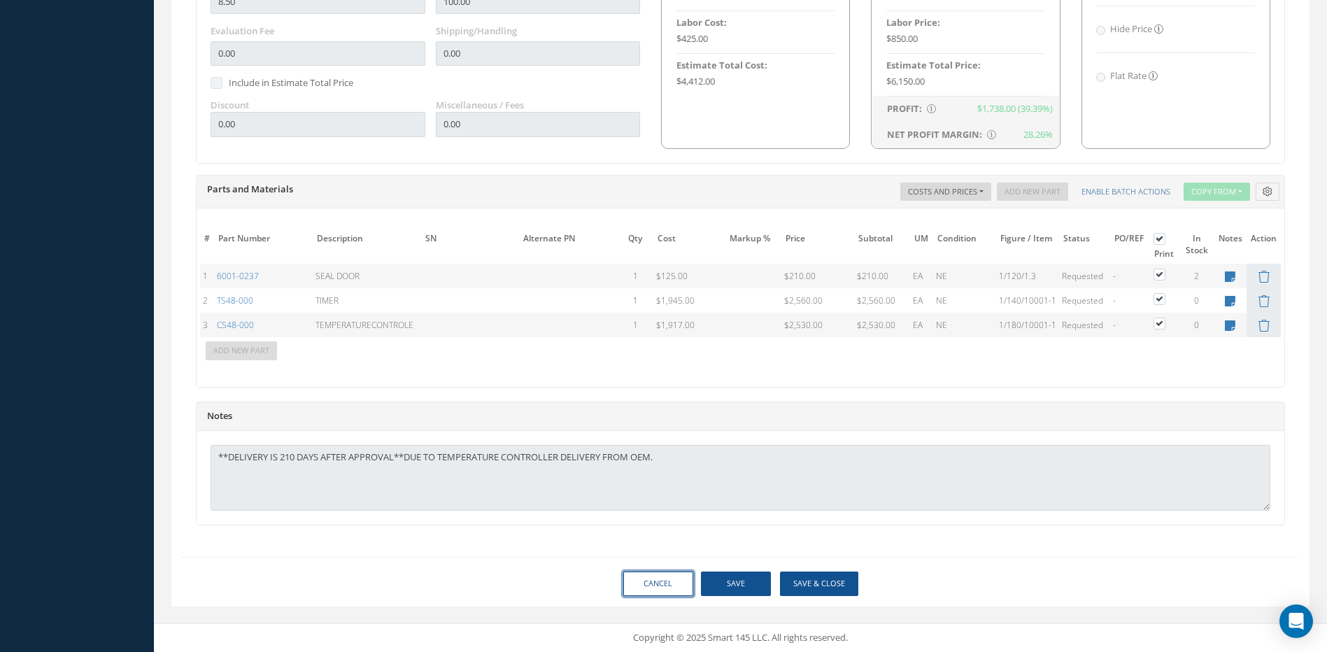
click at [658, 586] on link "Cancel" at bounding box center [658, 584] width 70 height 24
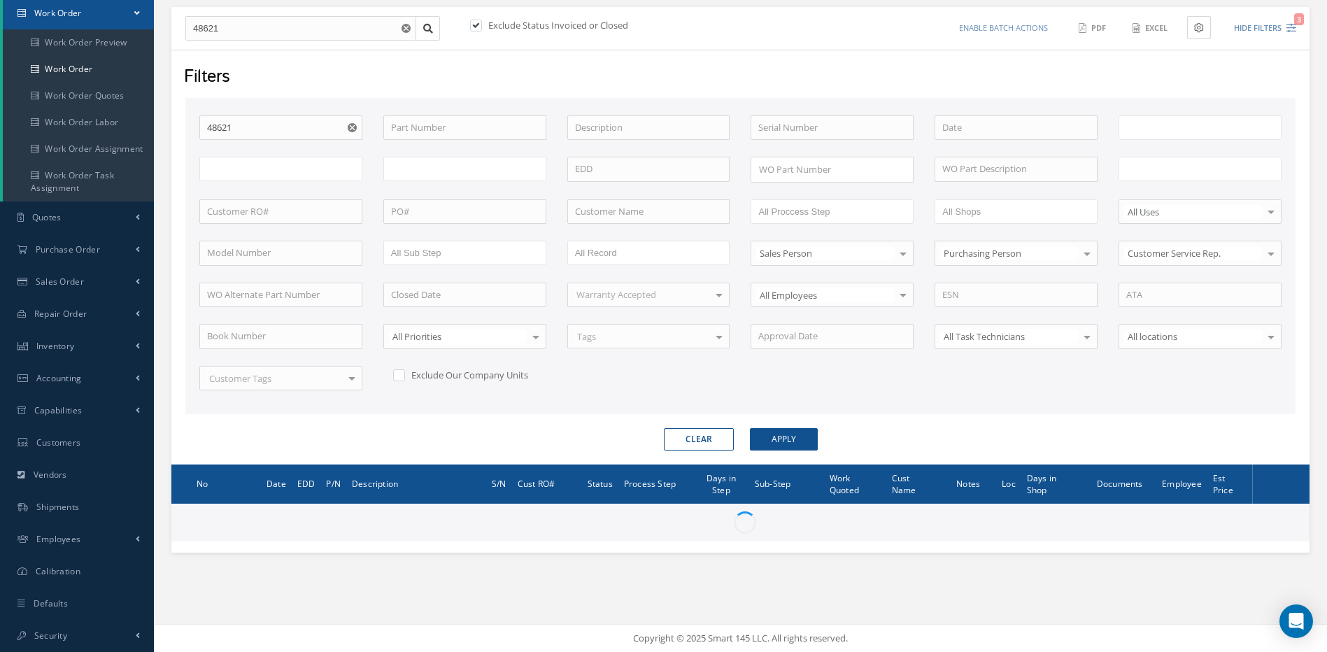
scroll to position [142, 0]
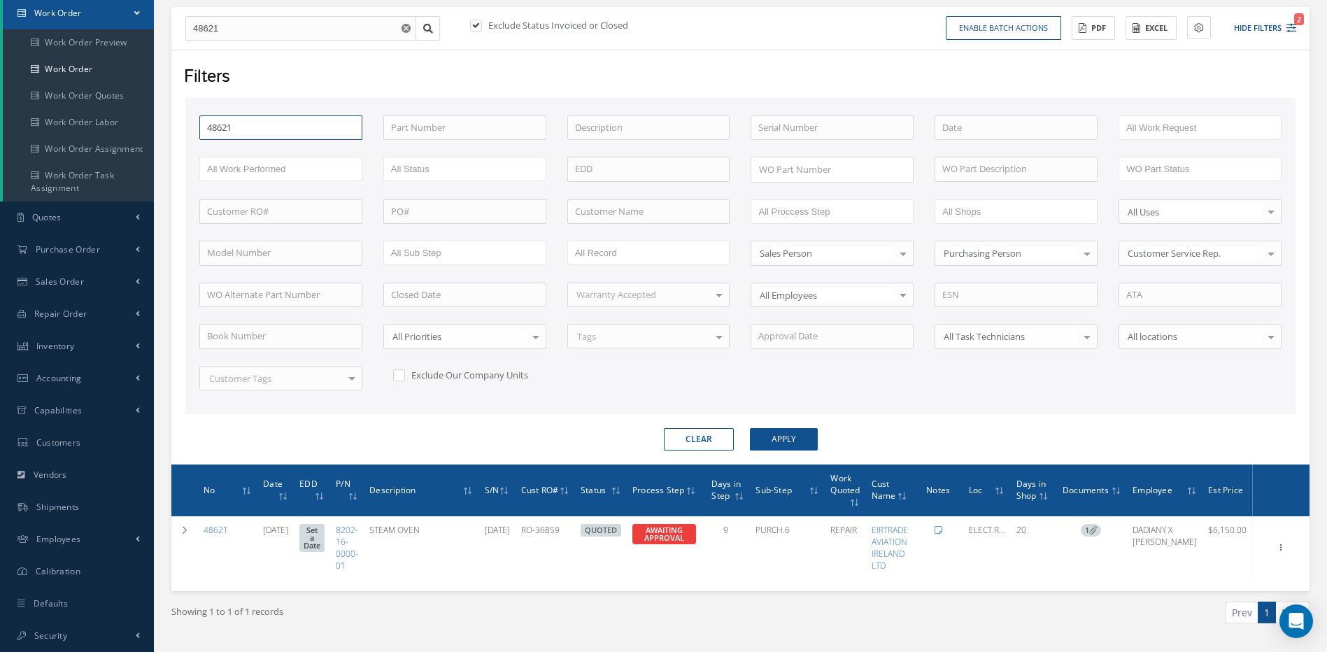
drag, startPoint x: 261, startPoint y: 122, endPoint x: 178, endPoint y: 125, distance: 82.6
click at [178, 125] on div "Filters WO Number 48621 Part Number Description Serial Number - BENCH CHECK CAL…" at bounding box center [740, 257] width 1138 height 415
click at [750, 428] on button "Apply" at bounding box center [784, 439] width 68 height 22
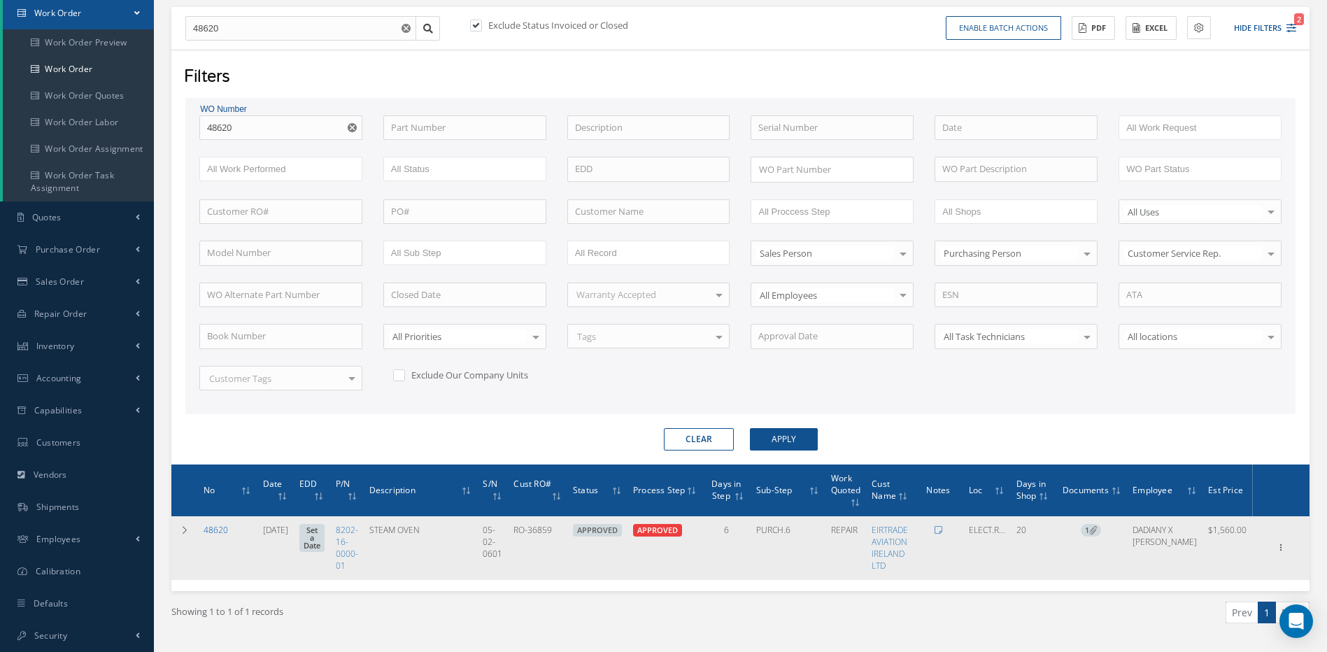
drag, startPoint x: 180, startPoint y: 528, endPoint x: 206, endPoint y: 525, distance: 25.3
click at [180, 529] on icon at bounding box center [185, 530] width 10 height 8
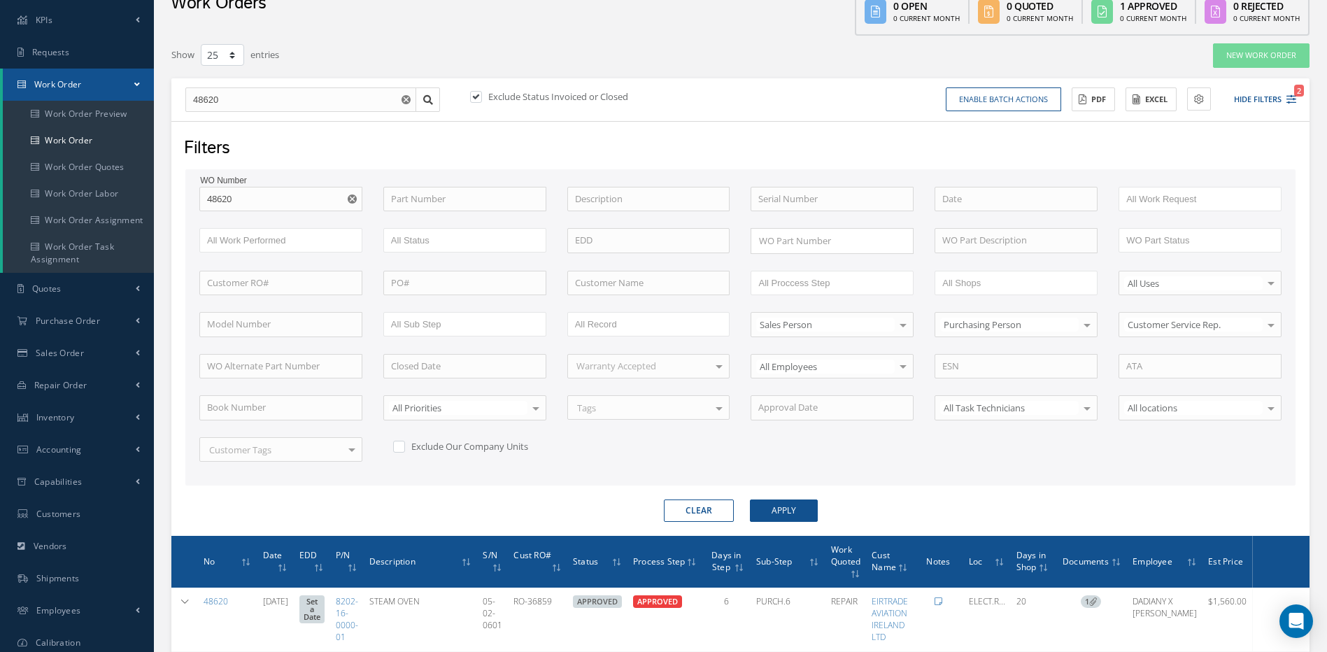
scroll to position [70, 0]
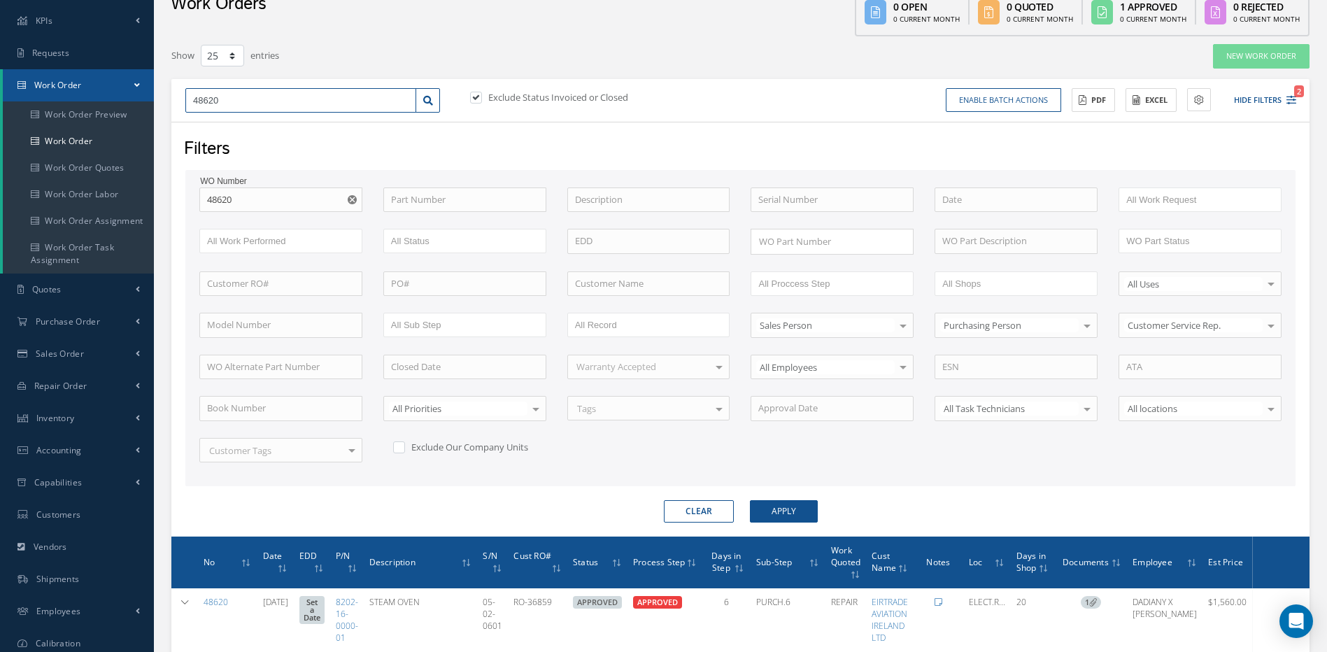
drag, startPoint x: 239, startPoint y: 101, endPoint x: 186, endPoint y: 97, distance: 53.3
click at [186, 97] on input "48620" at bounding box center [300, 100] width 231 height 25
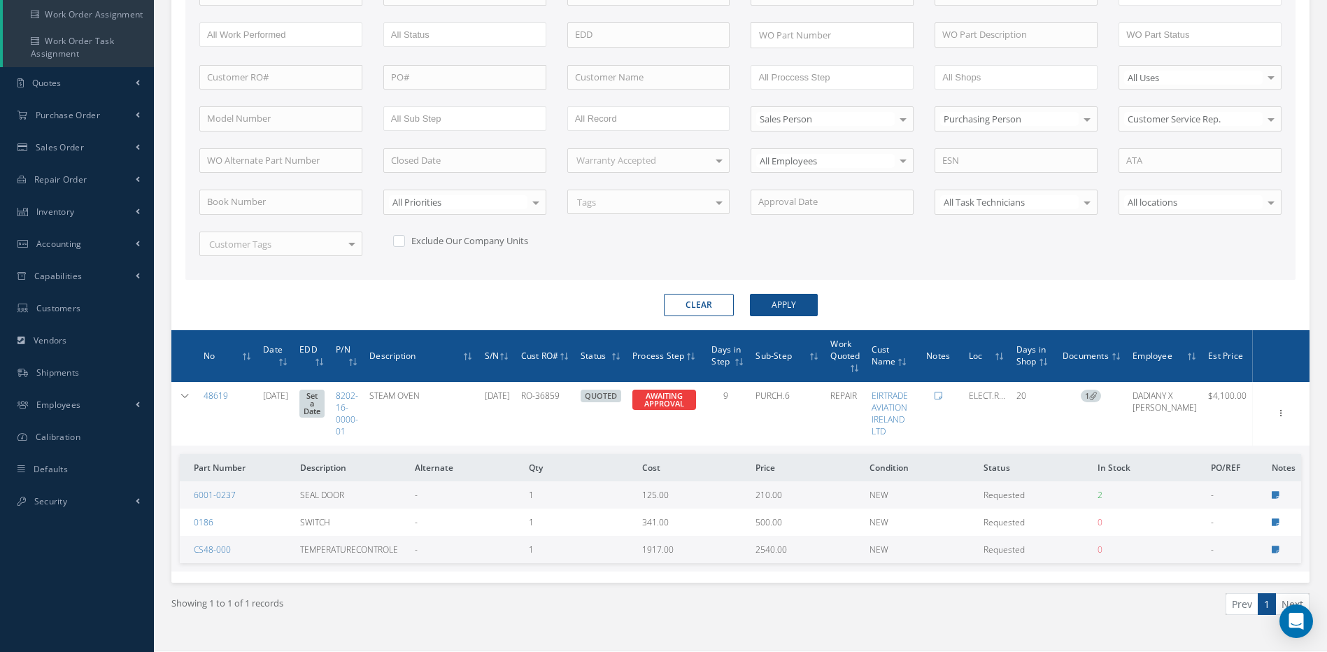
scroll to position [280, 0]
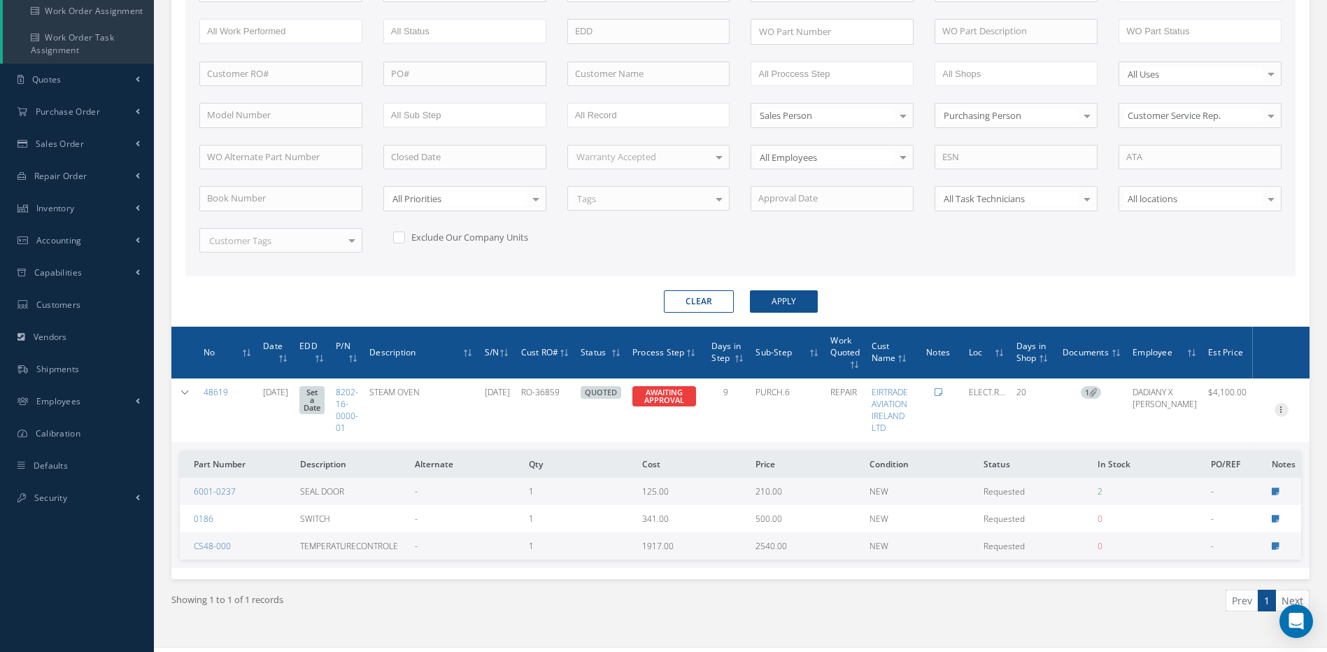
click at [1280, 406] on icon at bounding box center [1282, 408] width 14 height 11
click at [1191, 437] on link "Edit" at bounding box center [1217, 437] width 111 height 18
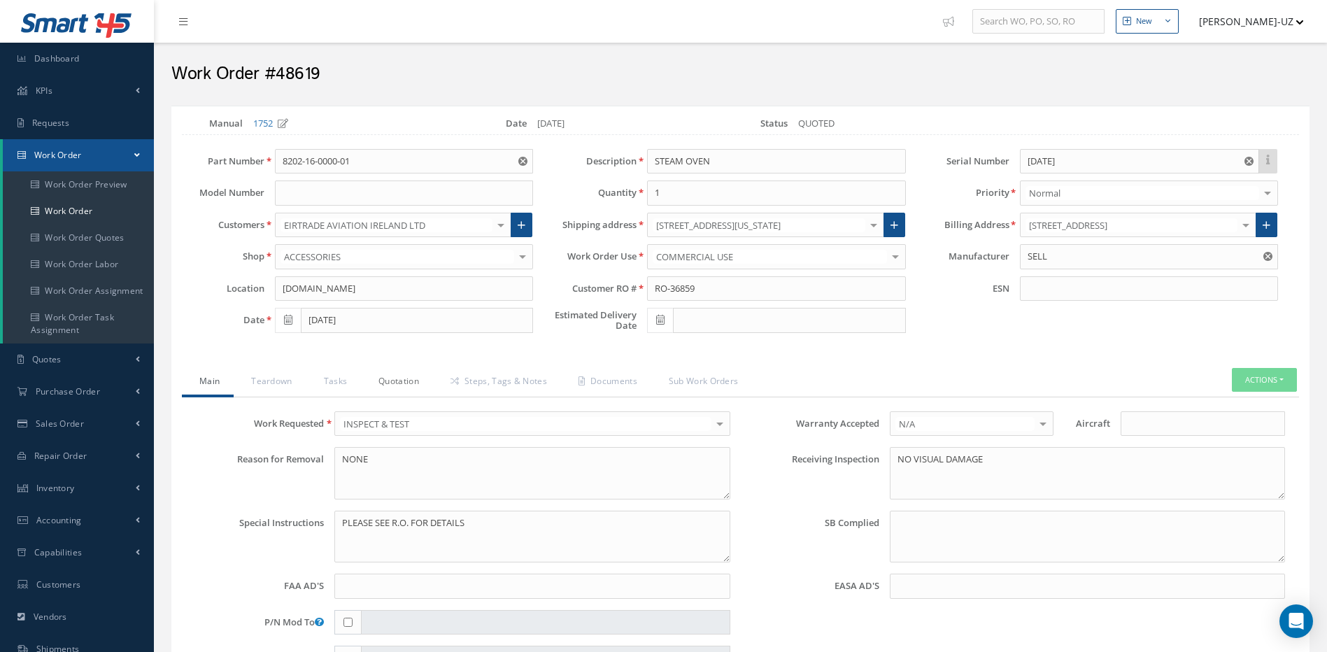
click at [406, 380] on link "Quotation" at bounding box center [397, 382] width 72 height 29
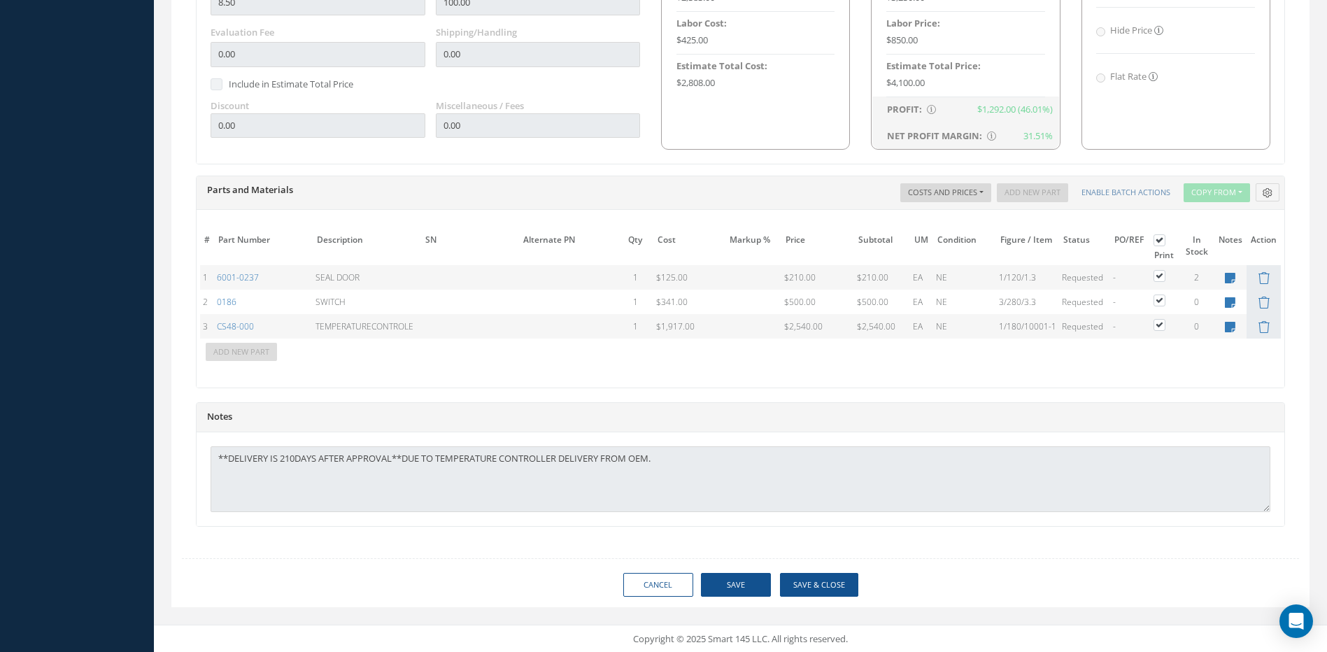
scroll to position [870, 0]
click at [662, 581] on link "Cancel" at bounding box center [658, 584] width 70 height 24
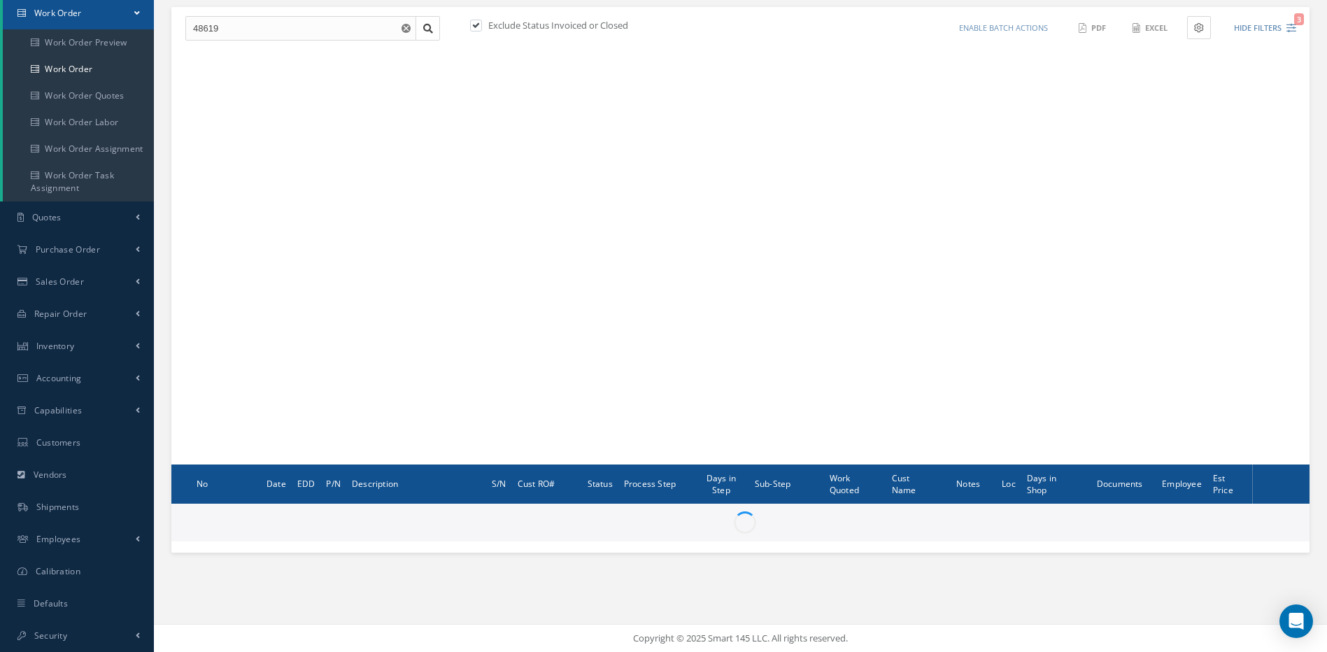
scroll to position [142, 0]
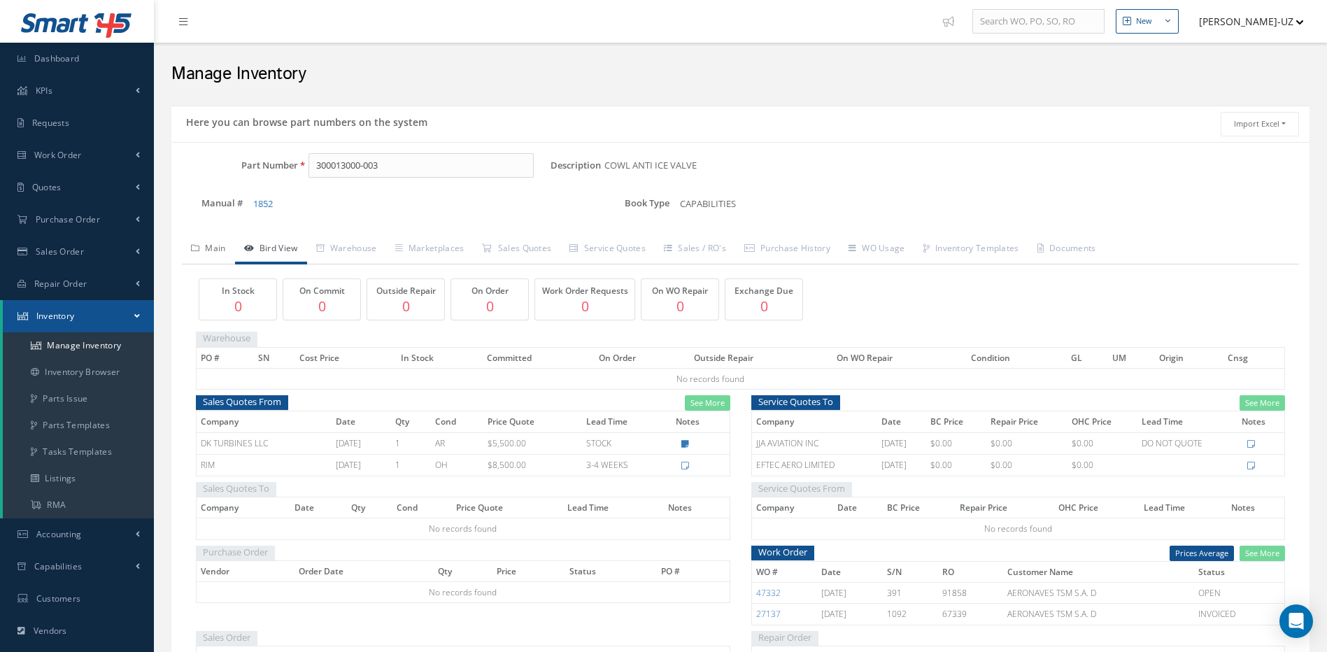
click at [216, 251] on link "Main" at bounding box center [208, 249] width 53 height 29
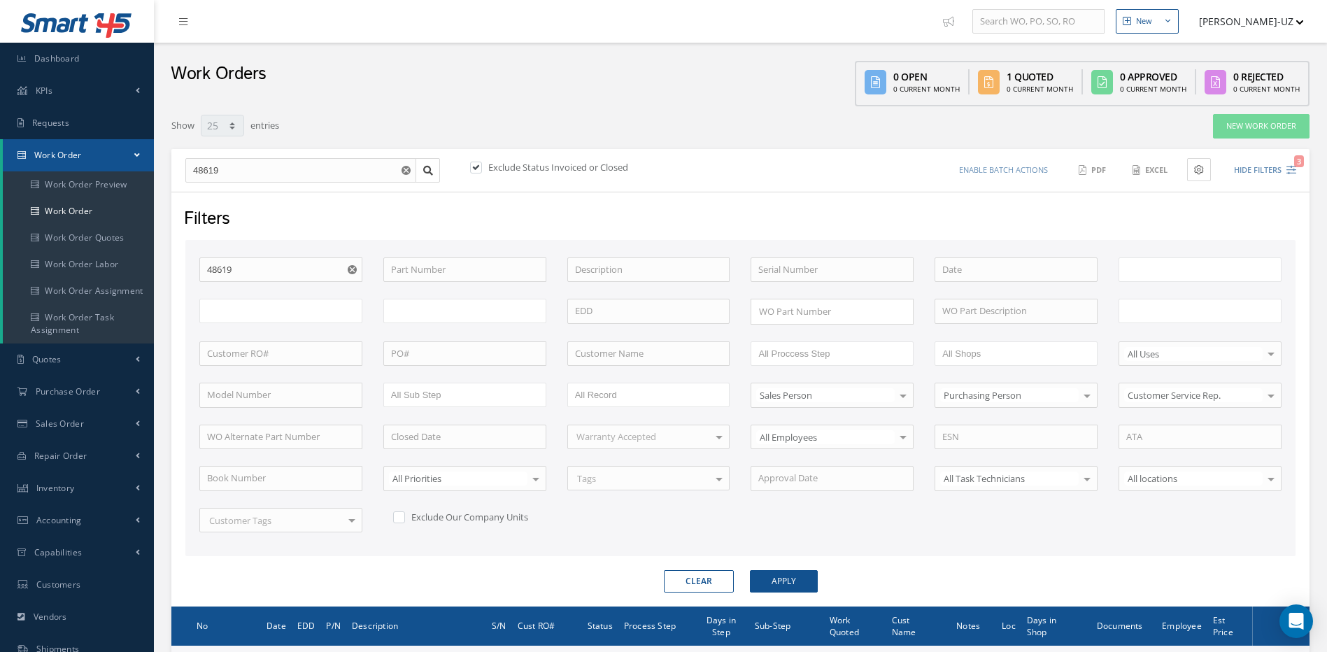
select select "25"
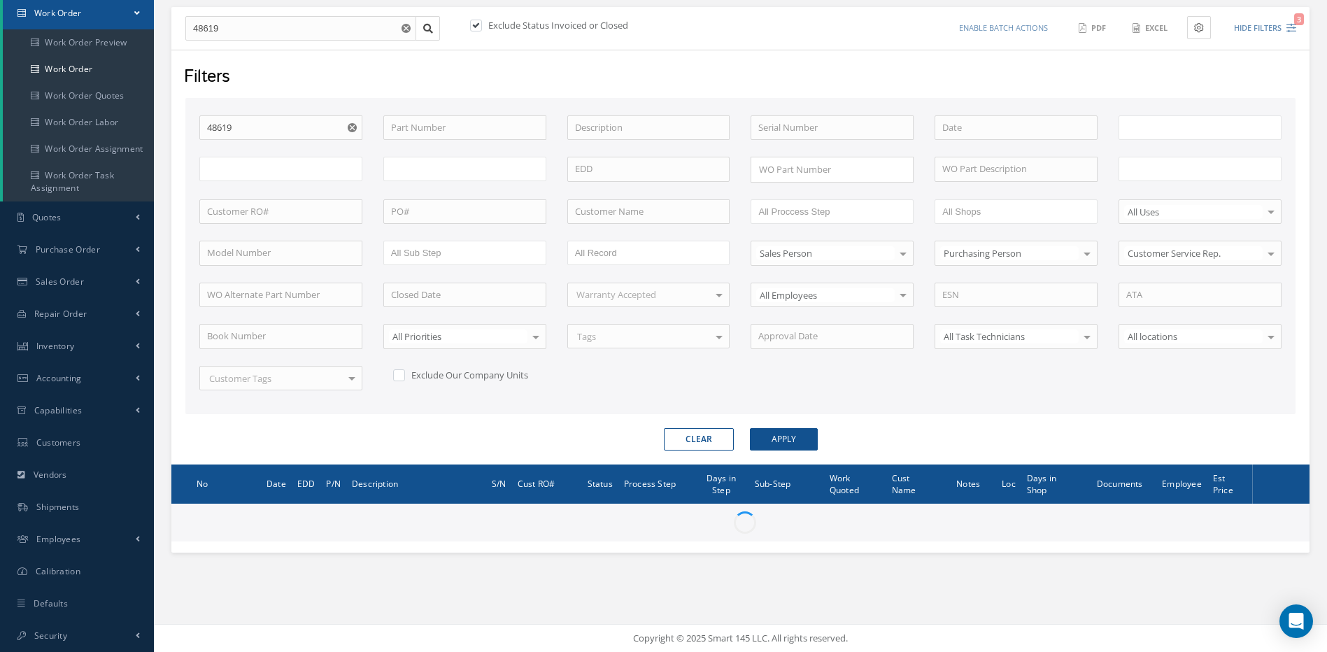
type input "All Work Request"
type input "All Work Performed"
type input "All Status"
type input "WO Part Status"
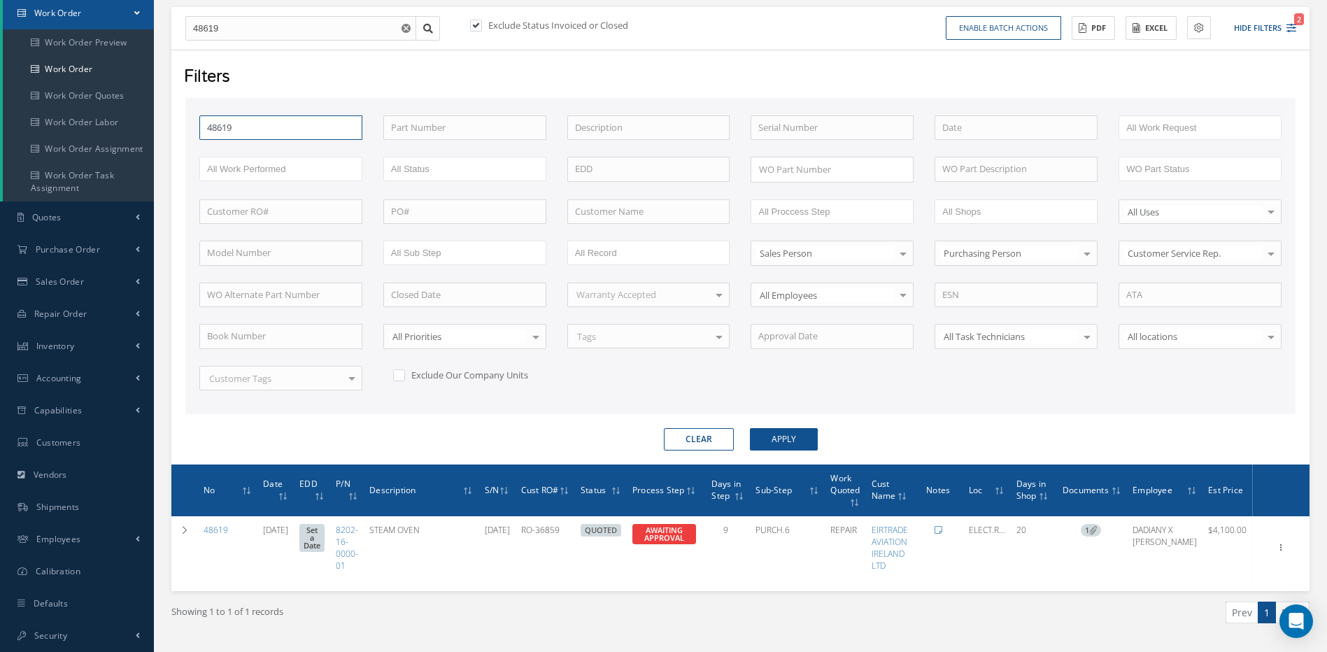
drag, startPoint x: 274, startPoint y: 123, endPoint x: 187, endPoint y: 131, distance: 86.4
click at [190, 129] on div "WO Number 48619" at bounding box center [281, 127] width 184 height 25
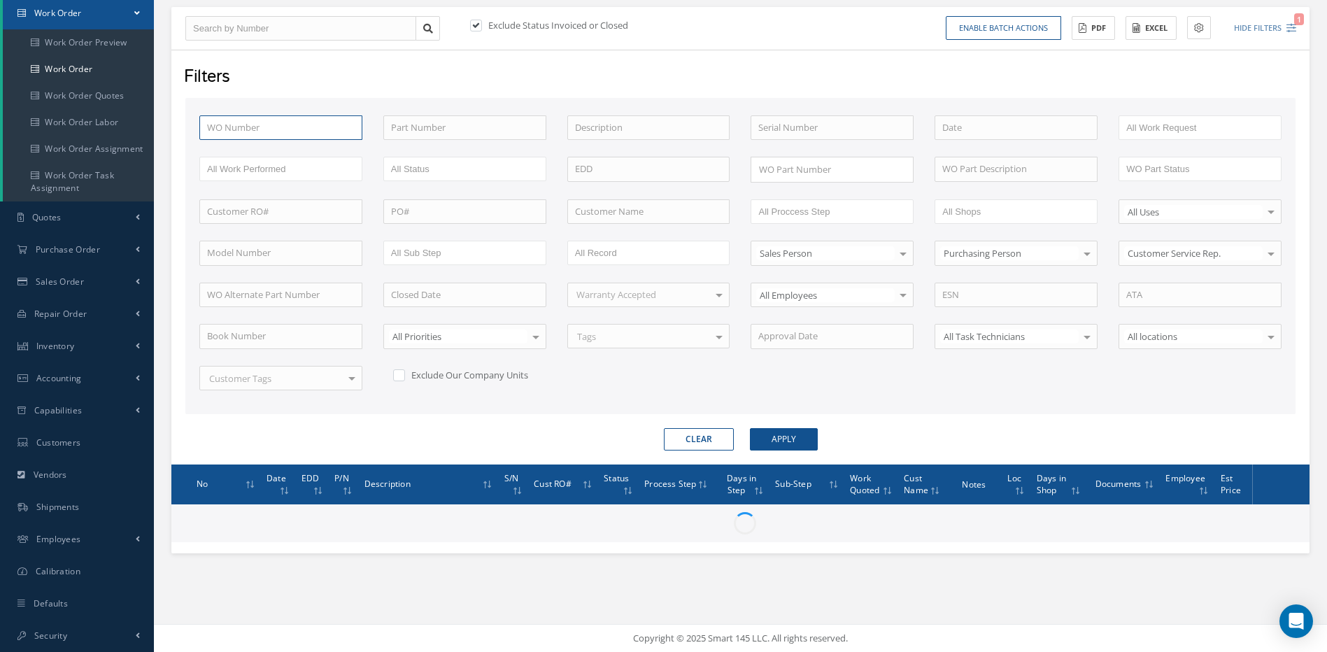
type input "4"
type input "4861"
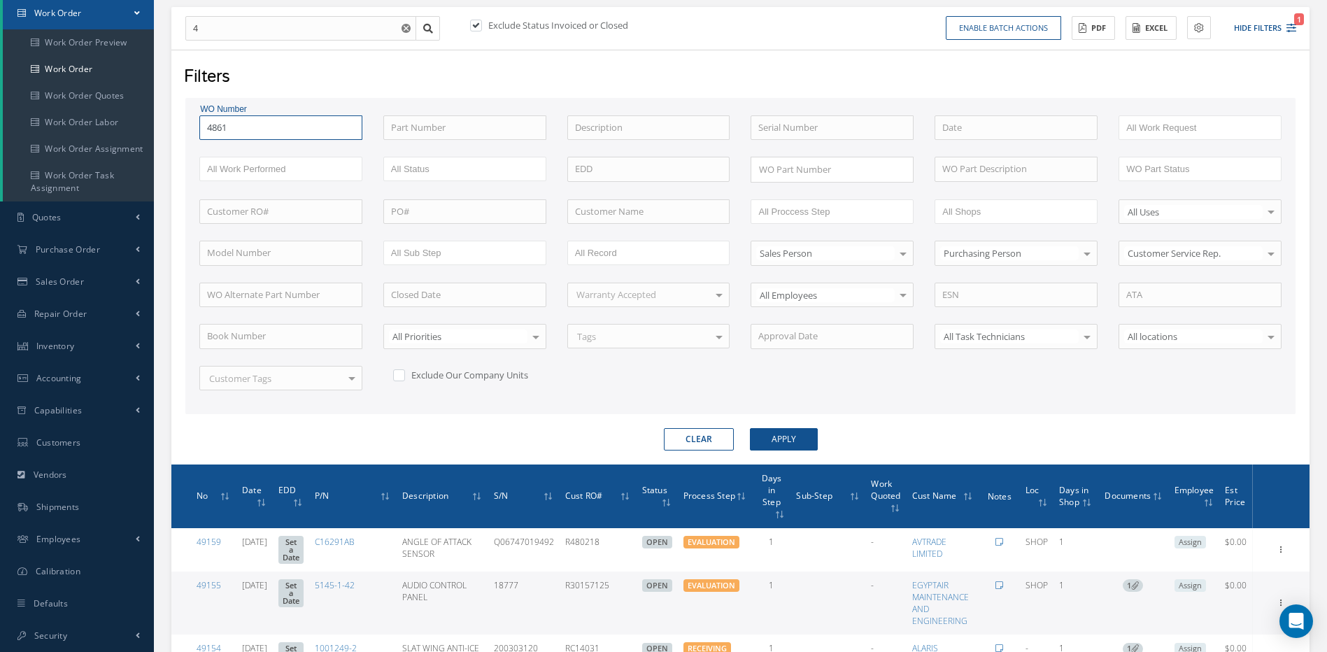
type input "4861"
type input "48618"
click at [750, 428] on button "Apply" at bounding box center [784, 439] width 68 height 22
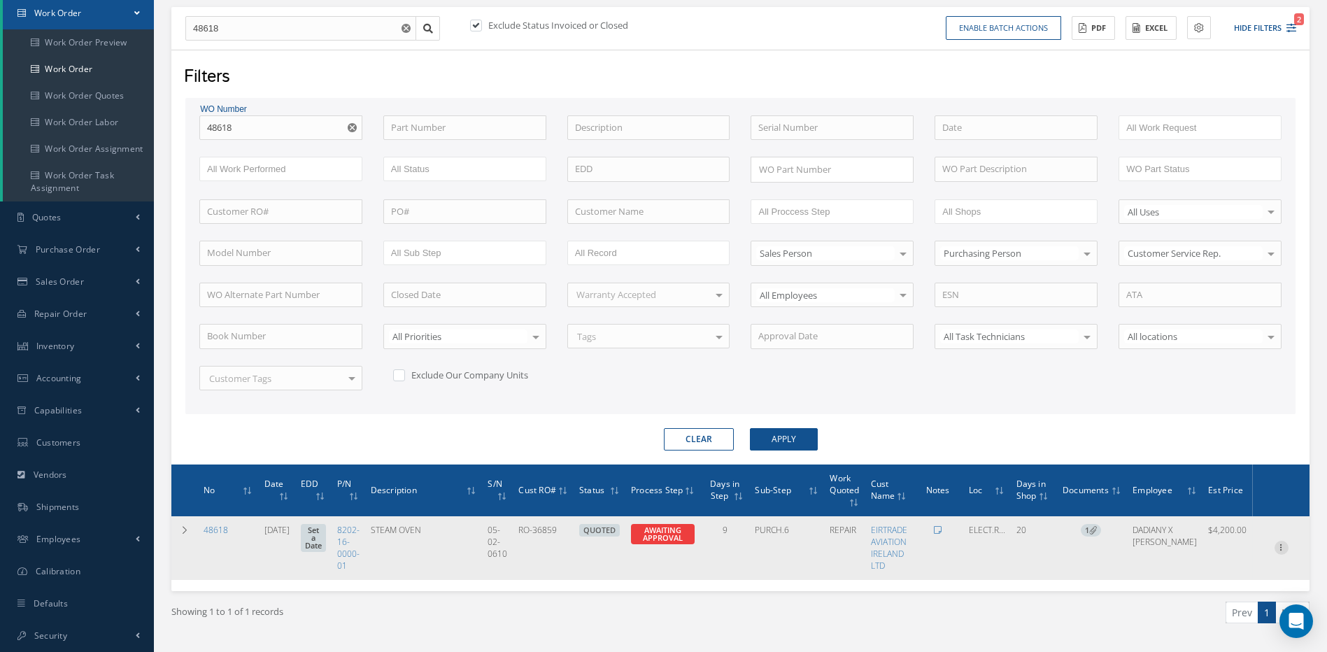
click at [1279, 545] on icon at bounding box center [1282, 546] width 14 height 11
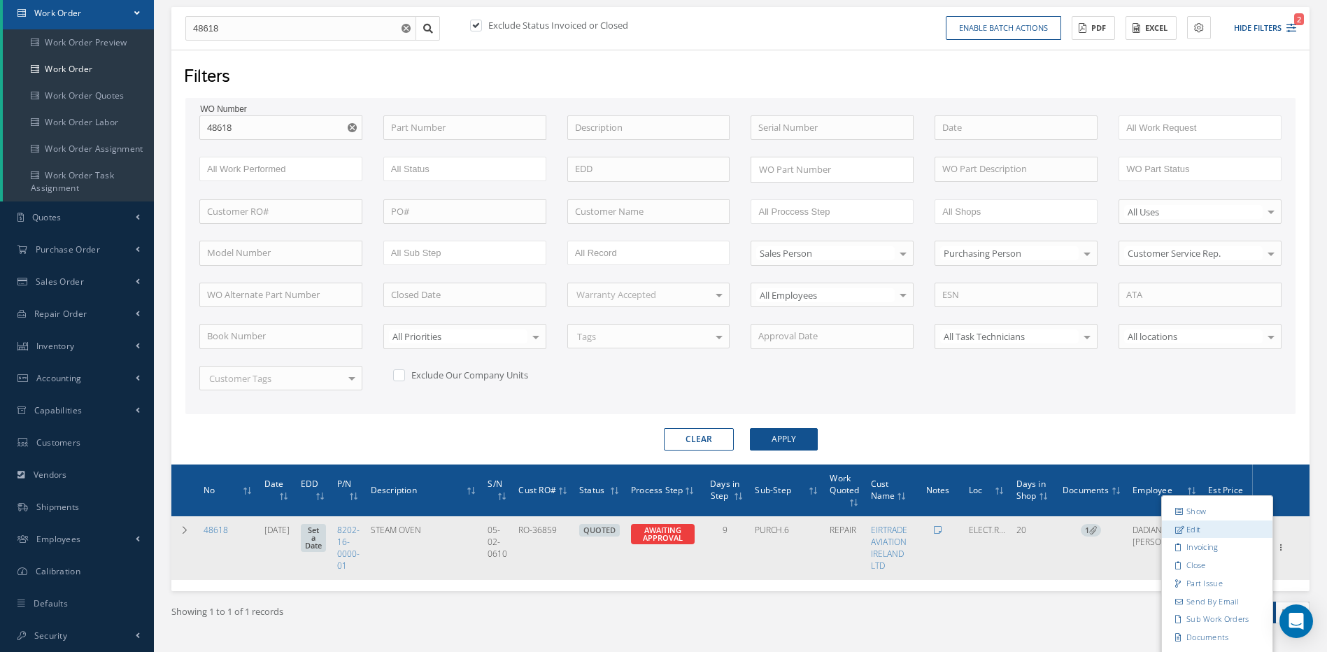
click at [1198, 530] on link "Edit" at bounding box center [1217, 529] width 111 height 18
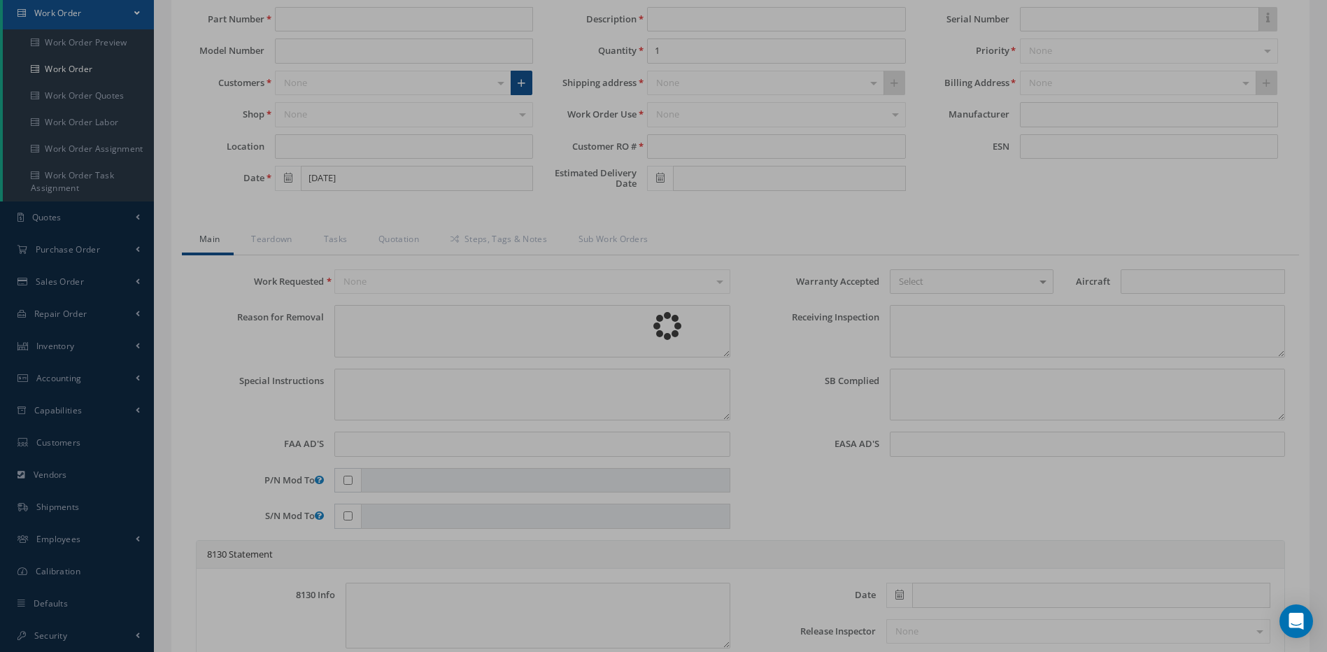
type input "8202-16-0000-01"
type input "ELECT.ROOM"
type input "08/14/2025"
type input "STEAM OVEN"
type input "RO-36859"
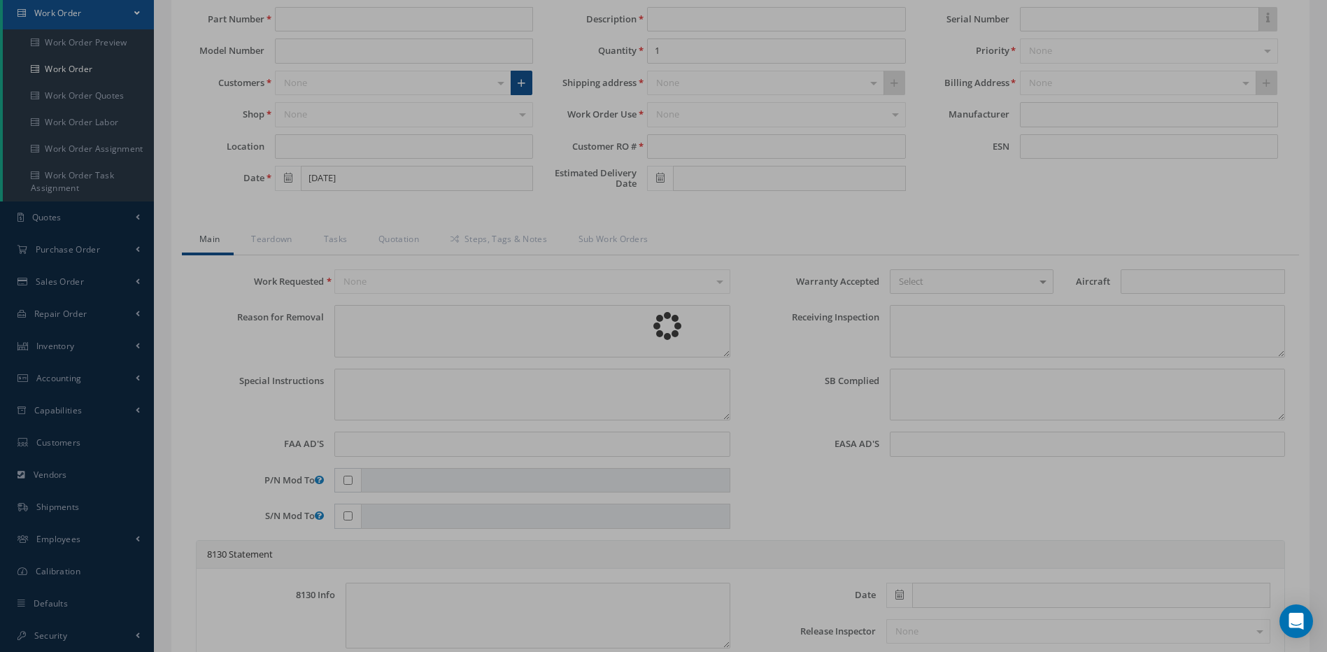
type input "05-02-0610"
type textarea "NONE"
type textarea "PLEASE SEE R.O. FOR DETAILS"
type textarea "NO VISUAL DAMAGE"
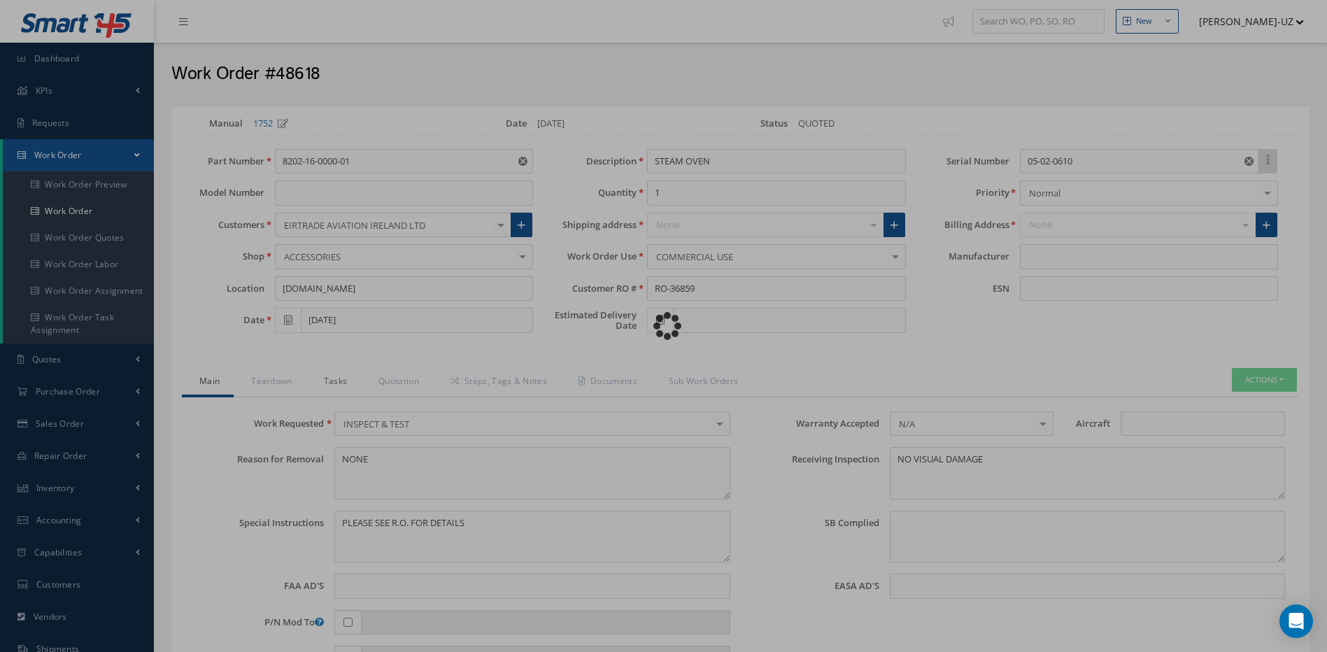
type input "SELL"
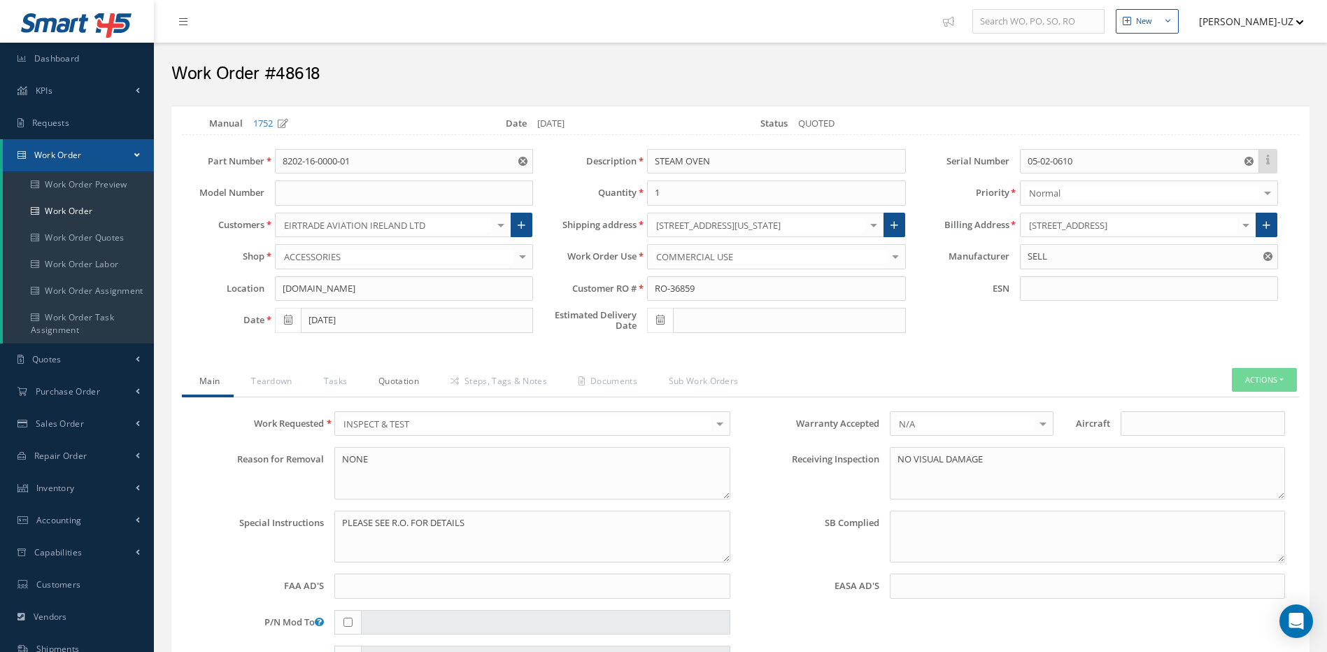
click at [399, 381] on link "Quotation" at bounding box center [397, 382] width 72 height 29
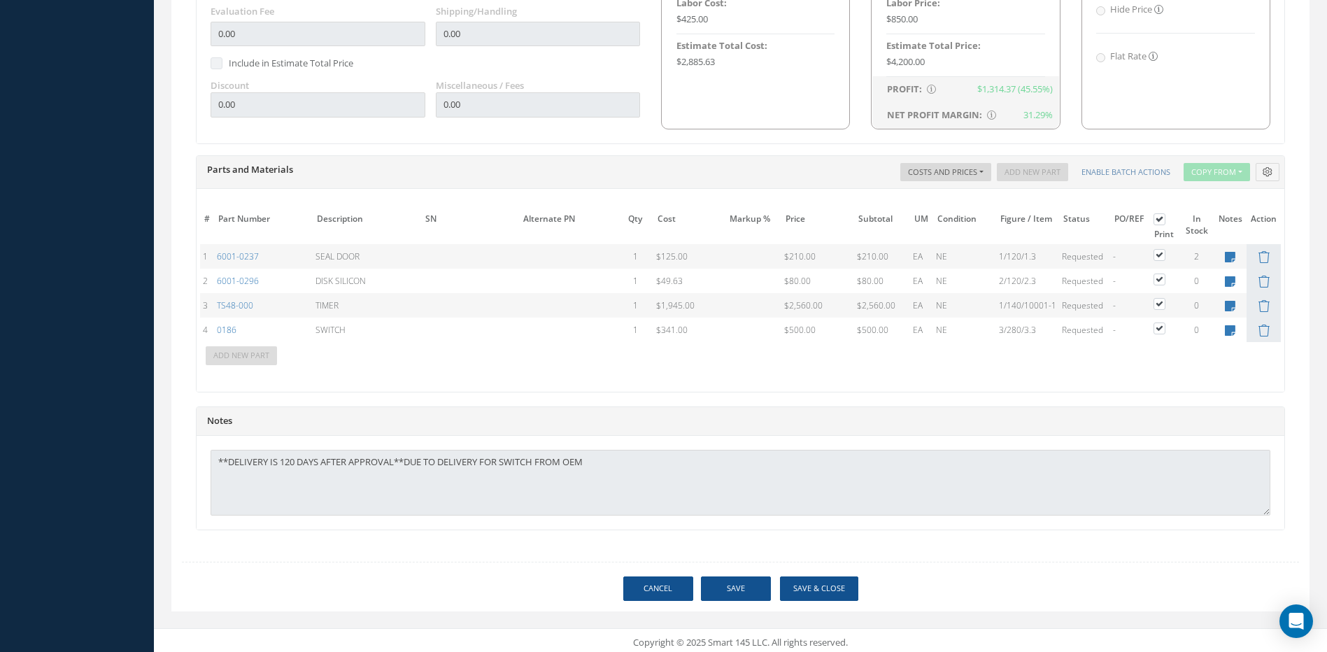
scroll to position [944, 0]
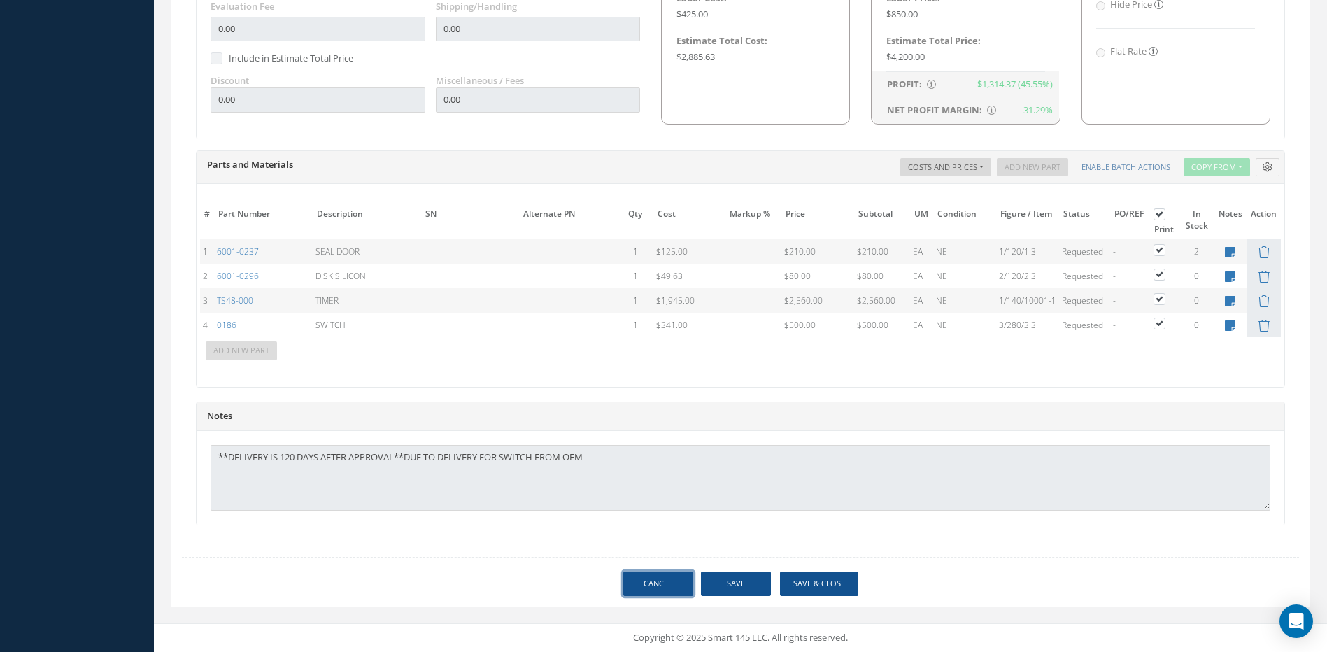
click at [651, 578] on link "Cancel" at bounding box center [658, 584] width 70 height 24
select select "25"
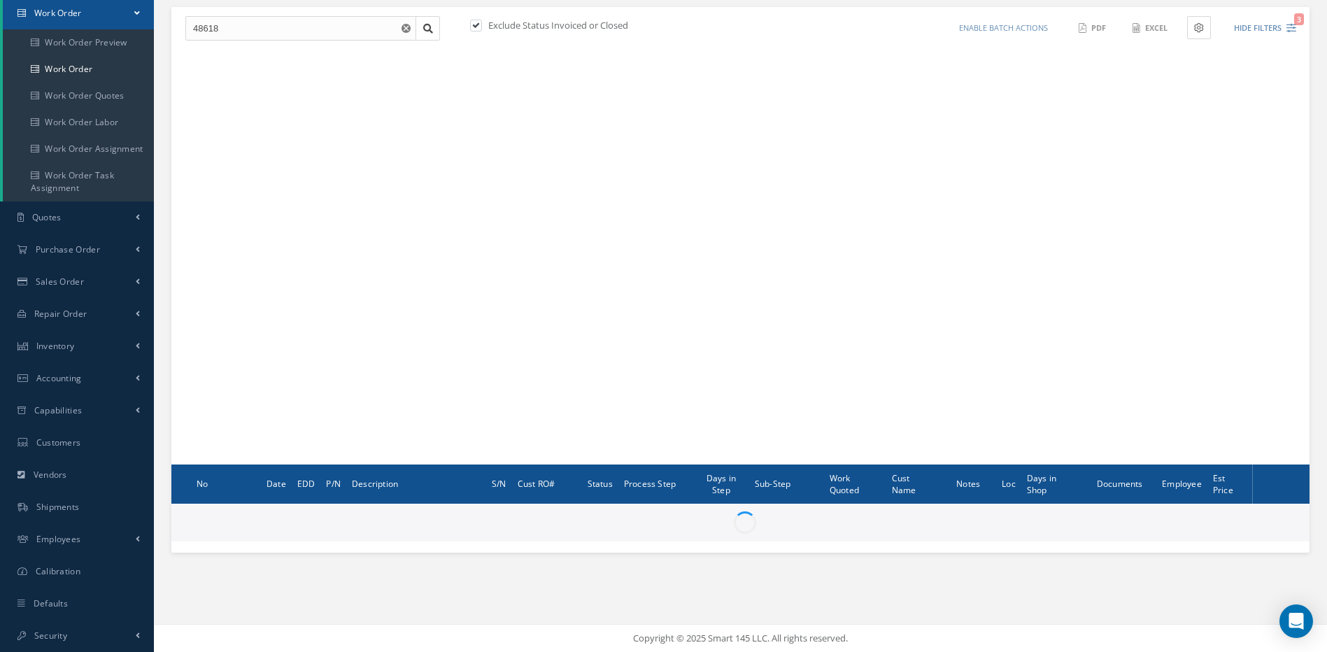
scroll to position [142, 0]
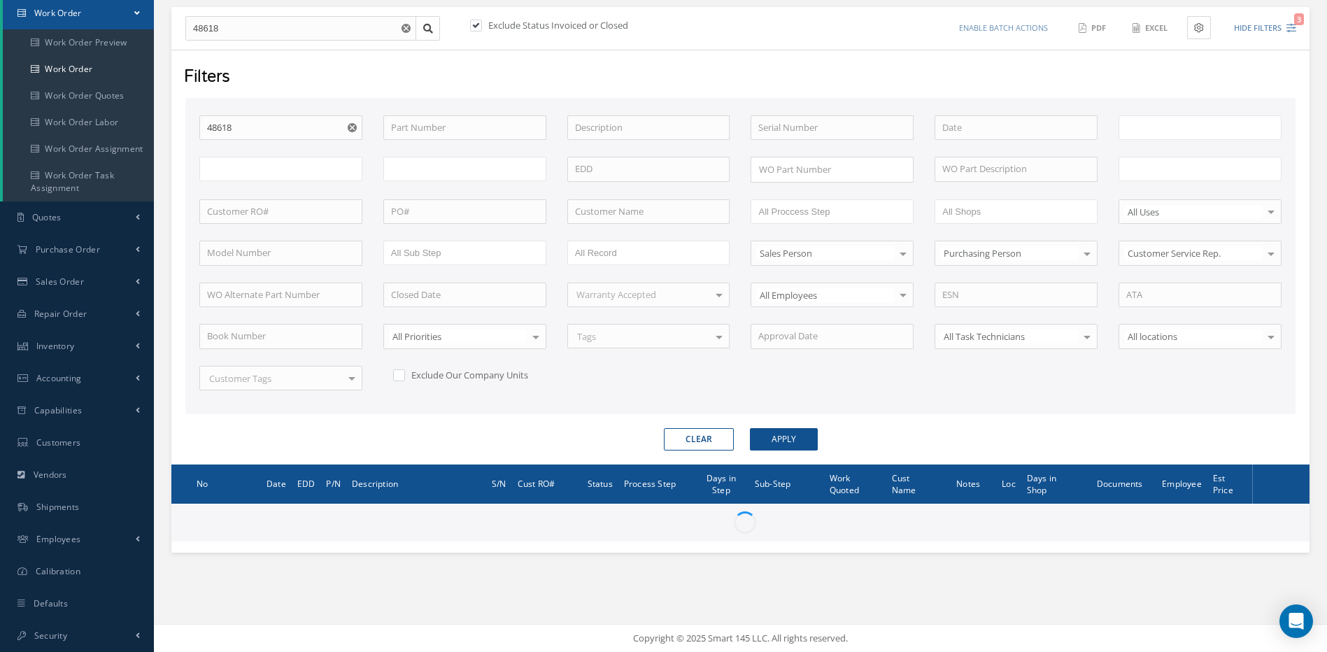
type input "All Work Request"
type input "All Work Performed"
type input "All Status"
type input "WO Part Status"
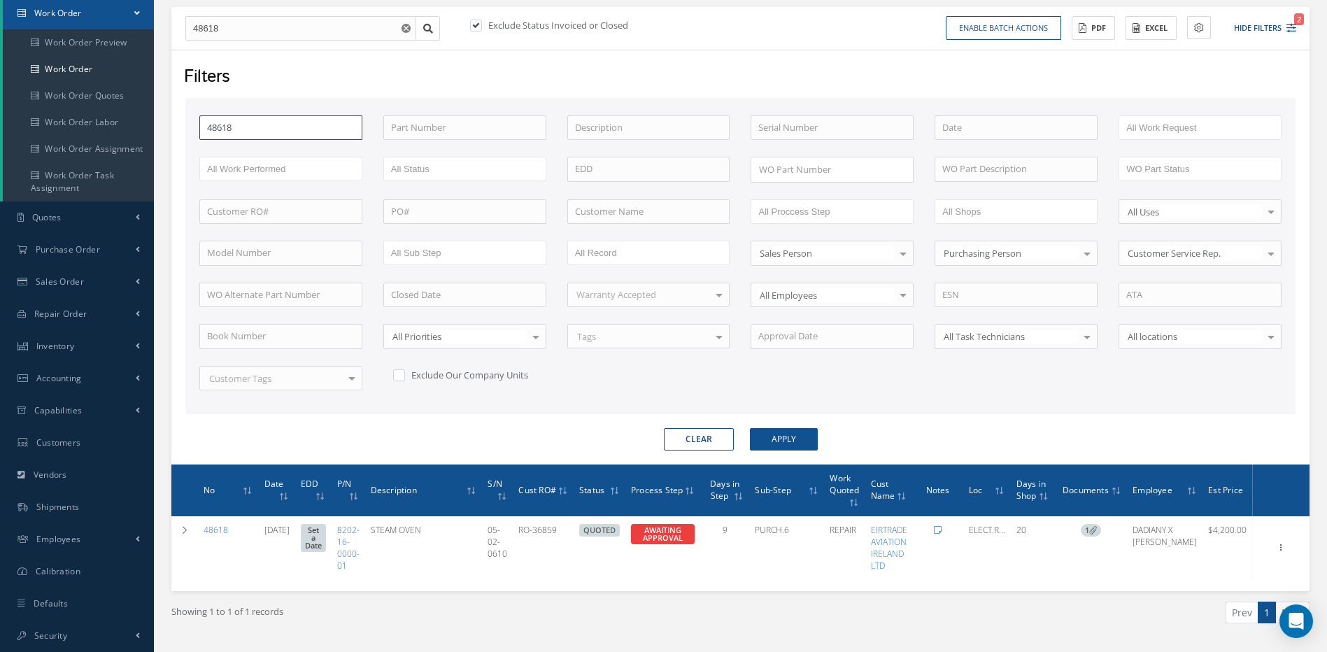
click at [273, 134] on input "48618" at bounding box center [280, 127] width 163 height 25
type input "4861"
type input "486"
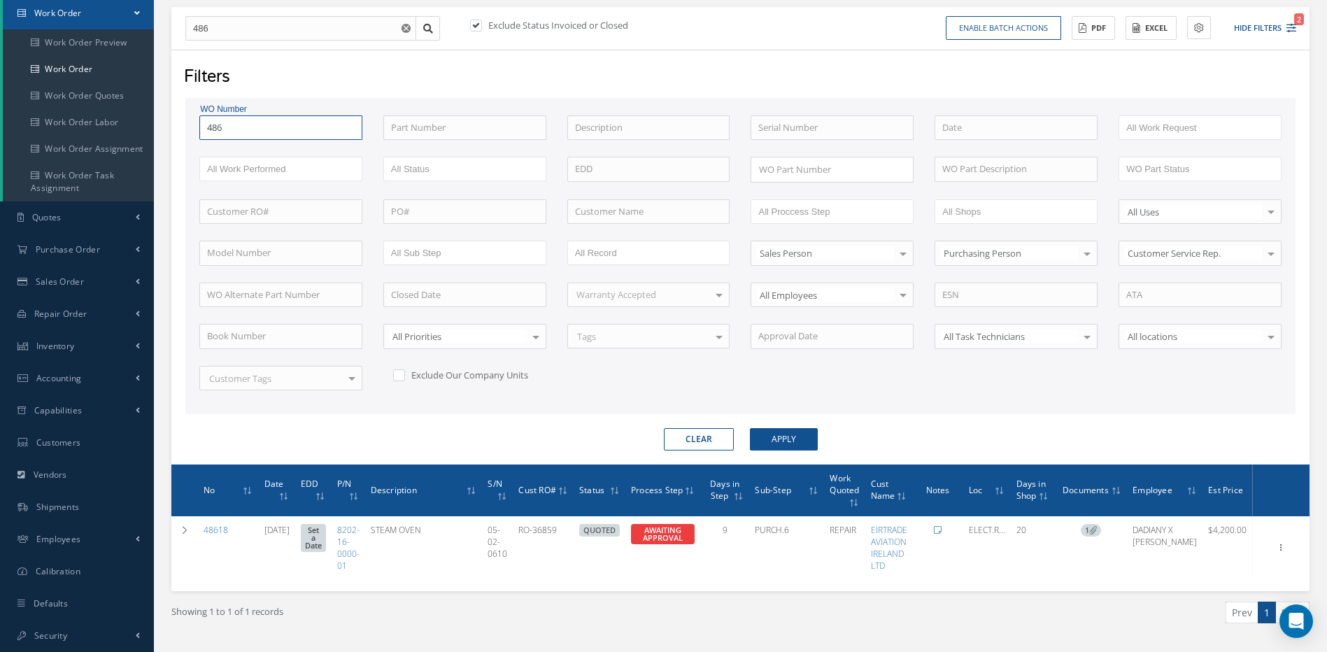
type input "48"
type input "481"
type input "4816"
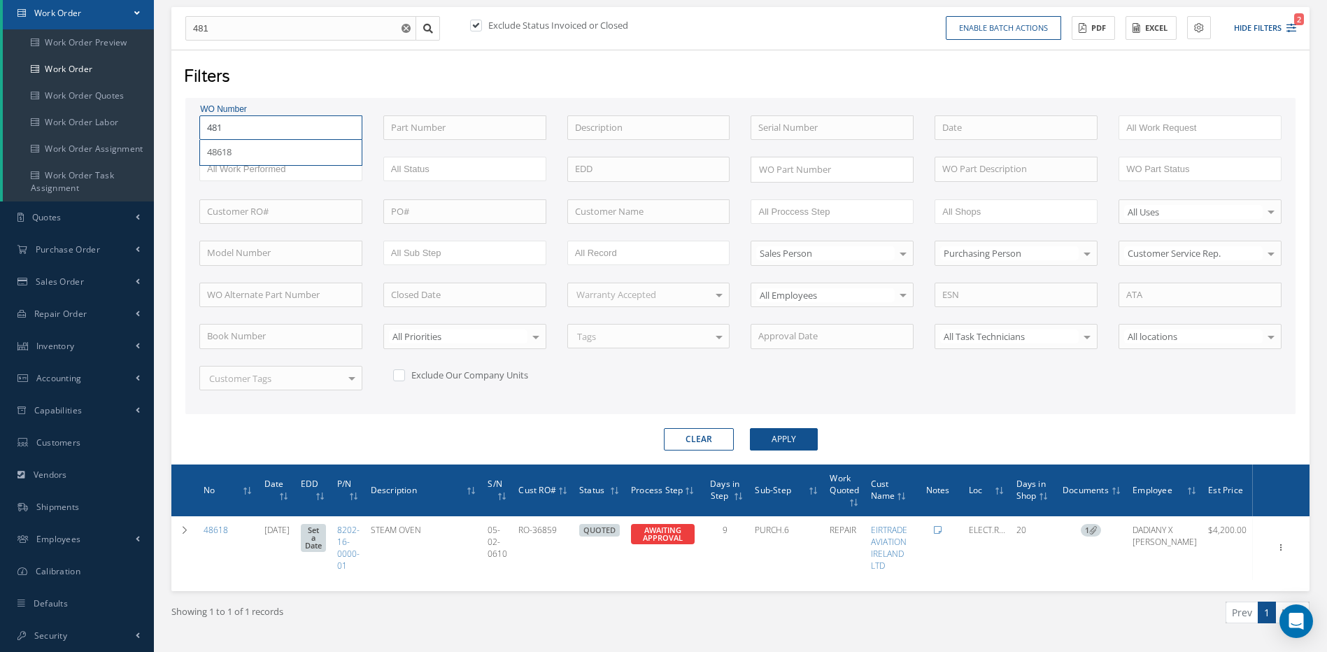
type input "4816"
type input "48167"
click at [750, 428] on button "Apply" at bounding box center [784, 439] width 68 height 22
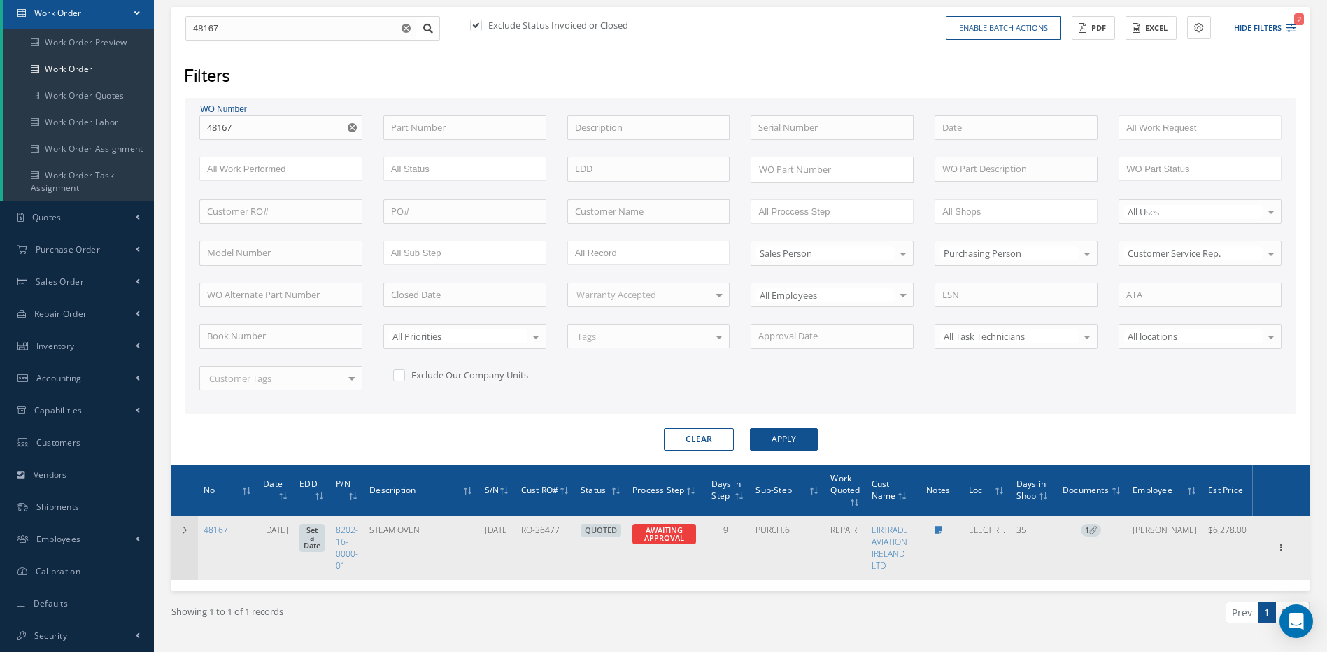
click at [181, 527] on icon at bounding box center [185, 530] width 10 height 8
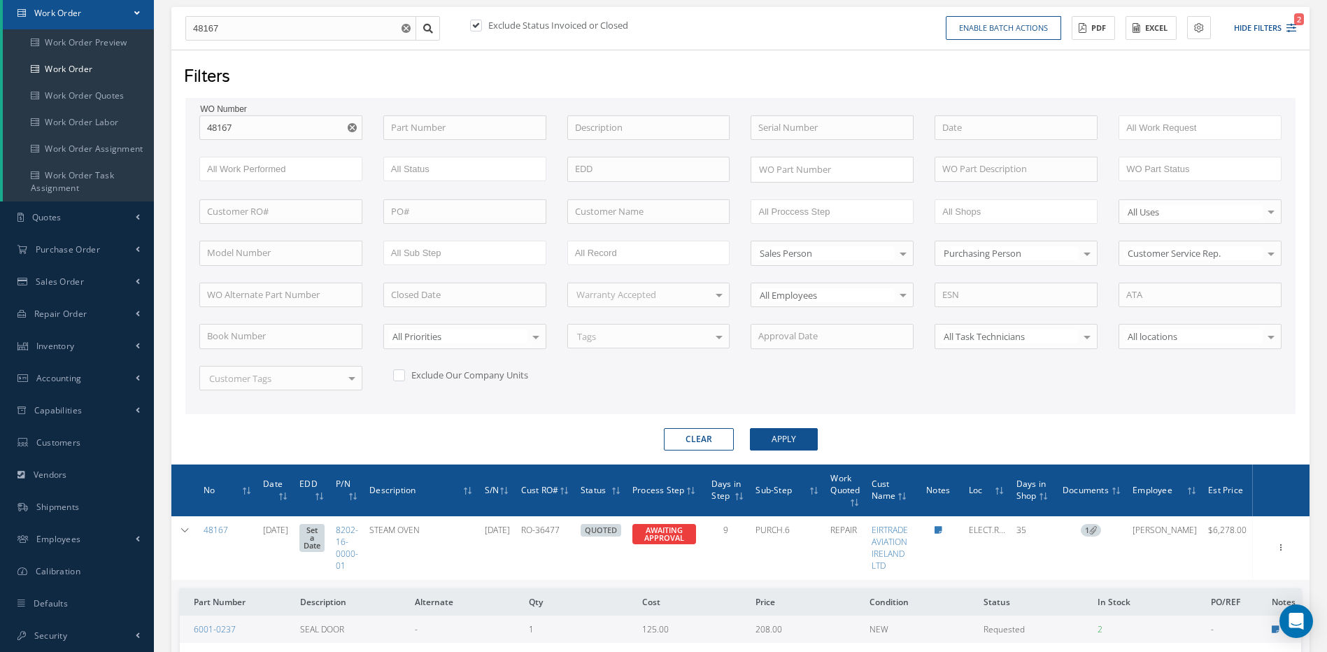
scroll to position [282, 0]
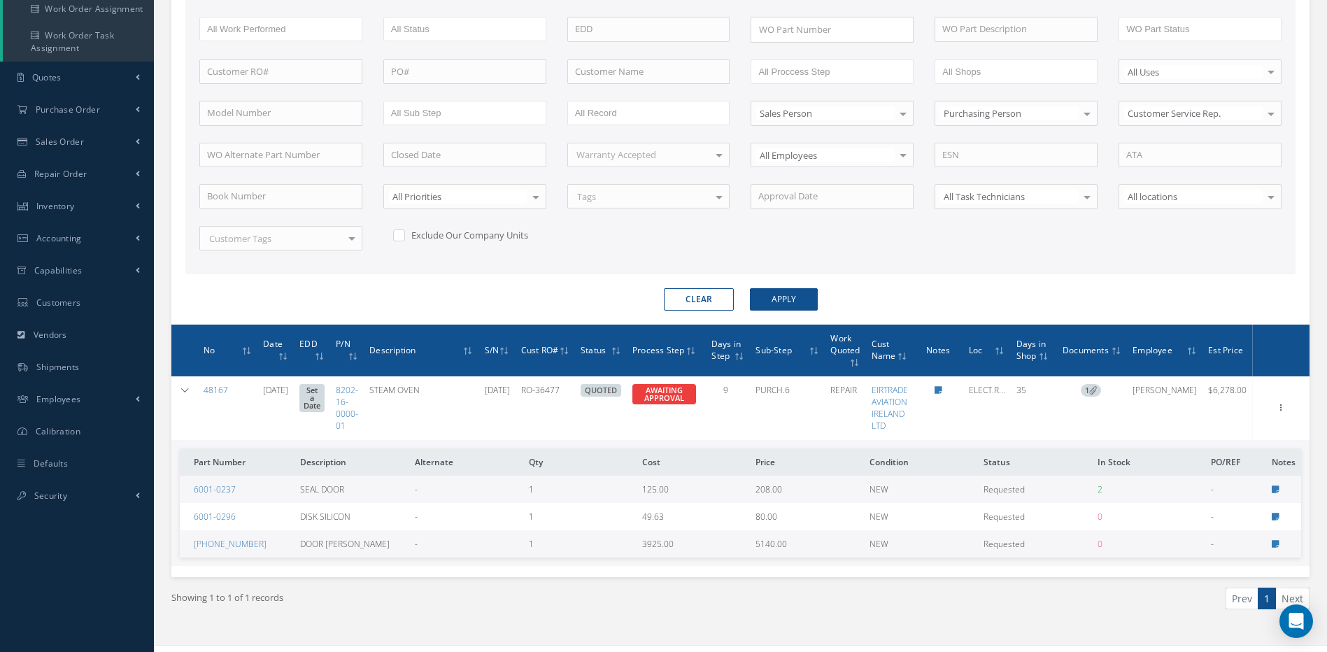
click at [702, 294] on button "Clear" at bounding box center [699, 299] width 70 height 22
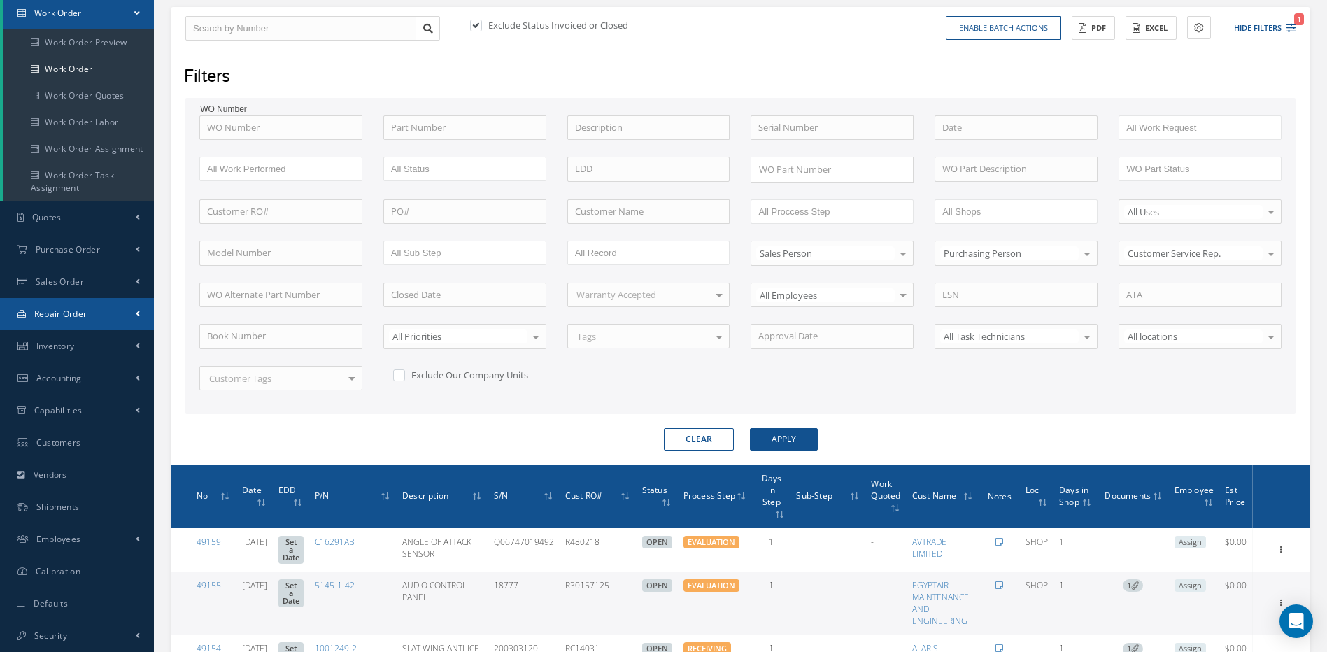
scroll to position [282, 0]
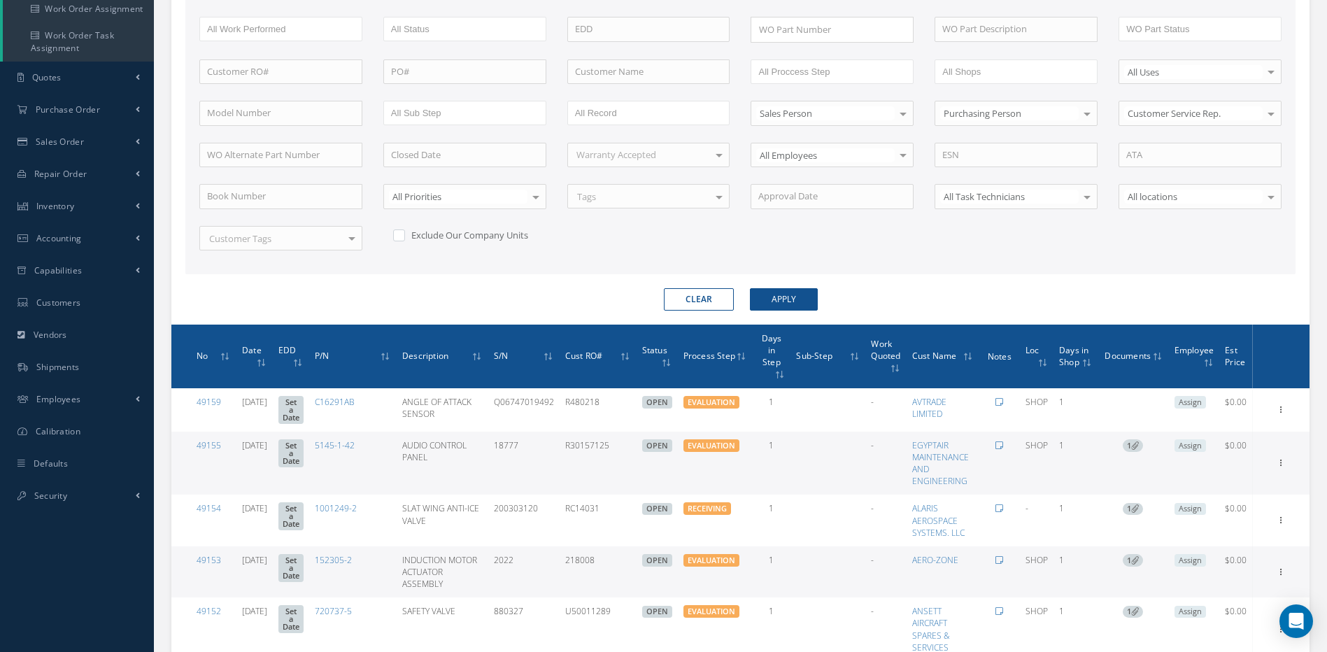
click at [709, 302] on button "Clear" at bounding box center [699, 299] width 70 height 22
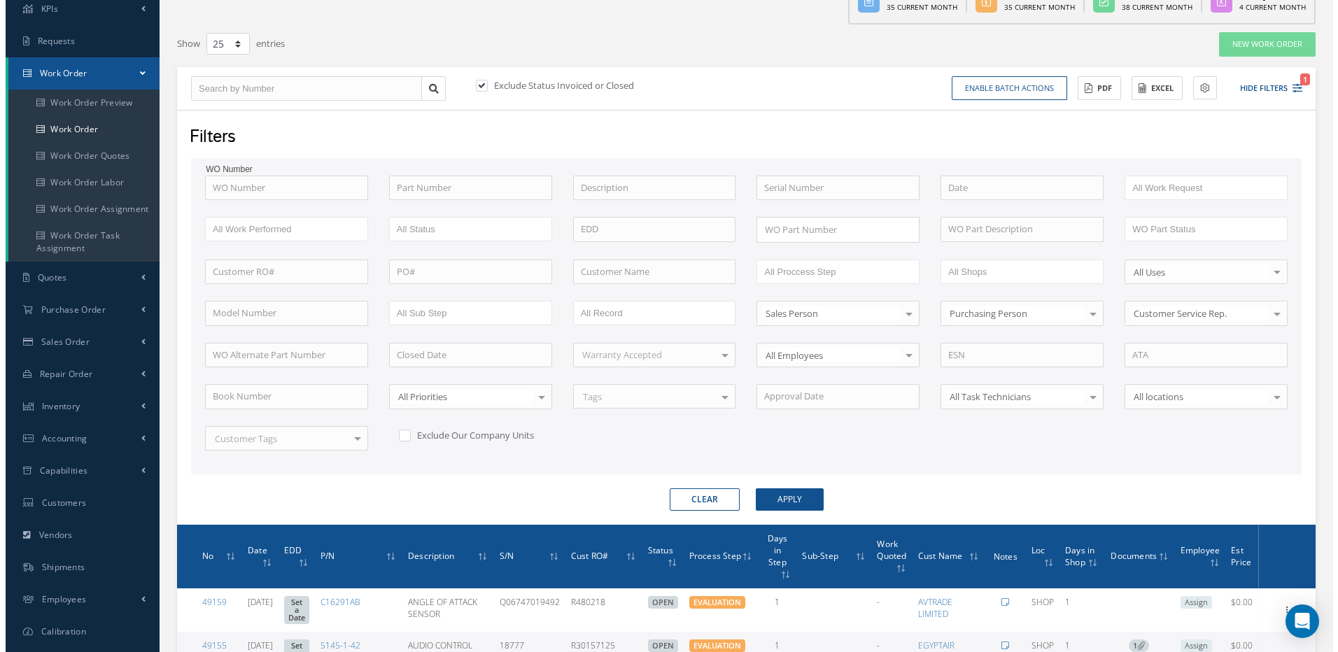
scroll to position [70, 0]
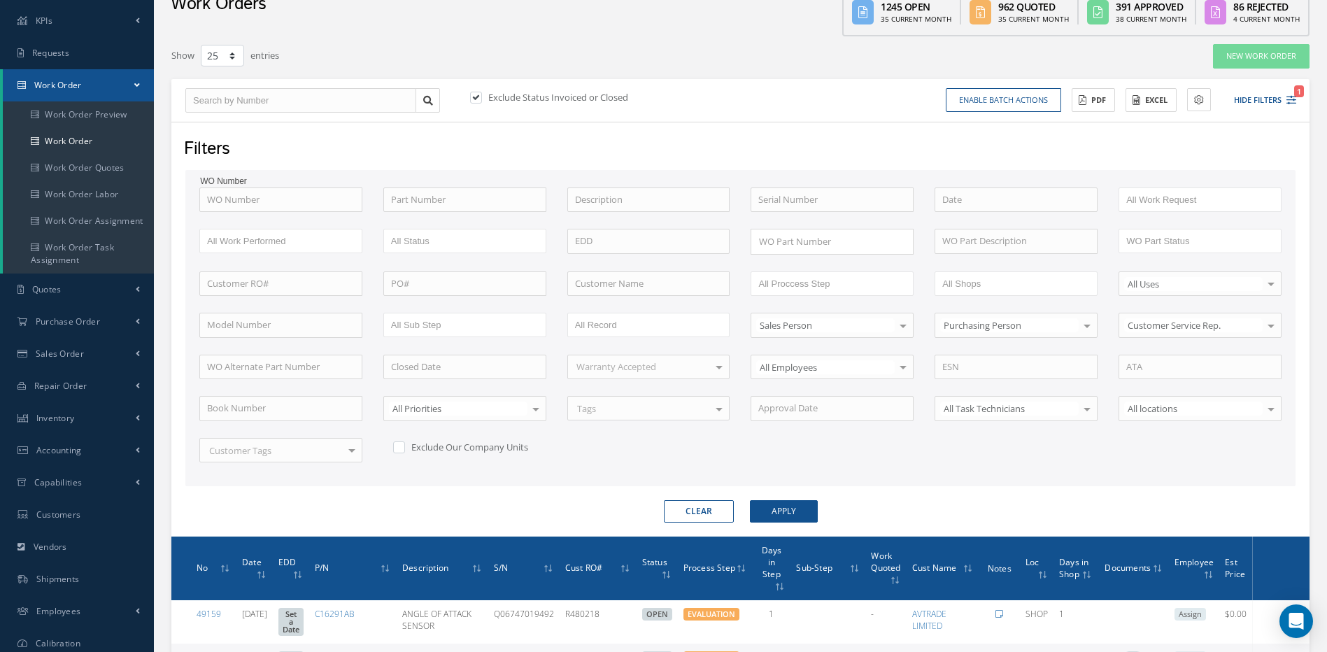
click at [481, 97] on label at bounding box center [482, 97] width 3 height 13
click at [478, 97] on input "checkbox" at bounding box center [474, 98] width 9 height 9
checkbox input "false"
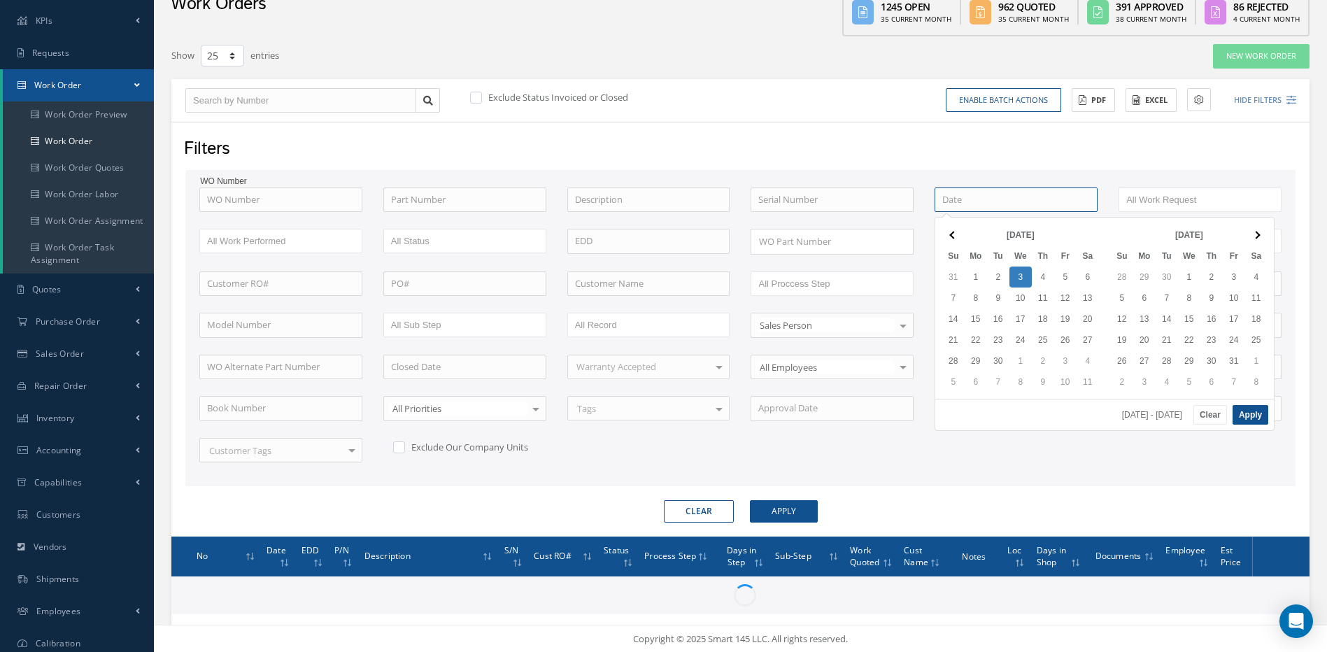
click at [970, 199] on input at bounding box center [1016, 199] width 163 height 25
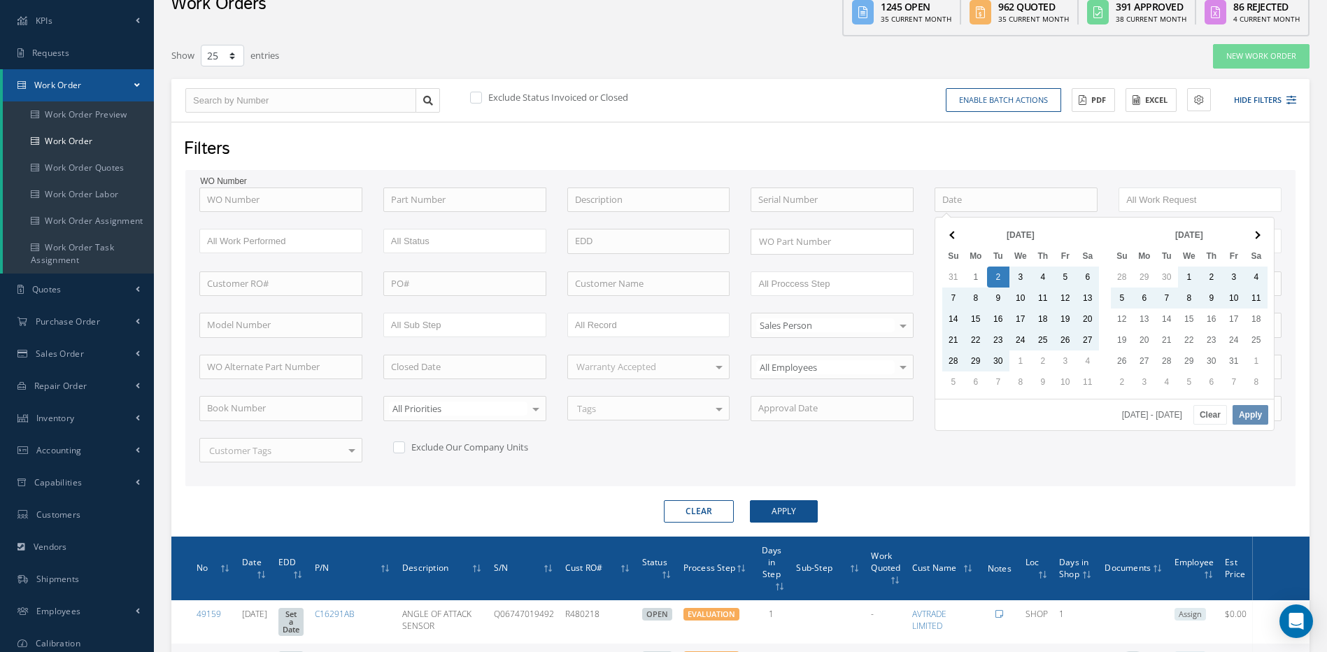
click at [1028, 471] on div "WO Number 48197 48196 48186 48184 48183 48181 48175 48174 48173 48172 48171 481…" at bounding box center [740, 333] width 1103 height 292
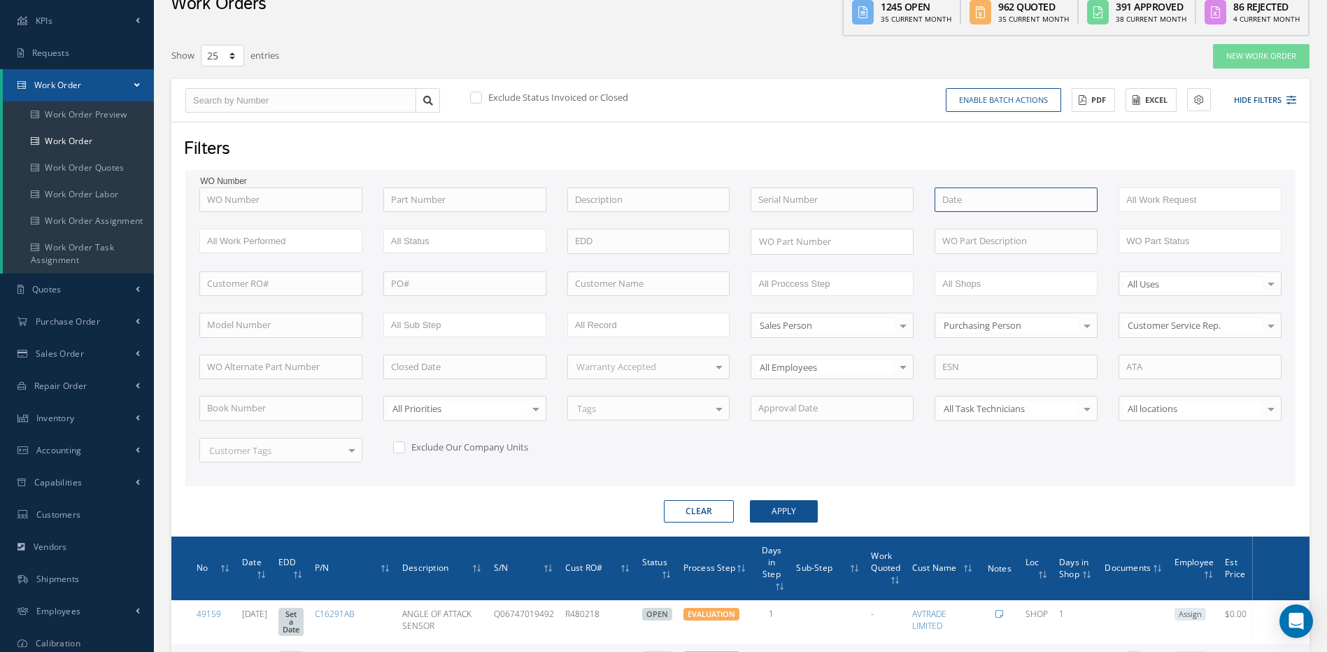
click at [989, 196] on input at bounding box center [1016, 199] width 163 height 25
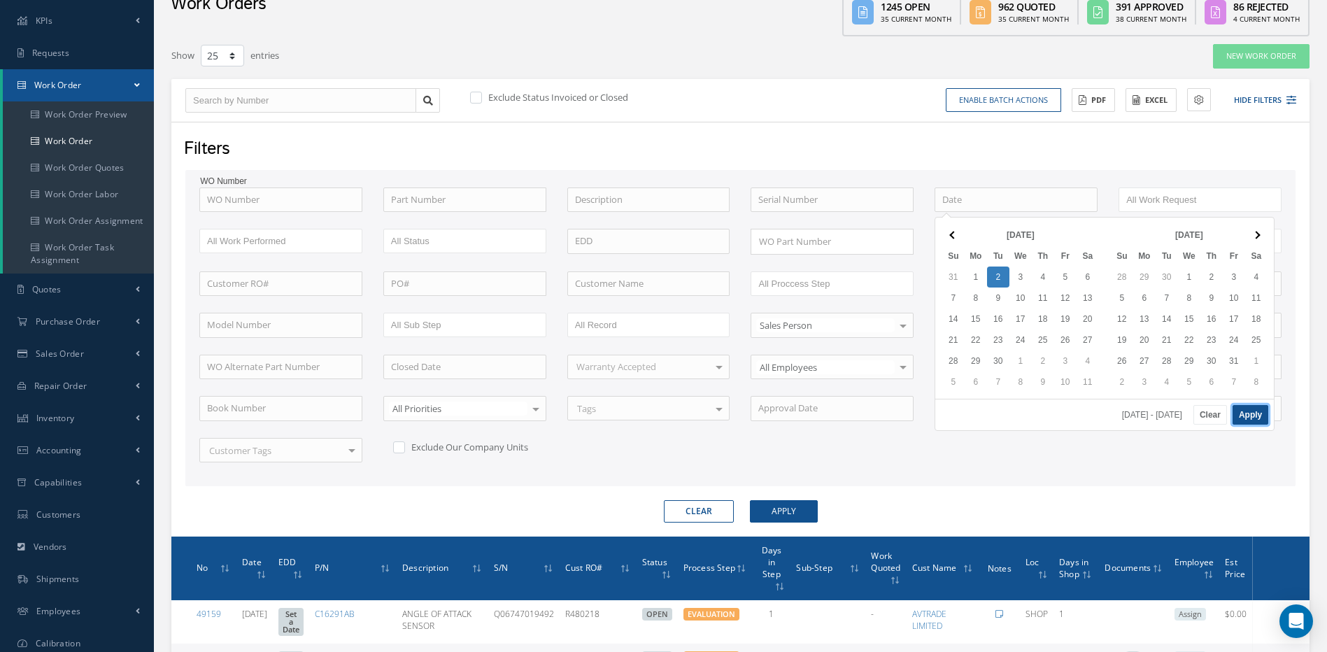
click at [1255, 409] on button "Apply" at bounding box center [1251, 415] width 36 height 20
type input "09/02/2025 - 09/02/2025"
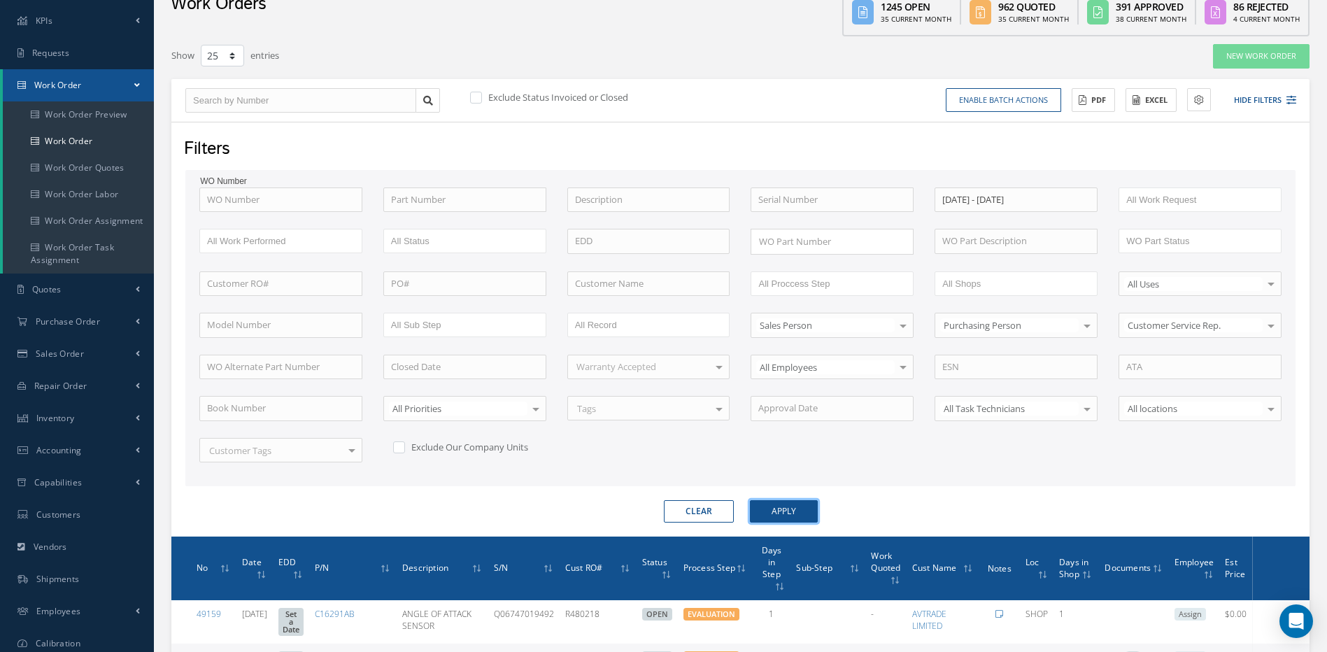
click at [803, 506] on button "Apply" at bounding box center [784, 511] width 68 height 22
click at [404, 446] on label at bounding box center [405, 447] width 3 height 13
click at [401, 446] on input "checkbox" at bounding box center [397, 445] width 9 height 9
checkbox input "true"
click at [795, 512] on button "Apply" at bounding box center [784, 511] width 68 height 22
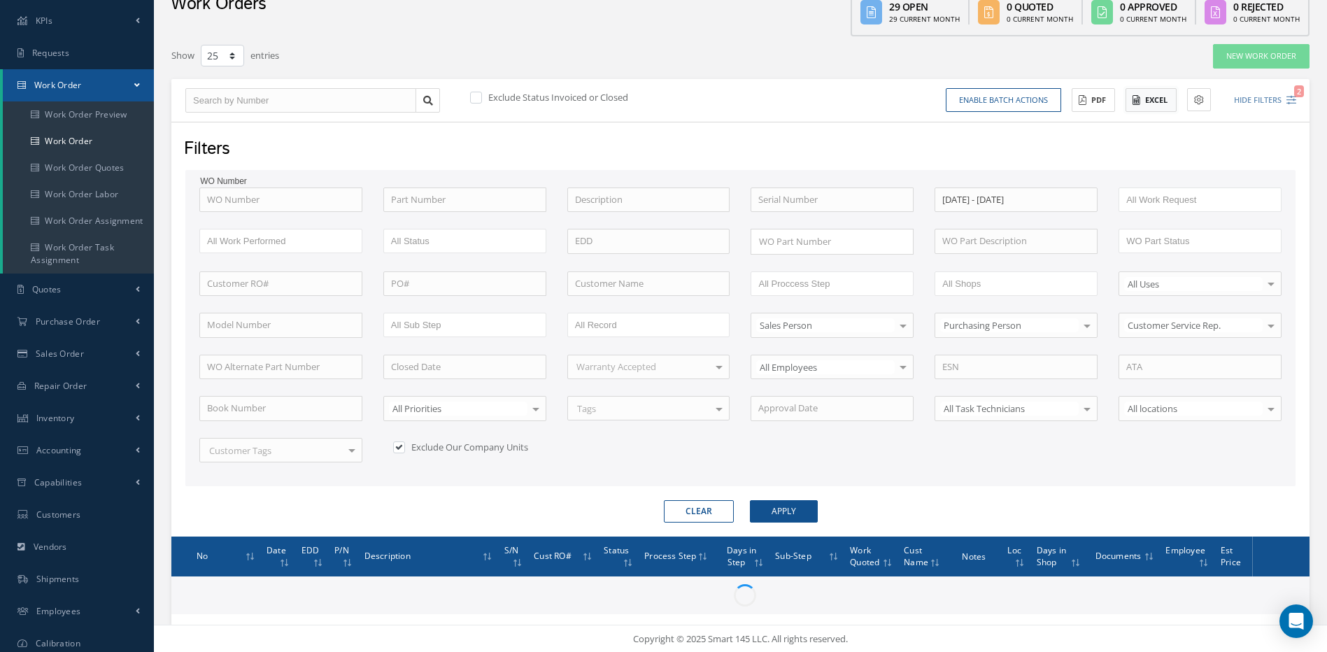
click at [1149, 99] on button "Excel" at bounding box center [1151, 100] width 51 height 24
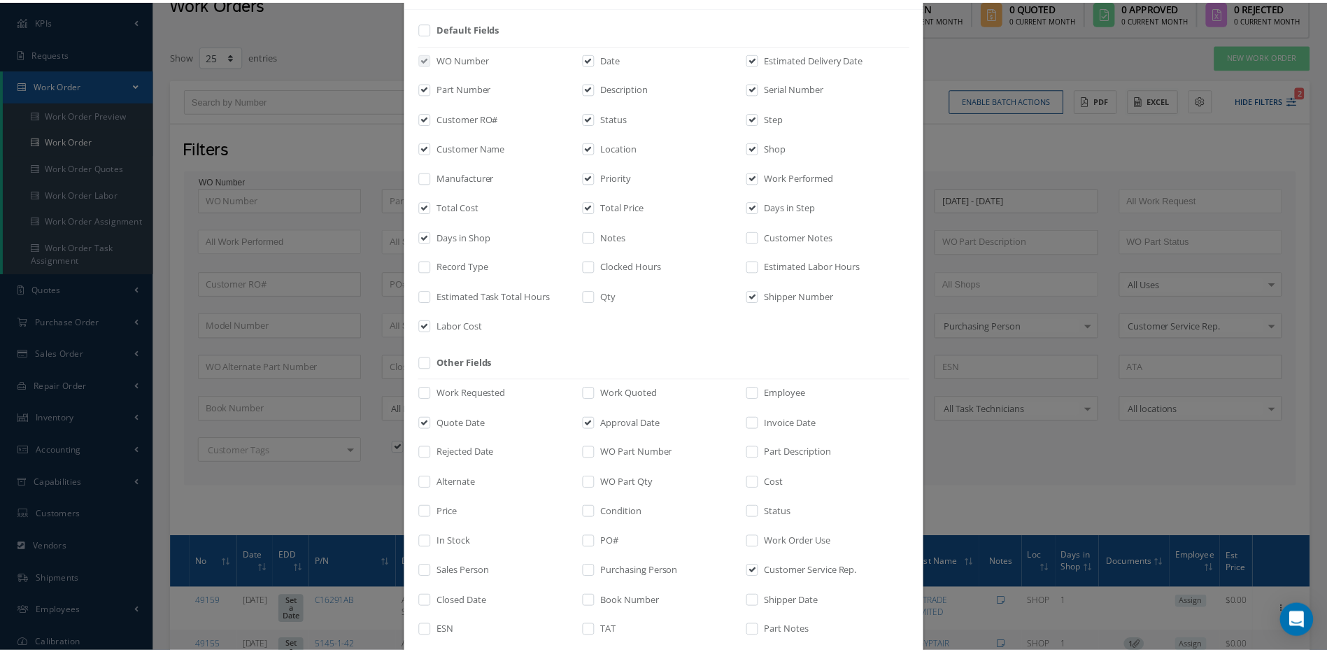
scroll to position [189, 0]
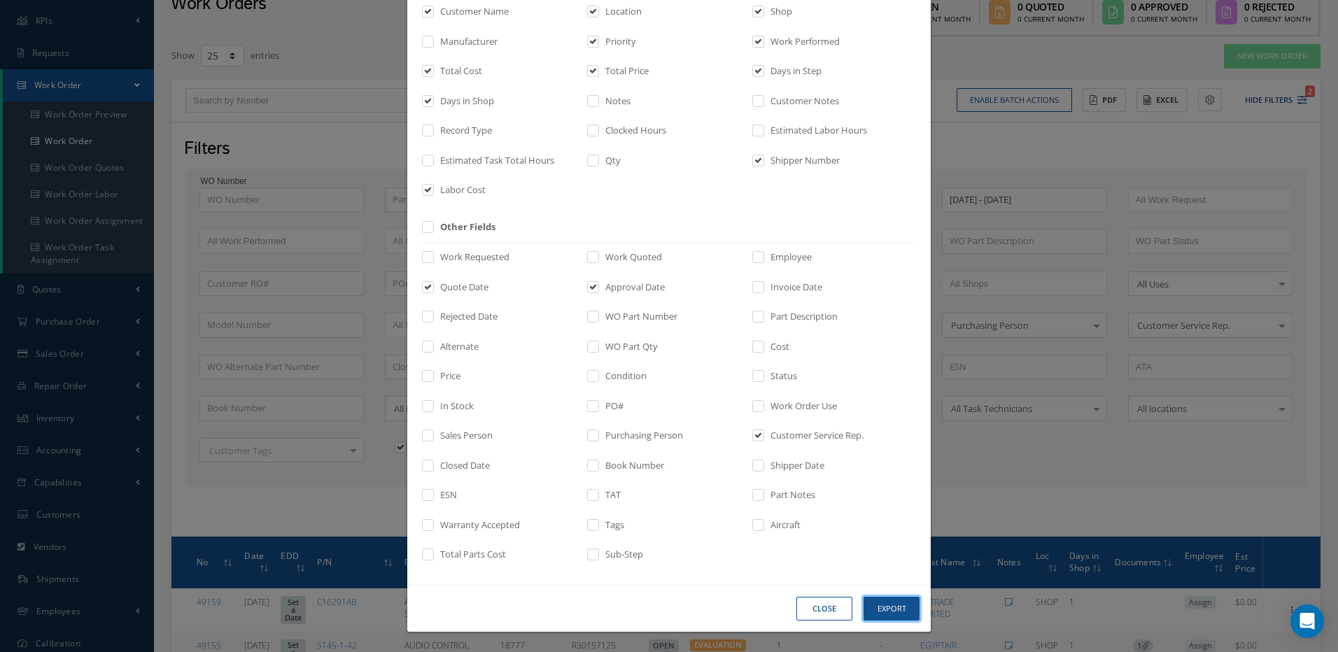
click at [895, 609] on button "Export" at bounding box center [891, 609] width 56 height 24
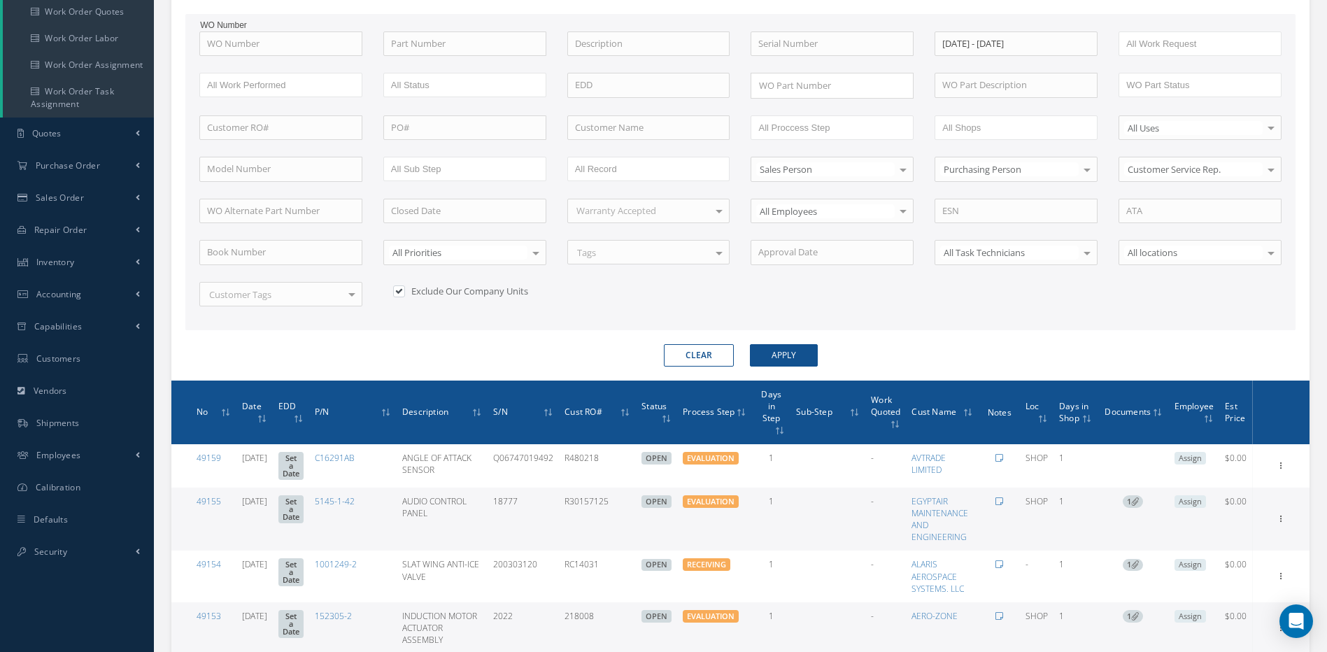
scroll to position [0, 0]
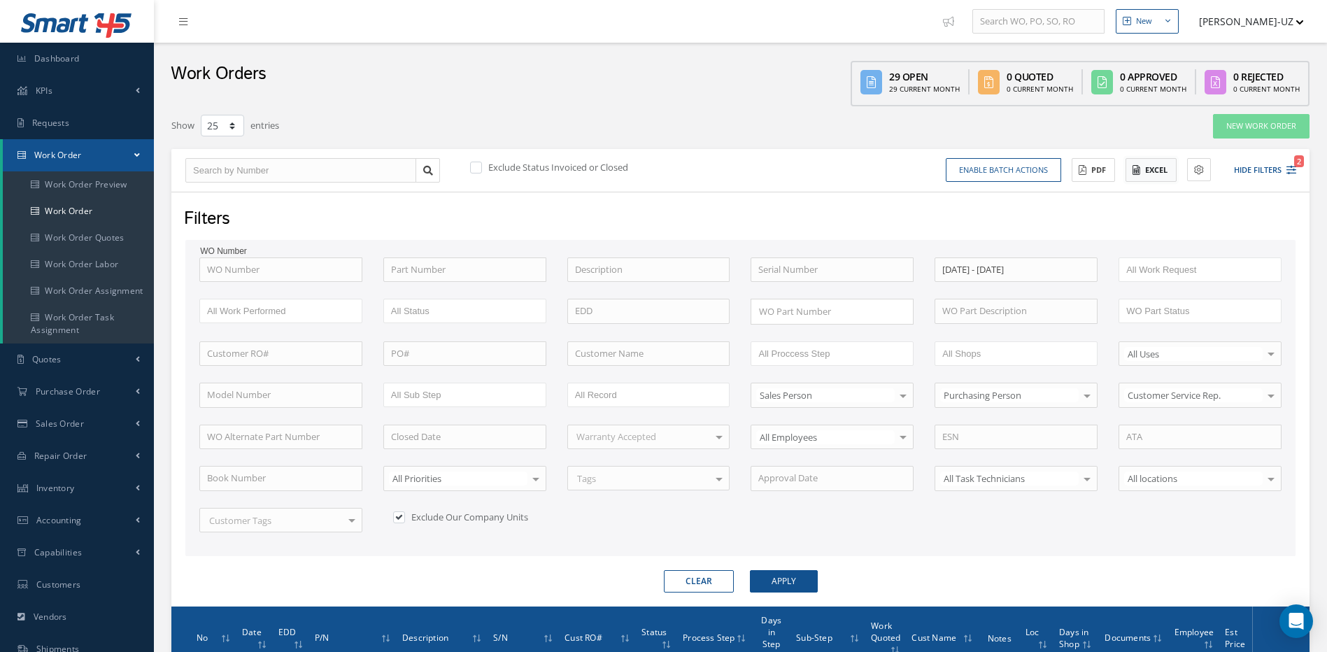
click at [1141, 166] on button "Excel" at bounding box center [1151, 170] width 51 height 24
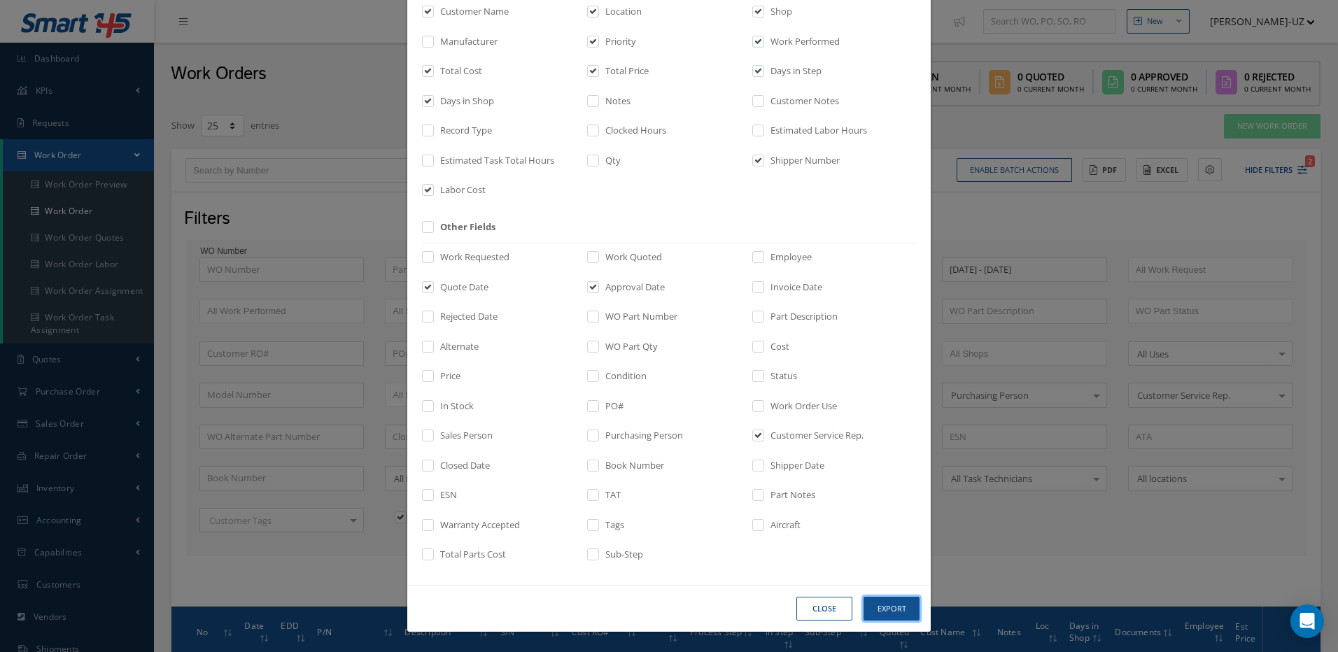
click at [893, 606] on button "Export" at bounding box center [891, 609] width 56 height 24
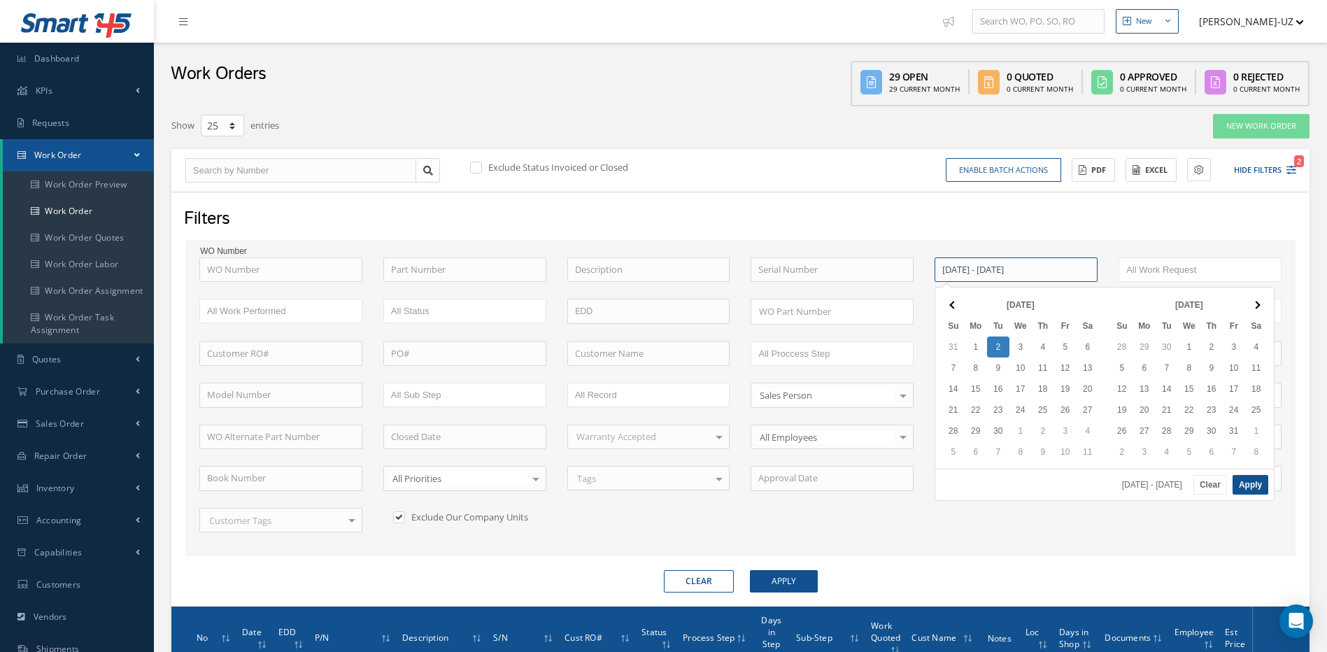
click at [1058, 264] on input "09/02/2025 - 09/02/2025" at bounding box center [1016, 269] width 163 height 25
click at [950, 304] on span at bounding box center [953, 305] width 8 height 8
click at [1211, 478] on button "Clear" at bounding box center [1210, 485] width 34 height 20
click at [964, 264] on input at bounding box center [1016, 269] width 163 height 25
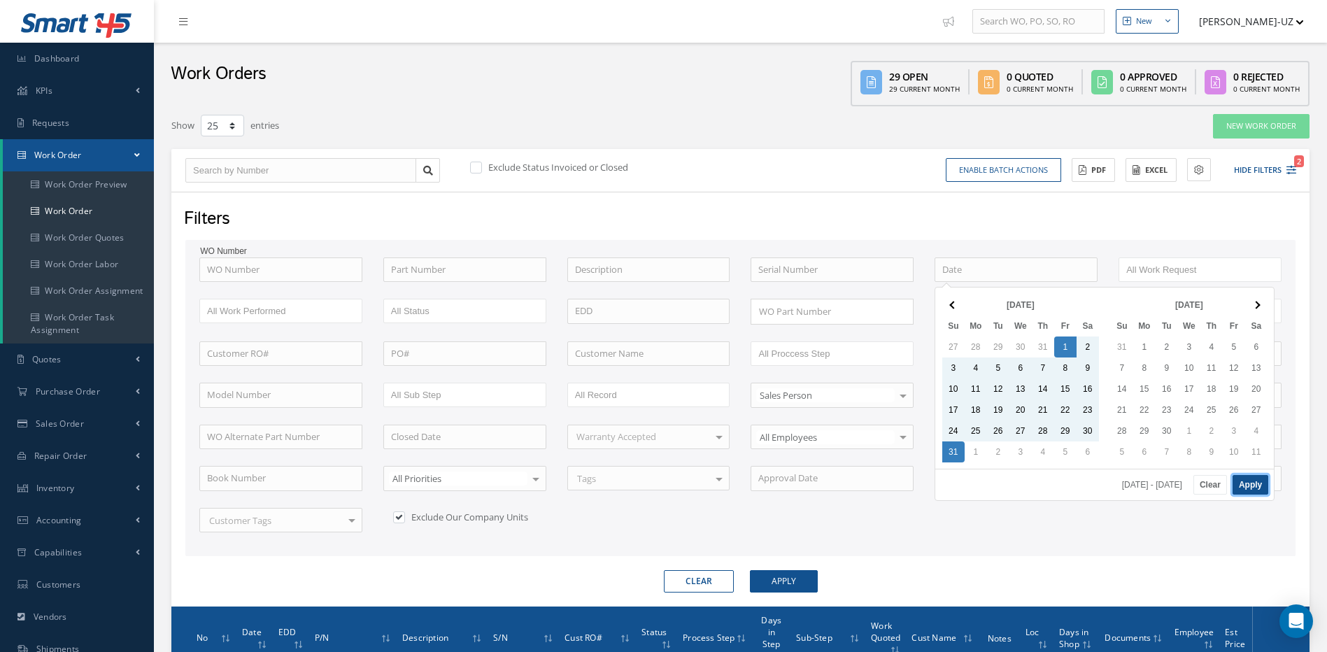
click at [1254, 482] on button "Apply" at bounding box center [1251, 485] width 36 height 20
type input "08/01/2025 - 08/31/2025"
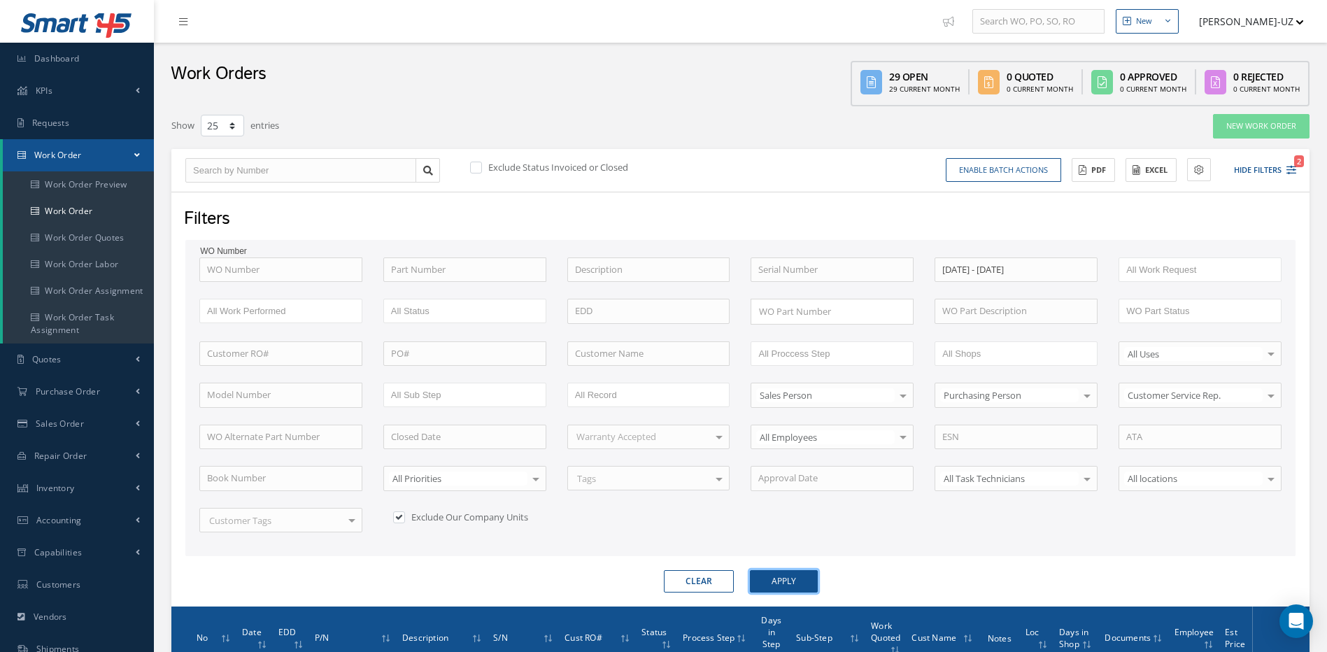
click at [782, 581] on button "Apply" at bounding box center [784, 581] width 68 height 22
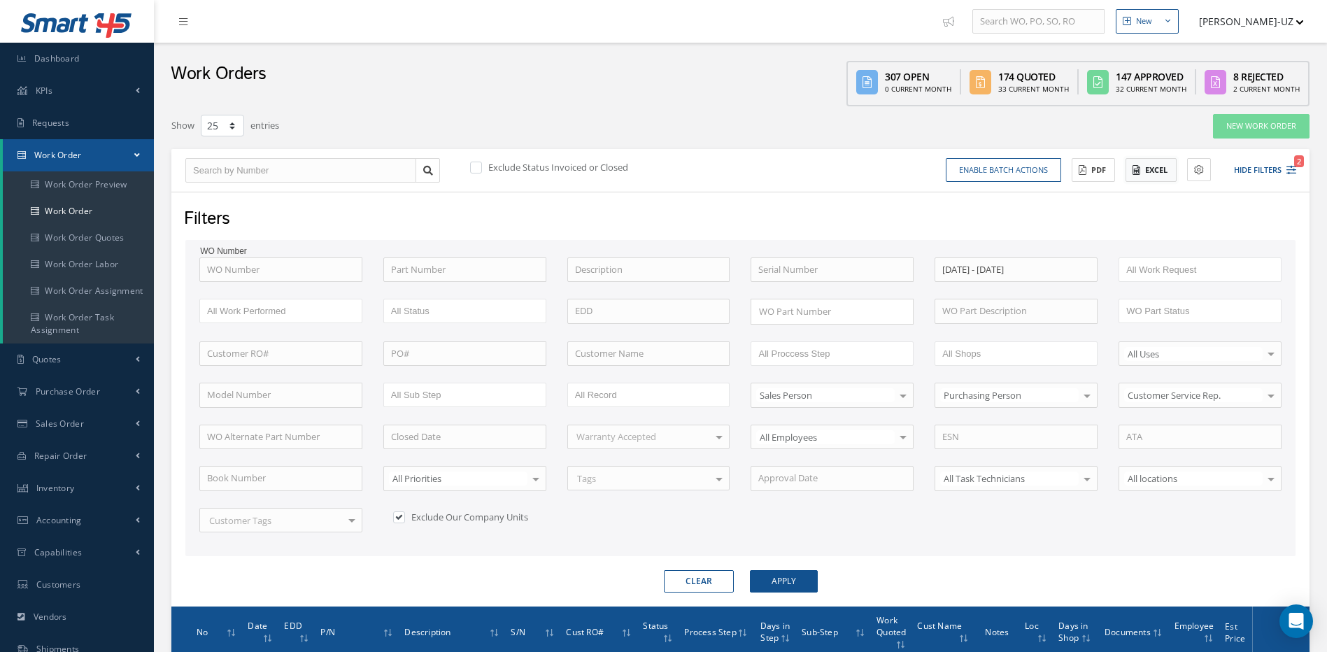
click at [1149, 170] on button "Excel" at bounding box center [1151, 170] width 51 height 24
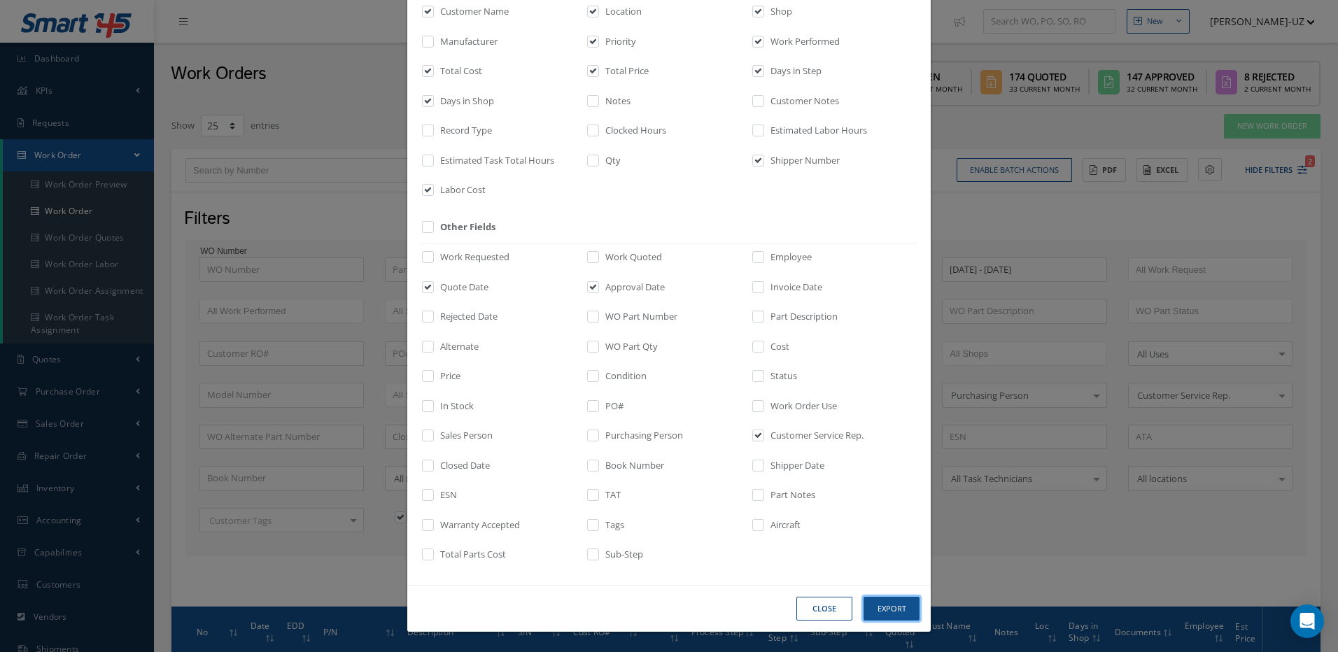
click at [891, 609] on button "Export" at bounding box center [891, 609] width 56 height 24
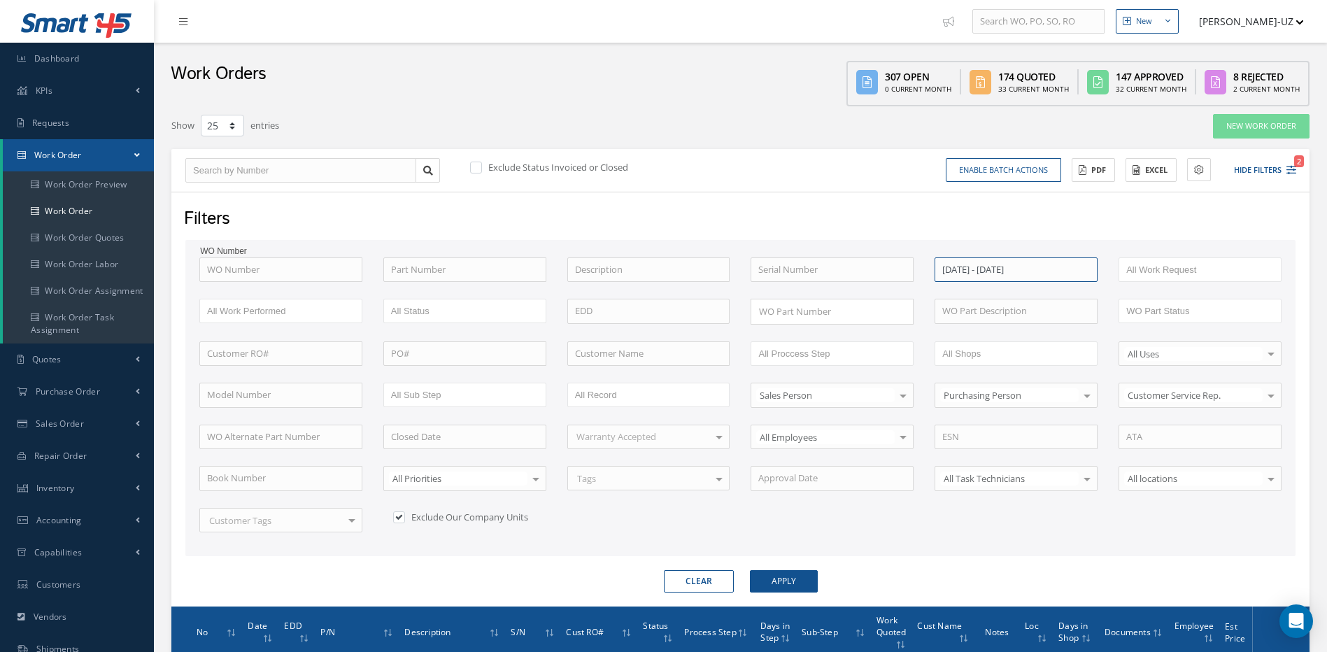
click at [1038, 274] on input "08/01/2025 - 08/31/2025" at bounding box center [1016, 269] width 163 height 25
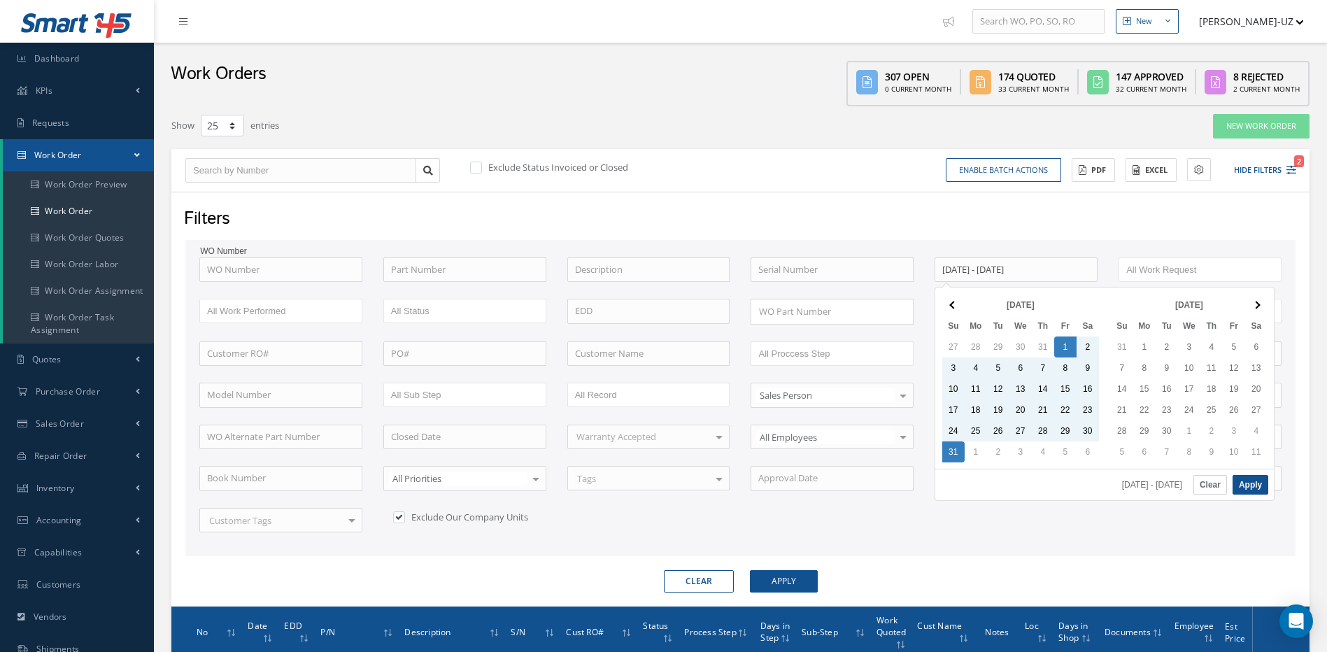
click at [1204, 481] on button "Clear" at bounding box center [1210, 485] width 34 height 20
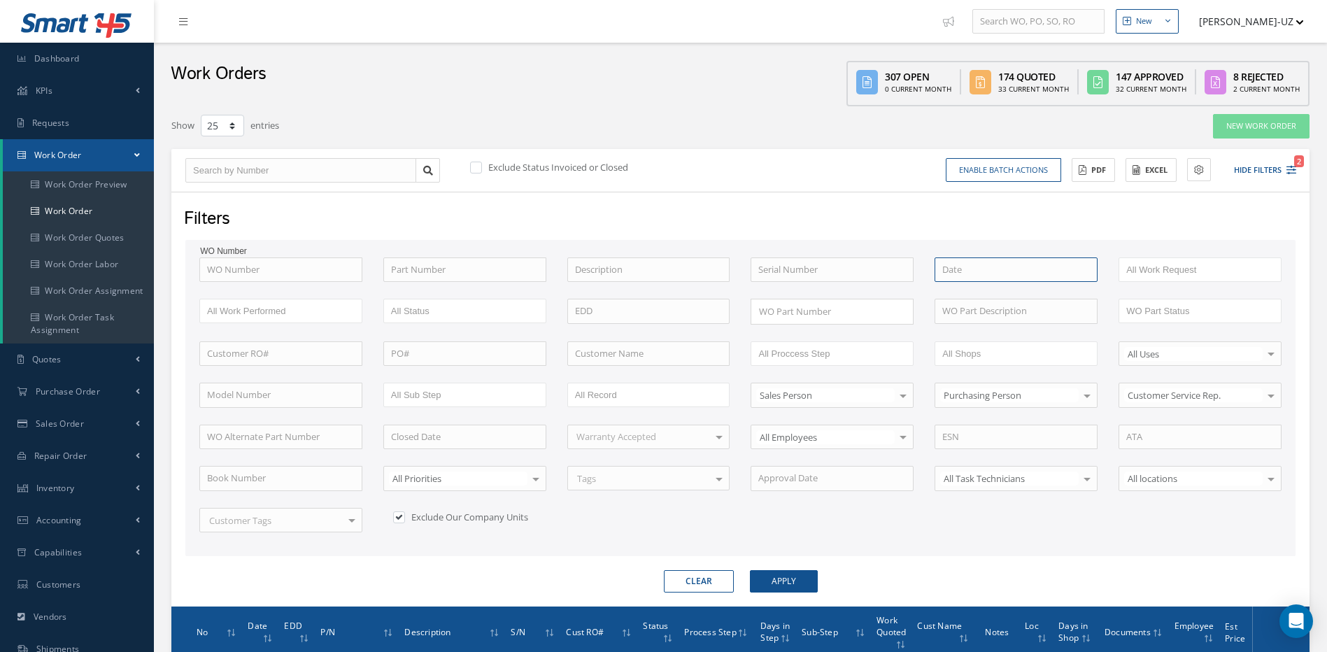
click at [977, 269] on input at bounding box center [1016, 269] width 163 height 25
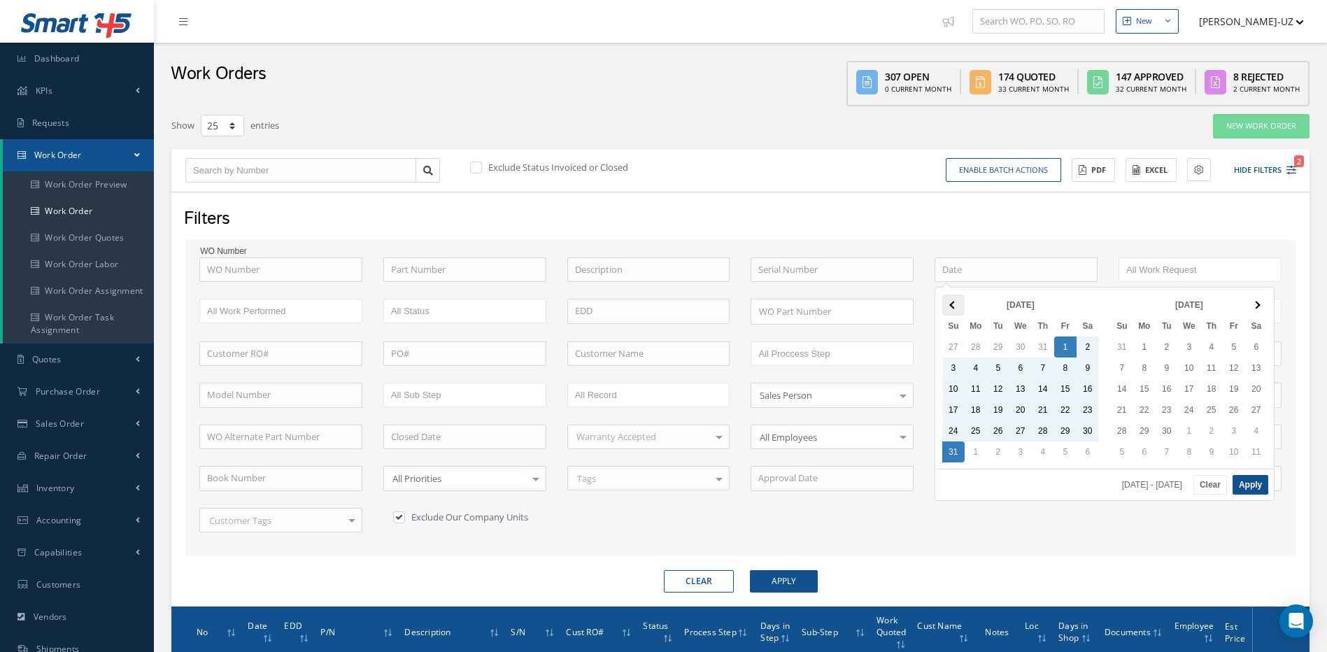
click at [953, 304] on span at bounding box center [953, 305] width 8 height 8
click at [1242, 481] on button "Apply" at bounding box center [1251, 485] width 36 height 20
type input "07/01/2025 - 07/31/2025"
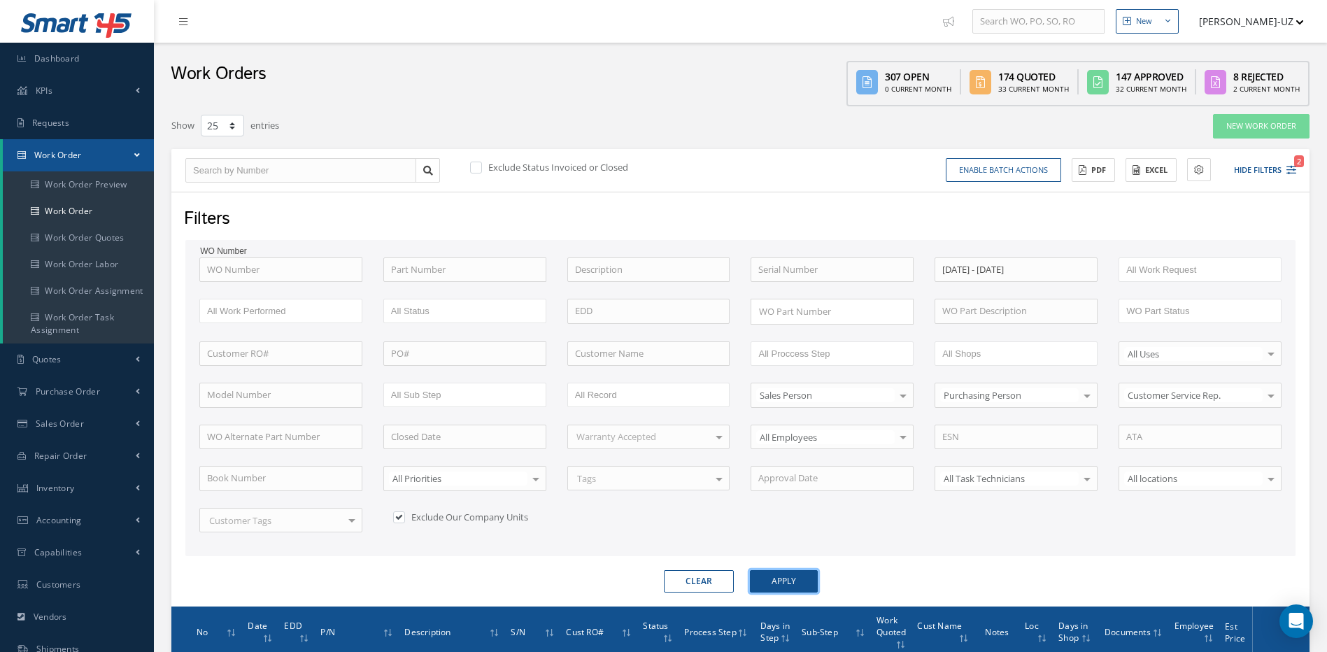
click at [797, 580] on button "Apply" at bounding box center [784, 581] width 68 height 22
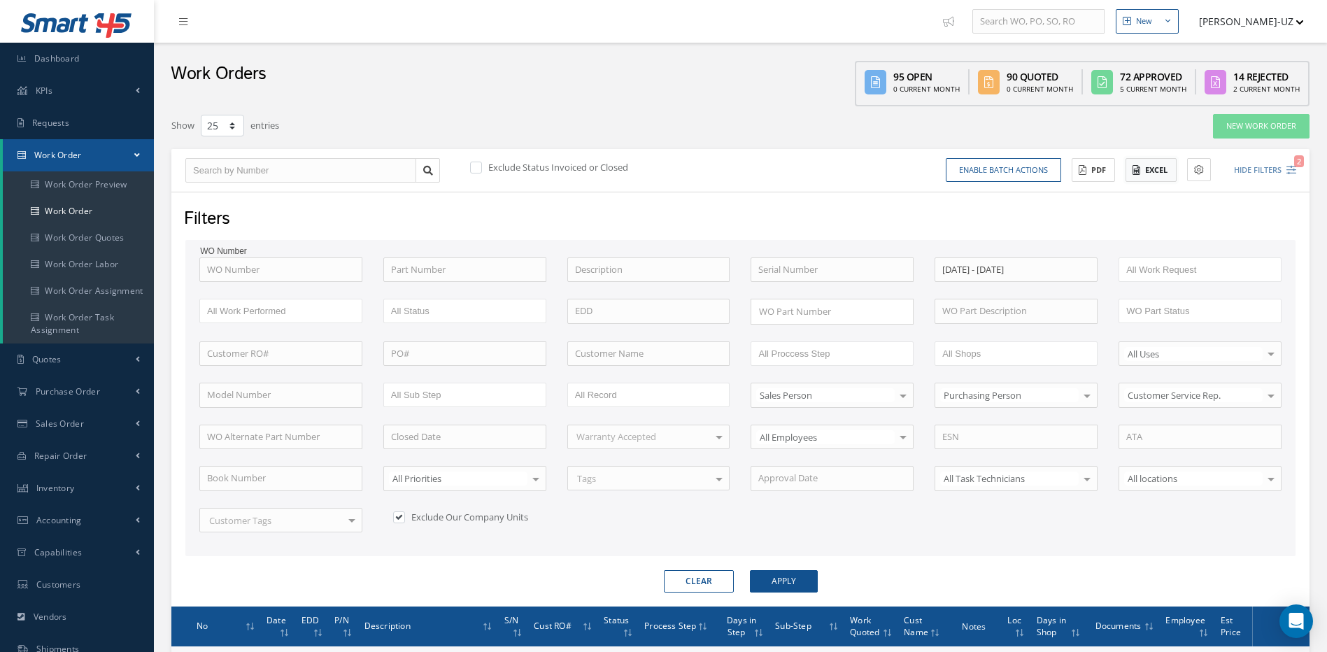
click at [1142, 166] on button "Excel" at bounding box center [1151, 170] width 51 height 24
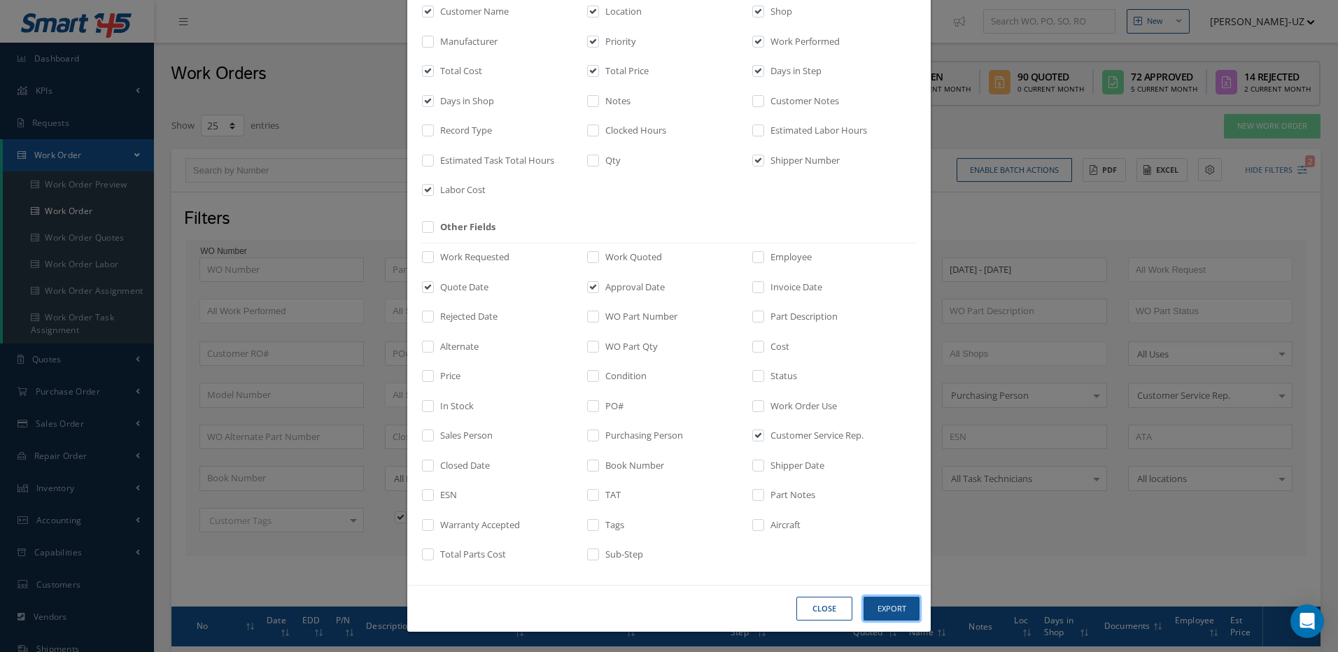
click at [888, 601] on button "Export" at bounding box center [891, 609] width 56 height 24
